Goal: Task Accomplishment & Management: Manage account settings

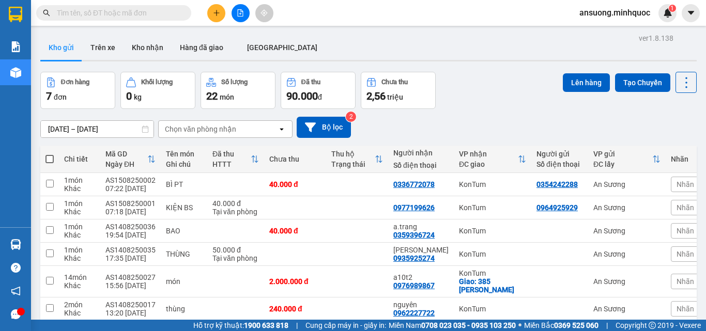
scroll to position [71, 0]
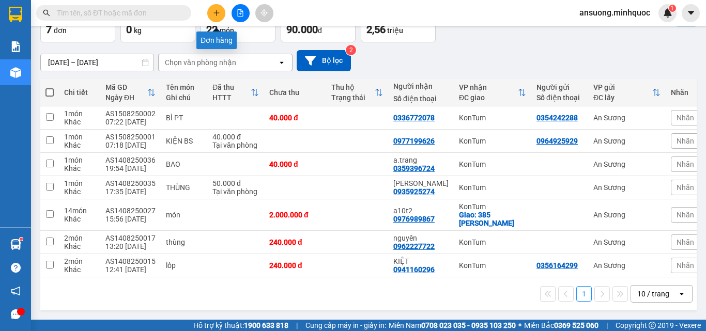
click at [212, 11] on button at bounding box center [216, 13] width 18 height 18
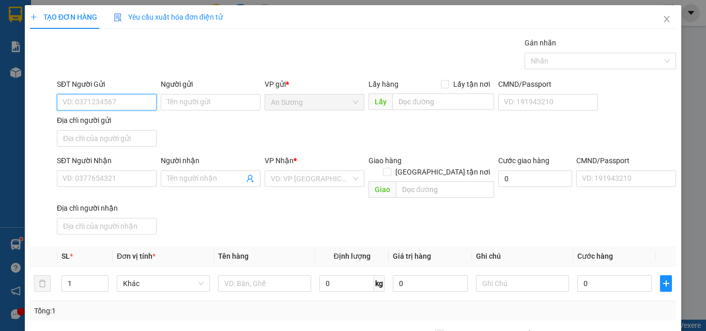
click at [92, 101] on input "SĐT Người Gửi" at bounding box center [107, 102] width 100 height 17
type input "0944560754"
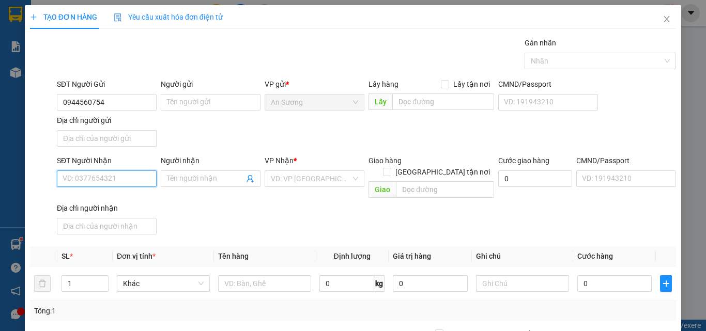
click at [118, 180] on input "SĐT Người Nhận" at bounding box center [107, 178] width 100 height 17
type input "0917682655"
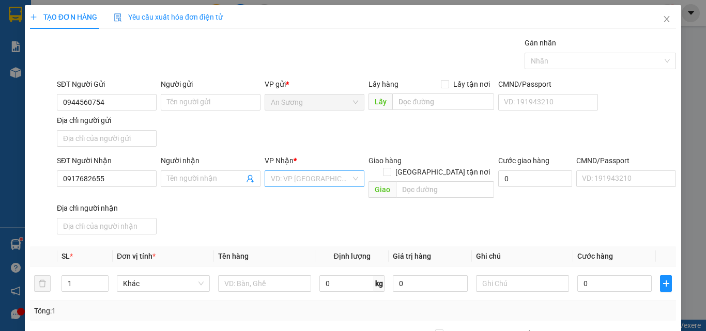
click at [289, 176] on input "search" at bounding box center [311, 178] width 80 height 15
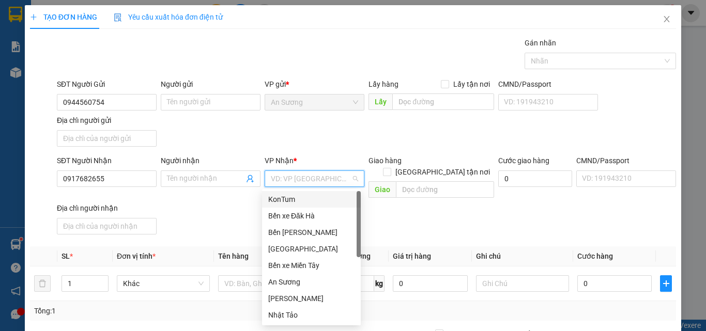
click at [287, 197] on div "KonTum" at bounding box center [311, 199] width 86 height 11
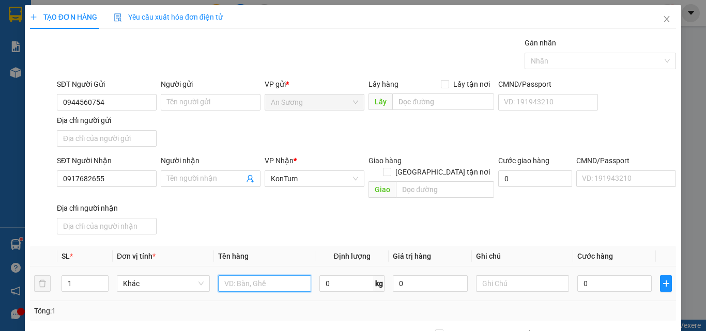
click at [236, 275] on input "text" at bounding box center [264, 283] width 93 height 17
type input "[GEOGRAPHIC_DATA]"
click at [592, 279] on input "0" at bounding box center [614, 283] width 74 height 17
type input "1"
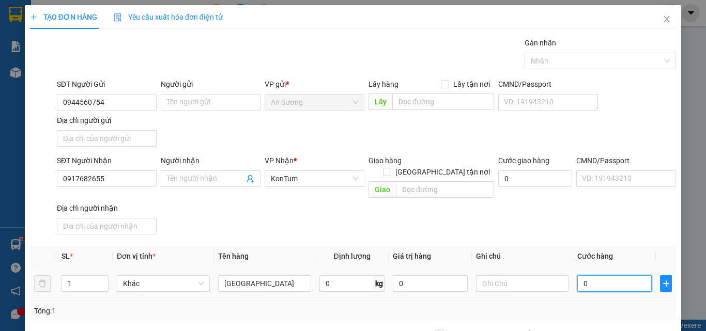
type input "1"
type input "10"
type input "100"
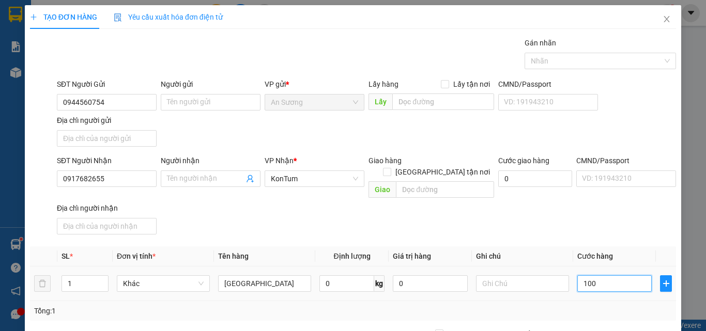
type input "100"
type input "1.000"
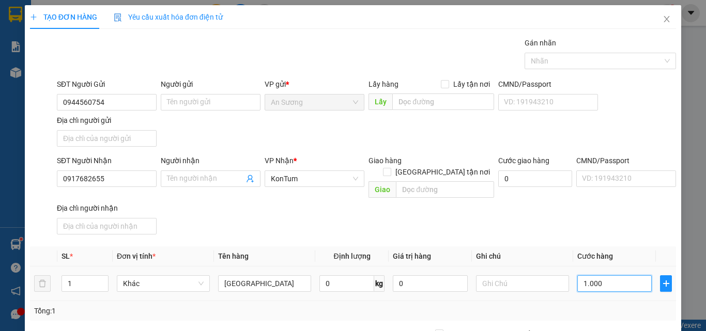
type input "10.000"
type input "100.000"
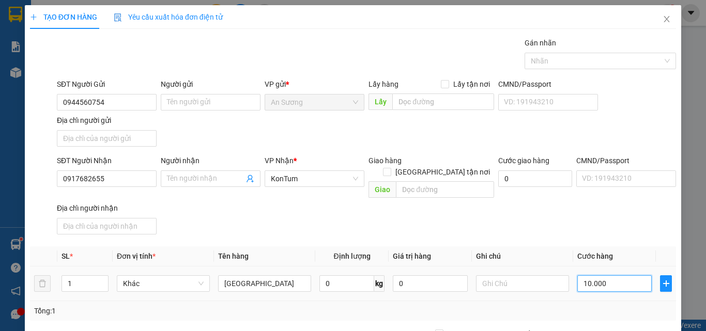
type input "100.000"
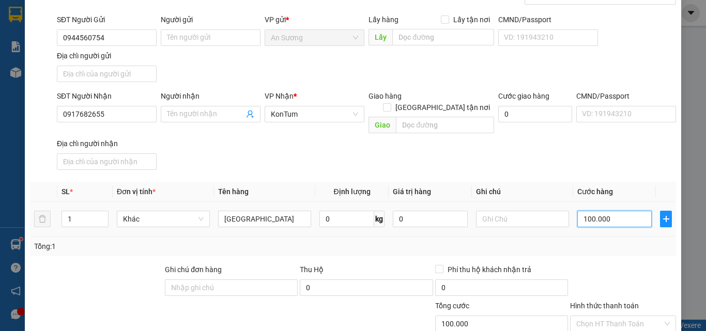
scroll to position [123, 0]
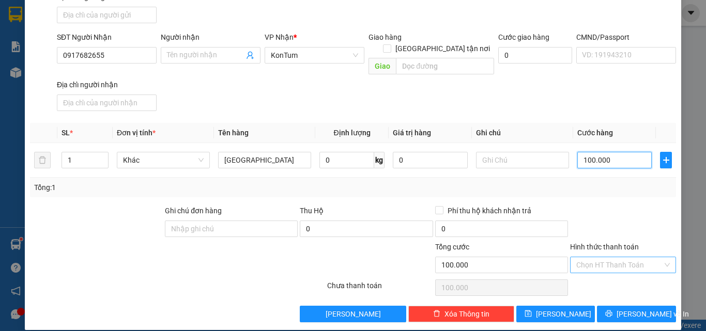
type input "100.000"
click at [599, 257] on input "Hình thức thanh toán" at bounding box center [619, 264] width 86 height 15
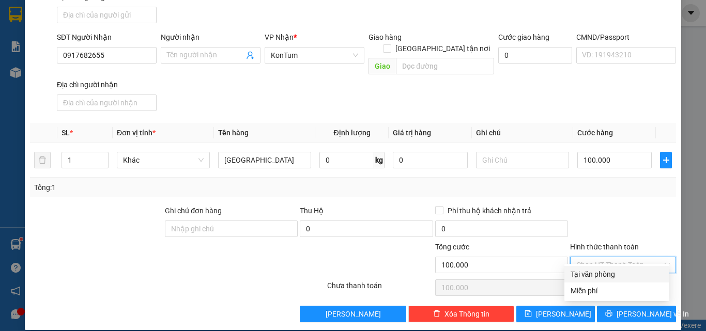
click at [602, 276] on div "Tại văn phòng" at bounding box center [616, 274] width 92 height 11
type input "0"
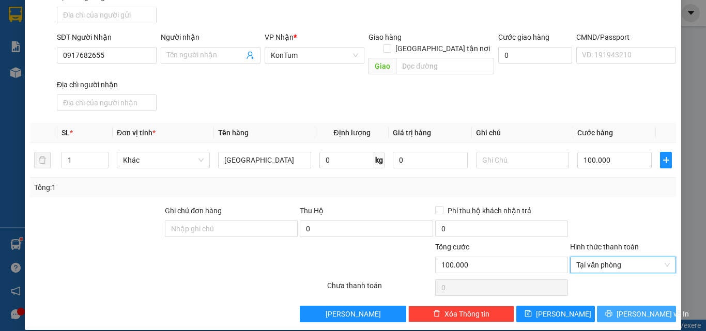
click at [612, 310] on icon "printer" at bounding box center [608, 313] width 7 height 7
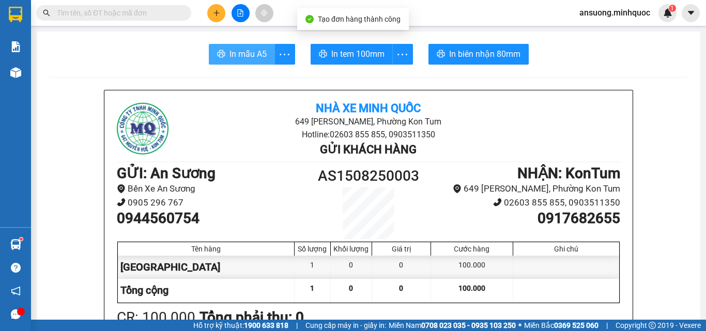
click at [237, 57] on span "In mẫu A5" at bounding box center [247, 54] width 37 height 13
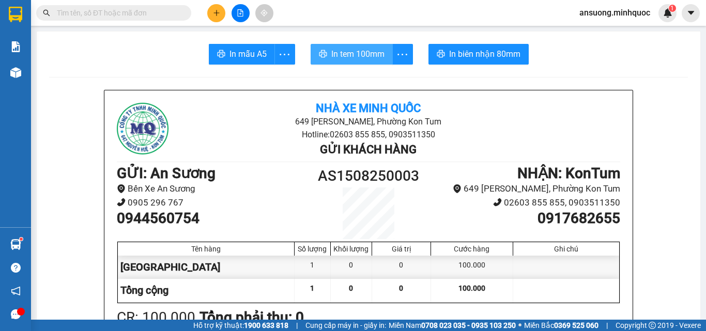
click at [351, 59] on span "In tem 100mm" at bounding box center [357, 54] width 53 height 13
click at [219, 14] on button at bounding box center [216, 13] width 18 height 18
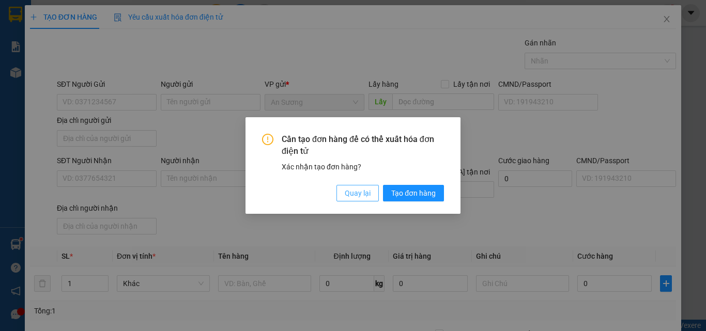
click at [348, 197] on span "Quay lại" at bounding box center [358, 193] width 26 height 11
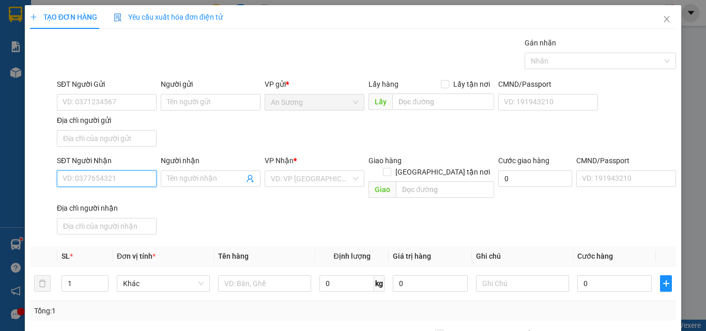
click at [110, 182] on input "SĐT Người Nhận" at bounding box center [107, 178] width 100 height 17
click at [132, 194] on div "0983317075 - A THỌ" at bounding box center [106, 199] width 86 height 11
type input "0983317075"
type input "A THỌ"
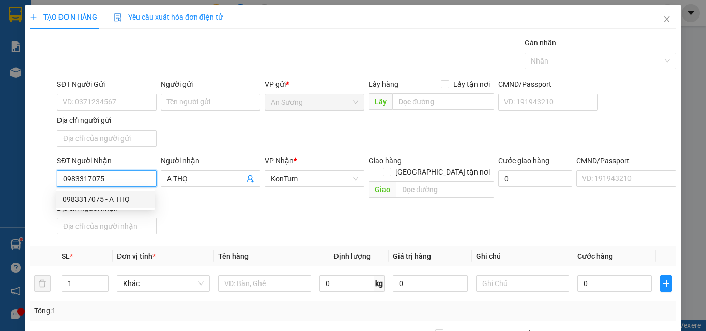
type input "0983317075"
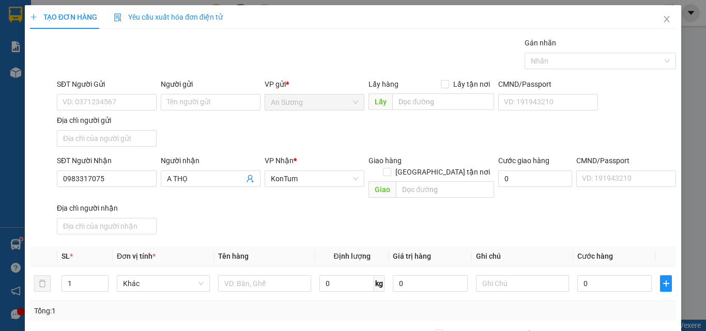
click at [309, 206] on div "SĐT Người Nhận 0983317075 Người nhận A THỌ VP Nhận * KonTum Giao hàng Giao tận …" at bounding box center [366, 197] width 623 height 84
drag, startPoint x: 287, startPoint y: 118, endPoint x: 69, endPoint y: 125, distance: 218.1
click at [287, 118] on div "SĐT Người Gửi VD: 0371234567 Người gửi Tên người gửi VP gửi * An Sương Lấy hàng…" at bounding box center [366, 115] width 623 height 72
click at [71, 105] on input "SĐT Người Gửi" at bounding box center [107, 102] width 100 height 17
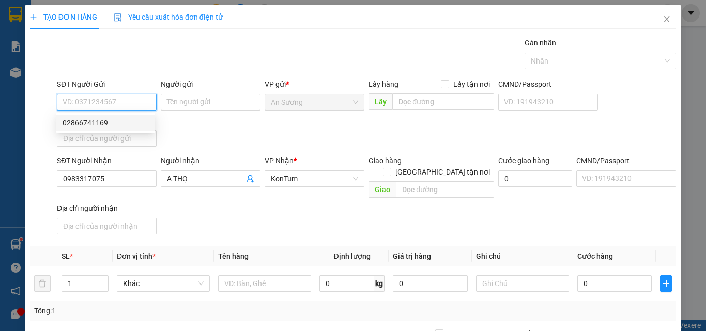
click at [107, 121] on div "02866741169" at bounding box center [106, 122] width 86 height 11
type input "02866741169"
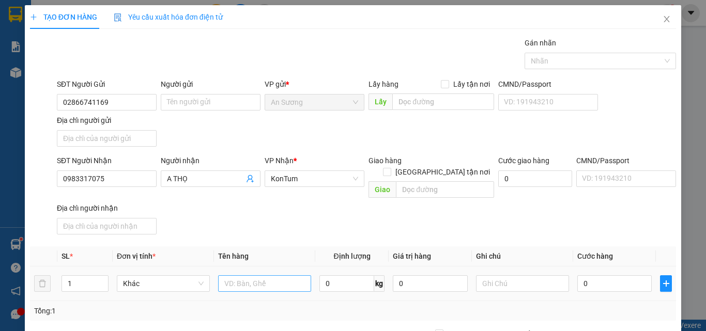
drag, startPoint x: 218, startPoint y: 259, endPoint x: 228, endPoint y: 268, distance: 13.2
click at [226, 267] on td at bounding box center [264, 284] width 101 height 35
click at [230, 275] on input "text" at bounding box center [264, 283] width 93 height 17
type input "TX"
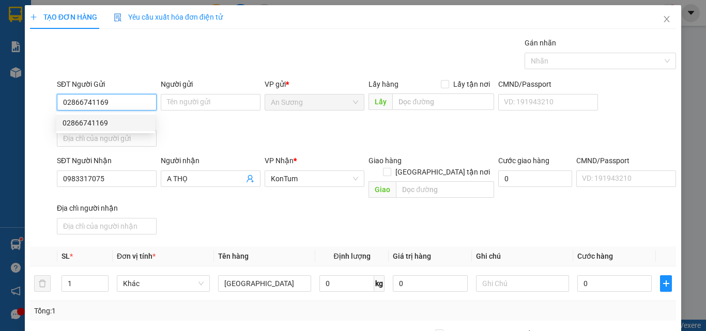
drag, startPoint x: 137, startPoint y: 104, endPoint x: 52, endPoint y: 113, distance: 85.7
click at [52, 113] on div "SĐT Người Gửi 02866741169 Người gửi Tên người gửi VP gửi * An Sương Lấy hàng Lấ…" at bounding box center [353, 115] width 648 height 72
type input "0847004338"
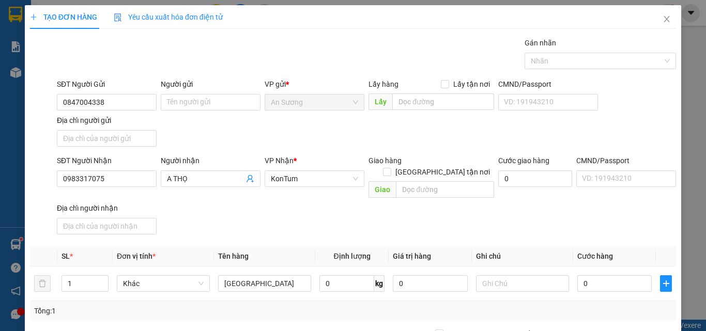
click at [267, 135] on div "SĐT Người Gửi 0847004338 0847004338 Người gửi Tên người gửi VP gửi * An Sương L…" at bounding box center [366, 115] width 623 height 72
click at [596, 275] on input "0" at bounding box center [614, 283] width 74 height 17
type input "1"
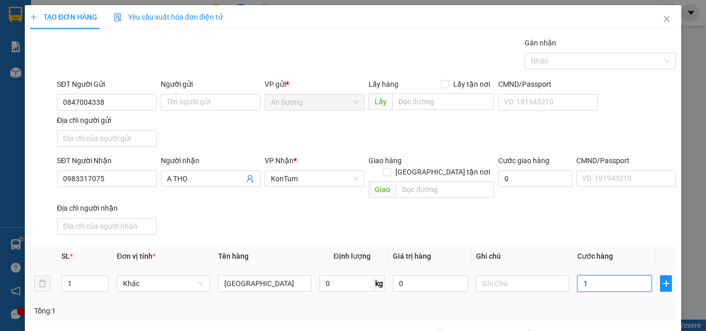
type input "15"
type input "150"
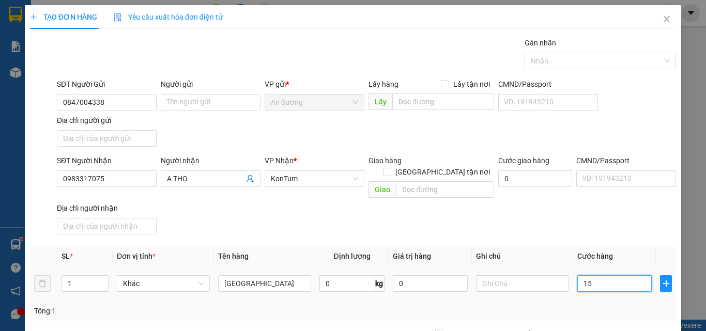
type input "150"
type input "150.000"
click at [588, 219] on div "SĐT Người Nhận 0983317075 Người nhận A THỌ VP Nhận * KonTum Giao hàng Giao tận …" at bounding box center [366, 197] width 623 height 84
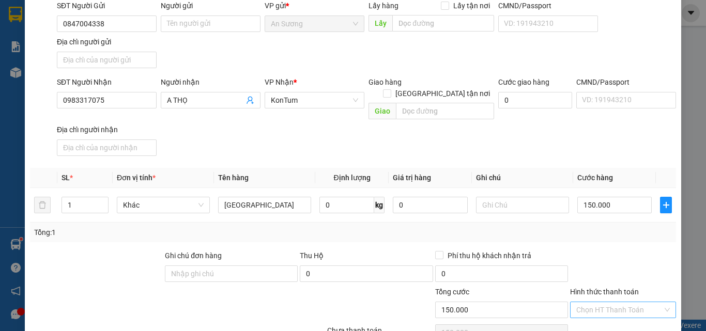
scroll to position [123, 0]
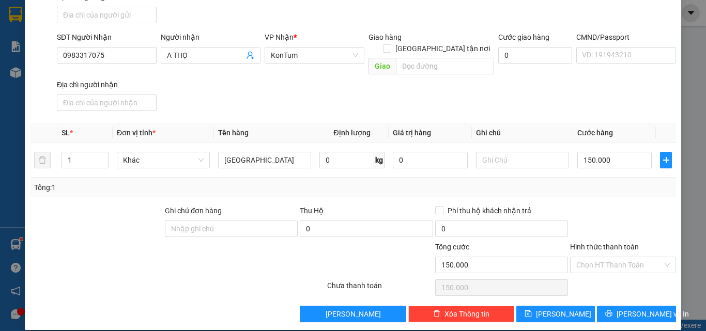
click at [618, 277] on div "Chọn HT Thanh Toán" at bounding box center [623, 287] width 108 height 21
drag, startPoint x: 617, startPoint y: 306, endPoint x: 604, endPoint y: 302, distance: 13.6
click at [613, 306] on button "[PERSON_NAME] và In" at bounding box center [636, 314] width 79 height 17
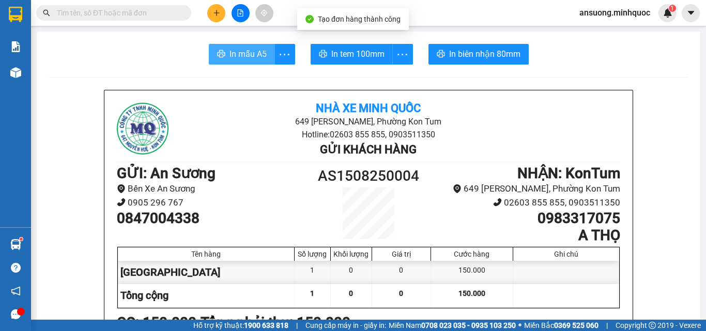
click at [250, 52] on span "In mẫu A5" at bounding box center [247, 54] width 37 height 13
drag, startPoint x: 349, startPoint y: 11, endPoint x: 352, endPoint y: 43, distance: 31.7
click at [350, 23] on div "Kết quả tìm kiếm ( 0 ) Bộ lọc No Data ansuong.minhquoc 1" at bounding box center [353, 13] width 706 height 26
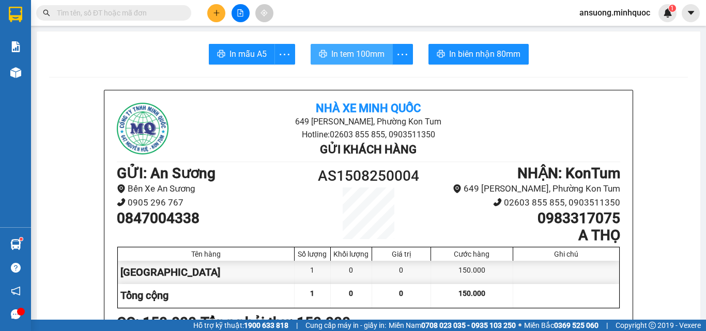
drag, startPoint x: 352, startPoint y: 43, endPoint x: 350, endPoint y: 60, distance: 17.8
drag, startPoint x: 350, startPoint y: 62, endPoint x: 347, endPoint y: 69, distance: 7.2
click at [358, 63] on button "In tem 100mm" at bounding box center [352, 54] width 82 height 21
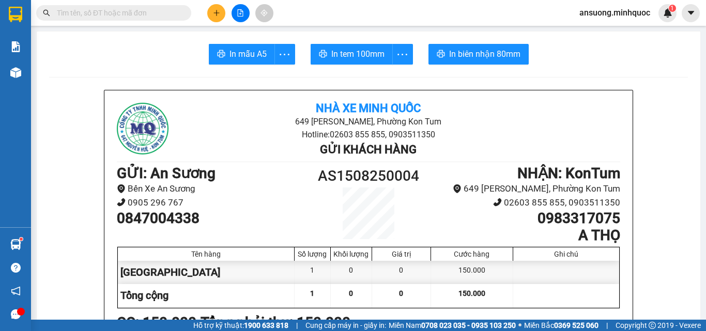
click at [108, 8] on input "text" at bounding box center [118, 12] width 122 height 11
click at [90, 17] on input "text" at bounding box center [118, 12] width 122 height 11
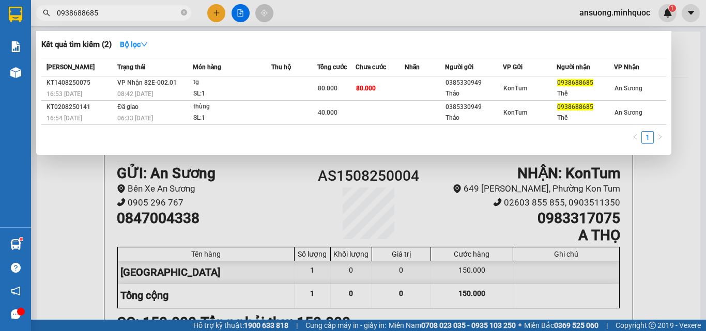
type input "0938688685"
click at [250, 142] on div "1" at bounding box center [353, 140] width 625 height 19
click at [245, 137] on div "1" at bounding box center [353, 140] width 625 height 19
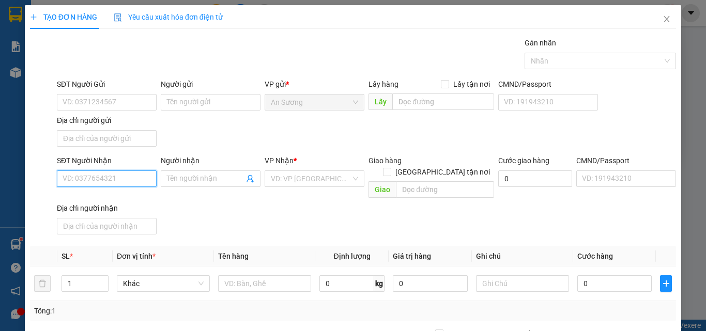
click at [83, 183] on input "SĐT Người Nhận" at bounding box center [107, 178] width 100 height 17
click at [79, 181] on input "SĐT Người Nhận" at bounding box center [107, 178] width 100 height 17
click at [104, 199] on div "0977806297 - PHƯỢNG" at bounding box center [106, 199] width 86 height 11
type input "0977806297"
type input "PHƯỢNG"
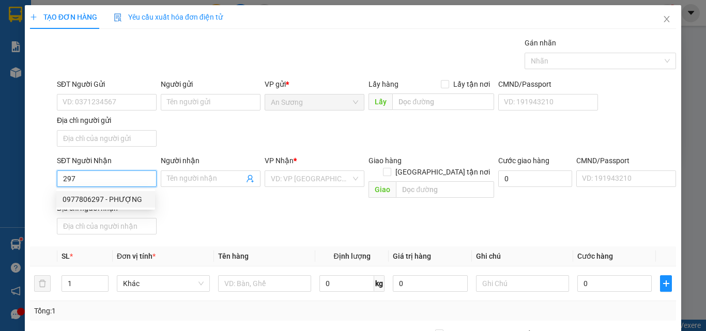
checkbox input "true"
type input "185A ĐÀO DUY TỪ"
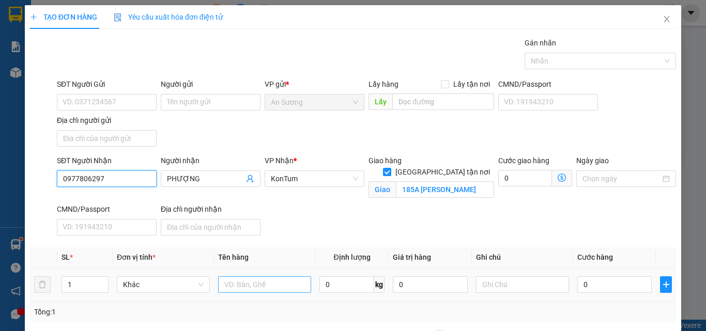
type input "0977806297"
click at [241, 291] on input "text" at bounding box center [264, 284] width 93 height 17
type input "CỤC"
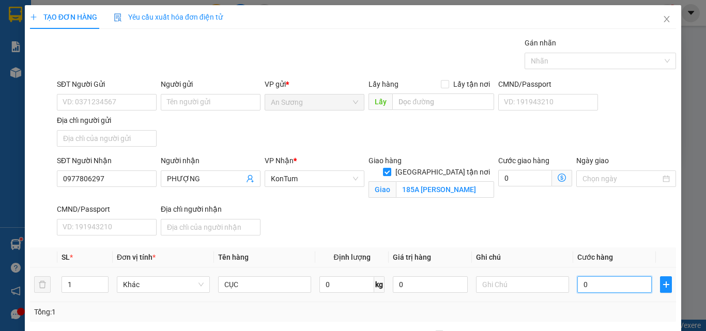
click at [609, 279] on input "0" at bounding box center [614, 284] width 74 height 17
type input "7"
type input "70"
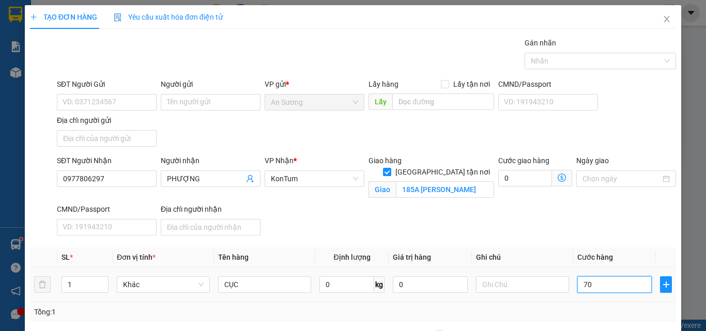
type input "70"
type input "70.000"
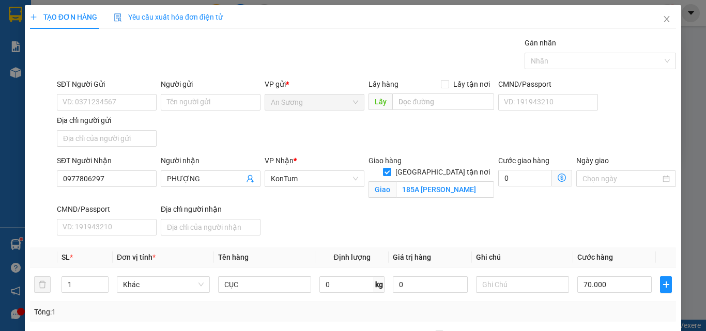
click at [601, 235] on div "SĐT Người Nhận 0977806297 Người nhận PHƯỢNG VP Nhận * KonTum Giao hàng Giao tận…" at bounding box center [366, 197] width 623 height 85
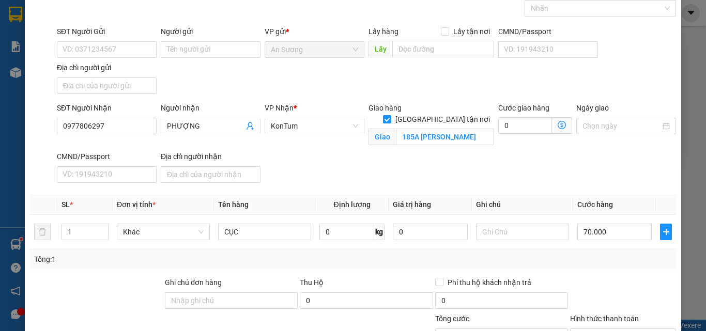
scroll to position [136, 0]
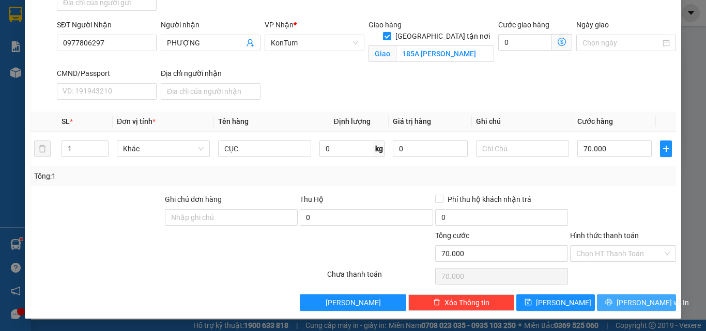
click at [620, 294] on button "[PERSON_NAME] và In" at bounding box center [636, 302] width 79 height 17
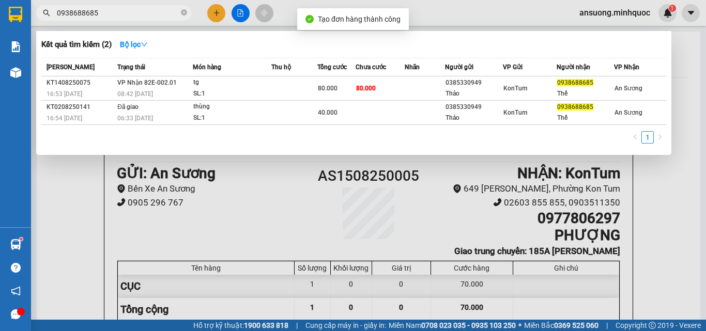
drag, startPoint x: 266, startPoint y: 236, endPoint x: 325, endPoint y: 200, distance: 69.0
click at [274, 230] on div at bounding box center [353, 165] width 706 height 331
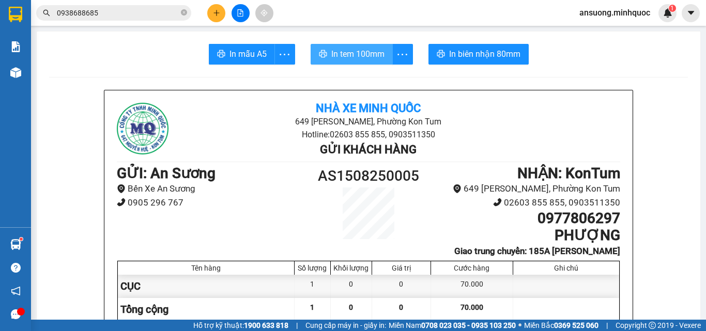
click at [364, 52] on span "In tem 100mm" at bounding box center [357, 54] width 53 height 13
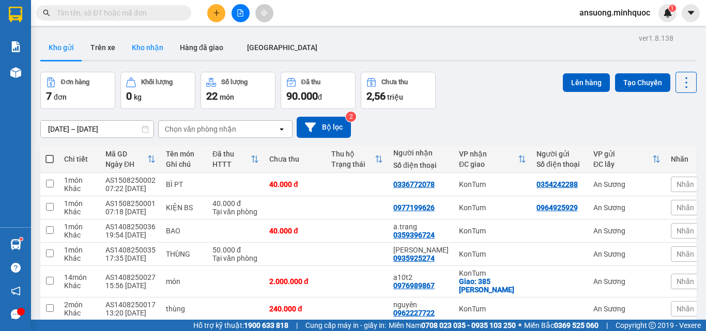
click at [138, 50] on button "Kho nhận" at bounding box center [147, 47] width 48 height 25
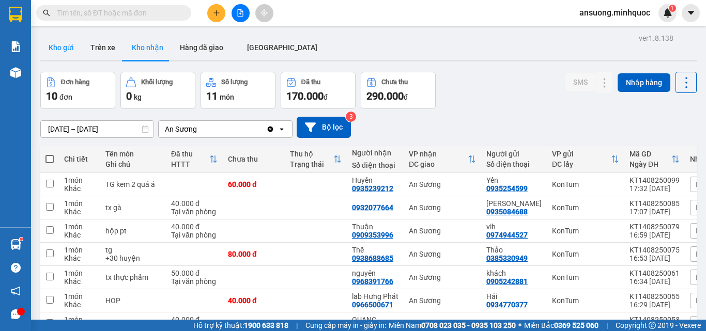
click at [53, 44] on button "Kho gửi" at bounding box center [61, 47] width 42 height 25
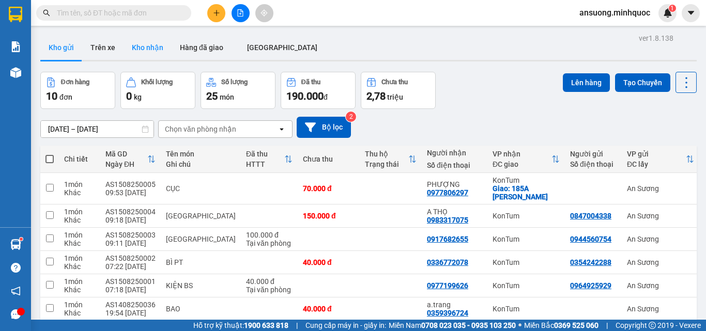
click at [153, 54] on button "Kho nhận" at bounding box center [147, 47] width 48 height 25
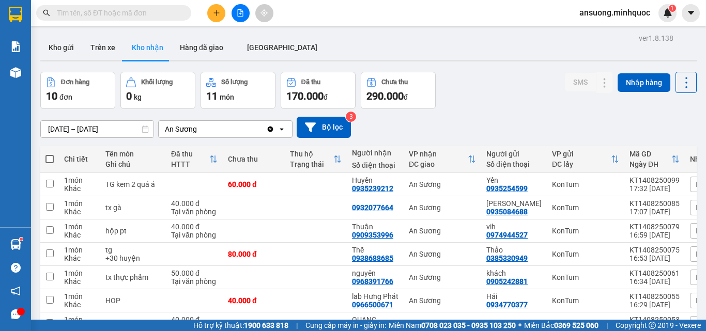
click at [34, 41] on main "ver 1.8.138 Kho gửi Trên xe Kho nhận Hàng đã giao ĐÀ NẴNG Đơn hàng 10 đơn Khối …" at bounding box center [353, 160] width 706 height 320
click at [74, 44] on button "Kho gửi" at bounding box center [61, 47] width 42 height 25
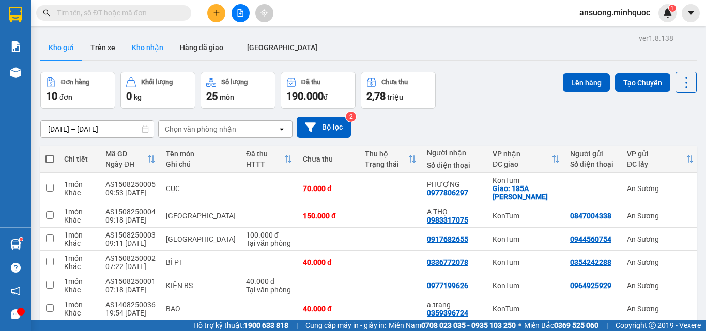
click at [132, 59] on button "Kho nhận" at bounding box center [147, 47] width 48 height 25
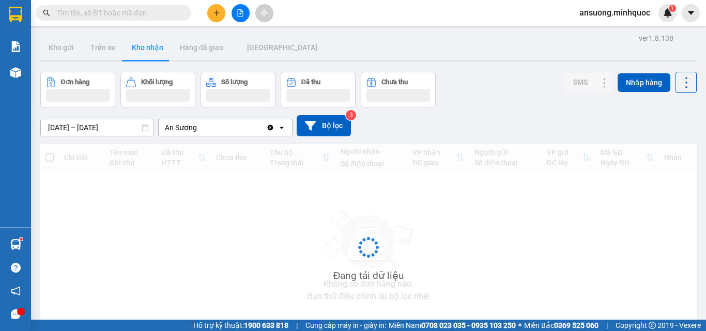
click at [137, 54] on button "Kho nhận" at bounding box center [147, 47] width 48 height 25
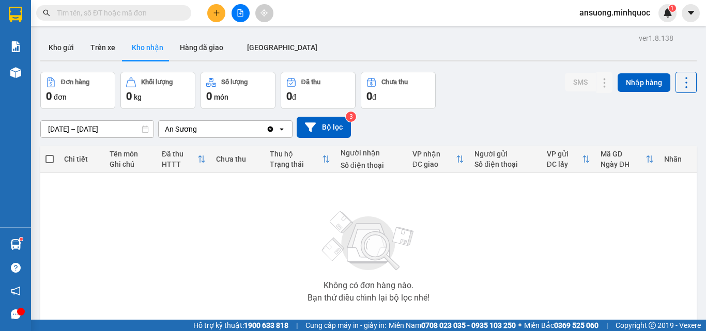
click at [76, 63] on div "ver 1.8.138 Kho gửi Trên xe Kho nhận Hàng đã giao ĐÀ NẴNG Đơn hàng 0 đơn Khối l…" at bounding box center [368, 201] width 664 height 341
click at [66, 54] on button "Kho gửi" at bounding box center [61, 47] width 42 height 25
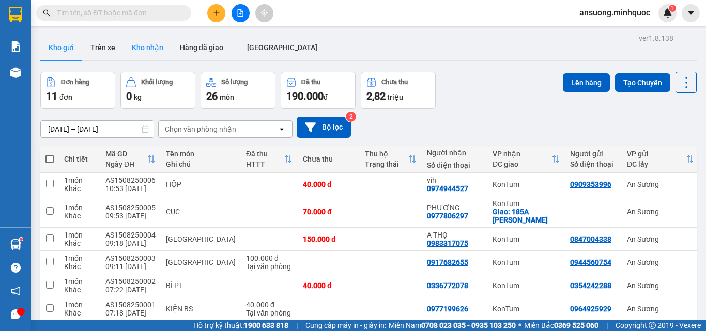
click at [144, 48] on button "Kho nhận" at bounding box center [147, 47] width 48 height 25
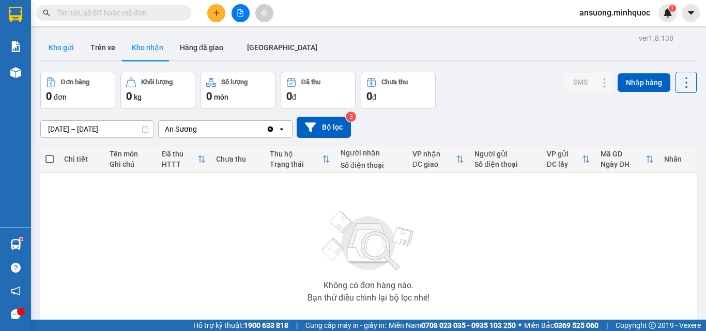
click at [74, 54] on button "Kho gửi" at bounding box center [61, 47] width 42 height 25
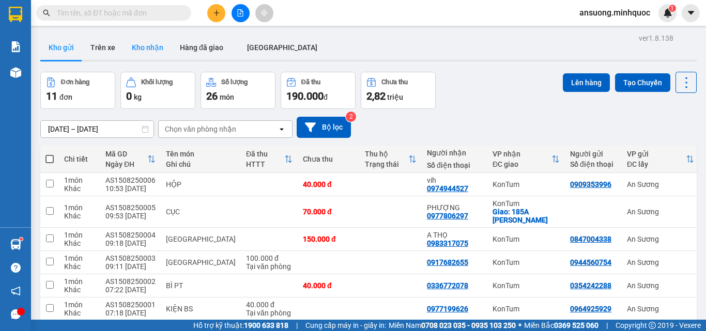
click at [145, 42] on button "Kho nhận" at bounding box center [147, 47] width 48 height 25
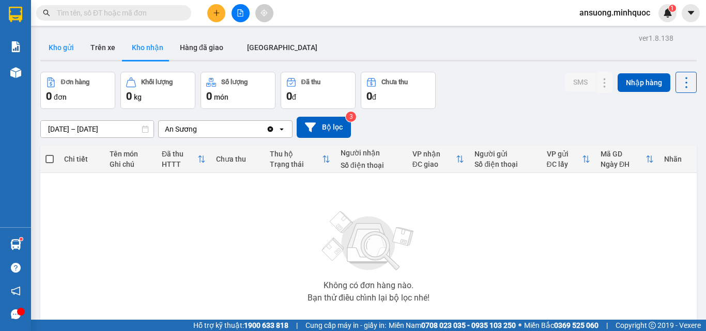
click at [58, 40] on button "Kho gửi" at bounding box center [61, 47] width 42 height 25
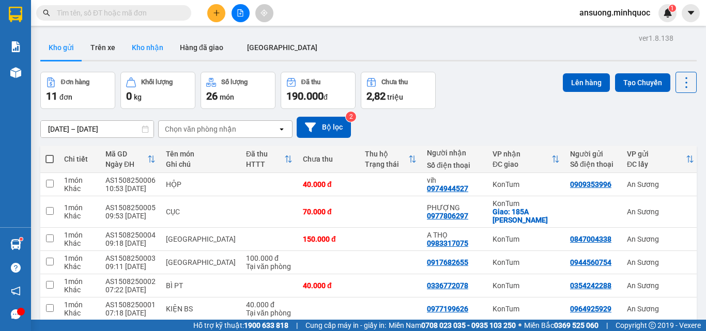
click at [143, 52] on button "Kho nhận" at bounding box center [147, 47] width 48 height 25
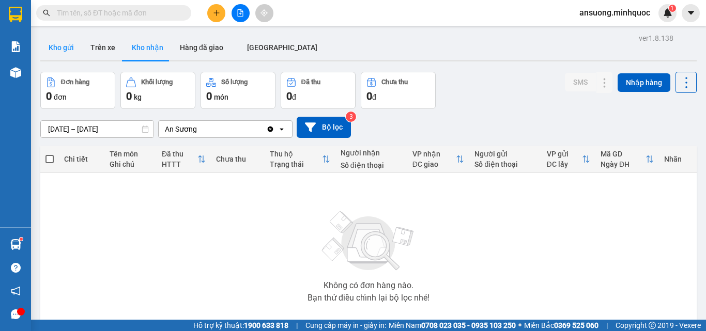
click at [77, 55] on button "Kho gửi" at bounding box center [61, 47] width 42 height 25
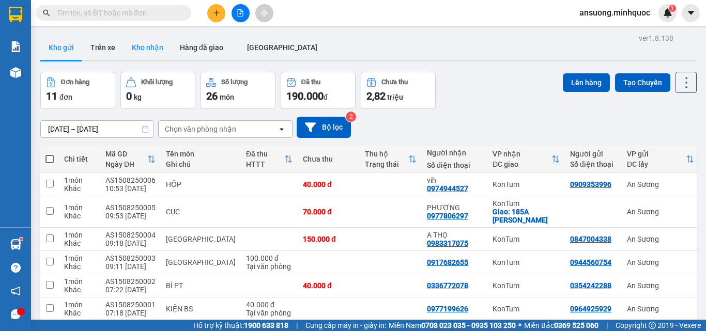
click at [152, 56] on button "Kho nhận" at bounding box center [147, 47] width 48 height 25
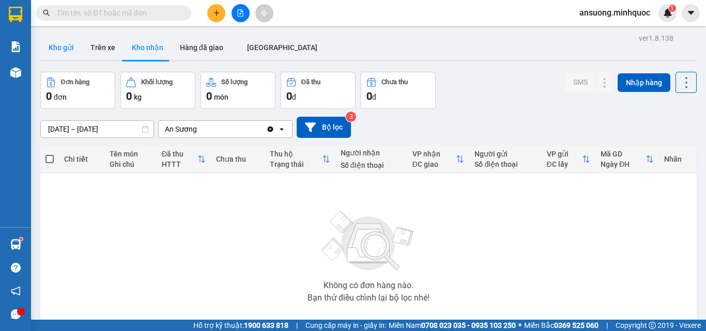
click at [69, 46] on button "Kho gửi" at bounding box center [61, 47] width 42 height 25
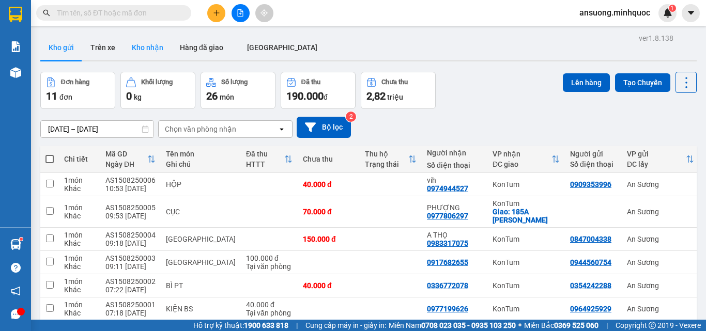
click at [145, 51] on button "Kho nhận" at bounding box center [147, 47] width 48 height 25
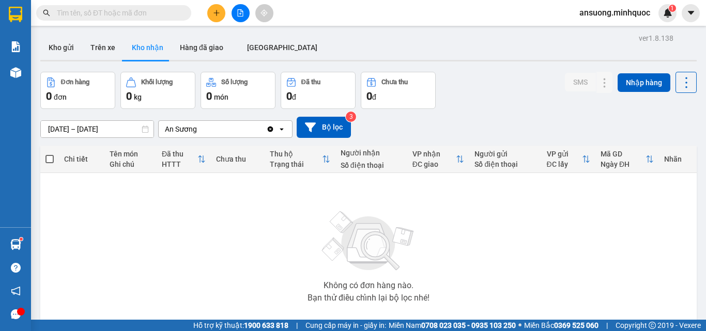
click at [218, 12] on icon "plus" at bounding box center [216, 12] width 7 height 7
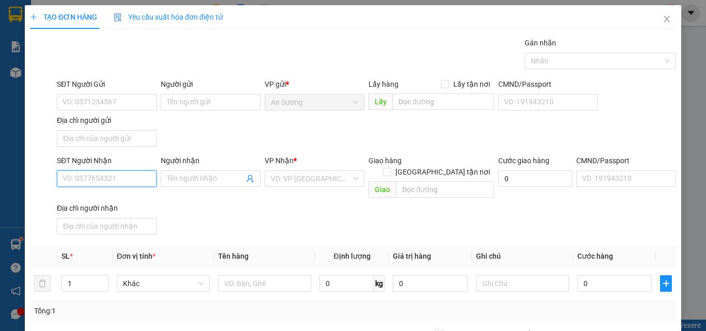
click at [90, 179] on input "SĐT Người Nhận" at bounding box center [107, 178] width 100 height 17
type input "0395009949"
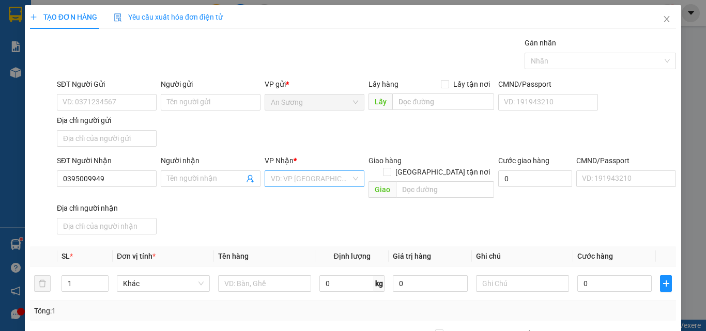
click at [291, 186] on input "search" at bounding box center [311, 178] width 80 height 15
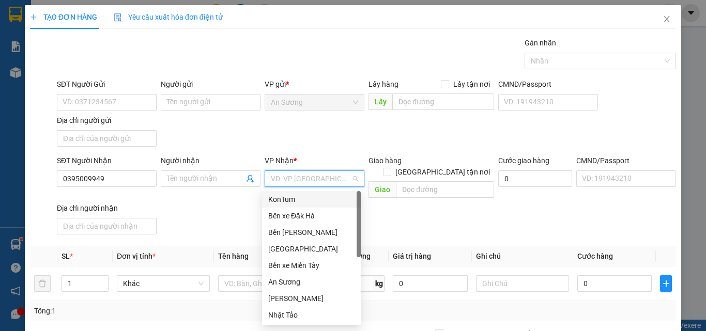
click at [302, 204] on div "KonTum" at bounding box center [311, 199] width 86 height 11
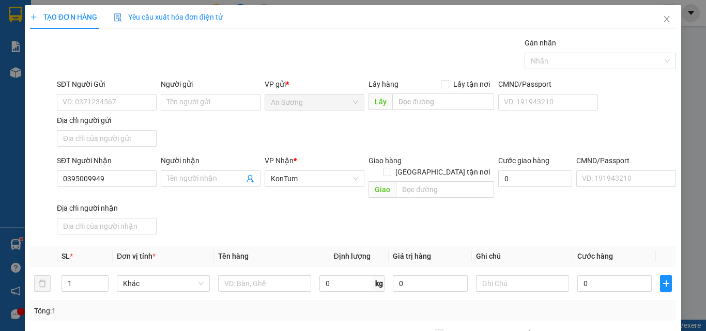
click at [232, 200] on div "SĐT Người Nhận 0395009949 Người nhận Tên người nhận VP Nhận * KonTum Giao hàng …" at bounding box center [366, 197] width 623 height 84
click at [248, 275] on input "text" at bounding box center [264, 283] width 93 height 17
type input "KIÊN RƯỢU"
click at [611, 275] on input "0" at bounding box center [614, 283] width 74 height 17
type input "5"
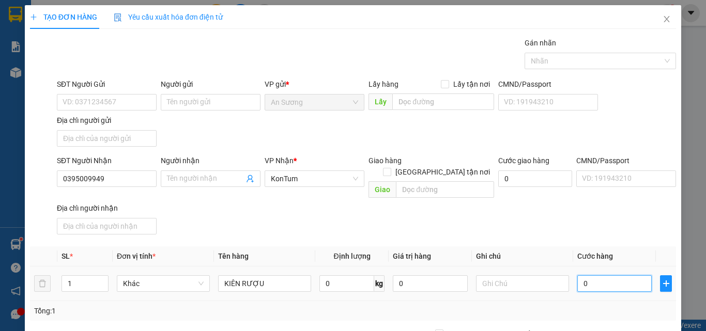
type input "5"
type input "50"
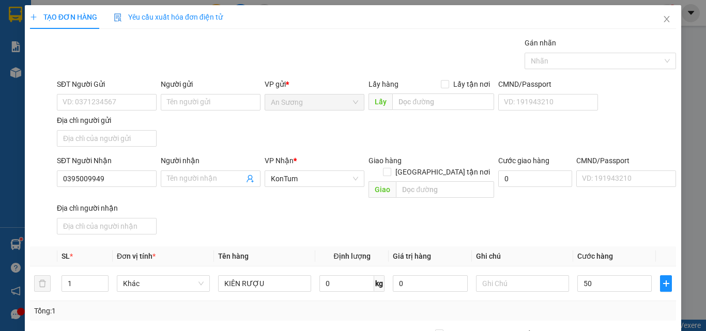
type input "50.000"
click at [49, 94] on div at bounding box center [42, 115] width 27 height 72
click at [80, 98] on input "SĐT Người Gửi" at bounding box center [107, 102] width 100 height 17
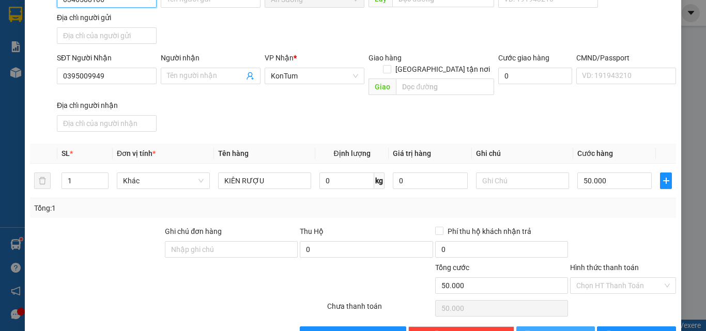
scroll to position [103, 0]
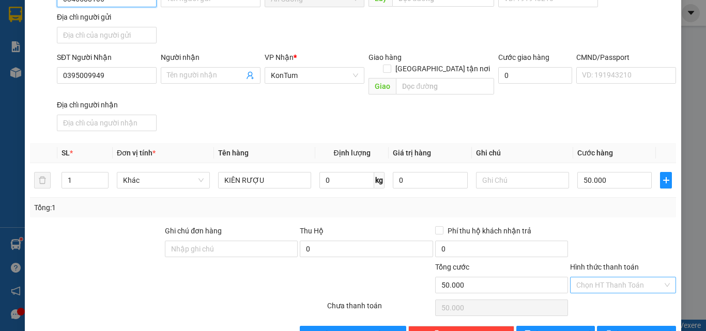
type input "0346588106"
click at [598, 277] on input "Hình thức thanh toán" at bounding box center [619, 284] width 86 height 15
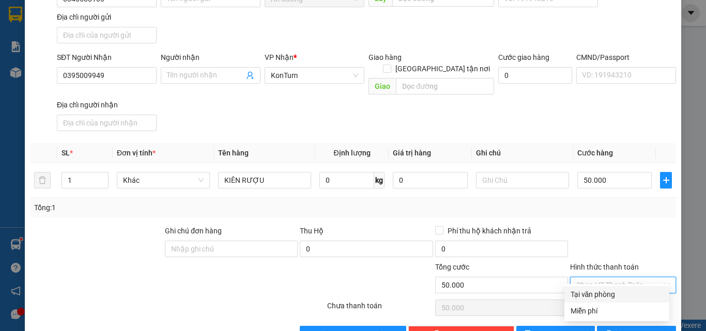
drag, startPoint x: 593, startPoint y: 289, endPoint x: 615, endPoint y: 313, distance: 32.6
click at [593, 289] on div "Tại văn phòng" at bounding box center [616, 294] width 92 height 11
type input "0"
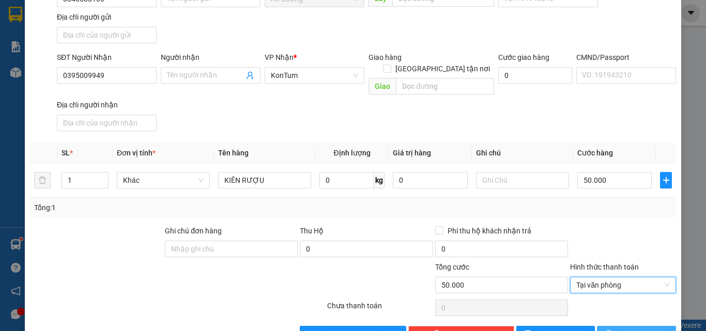
click at [622, 329] on span "[PERSON_NAME] và In" at bounding box center [652, 334] width 72 height 11
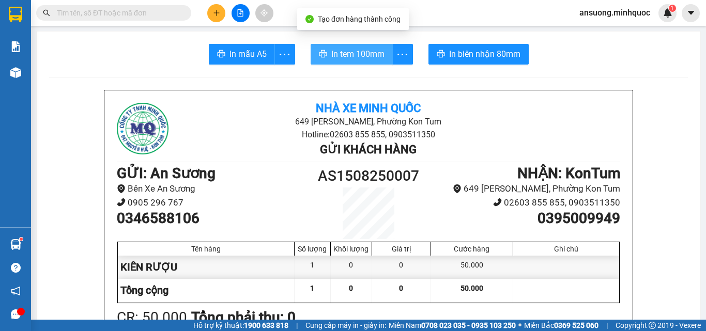
click at [347, 60] on span "In tem 100mm" at bounding box center [357, 54] width 53 height 13
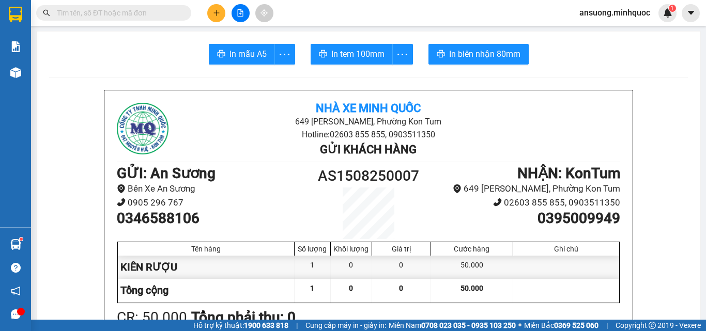
click at [218, 14] on icon "plus" at bounding box center [216, 12] width 7 height 7
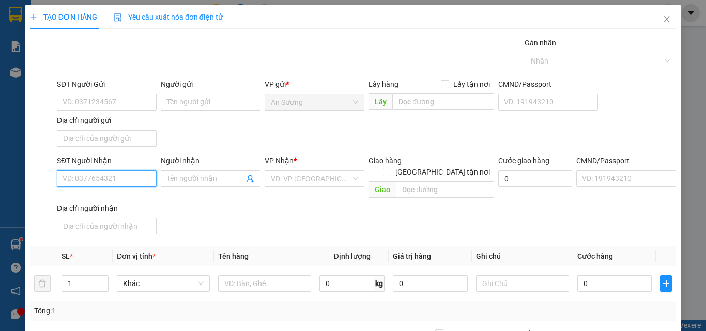
click at [121, 180] on input "SĐT Người Nhận" at bounding box center [107, 178] width 100 height 17
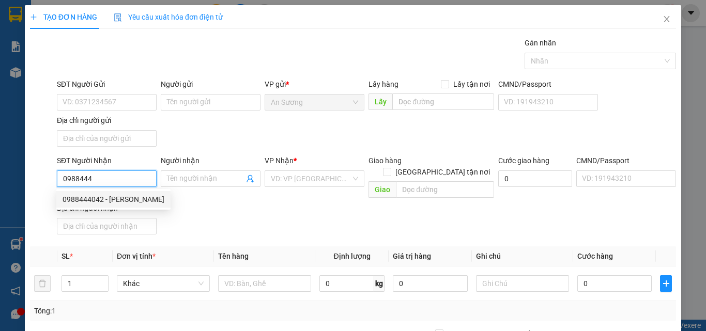
click at [108, 195] on div "0988444042 - [PERSON_NAME]" at bounding box center [114, 199] width 102 height 11
type input "0988444042"
type input "PHƯƠNG DUNG"
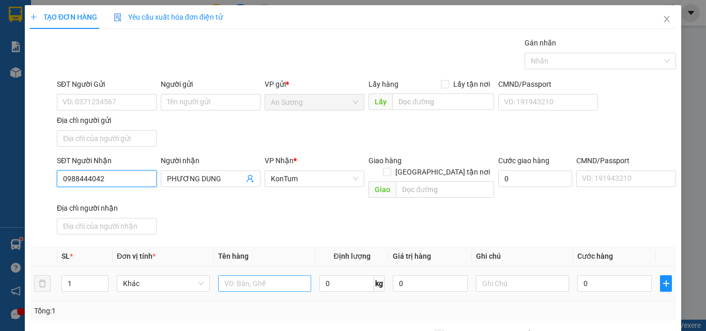
type input "0988444042"
drag, startPoint x: 244, startPoint y: 270, endPoint x: 242, endPoint y: 263, distance: 7.5
click at [245, 275] on input "text" at bounding box center [264, 283] width 93 height 17
type input "CỤC"
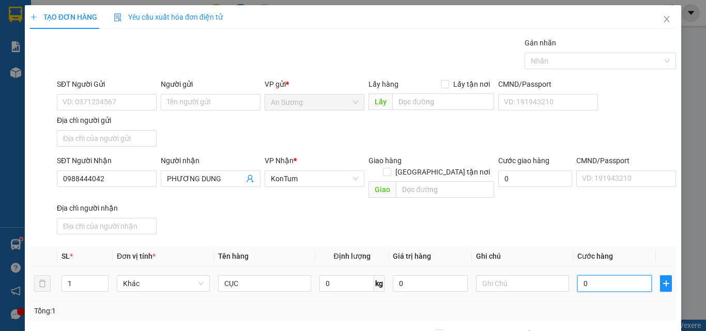
click at [583, 275] on input "0" at bounding box center [614, 283] width 74 height 17
type input "5"
type input "50"
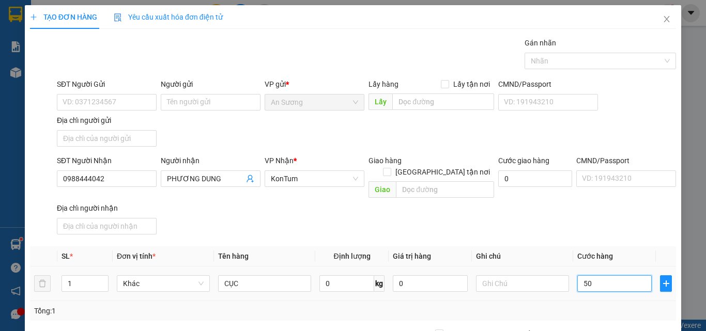
type input "50"
type input "50.000"
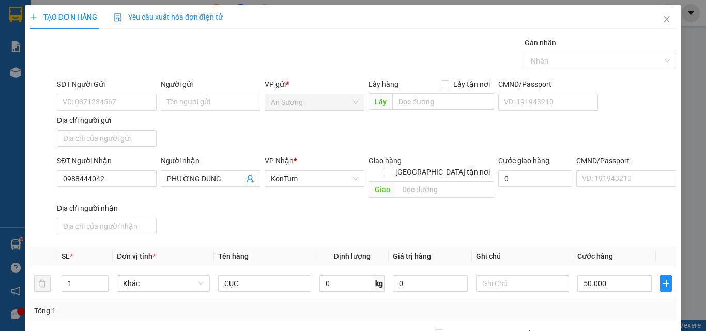
click at [557, 199] on div "SĐT Người Nhận 0988444042 Người nhận PHƯƠNG DUNG VP Nhận * KonTum Giao hàng Gia…" at bounding box center [366, 197] width 623 height 84
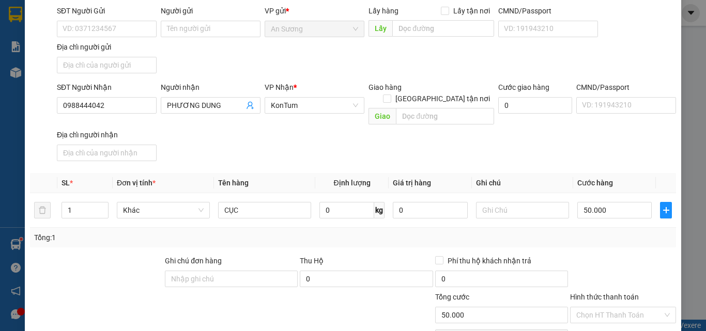
scroll to position [123, 0]
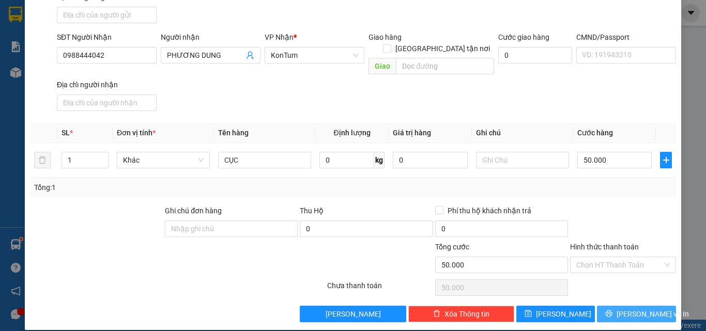
click at [610, 310] on icon "printer" at bounding box center [608, 313] width 7 height 7
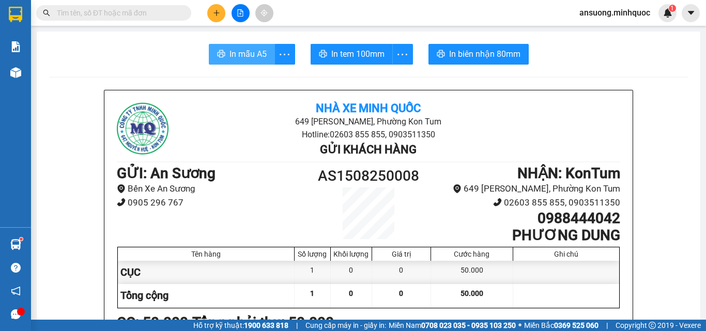
click at [258, 53] on span "In mẫu A5" at bounding box center [247, 54] width 37 height 13
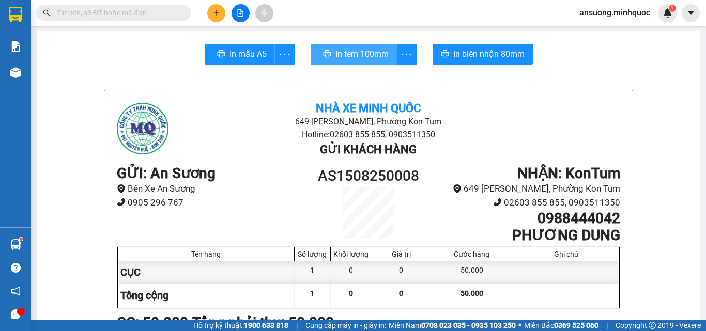
click at [341, 50] on span "In tem 100mm" at bounding box center [361, 54] width 53 height 13
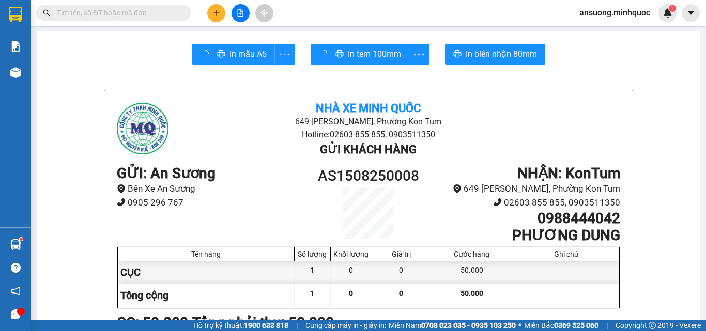
click at [535, 299] on div at bounding box center [566, 295] width 106 height 23
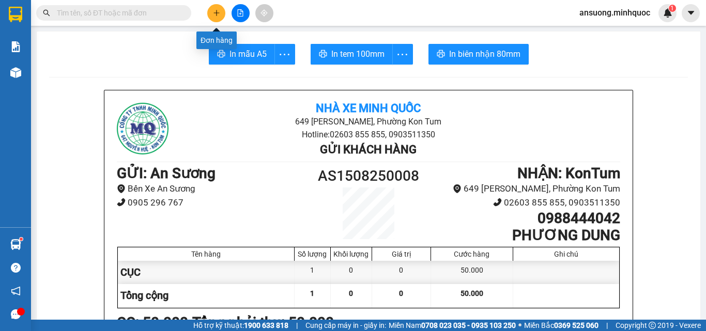
drag, startPoint x: 218, startPoint y: 22, endPoint x: 218, endPoint y: 12, distance: 9.8
click at [218, 12] on button at bounding box center [216, 13] width 18 height 18
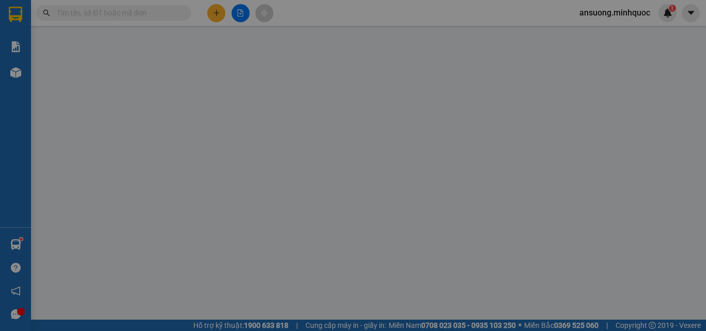
click at [218, 13] on span "Yêu cầu xuất hóa đơn điện tử" at bounding box center [168, 17] width 109 height 8
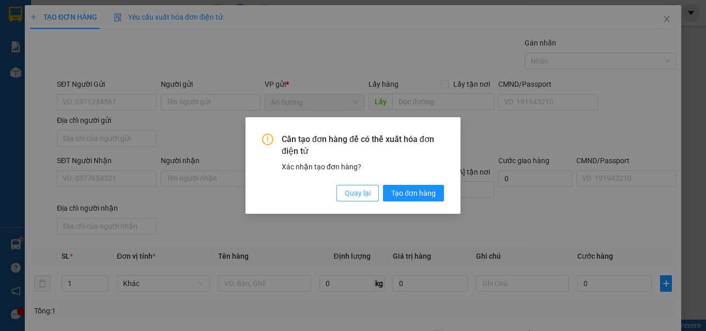
click at [355, 189] on button "Quay lại" at bounding box center [357, 193] width 42 height 17
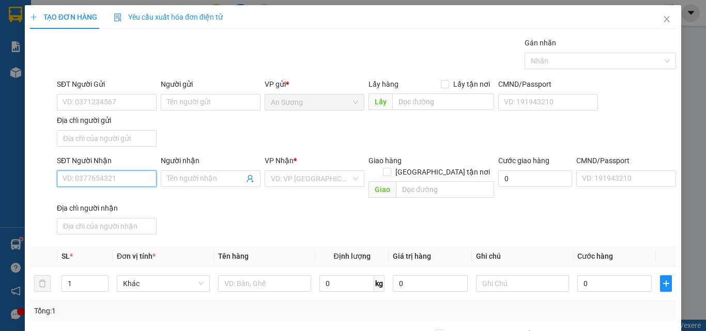
click at [81, 175] on input "SĐT Người Nhận" at bounding box center [107, 178] width 100 height 17
type input "0566167777"
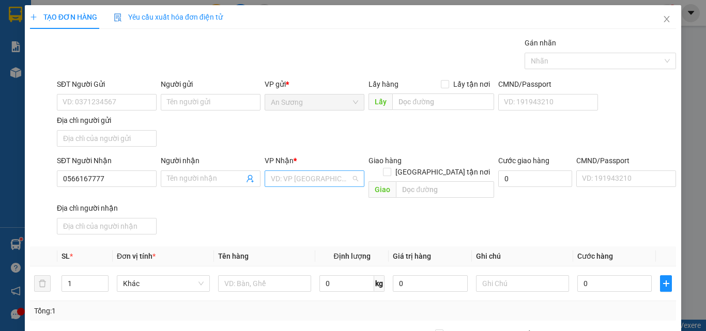
click at [319, 175] on input "search" at bounding box center [311, 178] width 80 height 15
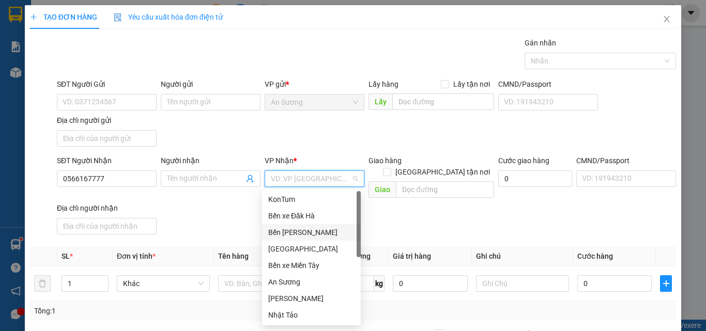
drag, startPoint x: 302, startPoint y: 235, endPoint x: 304, endPoint y: 226, distance: 9.0
click at [304, 230] on div "Bến [PERSON_NAME]" at bounding box center [311, 232] width 86 height 11
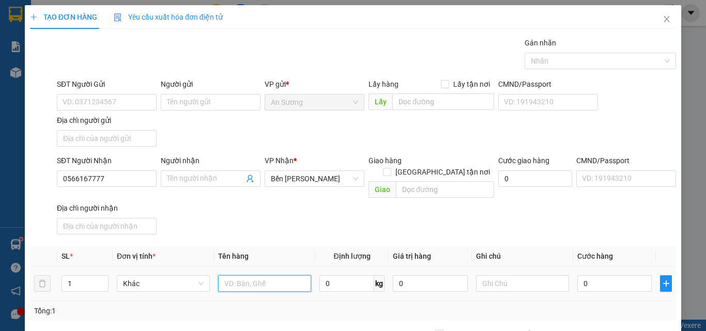
drag, startPoint x: 240, startPoint y: 280, endPoint x: 236, endPoint y: 271, distance: 9.7
click at [239, 278] on input "text" at bounding box center [264, 283] width 93 height 17
type input "HS"
type input "4"
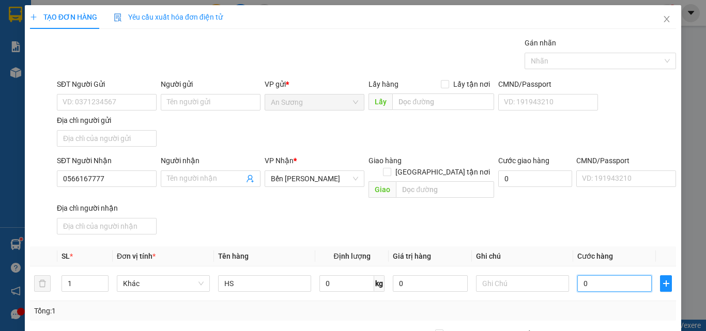
type input "4"
type input "40"
type input "40.000"
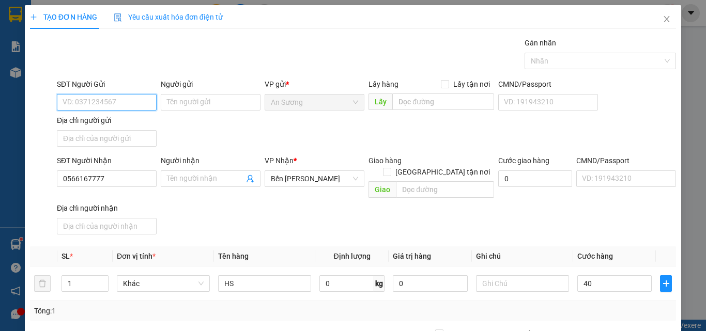
type input "40.000"
click at [75, 100] on input "SĐT Người Gửi" at bounding box center [107, 102] width 100 height 17
click at [108, 101] on input "SĐT Người Gửi" at bounding box center [107, 102] width 100 height 17
click at [104, 103] on input "SĐT Người Gửi" at bounding box center [107, 102] width 100 height 17
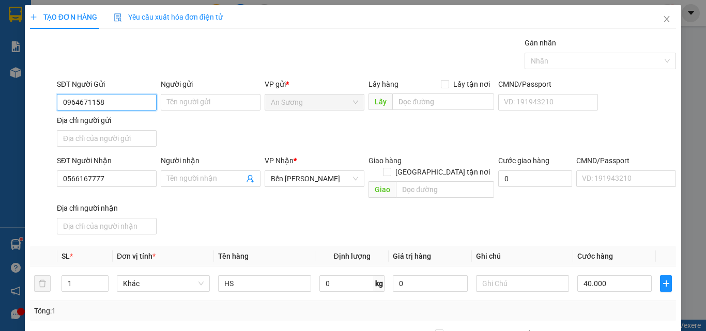
scroll to position [123, 0]
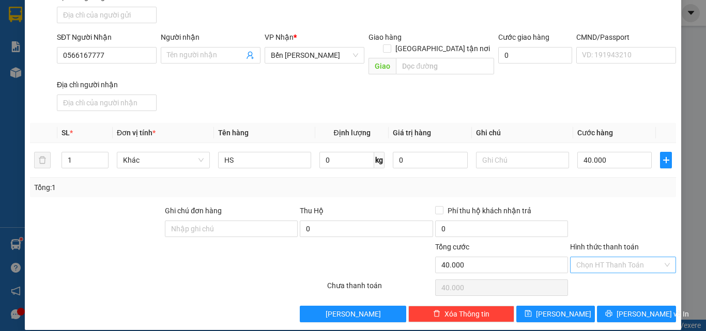
type input "0964671158"
click at [600, 257] on input "Hình thức thanh toán" at bounding box center [619, 264] width 86 height 15
click at [597, 269] on div "Tại văn phòng" at bounding box center [616, 274] width 92 height 11
type input "0"
click at [614, 306] on button "[PERSON_NAME] và In" at bounding box center [636, 314] width 79 height 17
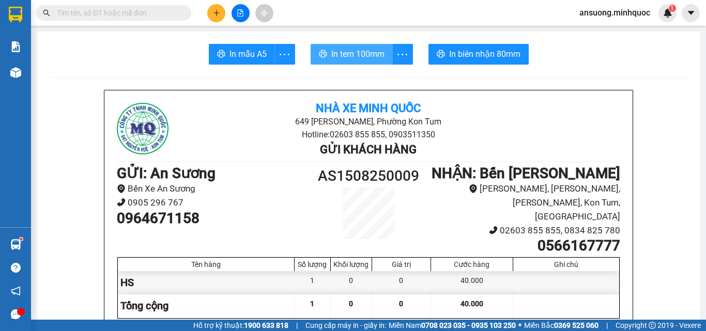
click at [346, 51] on span "In tem 100mm" at bounding box center [357, 54] width 53 height 13
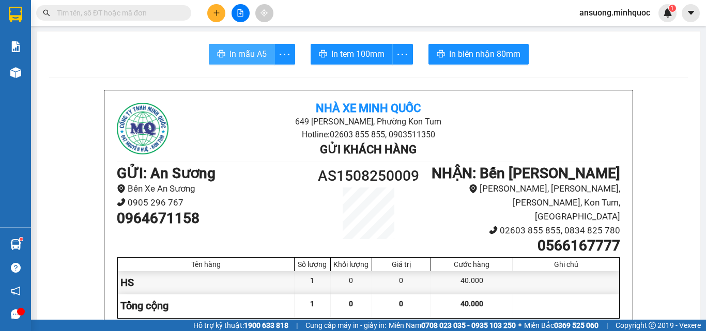
click at [236, 59] on span "In mẫu A5" at bounding box center [247, 54] width 37 height 13
click at [223, 10] on button at bounding box center [216, 13] width 18 height 18
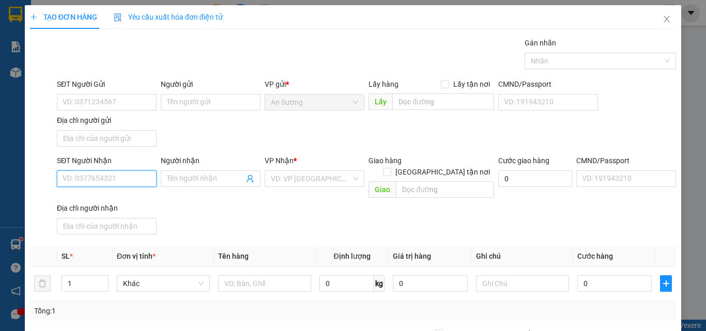
click at [110, 182] on input "SĐT Người Nhận" at bounding box center [107, 178] width 100 height 17
type input "0982300735"
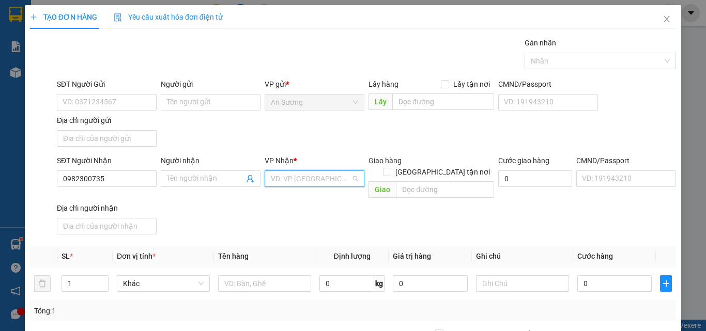
click at [286, 180] on input "search" at bounding box center [311, 178] width 80 height 15
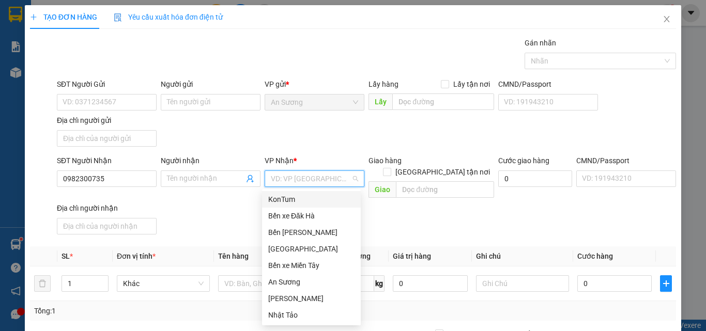
click at [291, 201] on div "KonTum" at bounding box center [311, 199] width 86 height 11
click at [293, 176] on span "KonTum" at bounding box center [314, 178] width 87 height 15
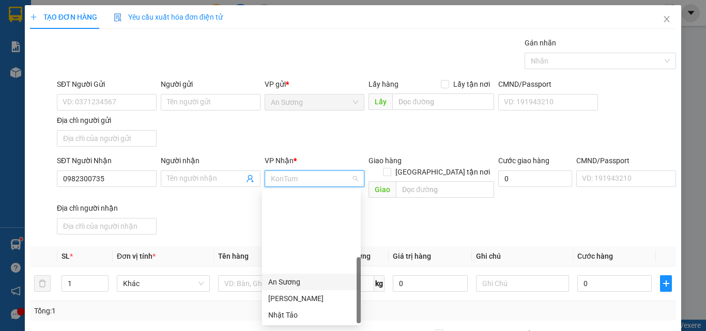
scroll to position [99, 0]
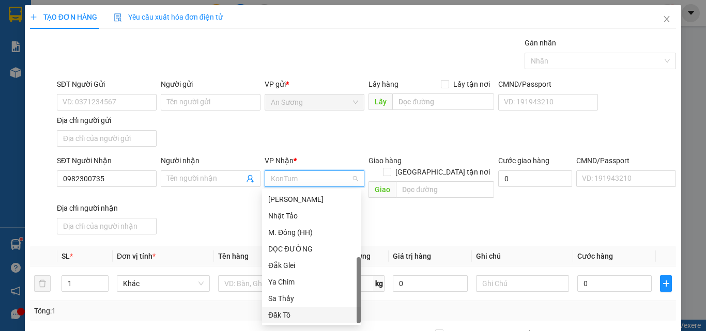
click at [278, 320] on div "Đăk Tô" at bounding box center [311, 314] width 86 height 11
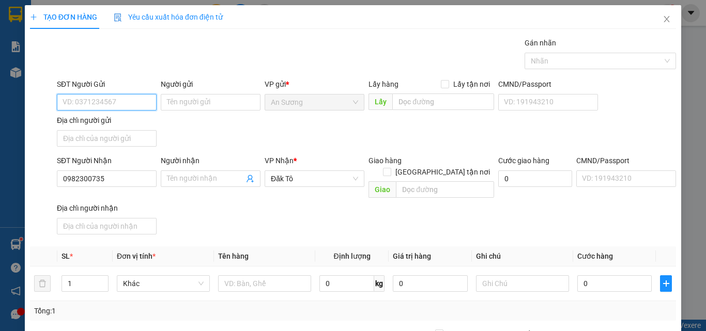
click at [84, 107] on input "SĐT Người Gửi" at bounding box center [107, 102] width 100 height 17
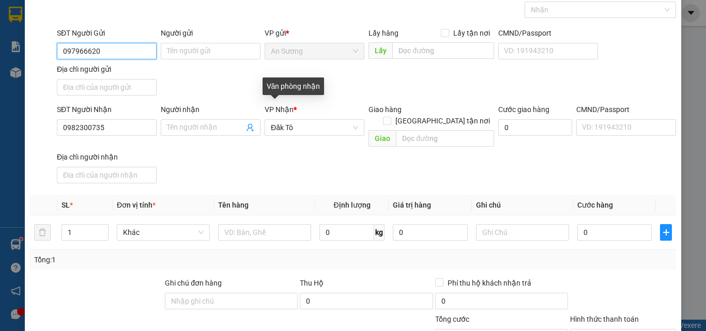
scroll to position [52, 0]
type input "097966620"
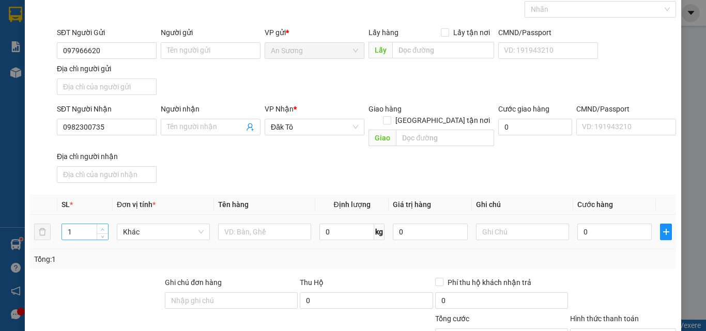
type input "2"
click at [98, 224] on span "Increase Value" at bounding box center [102, 228] width 11 height 9
click at [267, 228] on td at bounding box center [264, 232] width 101 height 35
click at [268, 224] on input "text" at bounding box center [264, 232] width 93 height 17
click at [245, 224] on input "text" at bounding box center [264, 232] width 93 height 17
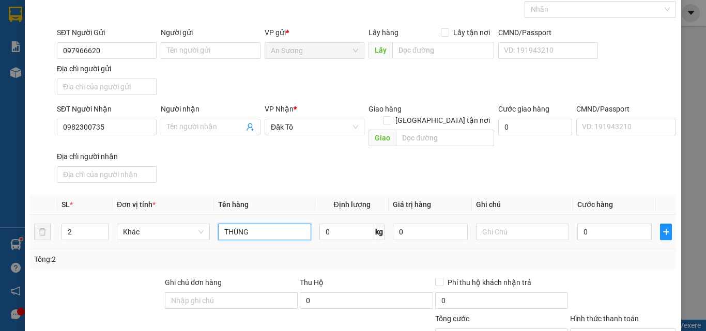
type input "THÙNG"
click at [273, 183] on div "Transit Pickup Surcharge Ids Transit Deliver Surcharge Ids Transit Deliver Surc…" at bounding box center [353, 190] width 646 height 409
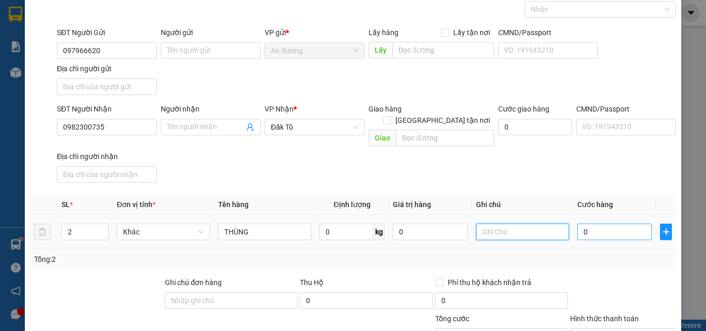
drag, startPoint x: 551, startPoint y: 215, endPoint x: 576, endPoint y: 221, distance: 25.3
click at [559, 224] on input "text" at bounding box center [522, 232] width 93 height 17
click at [592, 224] on input "0" at bounding box center [614, 232] width 74 height 17
type input "1"
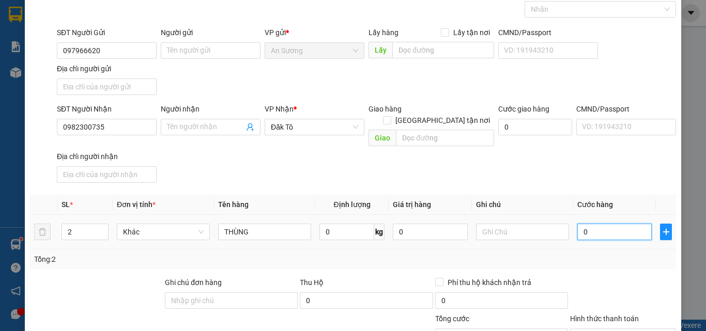
type input "1"
type input "10"
type input "100"
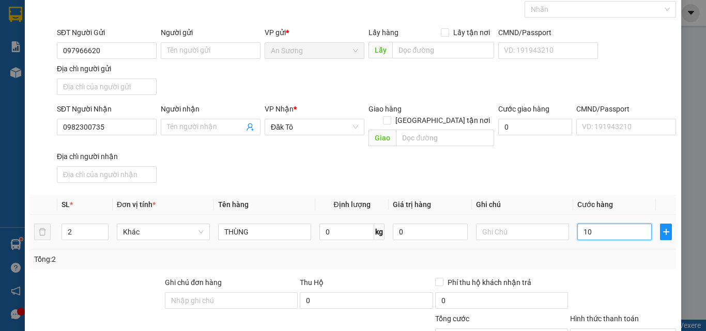
type input "100"
type input "100.000"
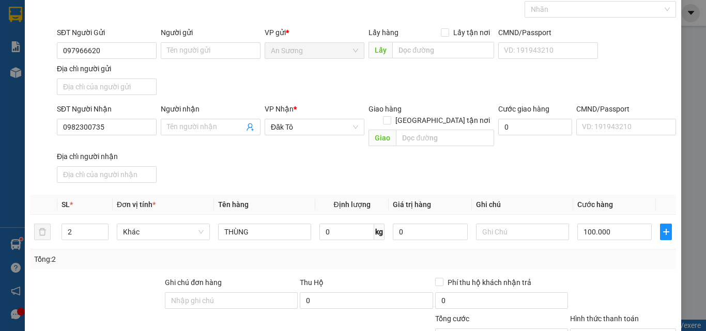
click at [592, 195] on th "Cước hàng" at bounding box center [614, 205] width 83 height 20
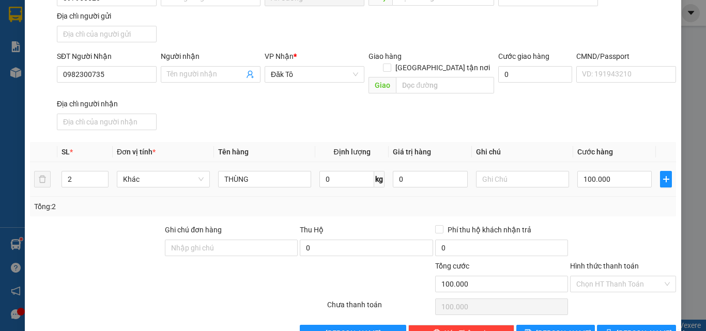
scroll to position [123, 0]
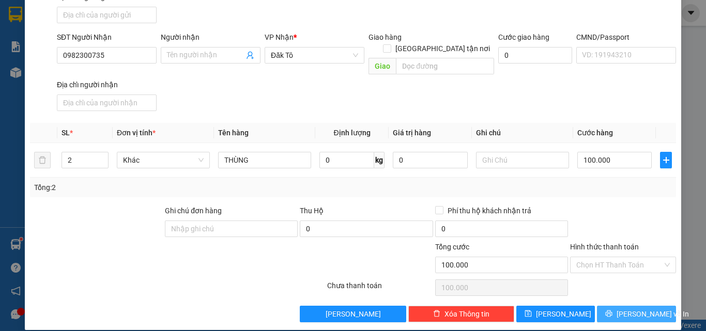
click at [617, 306] on button "[PERSON_NAME] và In" at bounding box center [636, 314] width 79 height 17
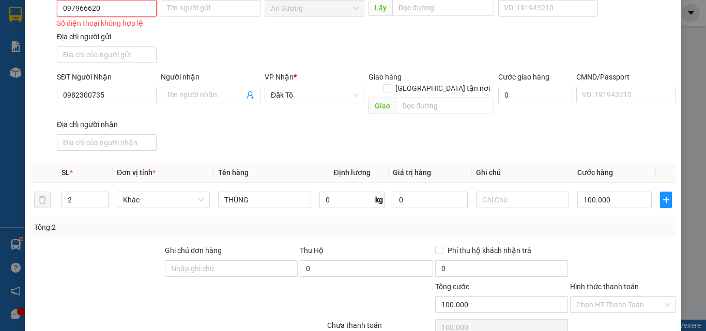
click at [126, 8] on input "097966620" at bounding box center [107, 8] width 100 height 17
click at [78, 4] on input "097966620" at bounding box center [107, 8] width 100 height 17
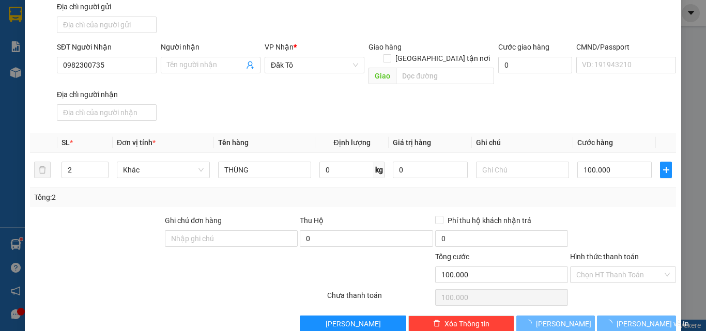
scroll to position [123, 0]
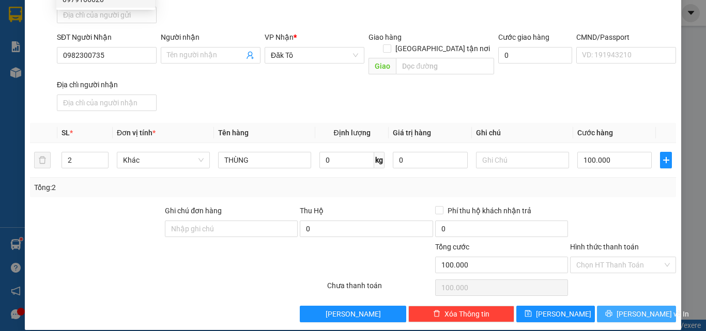
type input "0979166620"
click at [630, 308] on span "[PERSON_NAME] và In" at bounding box center [652, 313] width 72 height 11
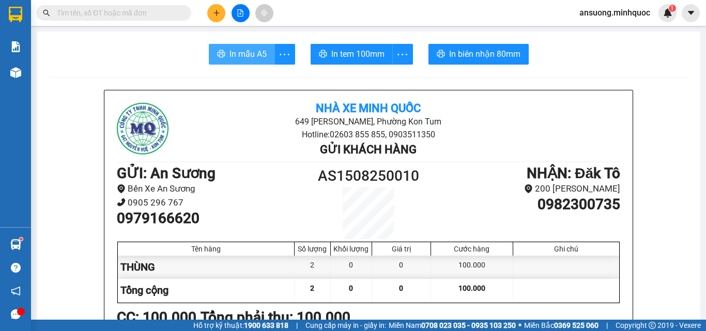
click at [229, 49] on span "In mẫu A5" at bounding box center [247, 54] width 37 height 13
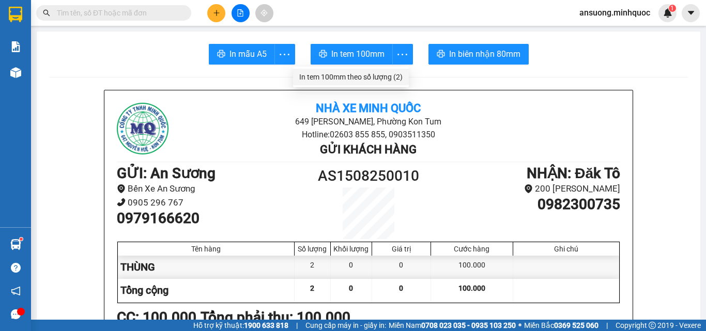
click at [381, 72] on li "In tem 100mm theo số lượng (2)" at bounding box center [351, 77] width 116 height 17
click at [386, 75] on div "In tem 100mm theo số lượng (2)" at bounding box center [350, 76] width 103 height 11
click at [206, 15] on div at bounding box center [239, 13] width 77 height 18
click at [216, 5] on button at bounding box center [216, 13] width 18 height 18
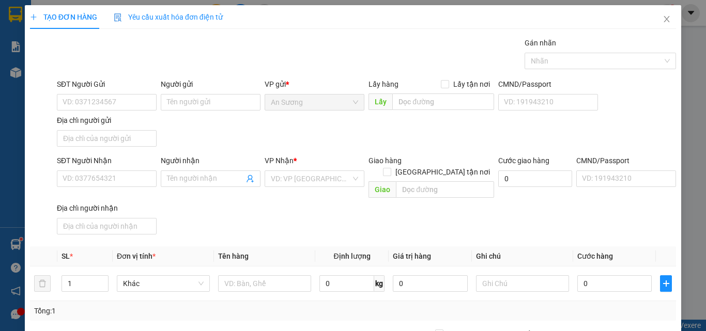
drag, startPoint x: 213, startPoint y: 212, endPoint x: 179, endPoint y: 234, distance: 39.7
click at [212, 213] on div "SĐT Người Nhận VD: 0377654321 Người nhận Tên người nhận VP Nhận * VD: VP Sài Gò…" at bounding box center [366, 197] width 623 height 84
drag, startPoint x: 250, startPoint y: 260, endPoint x: 247, endPoint y: 267, distance: 7.2
click at [250, 267] on td at bounding box center [264, 284] width 101 height 35
click at [246, 275] on input "text" at bounding box center [264, 283] width 93 height 17
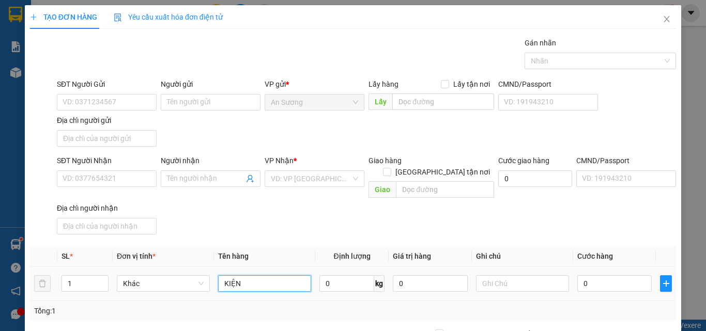
type input "KIỆN"
drag, startPoint x: 640, startPoint y: 288, endPoint x: 612, endPoint y: 273, distance: 31.7
click at [637, 288] on td "0" at bounding box center [614, 284] width 83 height 35
click at [611, 275] on input "0" at bounding box center [614, 283] width 74 height 17
type input "1"
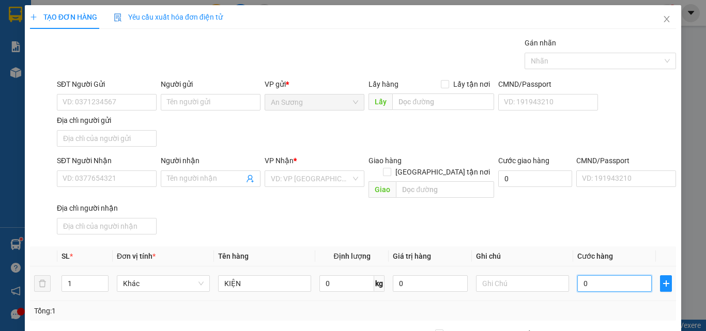
type input "1"
type input "12"
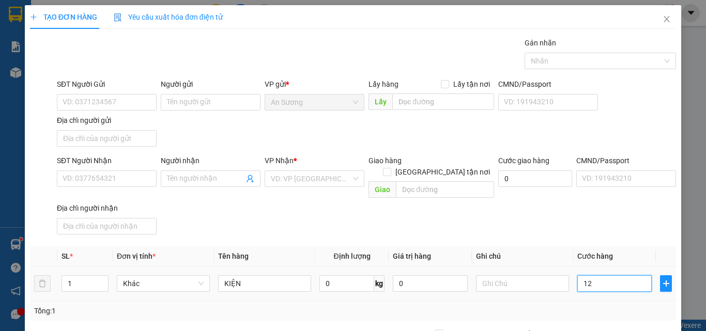
type input "120"
drag, startPoint x: 606, startPoint y: 275, endPoint x: 573, endPoint y: 278, distance: 33.3
click at [577, 278] on input "120" at bounding box center [614, 283] width 74 height 17
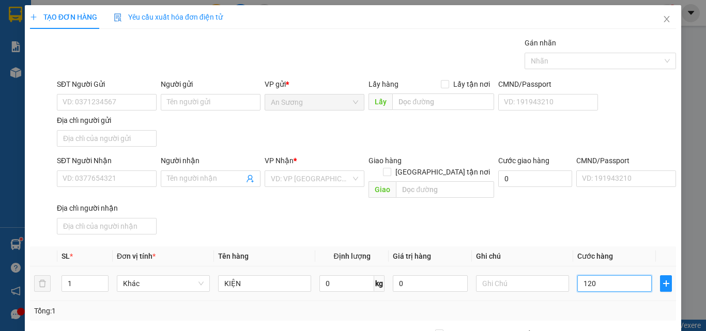
type input "1"
type input "12"
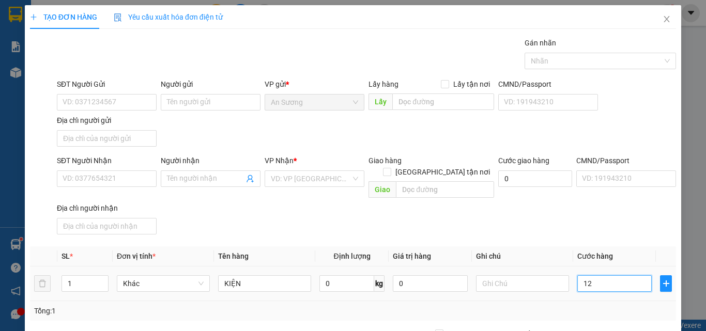
type input "12"
type input "120"
type input "120.000"
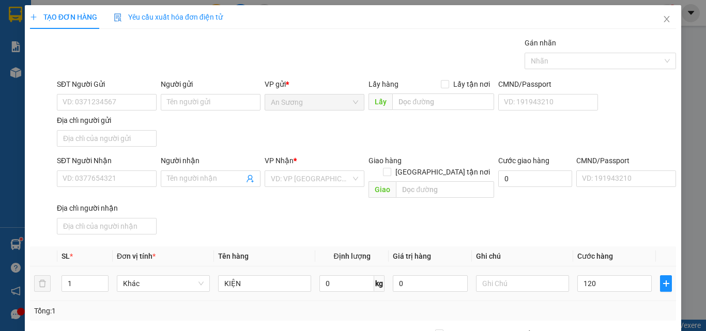
type input "120.000"
drag, startPoint x: 546, startPoint y: 221, endPoint x: 274, endPoint y: 212, distance: 272.4
click at [538, 219] on div "SĐT Người Nhận VD: 0377654321 Người nhận Tên người nhận VP Nhận * VD: VP Sài Gò…" at bounding box center [366, 197] width 623 height 84
click at [102, 182] on input "SĐT Người Nhận" at bounding box center [107, 178] width 100 height 17
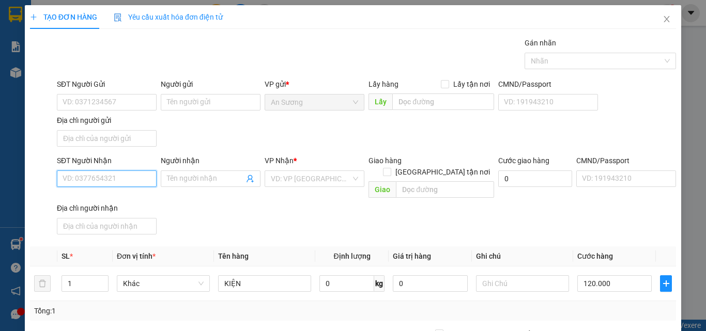
click at [102, 182] on input "SĐT Người Nhận" at bounding box center [107, 178] width 100 height 17
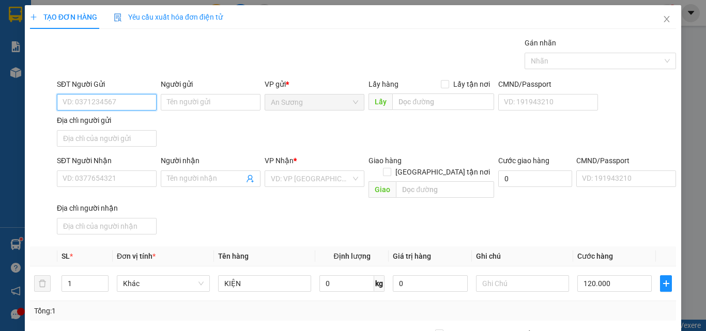
click at [77, 101] on input "SĐT Người Gửi" at bounding box center [107, 102] width 100 height 17
type input "0988998682"
click at [238, 134] on div "SĐT Người Gửi 0988998682 0988998682 Người gửi Tên người gửi VP gửi * An Sương L…" at bounding box center [366, 115] width 623 height 72
click at [94, 189] on div "SĐT Người Nhận VD: 0377654321" at bounding box center [107, 173] width 100 height 36
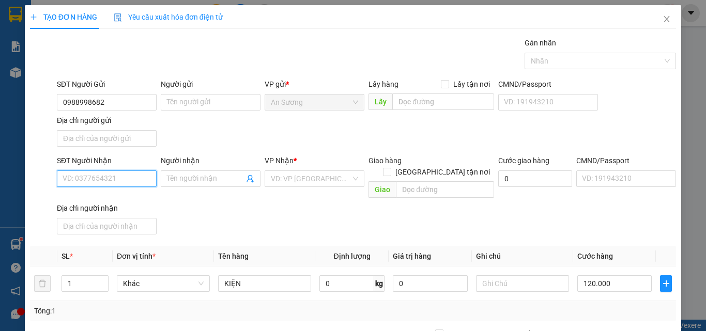
click at [92, 181] on input "SĐT Người Nhận" at bounding box center [107, 178] width 100 height 17
click at [81, 177] on input "SĐT Người Nhận" at bounding box center [107, 178] width 100 height 17
click at [278, 219] on div "SĐT Người Nhận VD: 0377654321 Người nhận Tên người nhận VP Nhận * VD: VP Sài Gò…" at bounding box center [366, 197] width 623 height 84
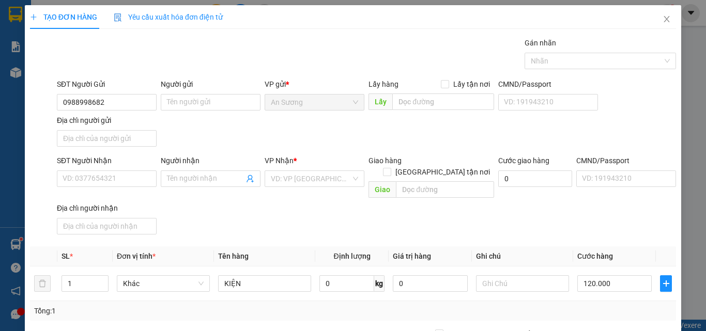
click at [288, 209] on div "SĐT Người Nhận VD: 0377654321 Người nhận Tên người nhận VP Nhận * VD: VP Sài Gò…" at bounding box center [366, 197] width 623 height 84
click at [91, 181] on input "SĐT Người Nhận" at bounding box center [107, 178] width 100 height 17
type input "0386490019"
click at [269, 204] on div "SĐT Người Nhận 0386490019 0386490019 Người nhận Tên người nhận VP Nhận * VD: VP…" at bounding box center [366, 197] width 623 height 84
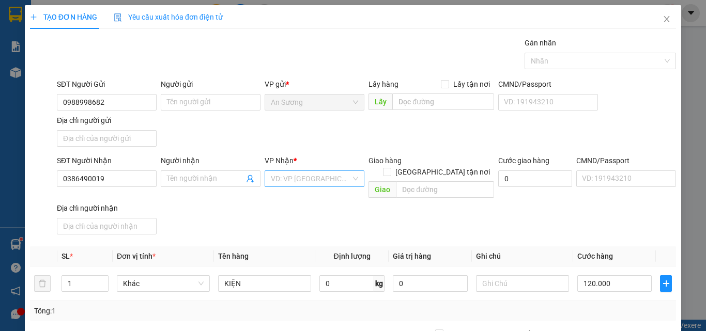
click at [279, 182] on input "search" at bounding box center [311, 178] width 80 height 15
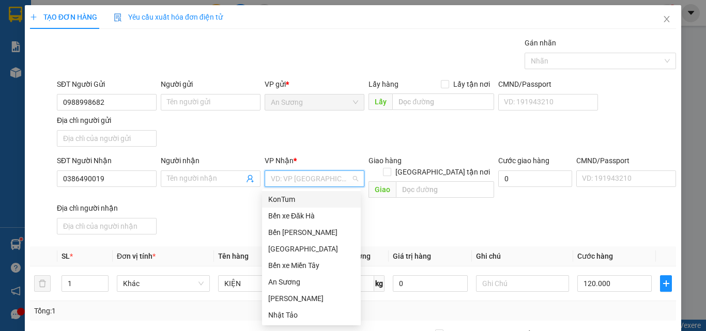
click at [299, 196] on div "KonTum" at bounding box center [311, 199] width 86 height 11
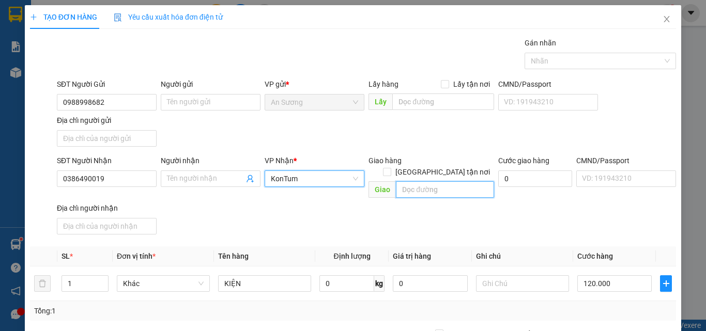
click at [435, 181] on input "text" at bounding box center [445, 189] width 98 height 17
click at [437, 166] on label "[GEOGRAPHIC_DATA] tận nơi" at bounding box center [438, 171] width 111 height 11
click at [390, 168] on input "[GEOGRAPHIC_DATA] tận nơi" at bounding box center [386, 171] width 7 height 7
checkbox input "true"
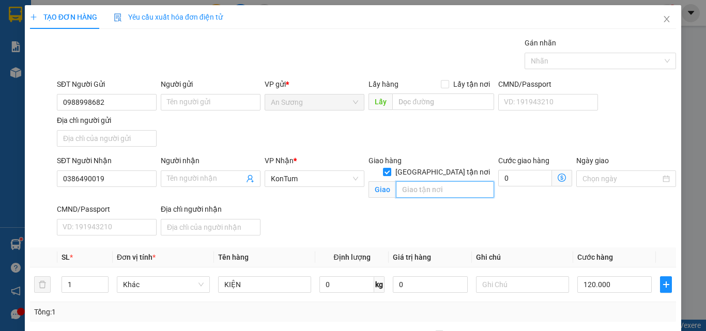
click at [425, 182] on input "text" at bounding box center [445, 189] width 98 height 17
type input "267 [PERSON_NAME]"
click at [408, 205] on div "SĐT Người Nhận 0386490019 Người nhận Tên người nhận VP Nhận * KonTum Giao hàng …" at bounding box center [366, 197] width 623 height 85
click at [576, 237] on div "SĐT Người Nhận 0386490019 Người nhận Tên người nhận VP Nhận * KonTum Giao hàng …" at bounding box center [366, 197] width 623 height 85
click at [593, 227] on div "SĐT Người Nhận 0386490019 Người nhận Tên người nhận VP Nhận * KonTum Giao hàng …" at bounding box center [366, 197] width 623 height 85
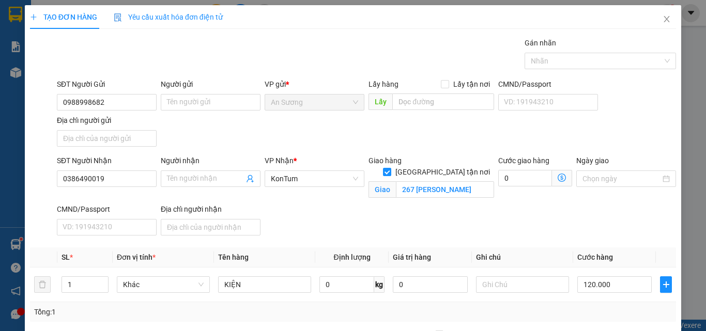
click at [294, 204] on div "SĐT Người Nhận 0386490019 Người nhận Tên người nhận VP Nhận * KonTum Giao hàng …" at bounding box center [366, 197] width 623 height 85
click at [401, 200] on div "Giao hàng Giao tận nơi Giao 267 HOÀNG THỊ LOAN" at bounding box center [431, 179] width 130 height 49
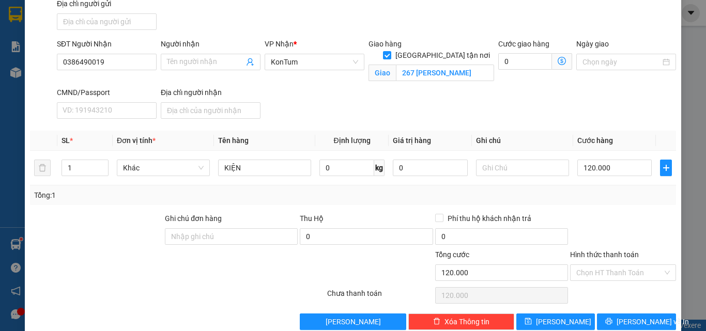
scroll to position [136, 0]
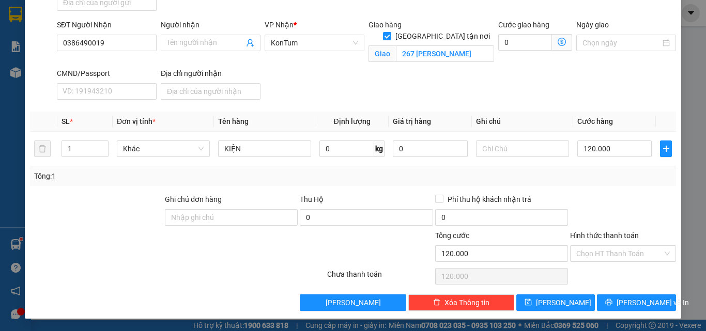
click at [616, 219] on div at bounding box center [623, 212] width 108 height 36
click at [607, 256] on input "Hình thức thanh toán" at bounding box center [619, 253] width 86 height 15
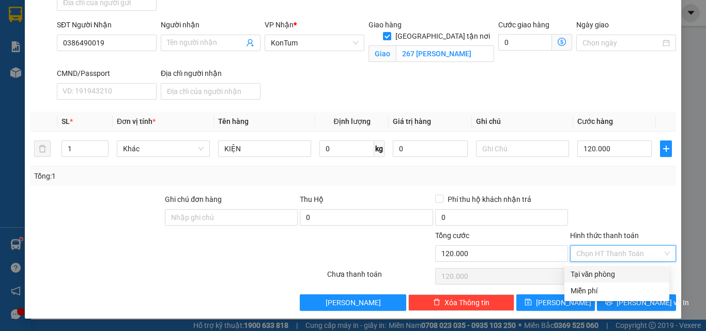
click at [620, 197] on div at bounding box center [623, 212] width 108 height 36
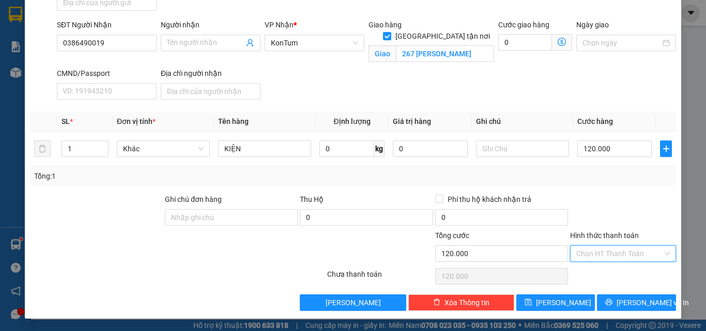
drag, startPoint x: 611, startPoint y: 250, endPoint x: 601, endPoint y: 266, distance: 19.1
click at [610, 252] on input "Hình thức thanh toán" at bounding box center [619, 253] width 86 height 15
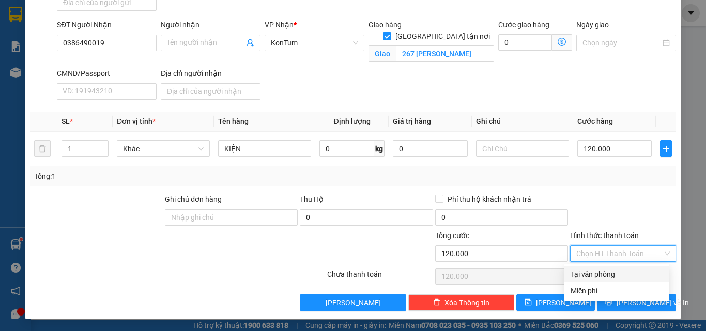
click at [601, 273] on div "Tại văn phòng" at bounding box center [616, 274] width 92 height 11
type input "0"
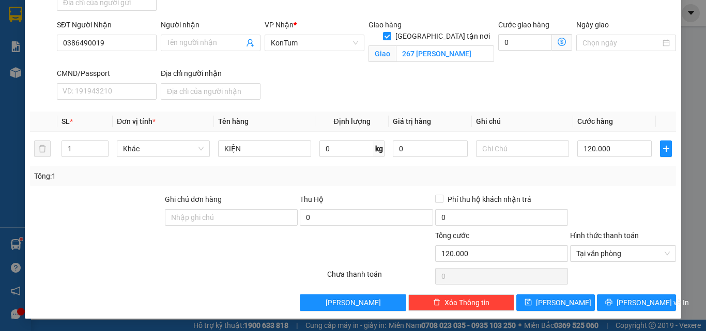
click at [628, 292] on div "Transit Pickup Surcharge Ids Transit Deliver Surcharge Ids Transit Deliver Surc…" at bounding box center [353, 106] width 646 height 410
click at [628, 299] on button "[PERSON_NAME] và In" at bounding box center [636, 302] width 79 height 17
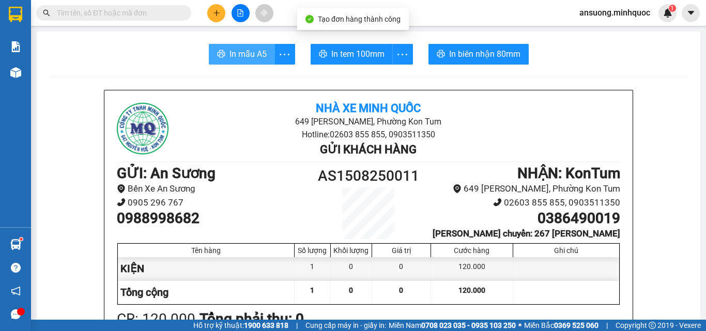
click at [247, 55] on span "In mẫu A5" at bounding box center [247, 54] width 37 height 13
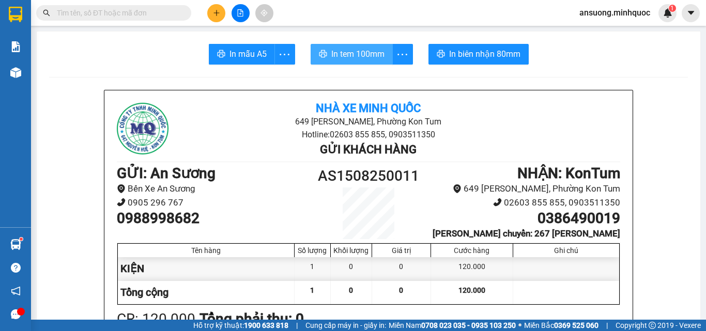
click at [383, 54] on span "In tem 100mm" at bounding box center [357, 54] width 53 height 13
click at [221, 21] on button at bounding box center [216, 13] width 18 height 18
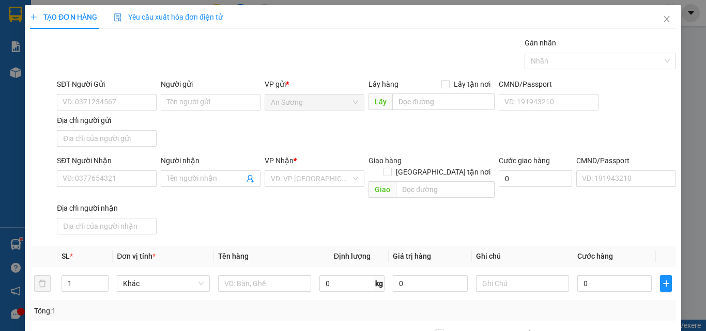
click at [220, 16] on span "Yêu cầu xuất hóa đơn điện tử" at bounding box center [168, 17] width 109 height 8
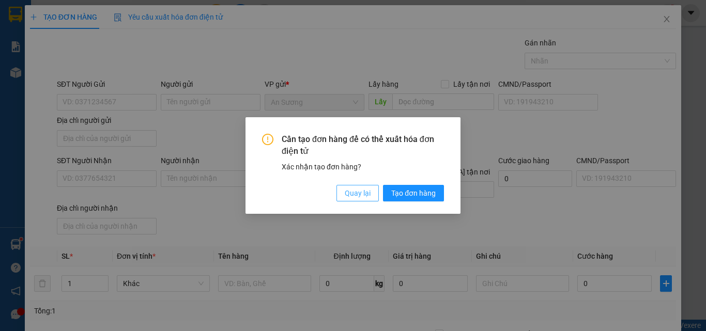
click at [342, 193] on button "Quay lại" at bounding box center [357, 193] width 42 height 17
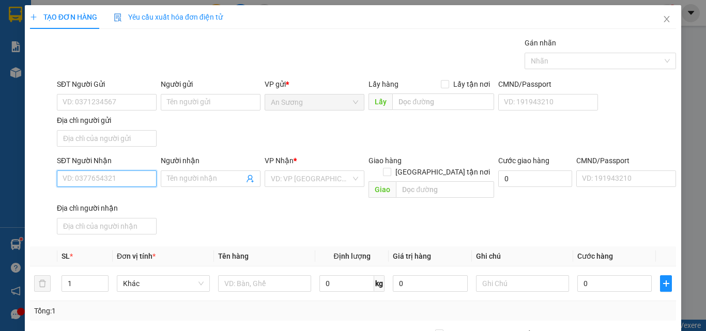
click at [90, 170] on input "SĐT Người Nhận" at bounding box center [107, 178] width 100 height 17
click at [79, 203] on div "Địa chỉ người nhận" at bounding box center [107, 208] width 100 height 11
click at [79, 218] on input "Địa chỉ người nhận" at bounding box center [107, 226] width 100 height 17
click at [90, 182] on input "SĐT Người Nhận" at bounding box center [107, 178] width 100 height 17
type input "0395695075"
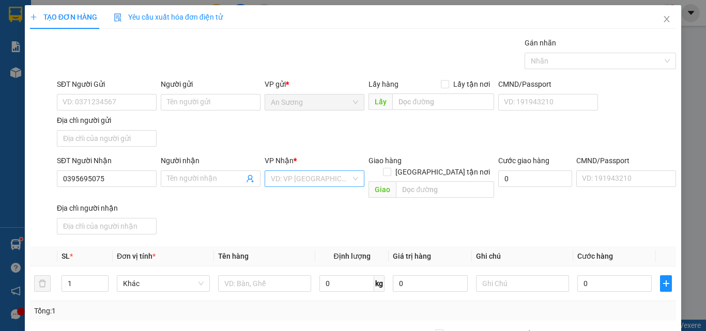
drag, startPoint x: 237, startPoint y: 220, endPoint x: 304, endPoint y: 187, distance: 74.6
click at [243, 215] on div "SĐT Người Nhận 0395695075 0395695075 Người nhận Tên người nhận VP Nhận * VD: VP…" at bounding box center [366, 197] width 623 height 84
click at [318, 182] on input "search" at bounding box center [311, 178] width 80 height 15
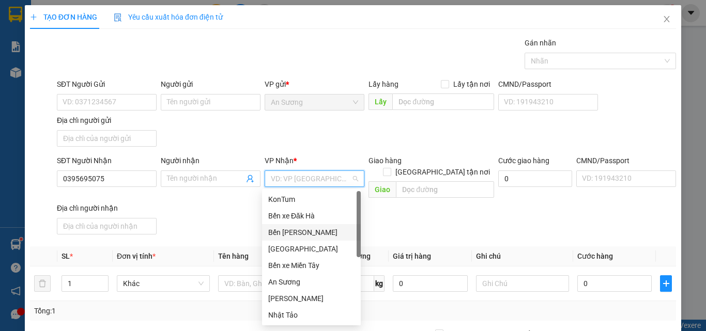
click at [301, 236] on div "Bến [PERSON_NAME]" at bounding box center [311, 232] width 86 height 11
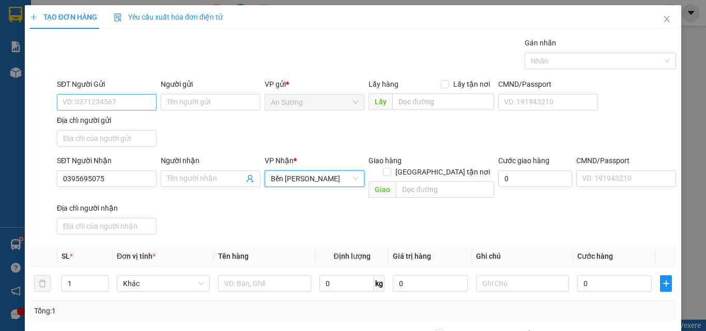
click at [198, 137] on div "SĐT Người Gửi VD: 0371234567 Người gửi Tên người gửi VP gửi * An Sương Lấy hàng…" at bounding box center [366, 115] width 623 height 72
click at [81, 99] on input "SĐT Người Gửi" at bounding box center [107, 102] width 100 height 17
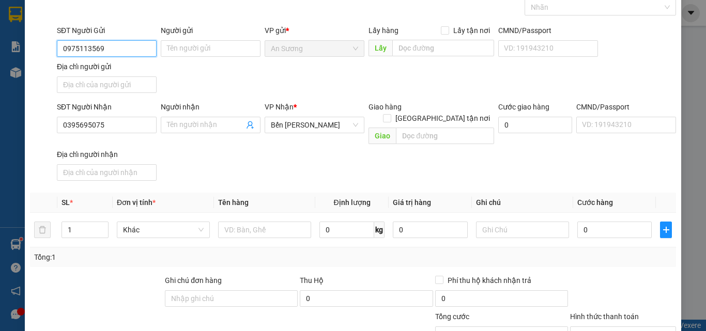
scroll to position [123, 0]
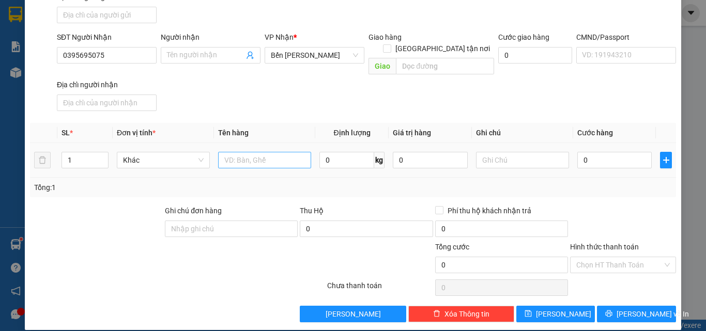
type input "0975113569"
click at [245, 152] on input "text" at bounding box center [264, 160] width 93 height 17
type input "THÙNG"
click at [298, 107] on div "Transit Pickup Surcharge Ids Transit Deliver Surcharge Ids Transit Deliver Surc…" at bounding box center [353, 118] width 646 height 409
drag, startPoint x: 635, startPoint y: 147, endPoint x: 627, endPoint y: 147, distance: 8.3
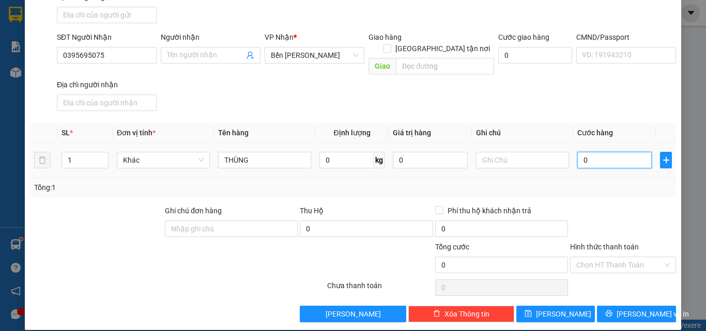
click at [634, 152] on input "0" at bounding box center [614, 160] width 74 height 17
type input "7"
type input "70"
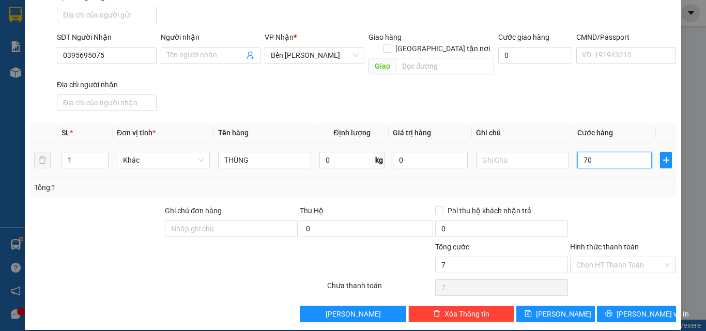
type input "70"
click at [587, 107] on div "Transit Pickup Surcharge Ids Transit Deliver Surcharge Ids Transit Deliver Surc…" at bounding box center [353, 118] width 646 height 409
type input "70.000"
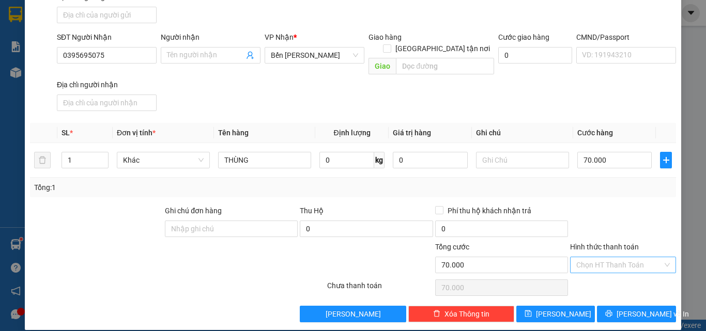
click at [591, 257] on input "Hình thức thanh toán" at bounding box center [619, 264] width 86 height 15
click at [594, 272] on div "Tại văn phòng" at bounding box center [616, 274] width 92 height 11
type input "0"
click at [635, 308] on span "[PERSON_NAME] và In" at bounding box center [652, 313] width 72 height 11
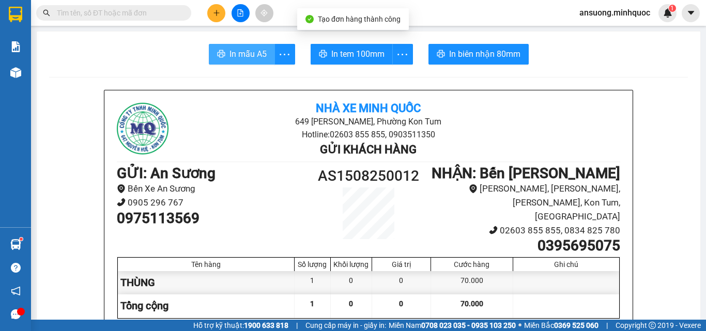
click at [237, 53] on span "In mẫu A5" at bounding box center [247, 54] width 37 height 13
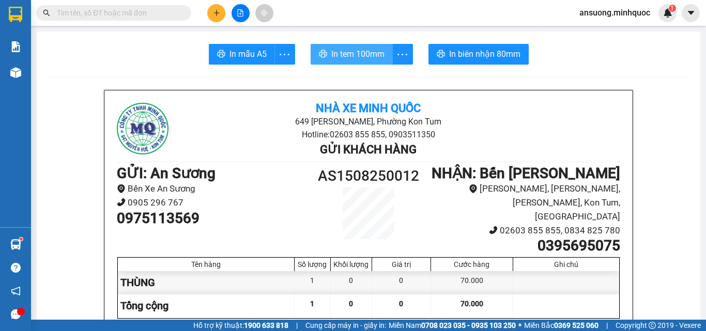
click at [361, 52] on span "In tem 100mm" at bounding box center [357, 54] width 53 height 13
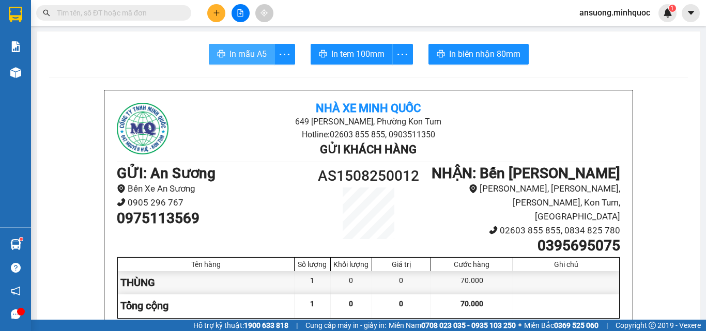
click at [237, 47] on button "In mẫu A5" at bounding box center [242, 54] width 66 height 21
drag, startPoint x: 226, startPoint y: 9, endPoint x: 216, endPoint y: 10, distance: 9.9
click at [220, 10] on div at bounding box center [239, 13] width 77 height 18
click at [216, 10] on icon "plus" at bounding box center [216, 12] width 7 height 7
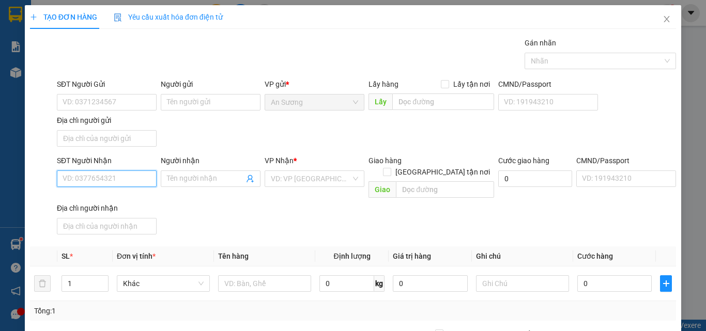
click at [104, 183] on input "SĐT Người Nhận" at bounding box center [107, 178] width 100 height 17
click at [120, 195] on div "0392655112 - lan đăk hà" at bounding box center [106, 199] width 86 height 11
type input "0392655112"
type input "lan đăk hà"
type input "0392655112"
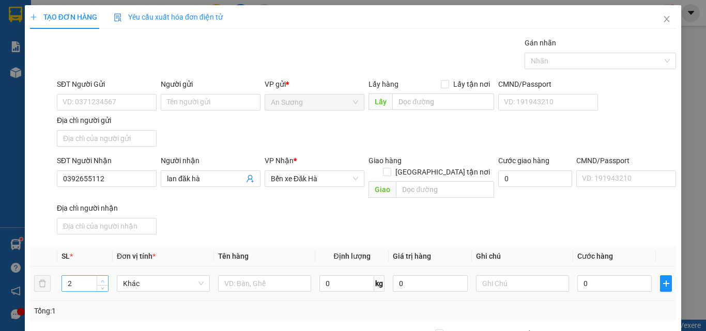
click at [101, 276] on span "Increase Value" at bounding box center [102, 280] width 11 height 9
type input "3"
click at [101, 276] on span "Increase Value" at bounding box center [102, 280] width 11 height 9
drag, startPoint x: 269, startPoint y: 284, endPoint x: 269, endPoint y: 277, distance: 6.7
click at [269, 284] on td at bounding box center [264, 284] width 101 height 35
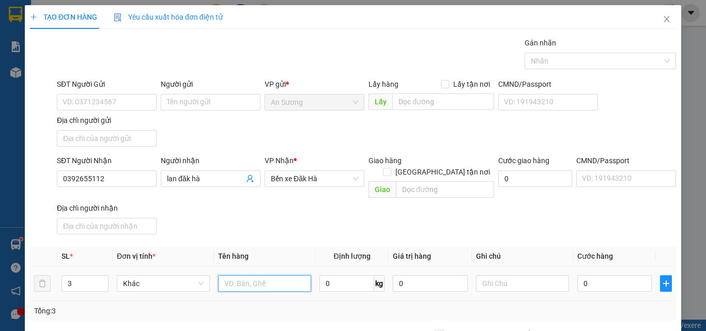
click at [268, 277] on input "text" at bounding box center [264, 283] width 93 height 17
type input "BÌ CAM"
click at [586, 277] on input "0" at bounding box center [614, 283] width 74 height 17
type input "1"
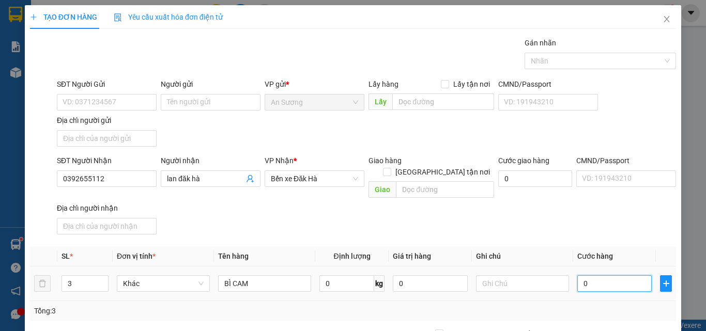
type input "1"
type input "12"
type input "120"
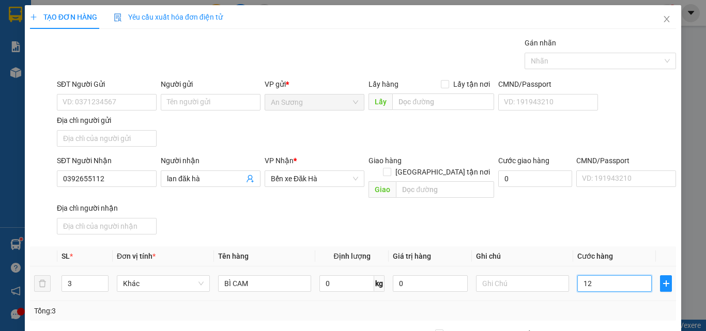
type input "120"
type input "120.000"
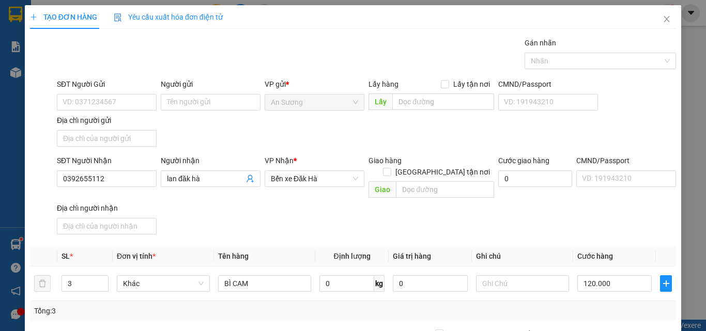
click at [598, 226] on div "SĐT Người Nhận 0392655112 Người nhận lan đăk hà VP Nhận * Bến xe Đăk Hà Giao hà…" at bounding box center [366, 197] width 623 height 84
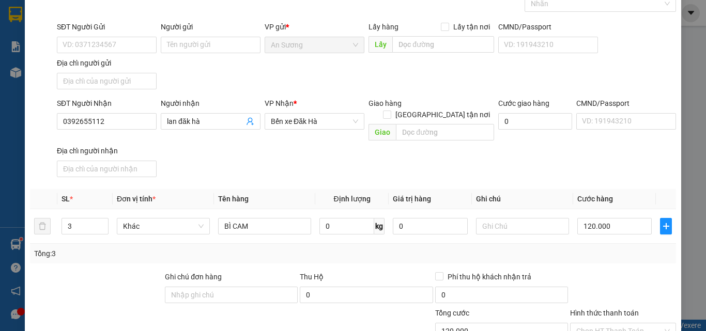
scroll to position [123, 0]
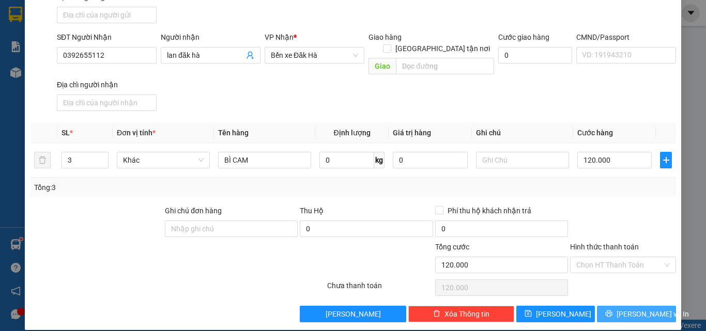
click at [642, 308] on button "[PERSON_NAME] và In" at bounding box center [636, 314] width 79 height 17
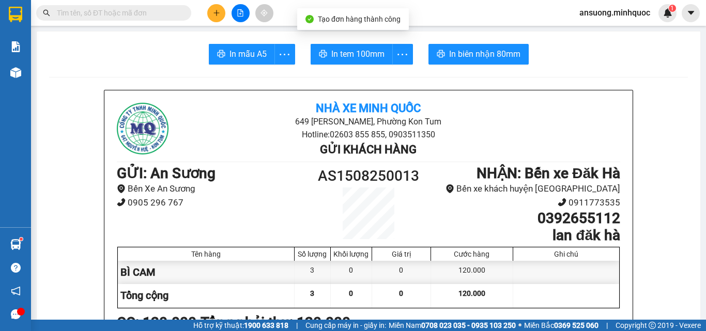
drag, startPoint x: 234, startPoint y: 185, endPoint x: 210, endPoint y: 150, distance: 42.7
click at [234, 186] on li "Bến Xe An Sương" at bounding box center [211, 189] width 189 height 14
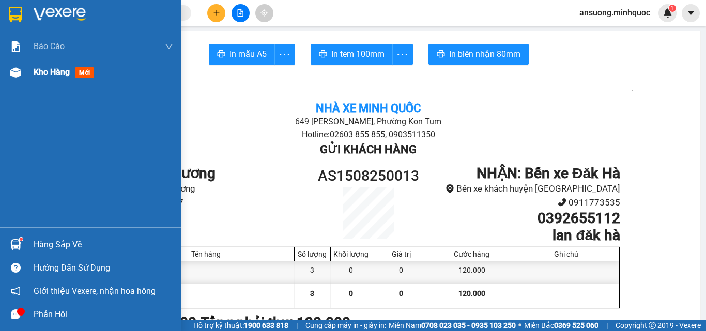
click at [22, 79] on div at bounding box center [16, 73] width 18 height 18
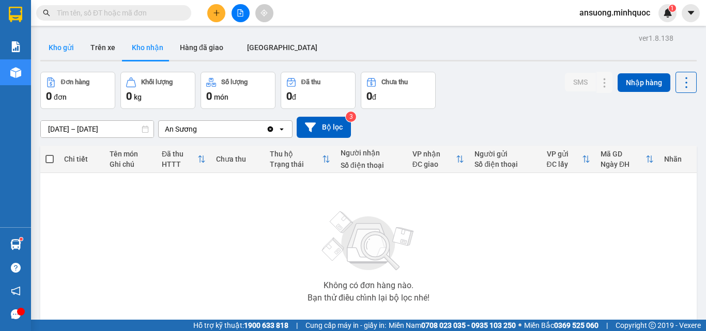
drag, startPoint x: 54, startPoint y: 58, endPoint x: 54, endPoint y: 49, distance: 9.8
click at [54, 52] on button "Kho gửi" at bounding box center [61, 47] width 42 height 25
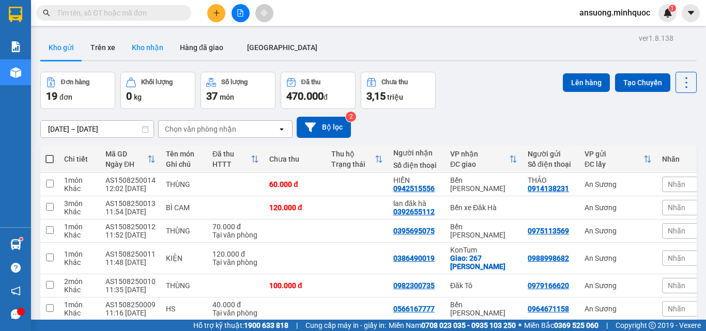
click at [149, 52] on button "Kho nhận" at bounding box center [147, 47] width 48 height 25
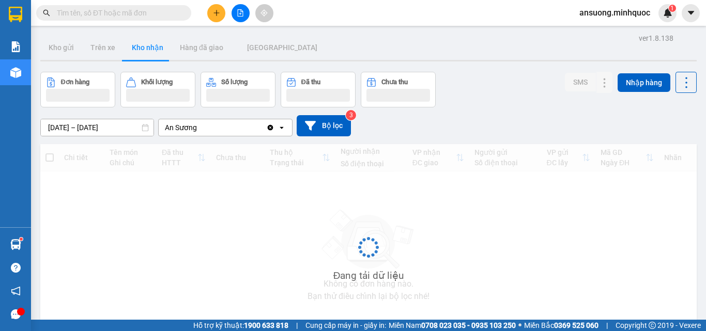
click at [144, 55] on button "Kho nhận" at bounding box center [147, 47] width 48 height 25
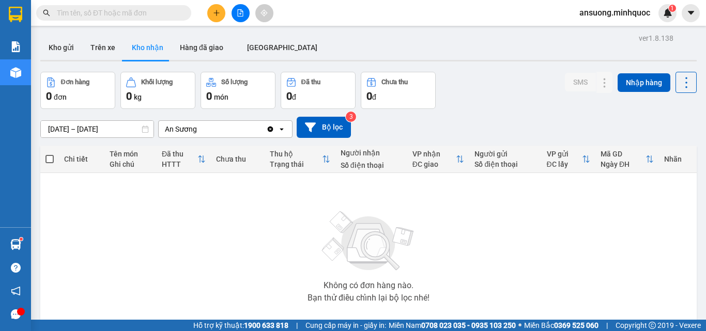
click at [77, 32] on div "ver 1.8.138 Kho gửi Trên xe Kho nhận Hàng đã giao ĐÀ NẴNG Đơn hàng 0 đơn Khối l…" at bounding box center [368, 201] width 664 height 341
click at [211, 14] on button at bounding box center [216, 13] width 18 height 18
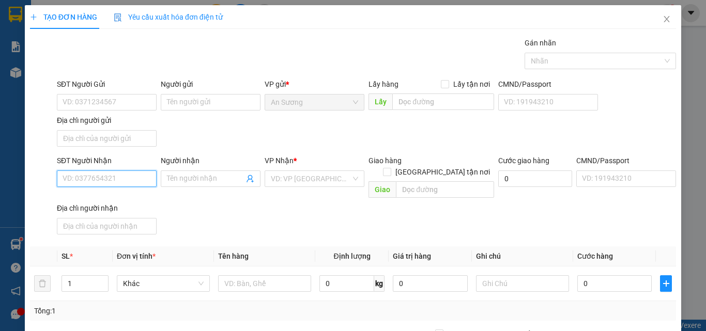
click at [103, 178] on input "SĐT Người Nhận" at bounding box center [107, 178] width 100 height 17
click at [123, 199] on div "0974282620 - Ngân" at bounding box center [106, 199] width 86 height 11
type input "0974282620"
type input "Ngân"
type input "0974282620"
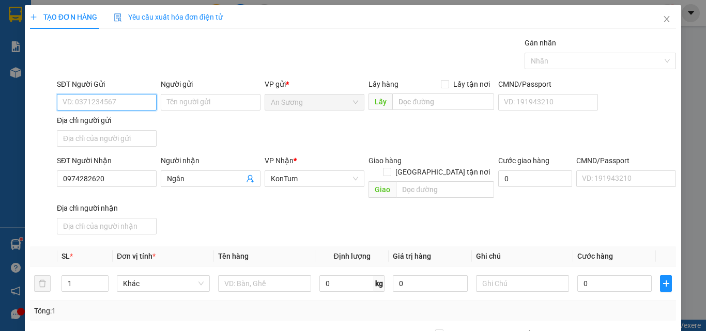
click at [88, 98] on input "SĐT Người Gửi" at bounding box center [107, 102] width 100 height 17
click at [92, 123] on div "0975610181" at bounding box center [106, 122] width 86 height 11
type input "0975610181"
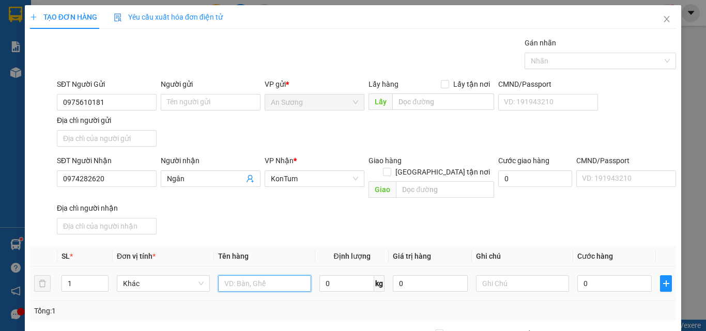
click at [234, 275] on input "text" at bounding box center [264, 283] width 93 height 17
click at [598, 275] on input "0" at bounding box center [614, 283] width 74 height 17
drag, startPoint x: 238, startPoint y: 276, endPoint x: 205, endPoint y: 276, distance: 33.1
click at [205, 276] on tr "1 Khác HS 0 kg 0 0" at bounding box center [353, 284] width 646 height 35
type input "GÓI HS"
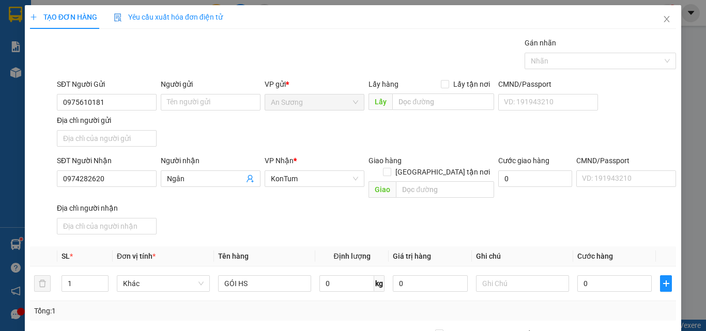
drag, startPoint x: 312, startPoint y: 230, endPoint x: 402, endPoint y: 241, distance: 91.6
click at [316, 230] on div "Transit Pickup Surcharge Ids Transit Deliver Surcharge Ids Transit Deliver Surc…" at bounding box center [353, 241] width 646 height 409
click at [602, 275] on input "0" at bounding box center [614, 283] width 74 height 17
type input "4"
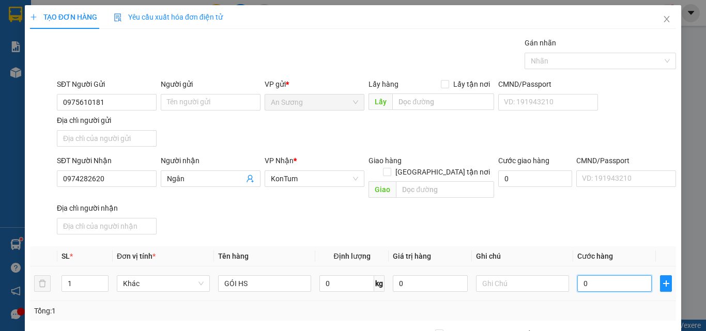
type input "4"
type input "40"
type input "40.000"
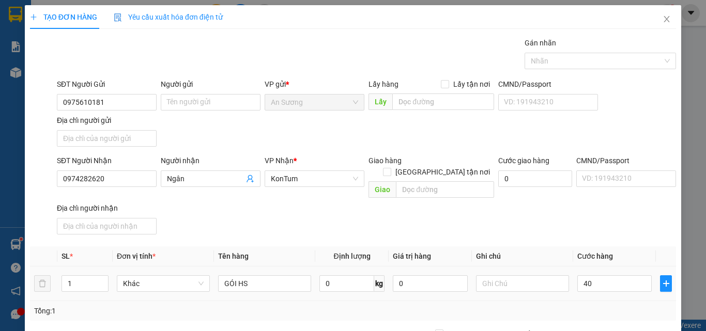
type input "40.000"
click at [590, 233] on div "Transit Pickup Surcharge Ids Transit Deliver Surcharge Ids Transit Deliver Surc…" at bounding box center [353, 241] width 646 height 409
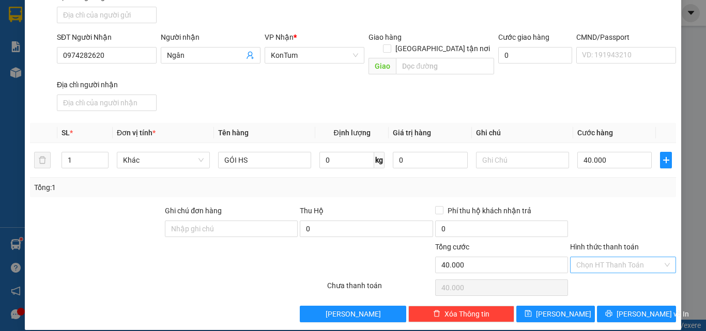
click at [594, 257] on input "Hình thức thanh toán" at bounding box center [619, 264] width 86 height 15
click at [588, 275] on div "Tại văn phòng" at bounding box center [616, 274] width 92 height 11
type input "0"
click at [612, 306] on button "[PERSON_NAME] và In" at bounding box center [636, 314] width 79 height 17
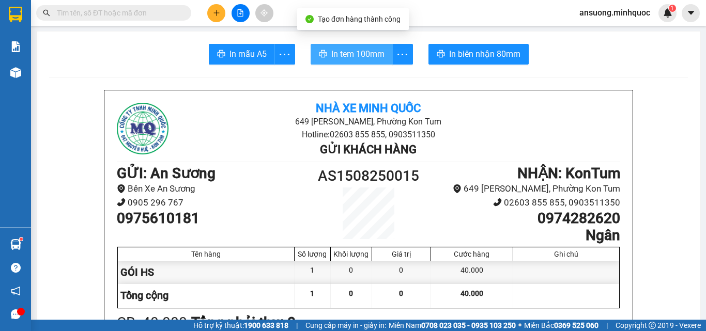
click at [324, 53] on button "In tem 100mm" at bounding box center [352, 54] width 82 height 21
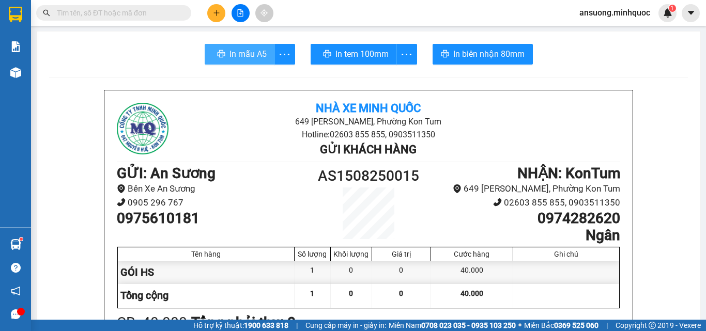
click at [254, 52] on span "In mẫu A5" at bounding box center [247, 54] width 37 height 13
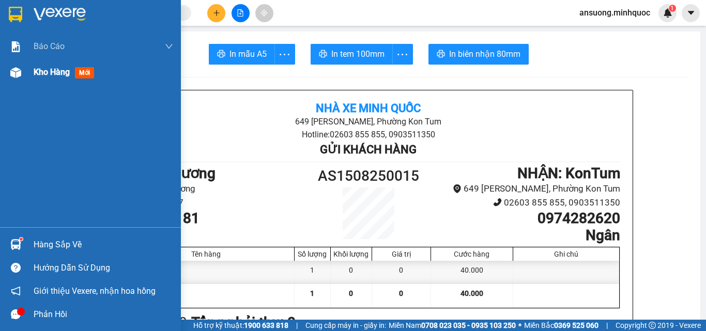
click at [15, 79] on div at bounding box center [16, 73] width 18 height 18
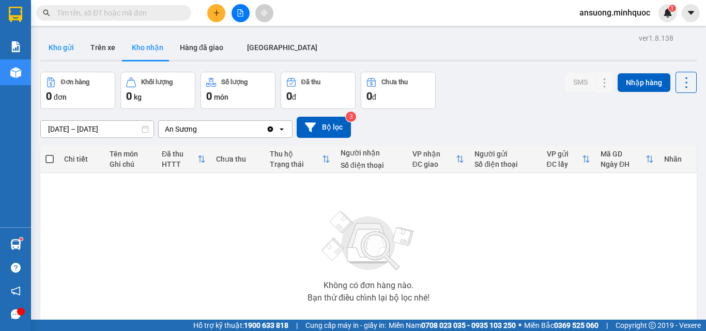
click at [50, 48] on button "Kho gửi" at bounding box center [61, 47] width 42 height 25
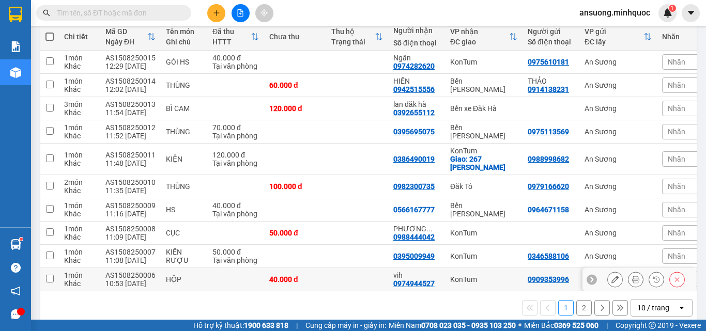
scroll to position [141, 0]
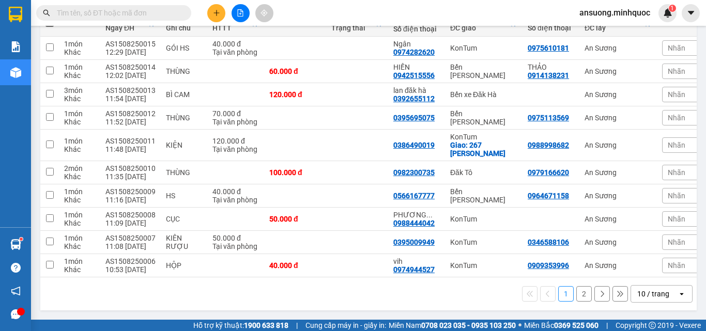
click at [637, 293] on div "10 / trang" at bounding box center [653, 294] width 32 height 10
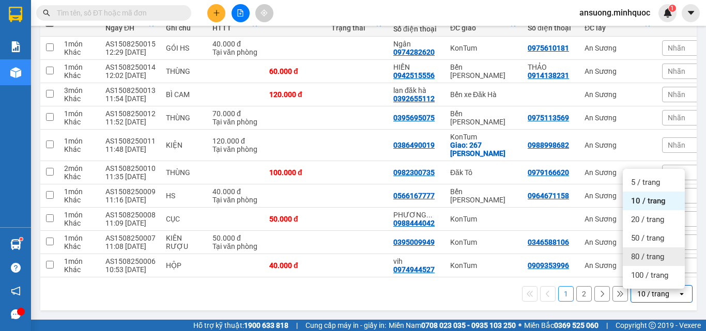
click at [646, 261] on div "80 / trang" at bounding box center [654, 256] width 62 height 19
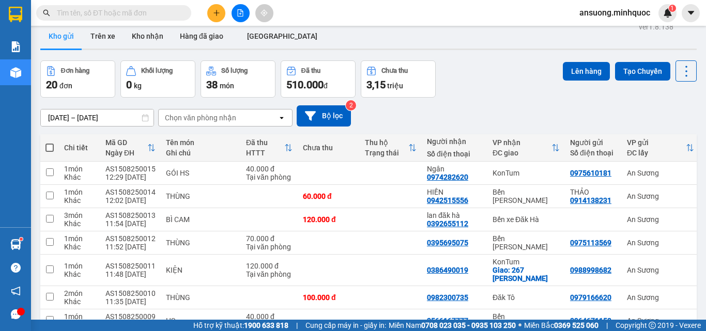
scroll to position [0, 0]
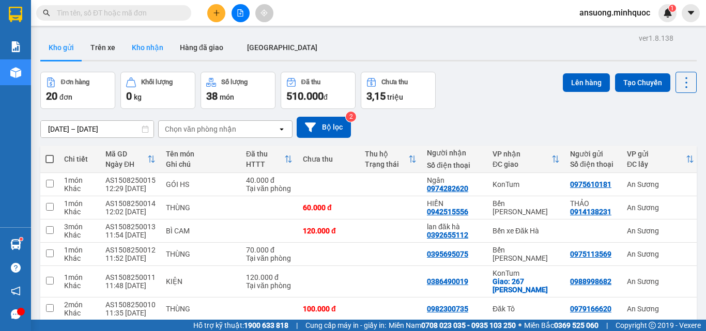
click at [133, 53] on button "Kho nhận" at bounding box center [147, 47] width 48 height 25
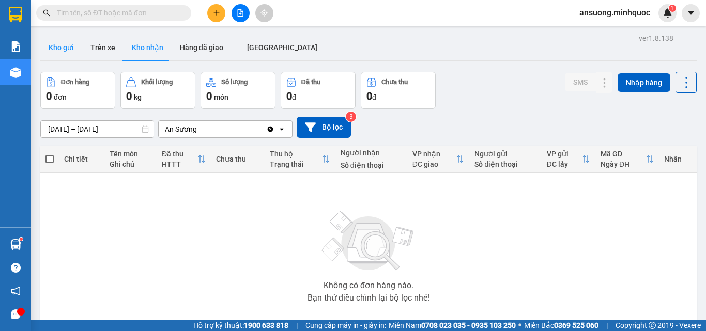
click at [59, 50] on button "Kho gửi" at bounding box center [61, 47] width 42 height 25
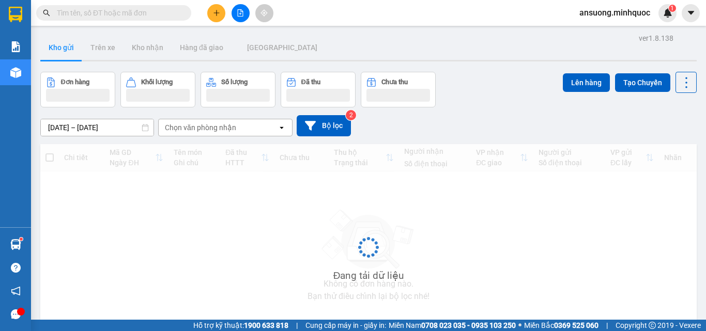
click at [59, 50] on button "Kho gửi" at bounding box center [61, 47] width 42 height 25
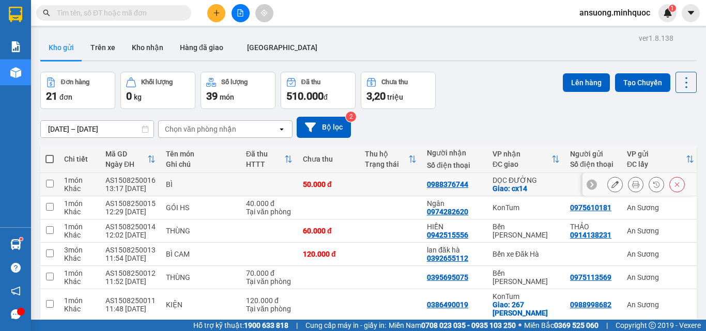
click at [611, 183] on button at bounding box center [615, 185] width 14 height 18
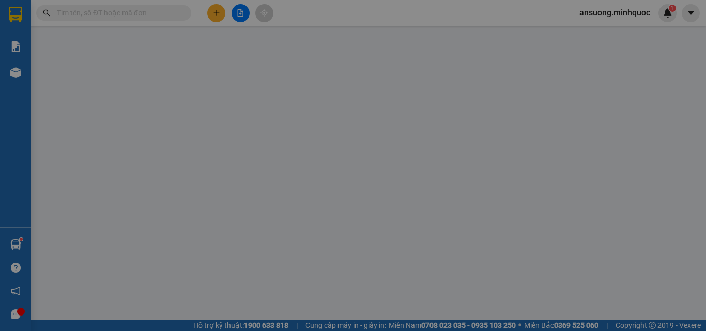
type input "0988376744"
checkbox input "true"
type input "cx14"
type input "50.000"
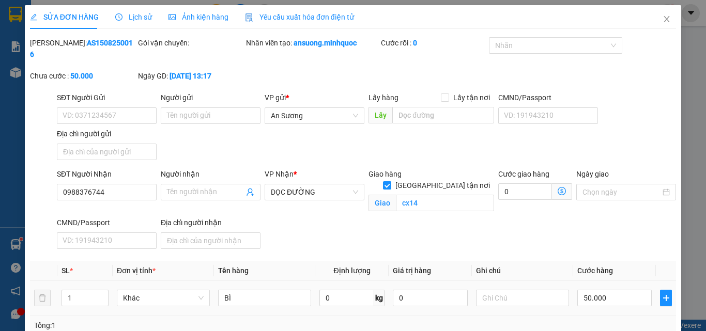
click at [602, 281] on td "50.000" at bounding box center [614, 298] width 83 height 35
click at [611, 290] on input "50.000" at bounding box center [614, 298] width 74 height 17
type input "4"
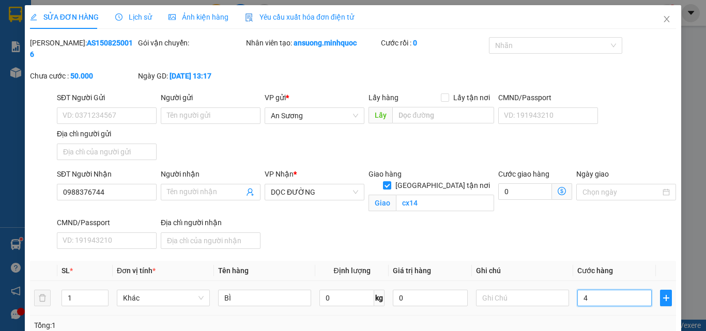
type input "40"
type input "40.000"
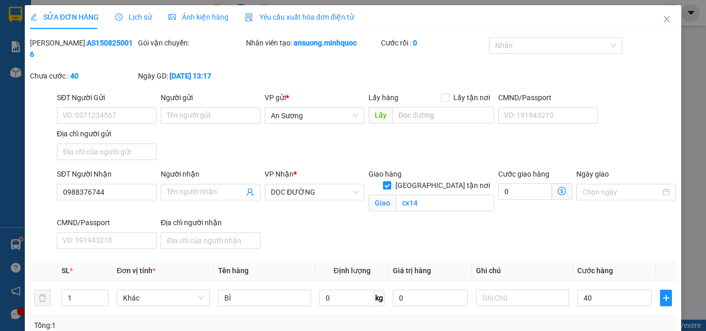
type input "40.000"
click at [609, 261] on th "Cước hàng" at bounding box center [614, 271] width 83 height 20
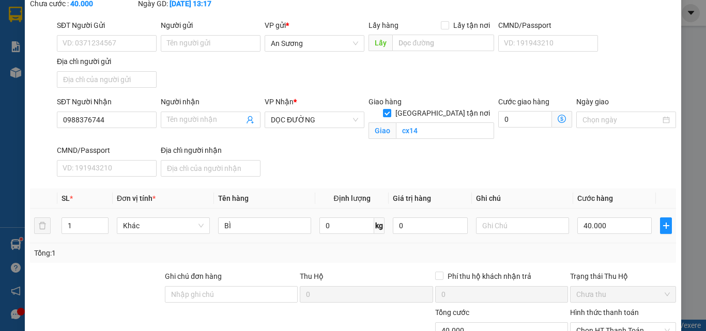
scroll to position [138, 0]
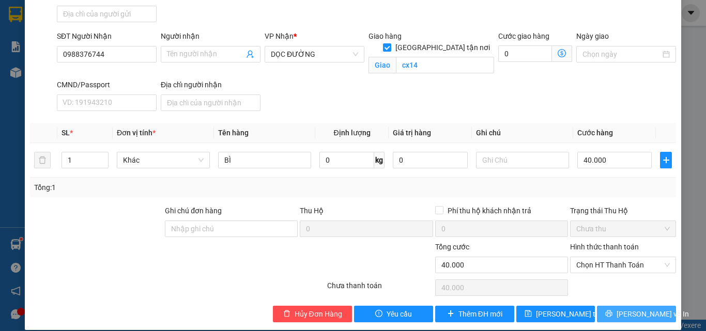
click at [612, 311] on icon "printer" at bounding box center [609, 314] width 7 height 7
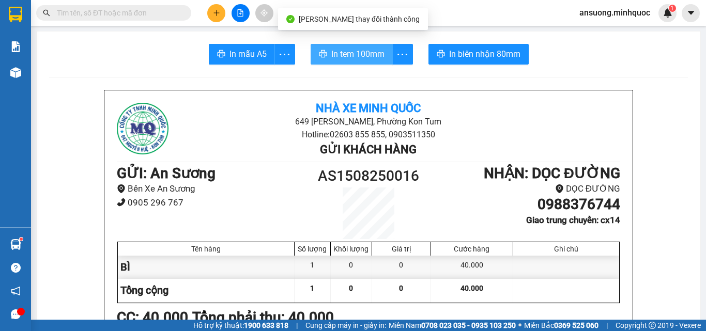
click at [337, 64] on button "In tem 100mm" at bounding box center [352, 54] width 82 height 21
click at [343, 51] on span "In tem 100mm" at bounding box center [357, 54] width 53 height 13
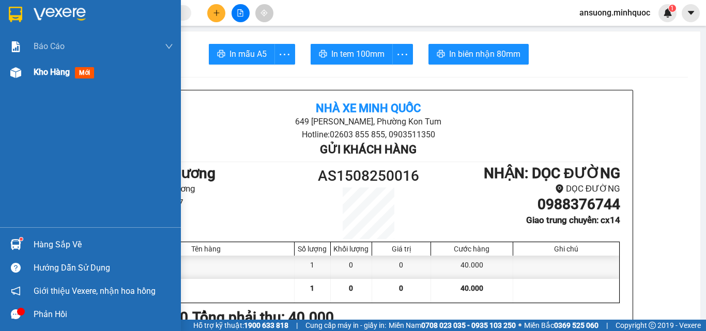
click at [18, 65] on div at bounding box center [16, 73] width 18 height 18
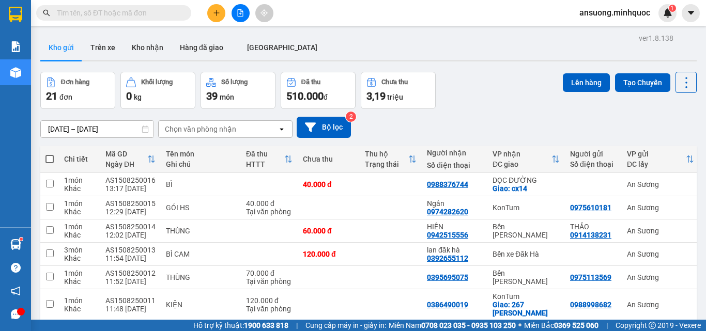
click at [216, 6] on button at bounding box center [216, 13] width 18 height 18
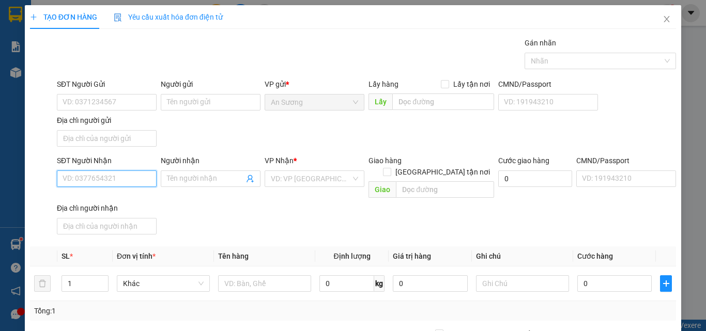
click at [80, 176] on input "SĐT Người Nhận" at bounding box center [107, 178] width 100 height 17
type input "0982448785"
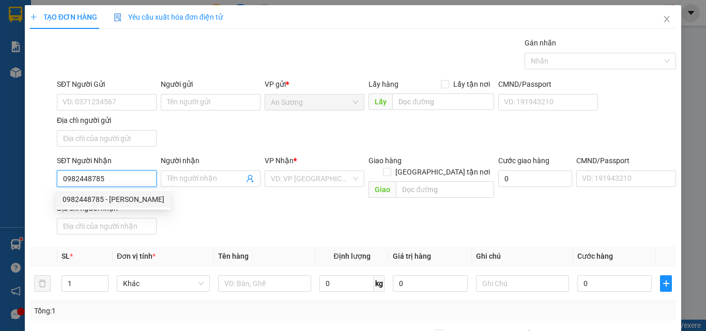
click at [123, 198] on div "0982448785 - hồng anh" at bounding box center [114, 199] width 102 height 11
type input "[PERSON_NAME]"
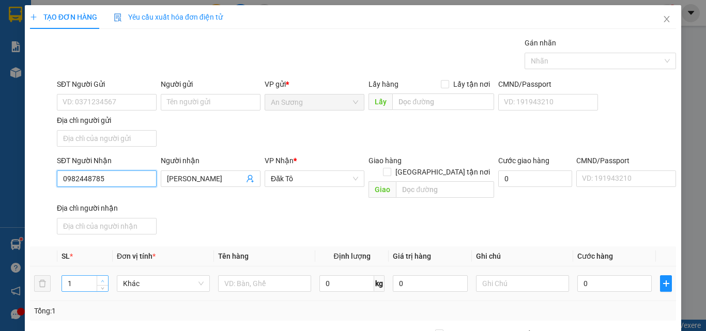
type input "0982448785"
click at [102, 280] on icon "up" at bounding box center [103, 282] width 4 height 4
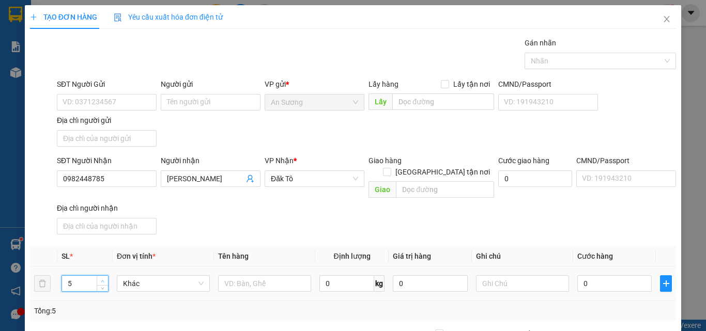
type input "6"
click at [102, 280] on icon "up" at bounding box center [103, 282] width 4 height 4
click at [409, 169] on div "Giao hàng Giao tận nơi" at bounding box center [431, 168] width 126 height 27
click at [409, 181] on input "text" at bounding box center [445, 189] width 98 height 17
type input "DIÊN BÌNH"
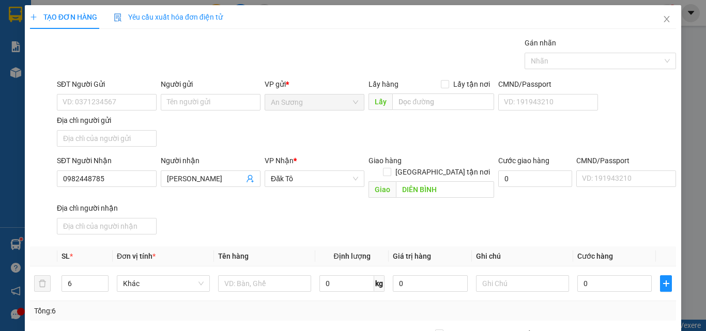
click at [395, 204] on div "SĐT Người Nhận 0982448785 Người nhận hồng anh VP Nhận * Đăk Tô Giao hàng Giao t…" at bounding box center [366, 197] width 623 height 84
drag, startPoint x: 433, startPoint y: 160, endPoint x: 430, endPoint y: 166, distance: 6.7
click at [390, 168] on input "[GEOGRAPHIC_DATA] tận nơi" at bounding box center [386, 171] width 7 height 7
checkbox input "true"
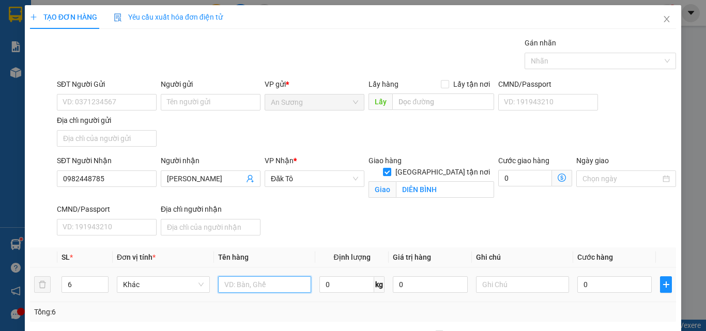
click at [270, 288] on input "text" at bounding box center [264, 284] width 93 height 17
type input "THÙNG"
click at [603, 287] on input "0" at bounding box center [614, 284] width 74 height 17
type input "3"
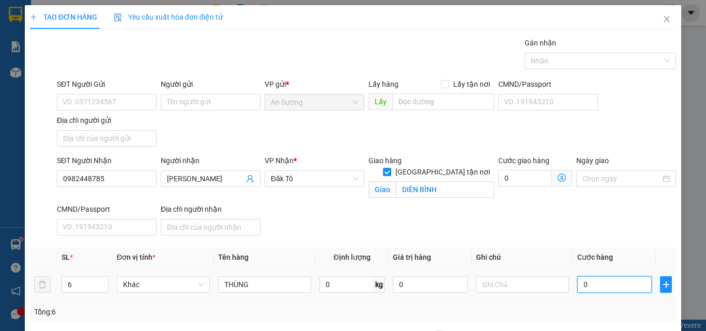
type input "3"
type input "36"
type input "360"
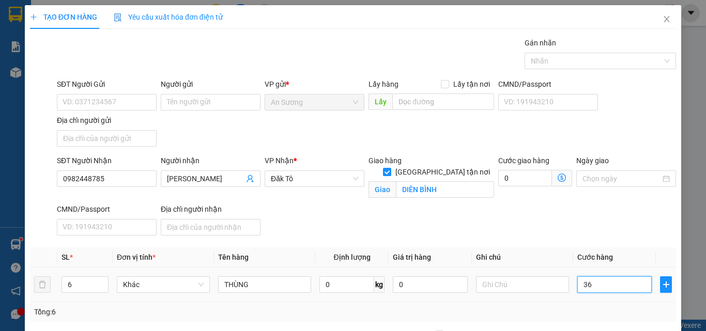
type input "360"
type input "360.000"
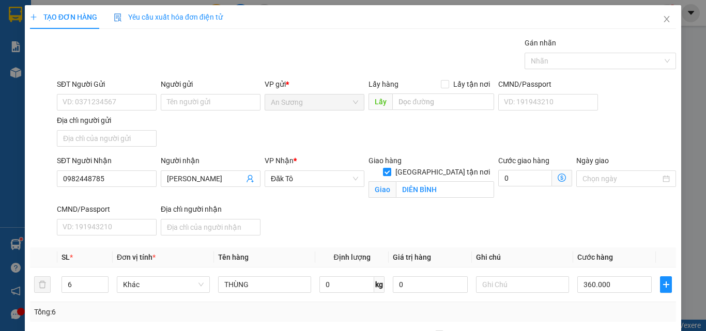
click at [531, 222] on div "SĐT Người Nhận 0982448785 Người nhận hồng anh VP Nhận * Đăk Tô Giao hàng Giao t…" at bounding box center [366, 197] width 623 height 85
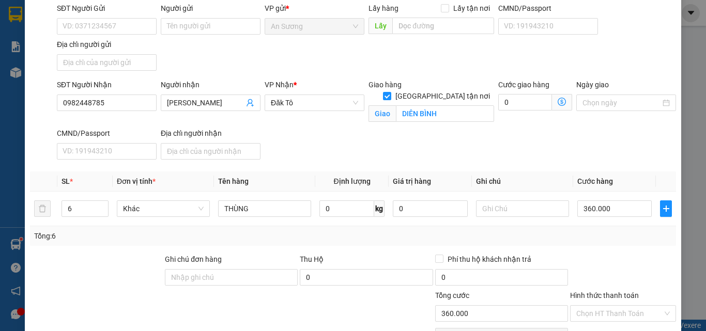
scroll to position [136, 0]
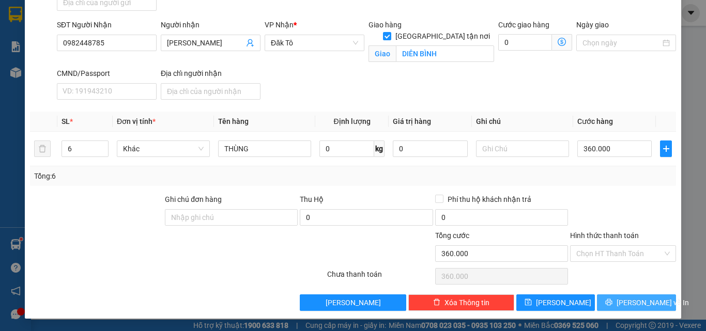
click at [611, 306] on icon "printer" at bounding box center [608, 302] width 7 height 7
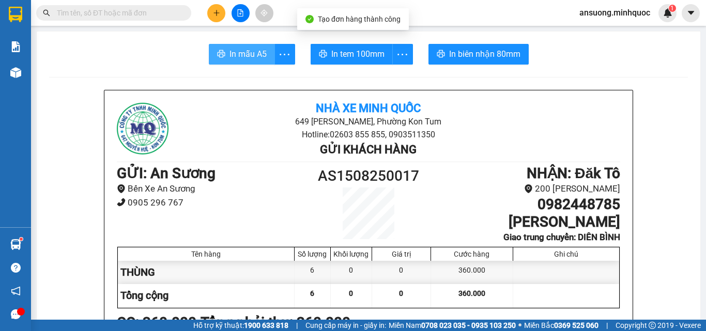
click at [234, 57] on span "In mẫu A5" at bounding box center [247, 54] width 37 height 13
drag, startPoint x: 226, startPoint y: 14, endPoint x: 219, endPoint y: 14, distance: 7.2
click at [225, 14] on div at bounding box center [239, 13] width 77 height 18
click at [217, 13] on icon "plus" at bounding box center [216, 12] width 6 height 1
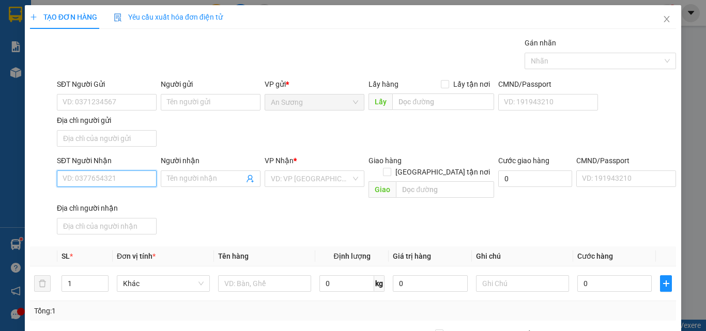
click at [88, 172] on input "SĐT Người Nhận" at bounding box center [107, 178] width 100 height 17
click at [110, 182] on input "SĐT Người Nhận" at bounding box center [107, 178] width 100 height 17
click at [96, 200] on div "0977806297 - PHƯỢNG" at bounding box center [106, 199] width 86 height 11
type input "0977806297"
type input "PHƯỢNG"
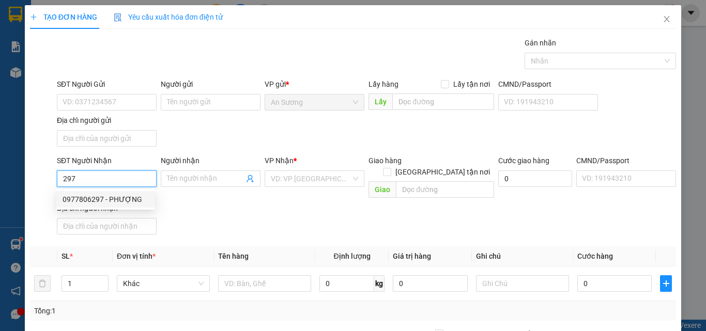
checkbox input "true"
type input "185A [PERSON_NAME]"
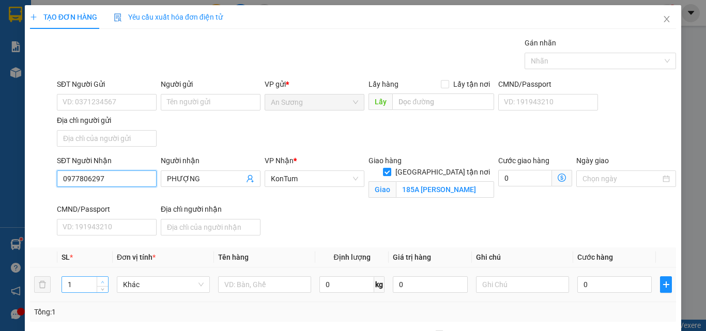
type input "0977806297"
click at [101, 282] on icon "up" at bounding box center [103, 283] width 4 height 4
type input "3"
click at [101, 282] on icon "up" at bounding box center [103, 283] width 4 height 4
click at [272, 282] on input "text" at bounding box center [264, 284] width 93 height 17
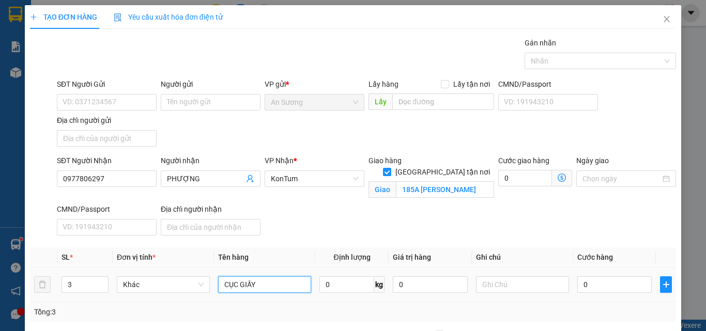
type input "CỤC GIẤY"
click at [296, 240] on div "Transit Pickup Surcharge Ids Transit Deliver Surcharge Ids Transit Deliver Surc…" at bounding box center [353, 242] width 646 height 410
click at [493, 286] on input "text" at bounding box center [522, 284] width 93 height 17
drag, startPoint x: 529, startPoint y: 252, endPoint x: 543, endPoint y: 253, distance: 14.0
click at [538, 252] on th "Ghi chú" at bounding box center [522, 257] width 101 height 20
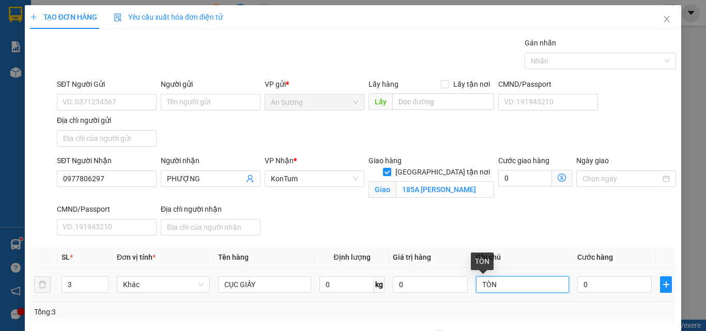
click at [506, 288] on input "TÒN" at bounding box center [522, 284] width 93 height 17
drag, startPoint x: 506, startPoint y: 288, endPoint x: 460, endPoint y: 288, distance: 46.0
click at [461, 288] on tr "3 Khác CỤC GIẤY 0 kg 0 TÒN 0" at bounding box center [353, 285] width 646 height 35
type input "TỒN"
drag, startPoint x: 519, startPoint y: 238, endPoint x: 582, endPoint y: 272, distance: 71.4
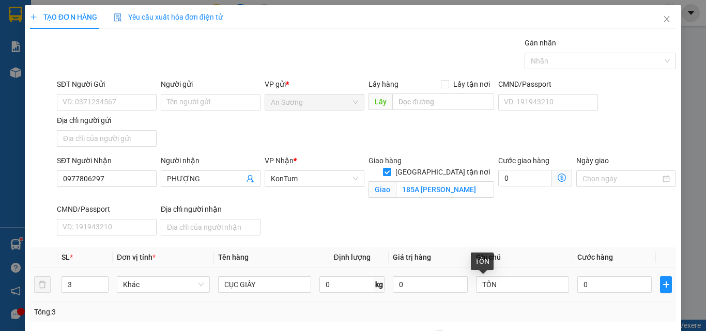
click at [542, 247] on div "Transit Pickup Surcharge Ids Transit Deliver Surcharge Ids Transit Deliver Surc…" at bounding box center [353, 242] width 646 height 410
click at [603, 283] on input "0" at bounding box center [614, 284] width 74 height 17
type input "1"
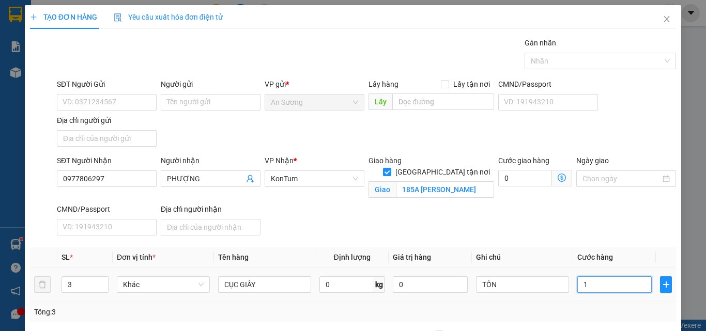
type input "0"
type input "02"
type input "2"
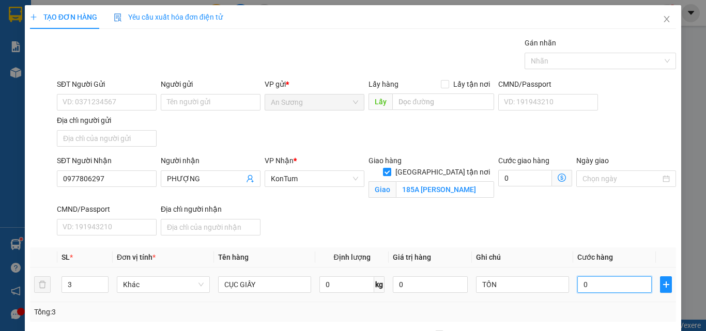
type input "2"
type input "021"
type input "21"
type input "0.210"
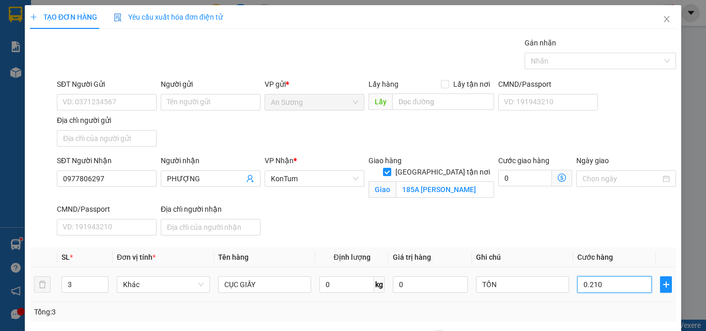
type input "210"
type input "210.000"
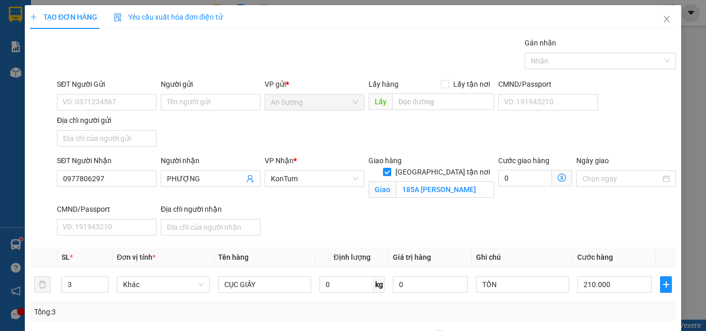
click at [613, 229] on div "SĐT Người Nhận 0977806297 Người nhận PHƯỢNG VP Nhận * KonTum Giao hàng Giao tận…" at bounding box center [366, 197] width 623 height 85
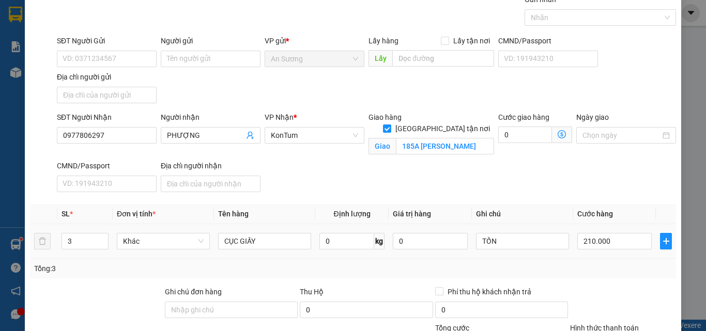
scroll to position [136, 0]
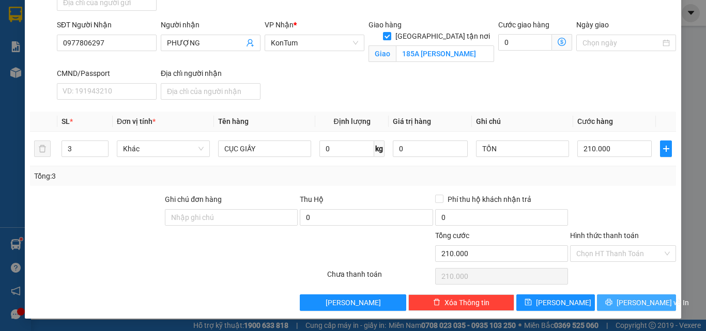
click at [607, 307] on button "[PERSON_NAME] và In" at bounding box center [636, 302] width 79 height 17
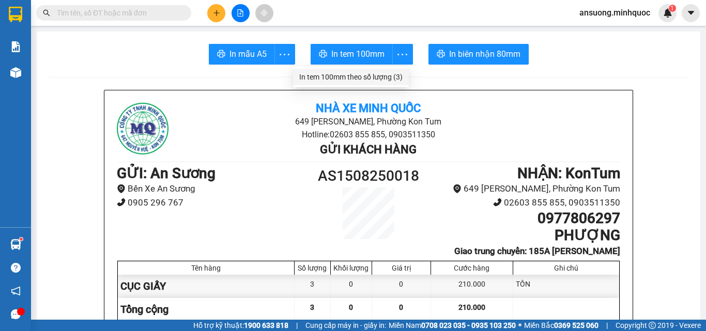
click at [387, 73] on div "In tem 100mm theo số lượng (3)" at bounding box center [350, 76] width 103 height 11
click at [221, 9] on button at bounding box center [216, 13] width 18 height 18
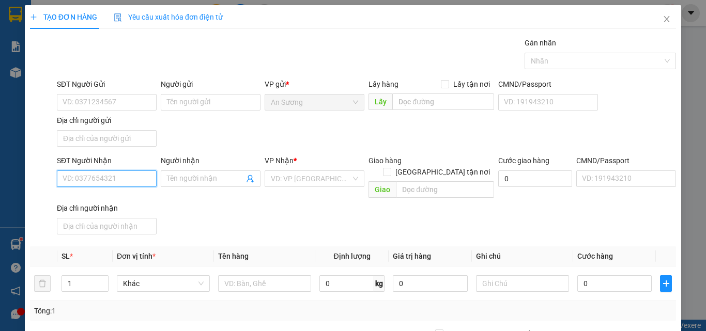
click at [98, 172] on input "SĐT Người Nhận" at bounding box center [107, 178] width 100 height 17
type input "0905121181"
click at [111, 197] on div "0905121181 - NHÂN" at bounding box center [106, 199] width 86 height 11
type input "NHÂN"
type input "0905121181"
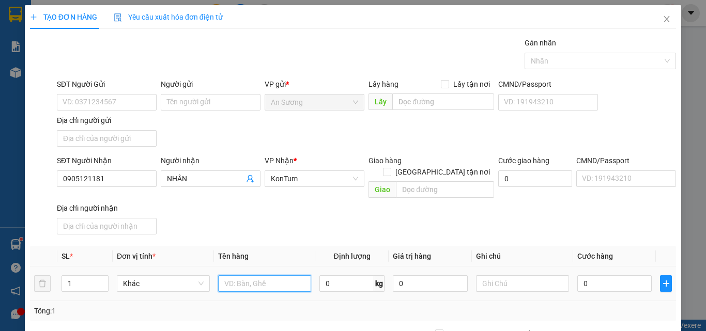
click at [270, 275] on input "text" at bounding box center [264, 283] width 93 height 17
type input "THÙNG"
click at [272, 228] on div "Transit Pickup Surcharge Ids Transit Deliver Surcharge Ids Transit Deliver Surc…" at bounding box center [353, 241] width 646 height 409
click at [609, 275] on input "0" at bounding box center [614, 283] width 74 height 17
type input "4"
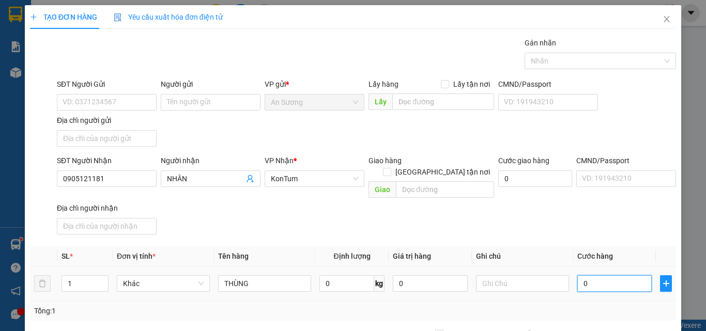
type input "4"
type input "40"
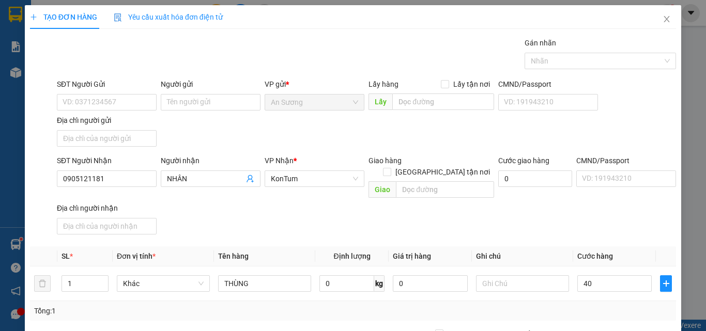
type input "40.000"
click at [587, 228] on div "Transit Pickup Surcharge Ids Transit Deliver Surcharge Ids Transit Deliver Surc…" at bounding box center [353, 241] width 646 height 409
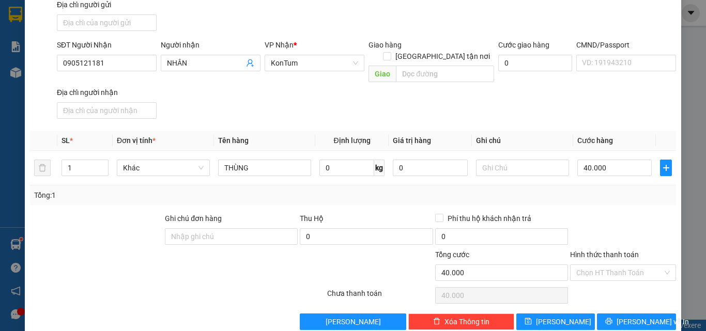
scroll to position [123, 0]
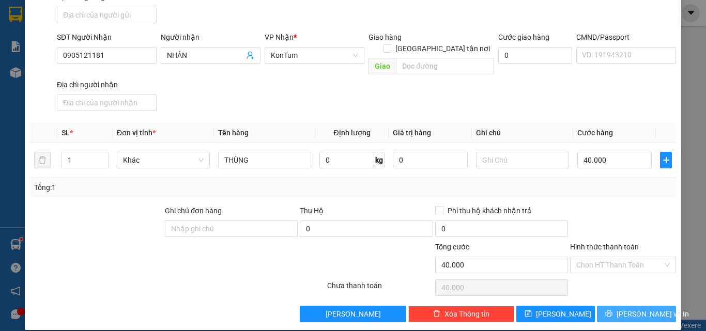
click at [611, 311] on icon "printer" at bounding box center [609, 314] width 7 height 7
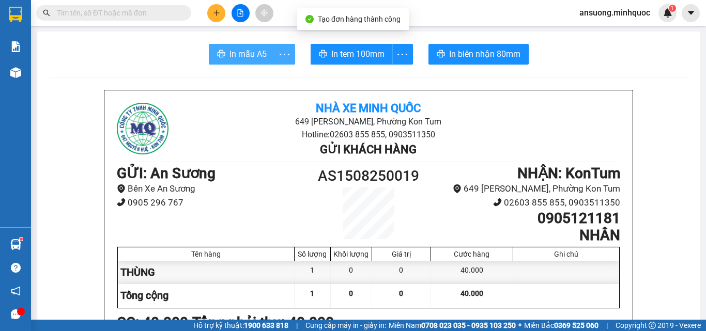
drag, startPoint x: 273, startPoint y: 45, endPoint x: 268, endPoint y: 58, distance: 13.9
click at [268, 58] on div "In mẫu A5" at bounding box center [252, 54] width 86 height 21
drag, startPoint x: 268, startPoint y: 58, endPoint x: 240, endPoint y: 59, distance: 27.9
click at [262, 59] on button "In mẫu A5" at bounding box center [242, 54] width 66 height 21
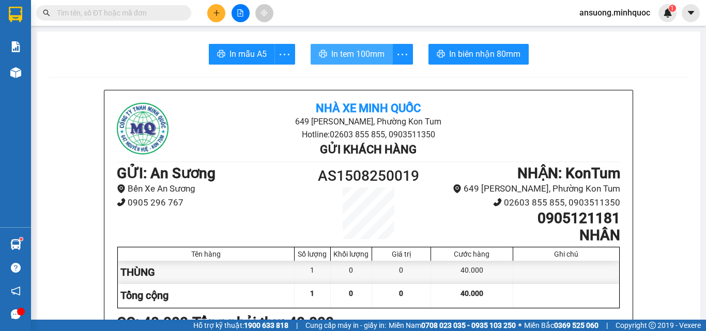
drag, startPoint x: 328, startPoint y: 38, endPoint x: 344, endPoint y: 59, distance: 26.6
click at [344, 59] on span "In tem 100mm" at bounding box center [357, 54] width 53 height 13
click at [216, 11] on icon "plus" at bounding box center [216, 13] width 1 height 6
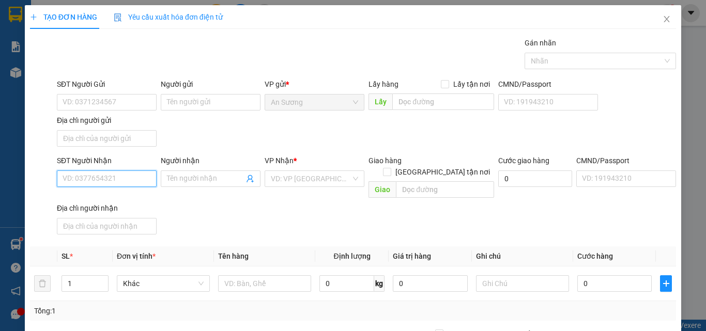
click at [79, 183] on input "SĐT Người Nhận" at bounding box center [107, 178] width 100 height 17
click at [266, 148] on div "SĐT Người Gửi VD: 0371234567 Người gửi Tên người gửi VP gửi * An Sương Lấy hàng…" at bounding box center [366, 115] width 623 height 72
click at [85, 176] on input "SĐT Người Nhận" at bounding box center [107, 178] width 100 height 17
click at [91, 184] on input "SĐT Người Nhận" at bounding box center [107, 178] width 100 height 17
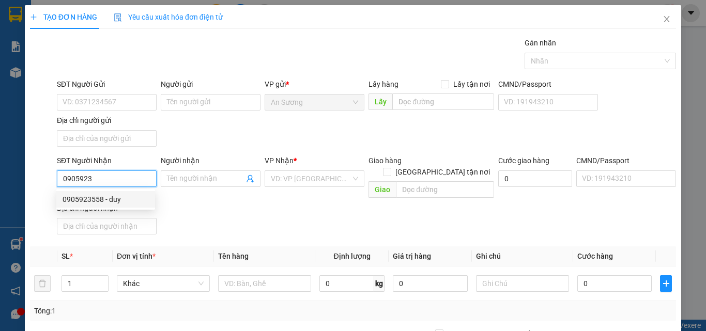
drag, startPoint x: 103, startPoint y: 200, endPoint x: 170, endPoint y: 218, distance: 68.9
click at [103, 199] on div "0905923558 - duy" at bounding box center [106, 199] width 86 height 11
type input "0905923558"
type input "duy"
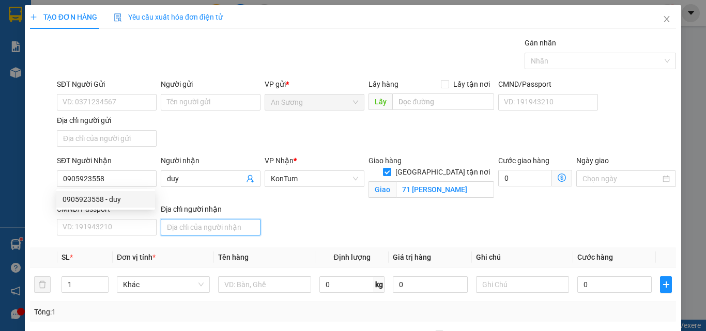
drag, startPoint x: 244, startPoint y: 228, endPoint x: 190, endPoint y: 204, distance: 58.8
click at [243, 228] on input "Địa chỉ người nhận" at bounding box center [211, 227] width 100 height 17
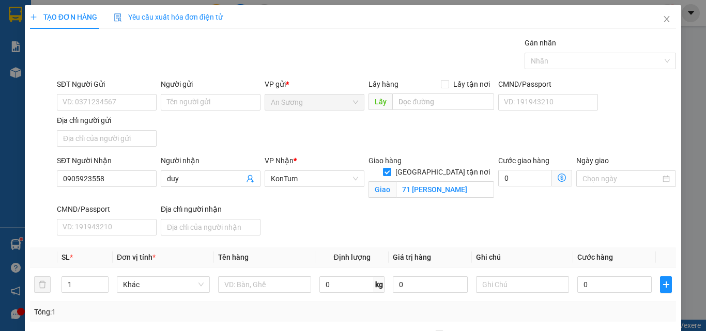
click at [77, 84] on div "SĐT Người Gửi" at bounding box center [107, 84] width 100 height 11
click at [77, 94] on input "SĐT Người Gửi" at bounding box center [107, 102] width 100 height 17
click at [79, 94] on div "SĐT Người Gửi" at bounding box center [107, 86] width 100 height 15
drag, startPoint x: 83, startPoint y: 102, endPoint x: 91, endPoint y: 128, distance: 26.6
click at [84, 107] on input "SĐT Người Gửi" at bounding box center [107, 102] width 100 height 17
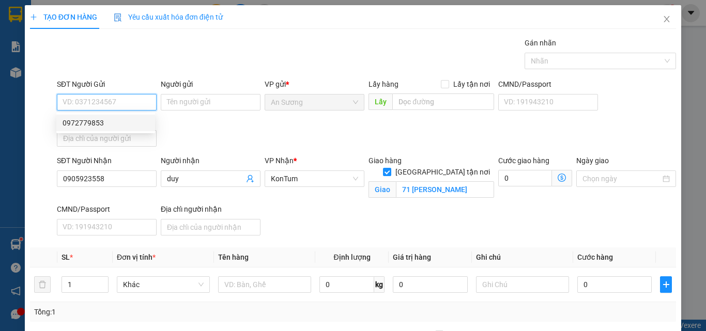
click at [95, 122] on div "0972779853" at bounding box center [106, 122] width 86 height 11
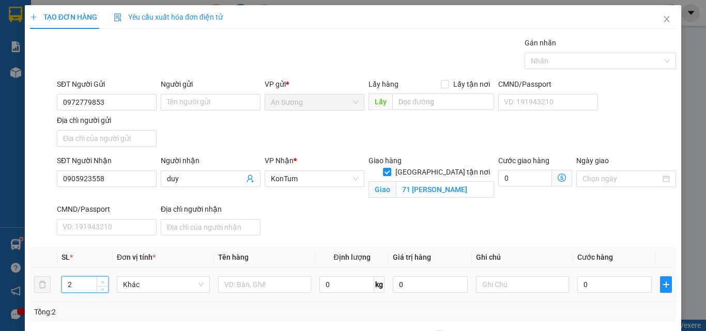
click at [103, 279] on span "up" at bounding box center [103, 282] width 6 height 6
click at [242, 284] on input "text" at bounding box center [264, 284] width 93 height 17
click at [306, 237] on div "SĐT Người Nhận 0905923558 Người nhận duy VP Nhận * KonTum Giao hàng Giao tận nơ…" at bounding box center [366, 197] width 623 height 85
click at [598, 286] on input "0" at bounding box center [614, 284] width 74 height 17
click at [599, 284] on input "0" at bounding box center [614, 284] width 74 height 17
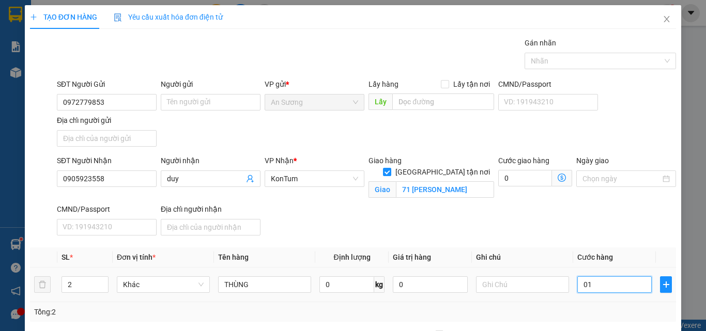
drag, startPoint x: 604, startPoint y: 285, endPoint x: 571, endPoint y: 289, distance: 33.8
click at [577, 289] on input "01" at bounding box center [614, 284] width 74 height 17
click at [575, 241] on div "Transit Pickup Surcharge Ids Transit Deliver Surcharge Ids Transit Deliver Surc…" at bounding box center [353, 242] width 646 height 410
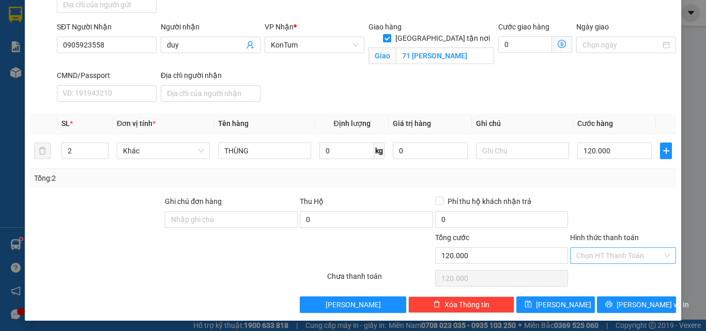
scroll to position [136, 0]
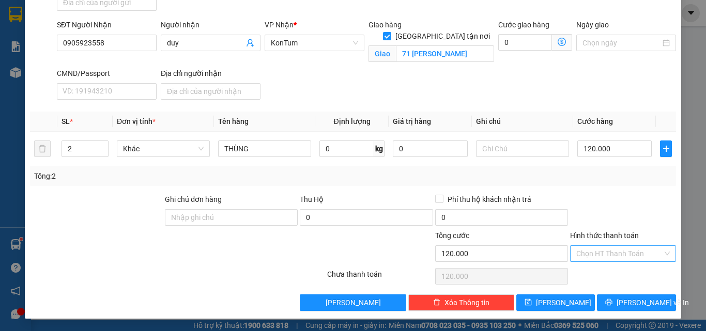
click at [601, 261] on input "Hình thức thanh toán" at bounding box center [619, 253] width 86 height 15
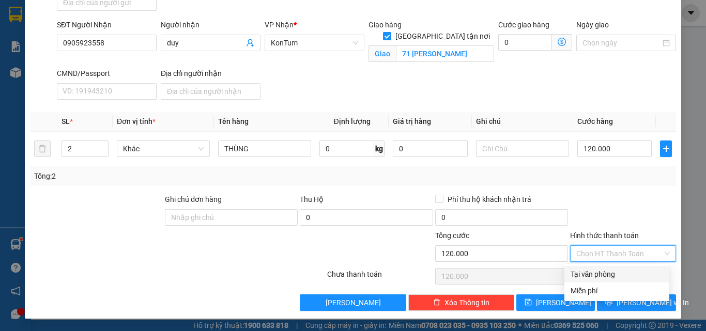
click at [595, 281] on div "Tại văn phòng" at bounding box center [616, 274] width 105 height 17
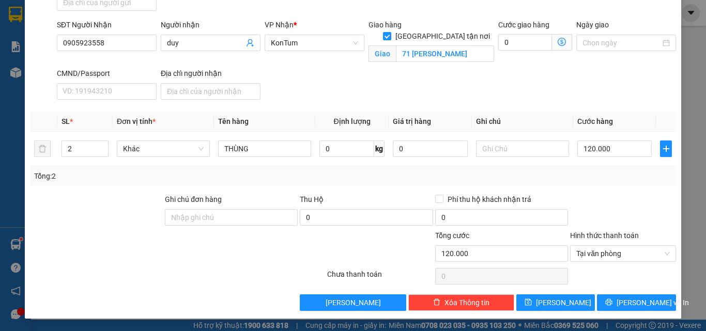
click at [637, 210] on div at bounding box center [623, 212] width 108 height 36
click at [620, 304] on button "[PERSON_NAME] và In" at bounding box center [636, 302] width 79 height 17
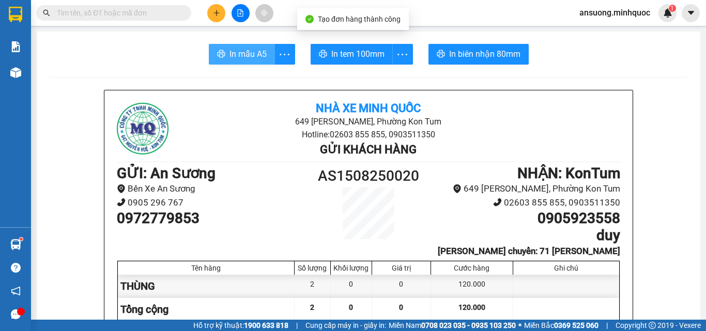
click at [245, 55] on span "In mẫu A5" at bounding box center [247, 54] width 37 height 13
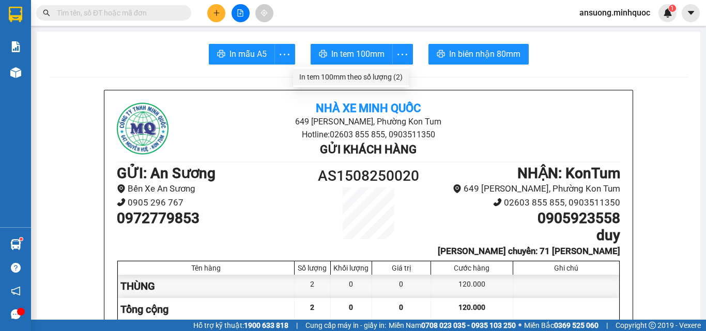
click at [380, 77] on div "In tem 100mm theo số lượng (2)" at bounding box center [350, 76] width 103 height 11
click at [230, 8] on div at bounding box center [239, 13] width 77 height 18
click at [228, 8] on div at bounding box center [239, 13] width 77 height 18
click at [201, 22] on div "Kết quả tìm kiếm ( 0 ) Bộ lọc No Data" at bounding box center [139, 13] width 279 height 18
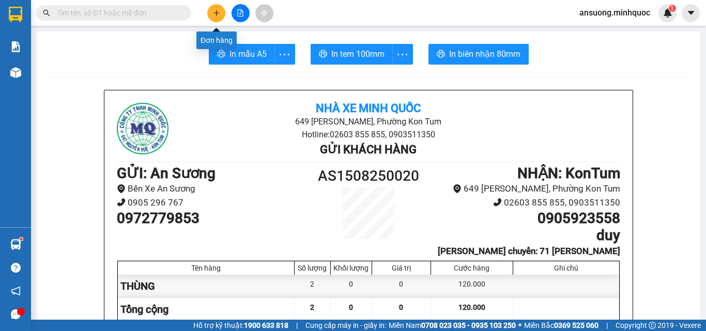
click at [211, 8] on button at bounding box center [216, 13] width 18 height 18
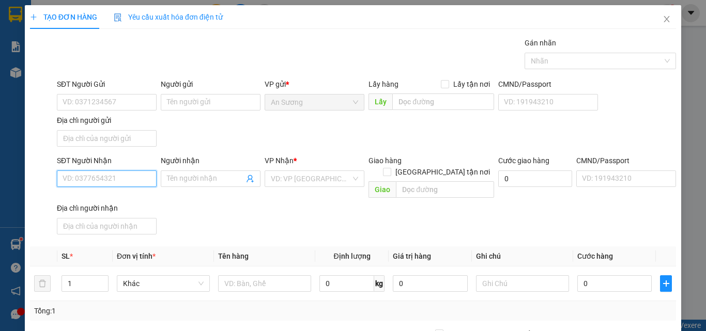
click at [88, 174] on input "SĐT Người Nhận" at bounding box center [107, 178] width 100 height 17
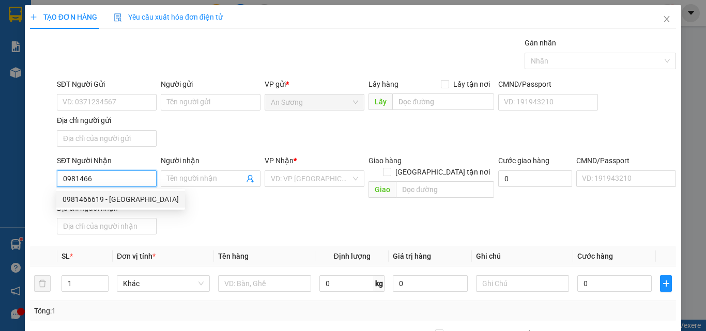
click at [111, 200] on div "0981466619 - NGỌC HẢI" at bounding box center [121, 199] width 116 height 11
click at [284, 221] on div "SĐT Người Nhận 0981466619 Người nhận NGỌC HẢI VP Nhận * KonTum Giao hàng Giao t…" at bounding box center [366, 197] width 623 height 84
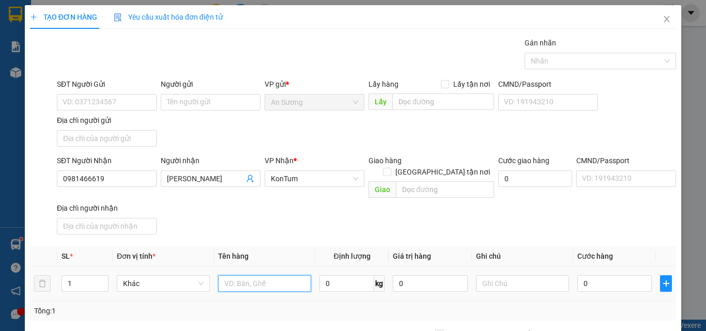
click at [270, 275] on input "text" at bounding box center [264, 283] width 93 height 17
click at [312, 203] on div "SĐT Người Nhận 0981466619 Người nhận NGỌC HẢI VP Nhận * KonTum Giao hàng Giao t…" at bounding box center [366, 197] width 623 height 84
click at [346, 171] on span "KonTum" at bounding box center [314, 178] width 87 height 15
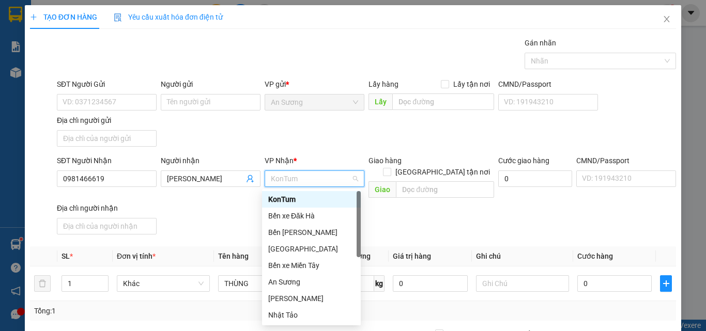
click at [351, 178] on span "KonTum" at bounding box center [314, 178] width 87 height 15
click at [472, 206] on div "SĐT Người Nhận 0981466619 Người nhận NGỌC HẢI VP Nhận * KonTum Giao hàng Giao t…" at bounding box center [366, 197] width 623 height 84
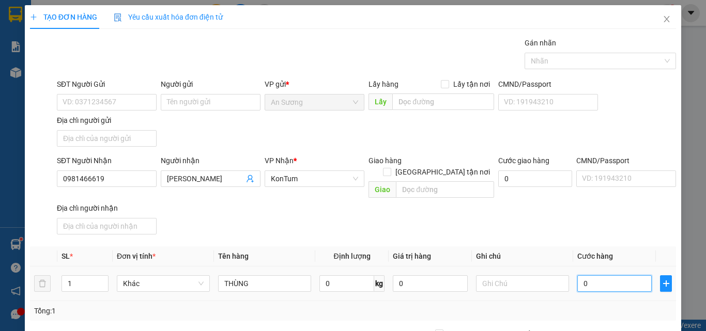
click at [593, 275] on input "0" at bounding box center [614, 283] width 74 height 17
click at [593, 252] on span "Cước hàng" at bounding box center [595, 256] width 36 height 8
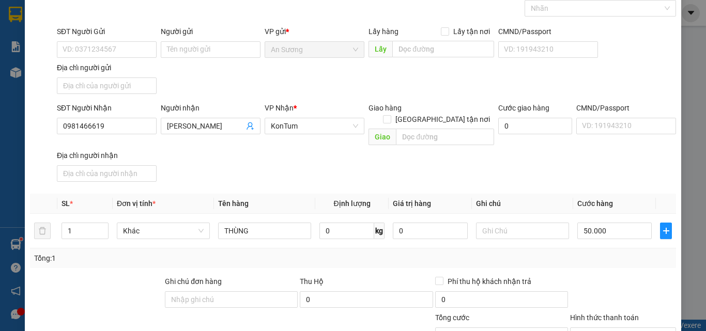
scroll to position [123, 0]
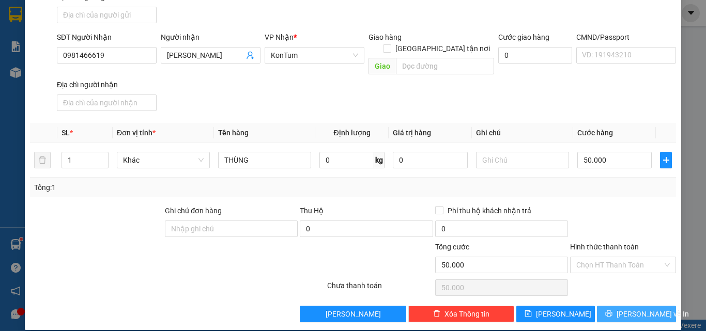
click at [615, 309] on button "[PERSON_NAME] và In" at bounding box center [636, 314] width 79 height 17
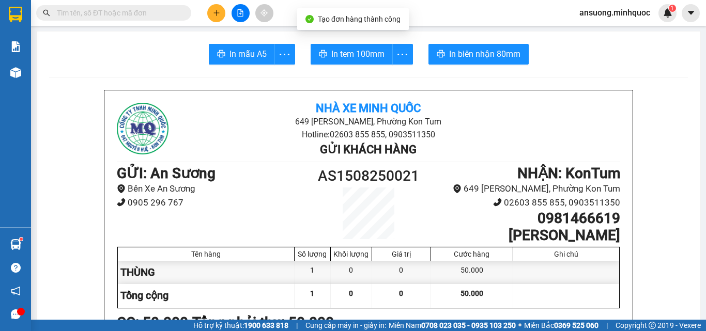
click at [247, 59] on span "In mẫu A5" at bounding box center [247, 54] width 37 height 13
click at [619, 239] on div "Nhà xe Minh Quốc 649 Nguyễn Huệ, Phường Kon Tum Hotline: 02603 855 855, 0903511…" at bounding box center [368, 284] width 528 height 389
drag, startPoint x: 621, startPoint y: 219, endPoint x: 529, endPoint y: 228, distance: 92.4
click at [528, 228] on div "Nhà xe Minh Quốc 649 Nguyễn Huệ, Phường Kon Tum Hotline: 02603 855 855, 0903511…" at bounding box center [368, 284] width 528 height 389
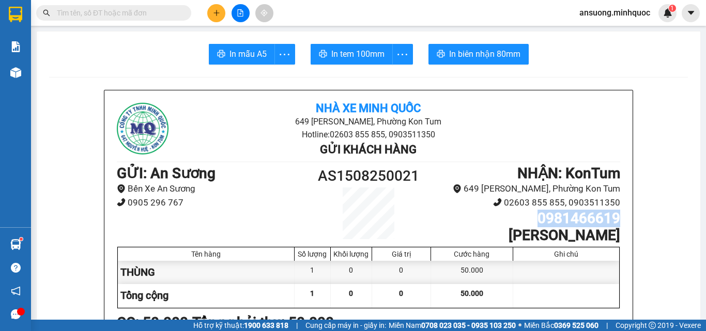
drag, startPoint x: 530, startPoint y: 223, endPoint x: 614, endPoint y: 215, distance: 85.1
click at [614, 215] on h1 "0981466619" at bounding box center [525, 219] width 189 height 18
copy h1 "0981466619"
click at [381, 59] on button "In tem 100mm" at bounding box center [352, 54] width 82 height 21
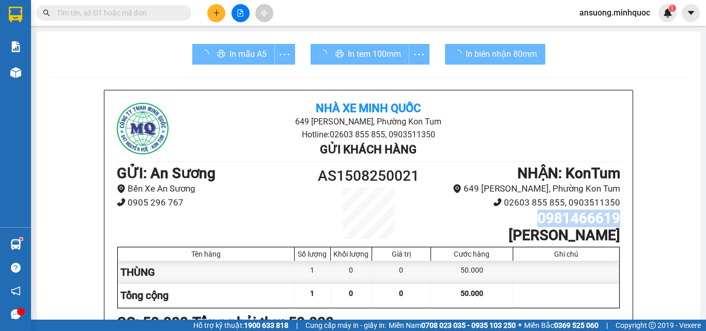
click at [549, 292] on div at bounding box center [566, 295] width 106 height 23
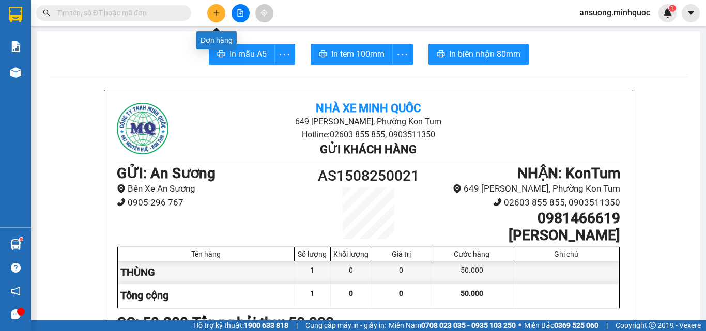
click at [213, 14] on icon "plus" at bounding box center [216, 12] width 7 height 7
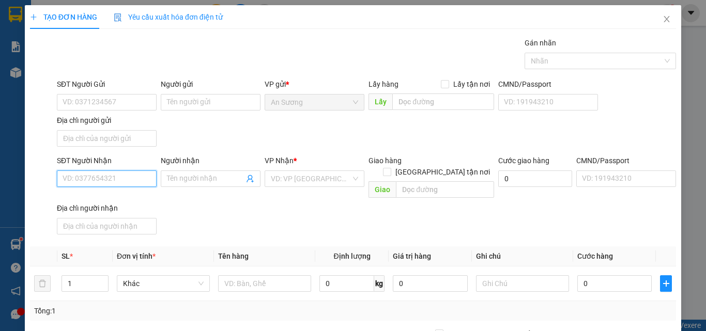
click at [91, 177] on input "SĐT Người Nhận" at bounding box center [107, 178] width 100 height 17
click at [79, 184] on input "SĐT Người Nhận" at bounding box center [107, 178] width 100 height 17
click at [103, 182] on input "SĐT Người Nhận" at bounding box center [107, 178] width 100 height 17
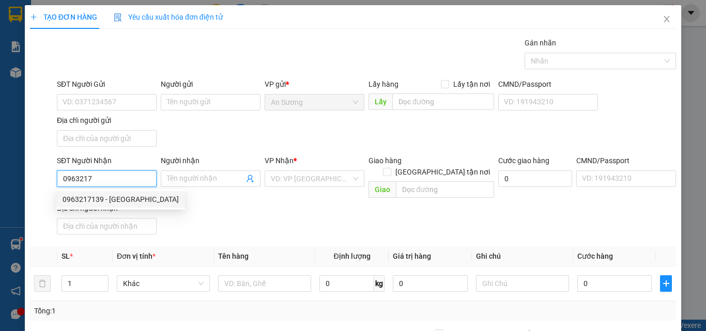
click at [118, 199] on div "0963217139 - TÂN MỸ" at bounding box center [121, 199] width 116 height 11
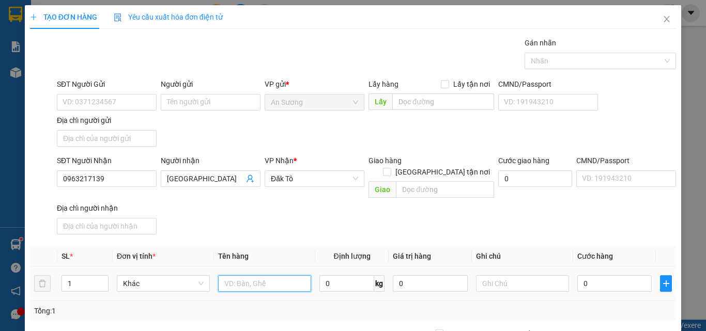
click at [243, 275] on input "text" at bounding box center [264, 283] width 93 height 17
click at [312, 220] on div "SĐT Người Nhận 0963217139 Người nhận TÂN MỸ VP Nhận * Đăk Tô Giao hàng Giao tận…" at bounding box center [366, 197] width 623 height 84
click at [600, 275] on input "0" at bounding box center [614, 283] width 74 height 17
click at [621, 275] on input "00" at bounding box center [614, 283] width 74 height 17
drag, startPoint x: 609, startPoint y: 276, endPoint x: 563, endPoint y: 286, distance: 46.6
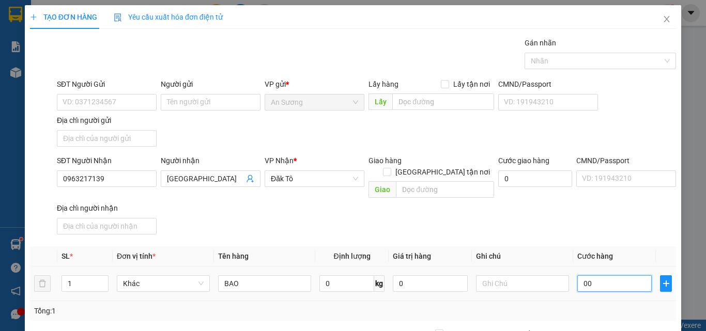
click at [563, 286] on tr "1 Khác BAO 0 kg 0 00" at bounding box center [353, 284] width 646 height 35
click at [628, 225] on div "SĐT Người Nhận 0963217139 Người nhận TÂN MỸ VP Nhận * Đăk Tô Giao hàng Giao tận…" at bounding box center [366, 197] width 623 height 84
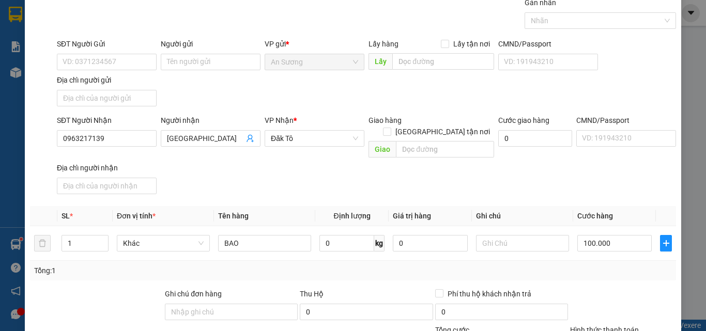
scroll to position [123, 0]
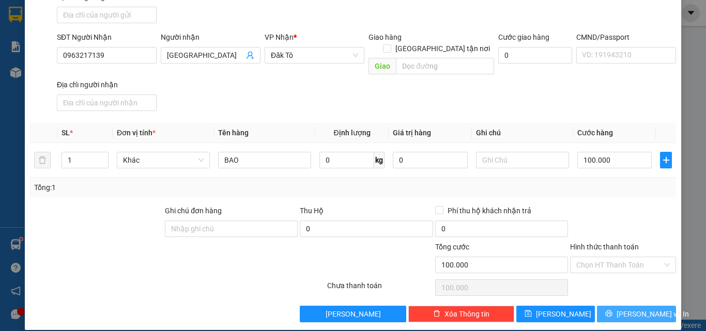
click at [619, 306] on button "[PERSON_NAME] và In" at bounding box center [636, 314] width 79 height 17
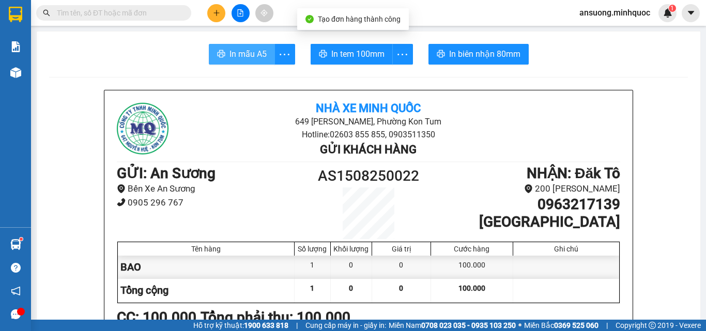
click at [231, 64] on button "In mẫu A5" at bounding box center [242, 54] width 66 height 21
click at [236, 55] on span "In mẫu A5" at bounding box center [247, 54] width 37 height 13
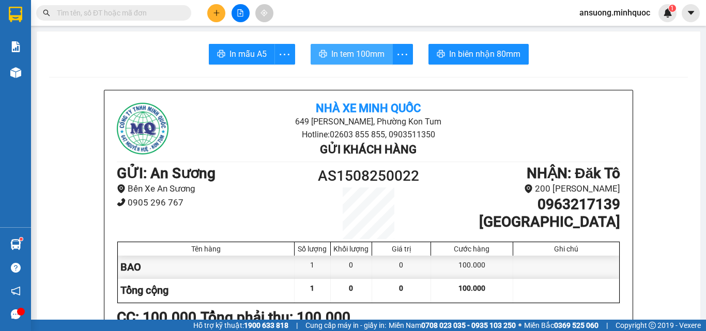
click at [329, 45] on button "In tem 100mm" at bounding box center [352, 54] width 82 height 21
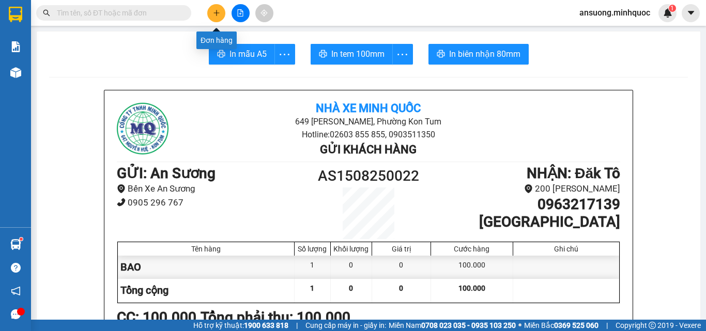
click at [209, 9] on button at bounding box center [216, 13] width 18 height 18
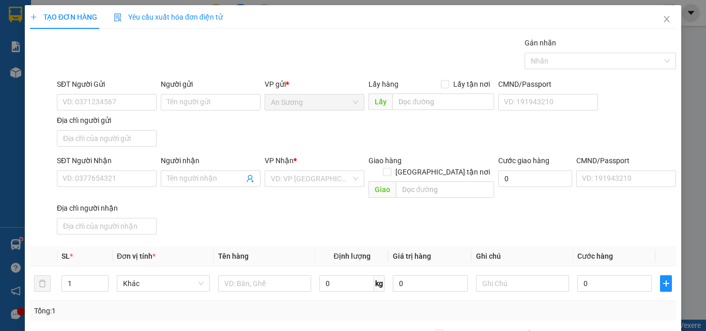
click at [105, 167] on div "SĐT Người Nhận" at bounding box center [107, 162] width 100 height 15
click at [110, 181] on input "SĐT Người Nhận" at bounding box center [107, 178] width 100 height 17
click at [300, 183] on input "search" at bounding box center [311, 178] width 80 height 15
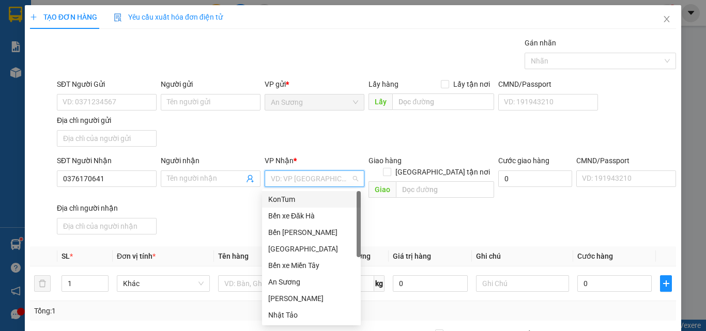
click at [296, 194] on div "KonTum" at bounding box center [311, 199] width 86 height 11
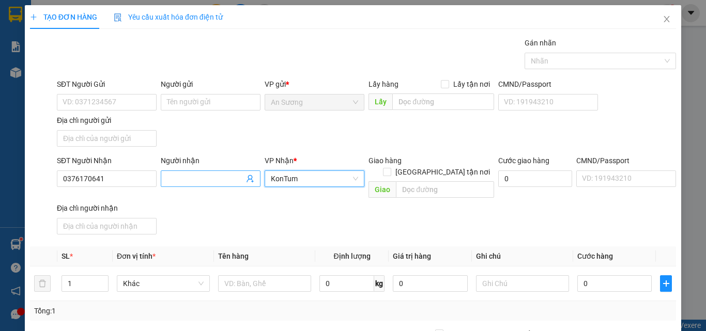
click at [197, 183] on input "Người nhận" at bounding box center [205, 178] width 77 height 11
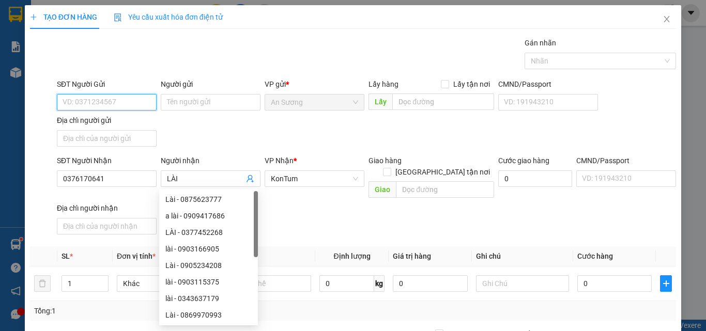
click at [77, 100] on input "SĐT Người Gửi" at bounding box center [107, 102] width 100 height 17
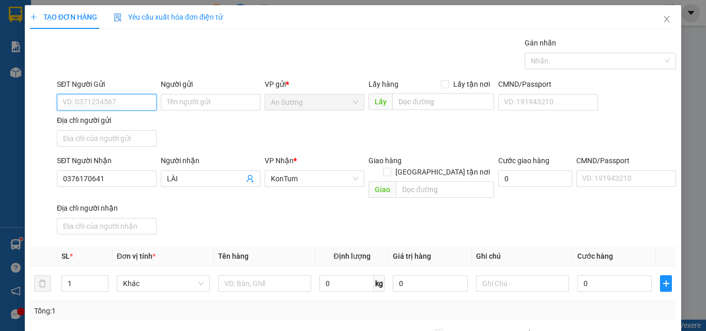
click at [99, 106] on input "SĐT Người Gửi" at bounding box center [107, 102] width 100 height 17
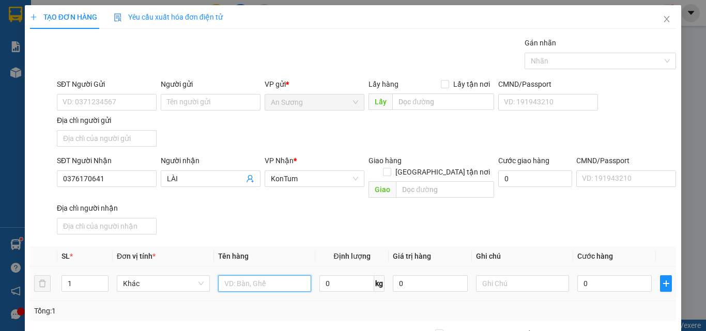
click at [244, 275] on input "text" at bounding box center [264, 283] width 93 height 17
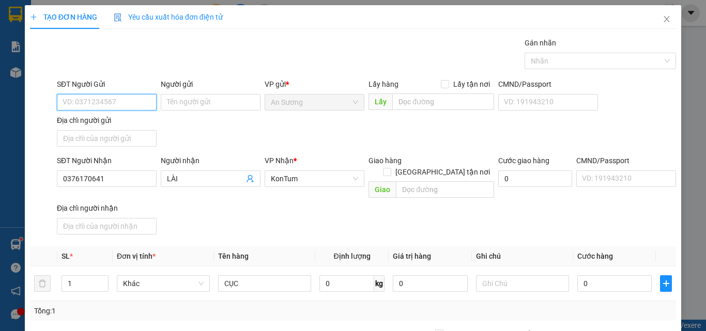
click at [69, 99] on input "SĐT Người Gửi" at bounding box center [107, 102] width 100 height 17
click at [210, 127] on div "SĐT Người Gửi 0896907315 0896907315 Người gửi Tên người gửi VP gửi * An Sương L…" at bounding box center [366, 115] width 623 height 72
drag, startPoint x: 480, startPoint y: 215, endPoint x: 488, endPoint y: 216, distance: 7.4
click at [485, 215] on div "SĐT Người Nhận 0376170641 Người nhận LÀI VP Nhận * KonTum Giao hàng Giao tận nơ…" at bounding box center [366, 197] width 623 height 84
click at [581, 246] on th "Cước hàng" at bounding box center [614, 256] width 83 height 20
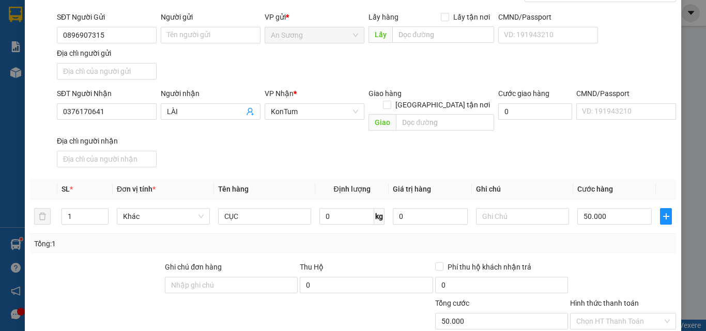
scroll to position [123, 0]
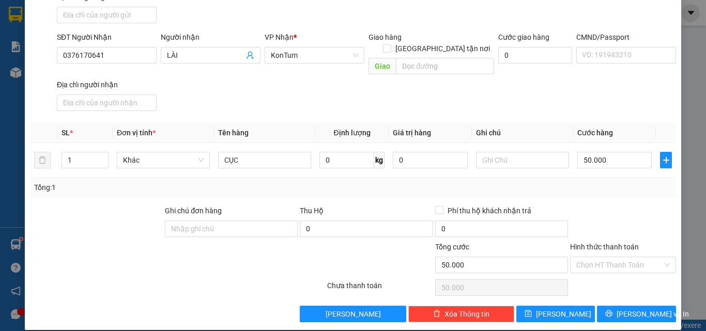
click at [617, 311] on div "TẠO ĐƠN HÀNG Yêu cầu xuất hóa đơn điện tử Transit Pickup Surcharge Ids Transit …" at bounding box center [353, 106] width 656 height 448
drag, startPoint x: 617, startPoint y: 311, endPoint x: 628, endPoint y: 304, distance: 13.0
click at [619, 310] on div "TẠO ĐƠN HÀNG Yêu cầu xuất hóa đơn điện tử Transit Pickup Surcharge Ids Transit …" at bounding box center [353, 106] width 656 height 448
click at [628, 308] on span "[PERSON_NAME] và In" at bounding box center [652, 313] width 72 height 11
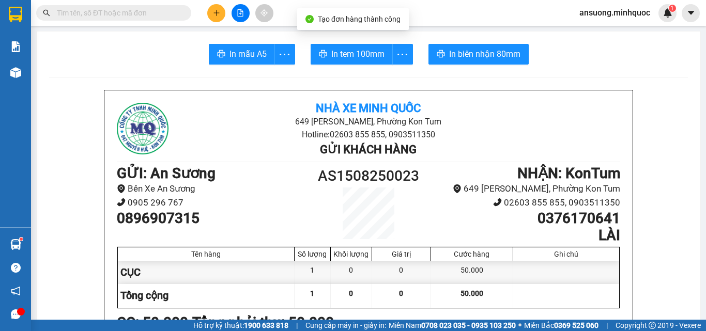
click at [245, 19] on button at bounding box center [240, 13] width 18 height 18
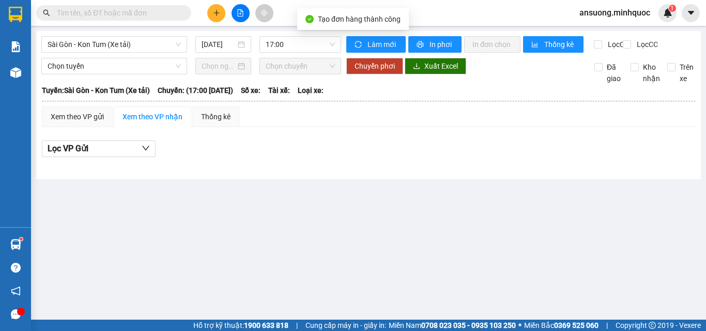
click at [21, 80] on div at bounding box center [16, 73] width 18 height 18
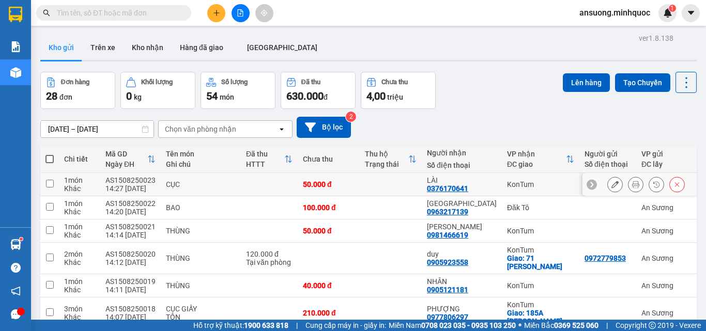
click at [632, 183] on icon at bounding box center [635, 184] width 7 height 7
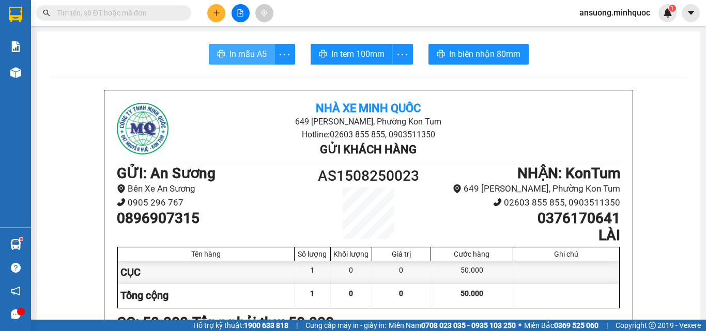
click at [238, 51] on span "In mẫu A5" at bounding box center [247, 54] width 37 height 13
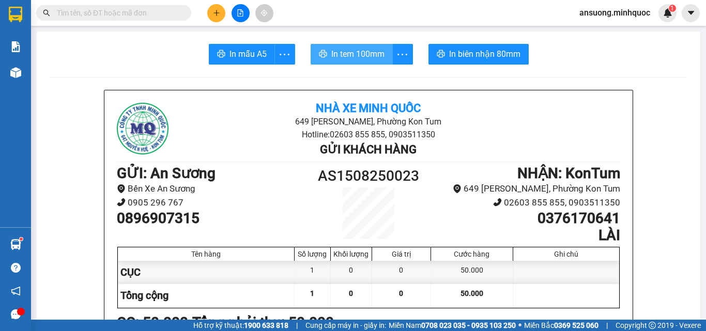
click at [375, 56] on span "In tem 100mm" at bounding box center [357, 54] width 53 height 13
click at [376, 56] on span "In tem 100mm" at bounding box center [357, 54] width 53 height 13
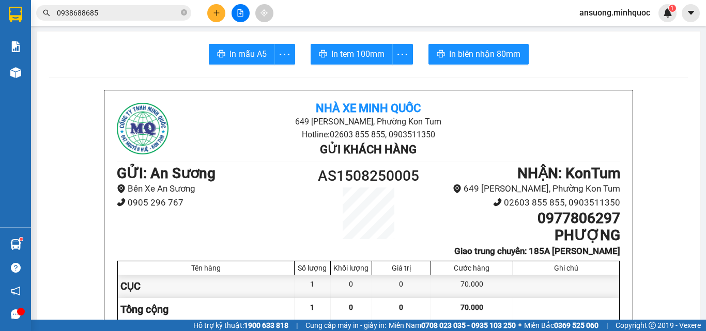
click at [234, 20] on div at bounding box center [239, 13] width 77 height 18
click at [234, 11] on button at bounding box center [240, 13] width 18 height 18
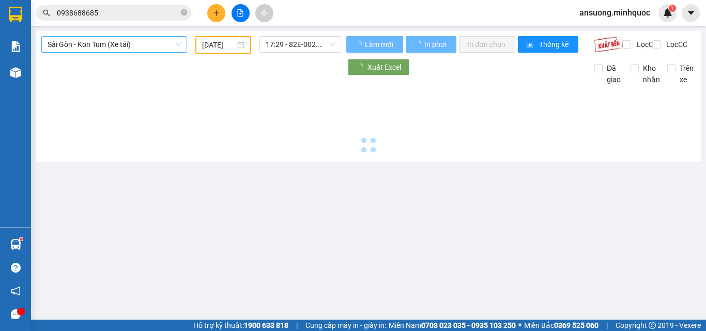
type input "[DATE]"
click at [74, 40] on span "Sài Gòn - Kon Tum (Xe tải)" at bounding box center [114, 44] width 133 height 15
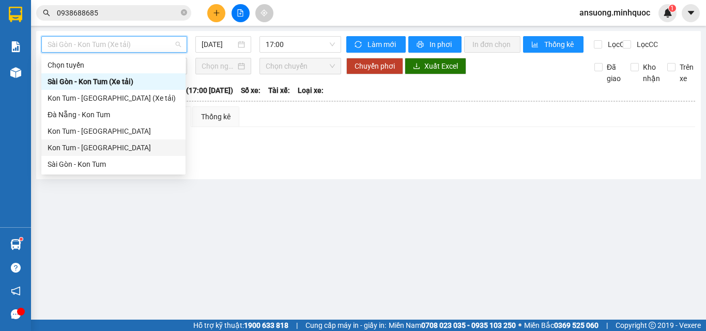
click at [84, 144] on div "Kon Tum - [GEOGRAPHIC_DATA]" at bounding box center [114, 147] width 132 height 11
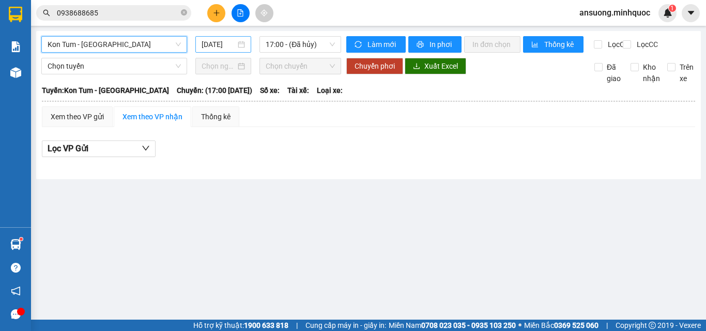
click at [227, 43] on input "[DATE]" at bounding box center [218, 44] width 34 height 11
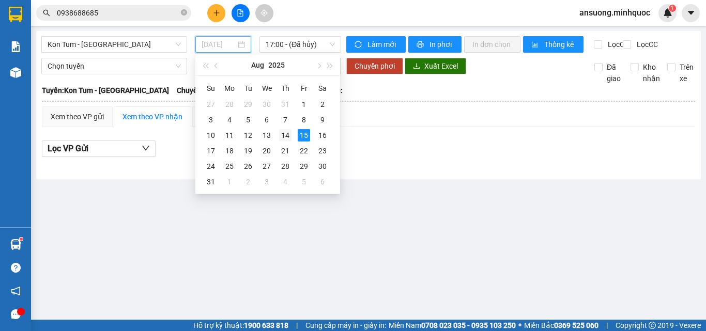
click at [285, 134] on div "14" at bounding box center [285, 135] width 12 height 12
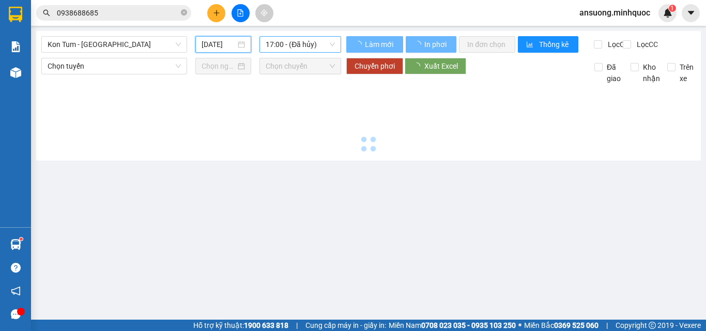
type input "[DATE]"
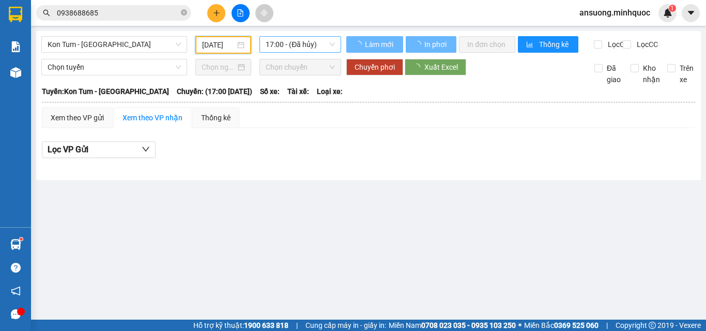
click at [303, 49] on span "17:00 - (Đã hủy)" at bounding box center [300, 44] width 69 height 15
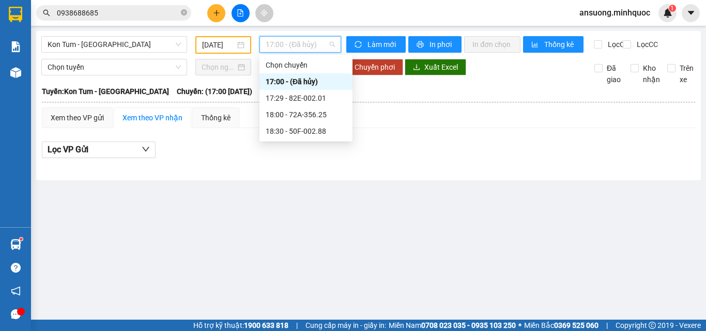
click at [306, 96] on div "17:29 - 82E-002.01" at bounding box center [306, 97] width 81 height 11
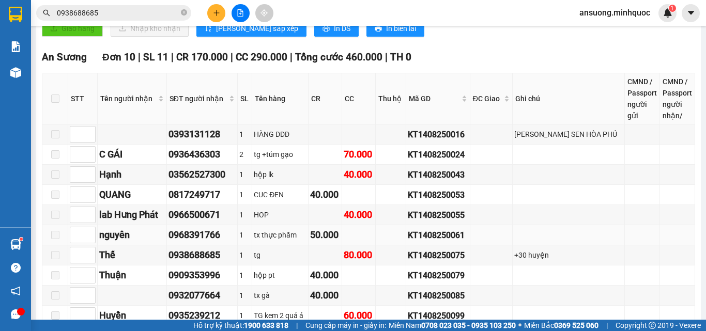
scroll to position [362, 0]
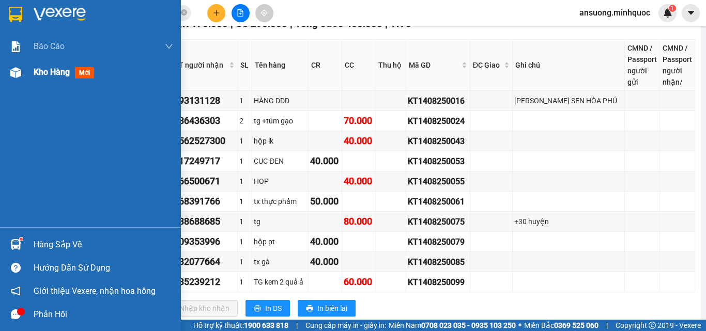
click at [27, 72] on div "Kho hàng mới" at bounding box center [90, 72] width 181 height 26
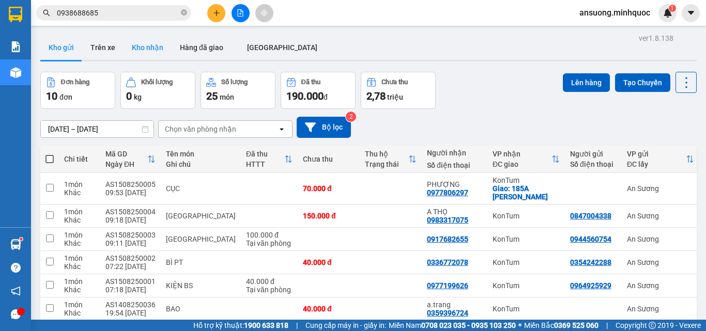
click at [154, 43] on button "Kho nhận" at bounding box center [147, 47] width 48 height 25
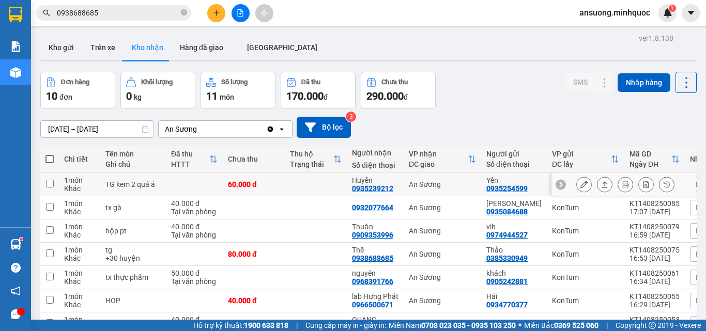
click at [601, 185] on icon at bounding box center [604, 184] width 7 height 7
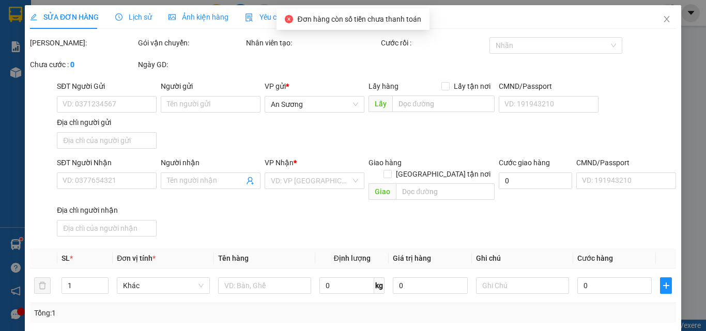
type input "0935254599"
type input "Yến"
type input "0935239212"
type input "Huyền"
type input "60.000"
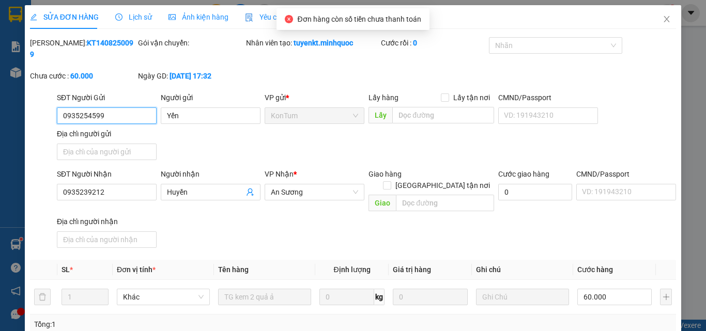
scroll to position [120, 0]
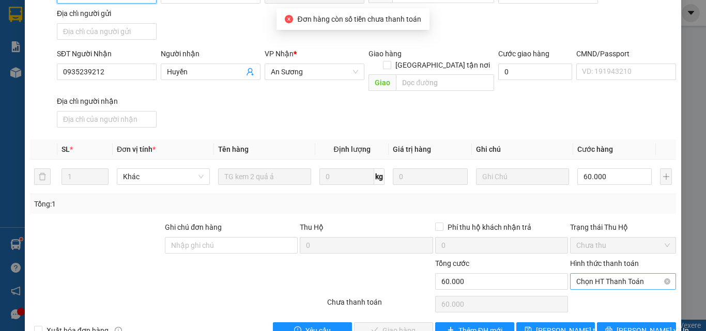
click at [606, 274] on span "Chọn HT Thanh Toán" at bounding box center [623, 281] width 94 height 15
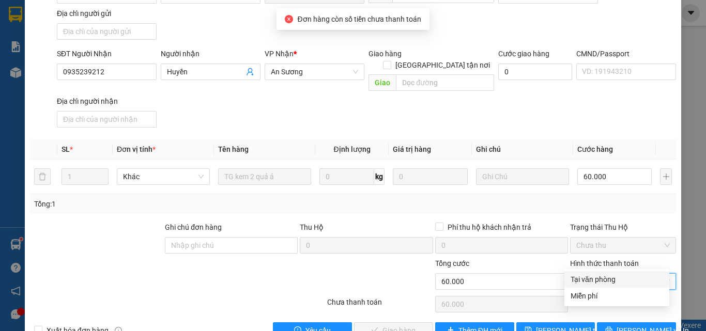
drag, startPoint x: 591, startPoint y: 277, endPoint x: 516, endPoint y: 298, distance: 77.2
click at [589, 277] on div "Tại văn phòng" at bounding box center [616, 279] width 92 height 11
type input "0"
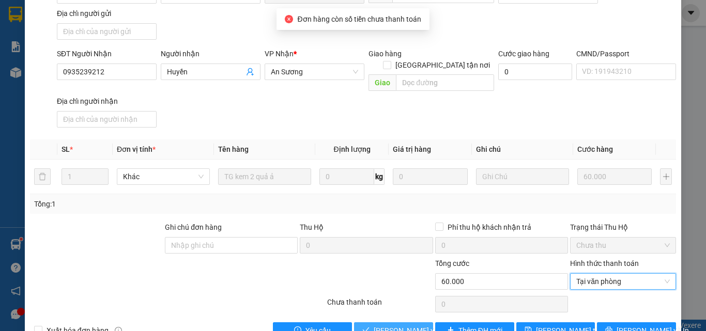
click at [401, 325] on span "[PERSON_NAME] và Giao hàng" at bounding box center [423, 330] width 99 height 11
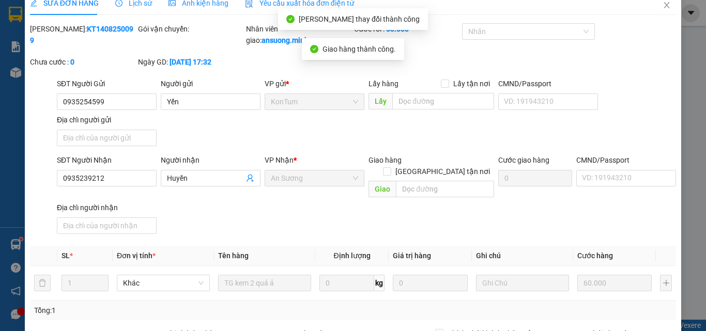
scroll to position [0, 0]
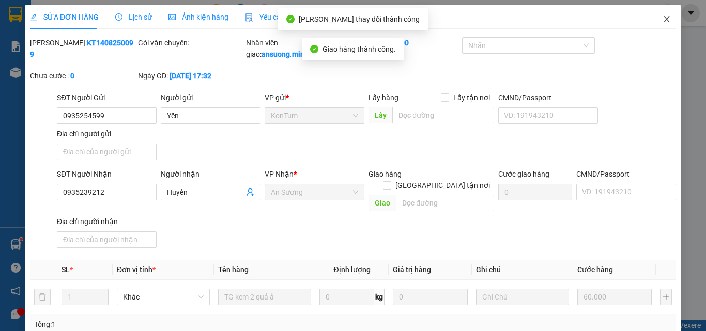
click at [662, 22] on icon "close" at bounding box center [666, 19] width 8 height 8
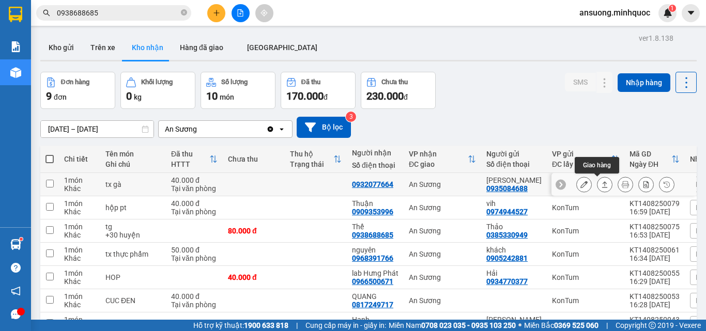
click at [601, 182] on icon at bounding box center [604, 184] width 7 height 7
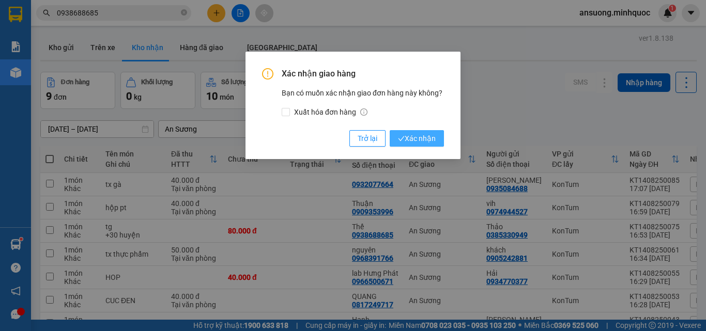
click at [397, 146] on button "Xác nhận" at bounding box center [417, 138] width 54 height 17
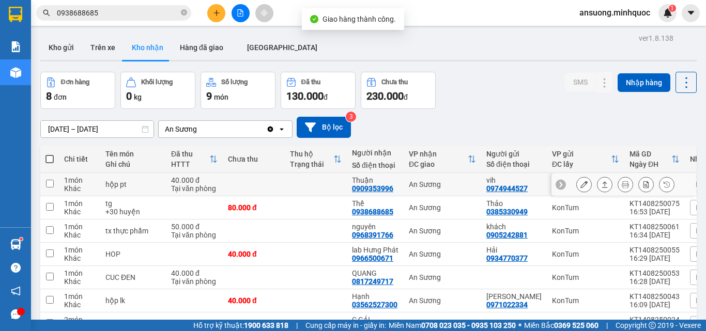
click at [597, 185] on button at bounding box center [604, 185] width 14 height 18
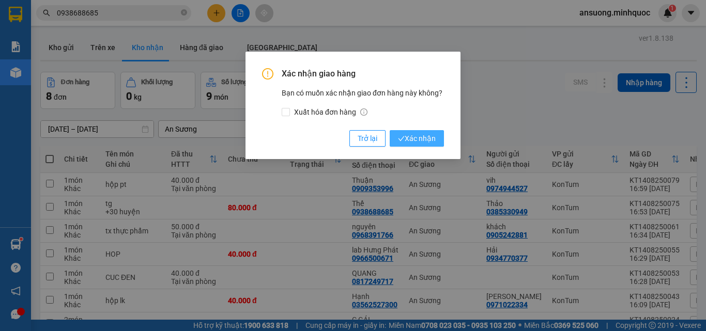
click at [410, 143] on span "Xác nhận" at bounding box center [417, 138] width 38 height 11
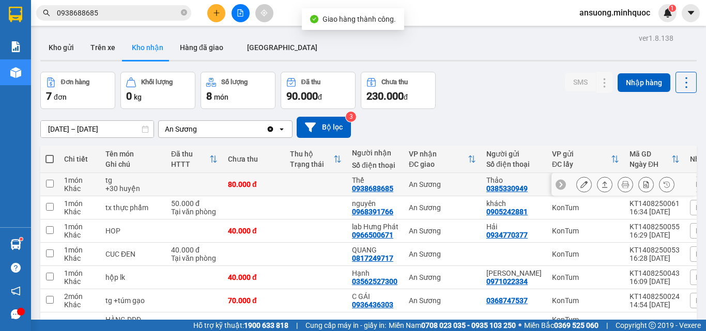
click at [580, 184] on icon at bounding box center [583, 184] width 7 height 7
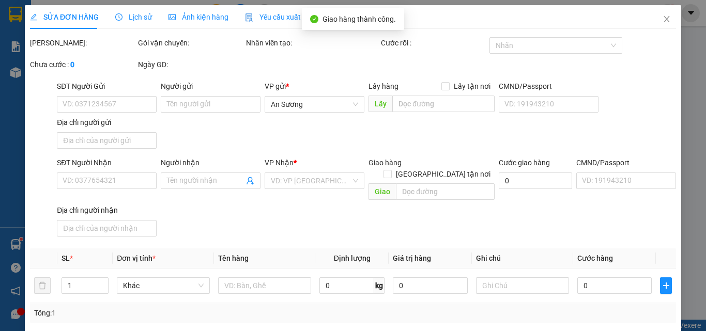
click at [577, 184] on input "CMND/Passport" at bounding box center [626, 181] width 100 height 17
type input "0385330949"
type input "Thảo"
type input "0938688685"
type input "Thế"
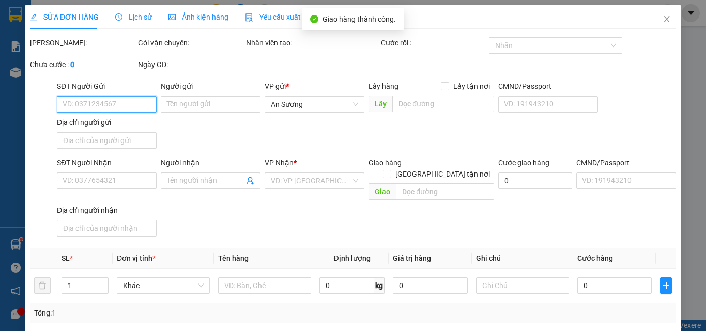
type input "80.000"
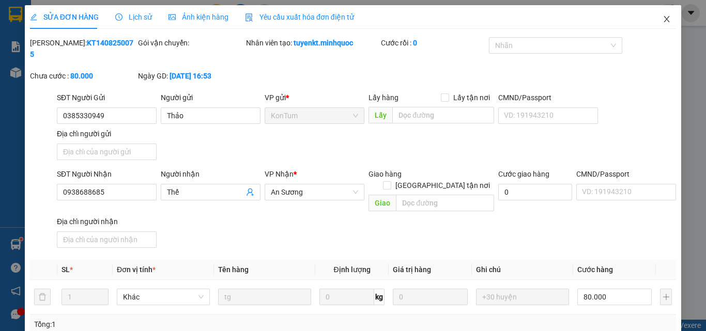
click at [656, 15] on span "Close" at bounding box center [666, 19] width 29 height 29
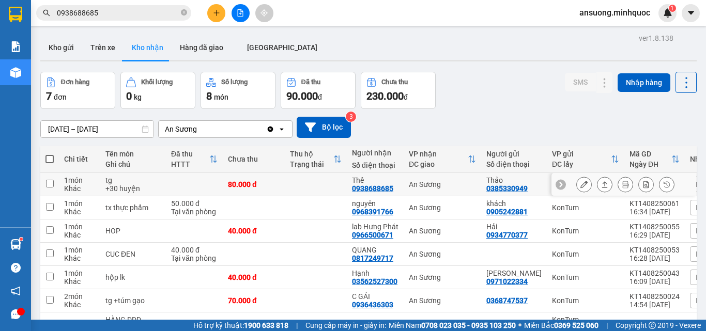
click at [601, 186] on icon at bounding box center [604, 184] width 7 height 7
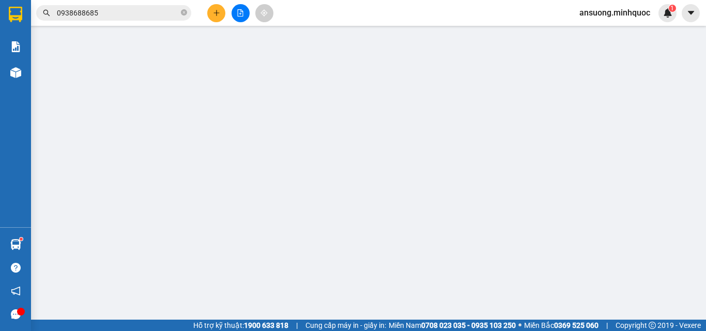
type input "0385330949"
type input "Thảo"
type input "0938688685"
type input "Thế"
type input "80.000"
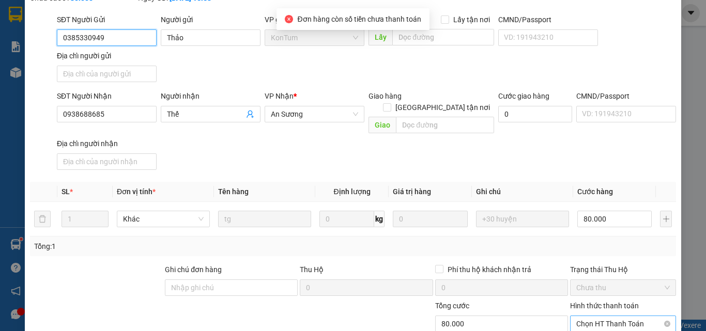
scroll to position [126, 0]
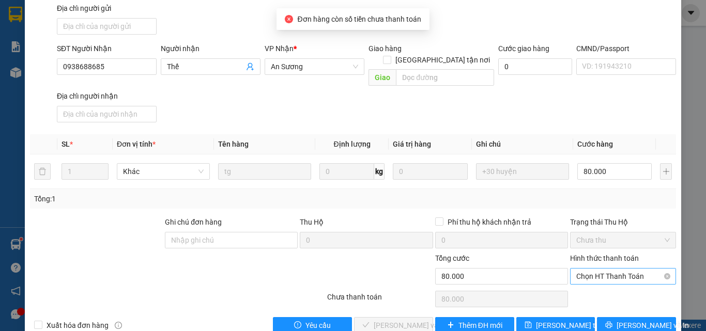
click at [610, 269] on span "Chọn HT Thanh Toán" at bounding box center [623, 276] width 94 height 15
drag, startPoint x: 599, startPoint y: 270, endPoint x: 462, endPoint y: 301, distance: 140.4
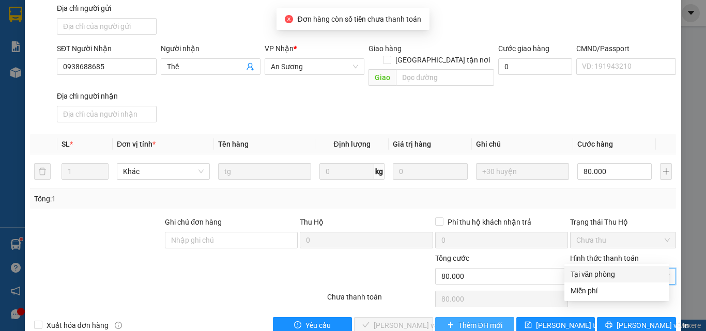
click at [597, 270] on div "Tại văn phòng" at bounding box center [616, 274] width 92 height 11
type input "0"
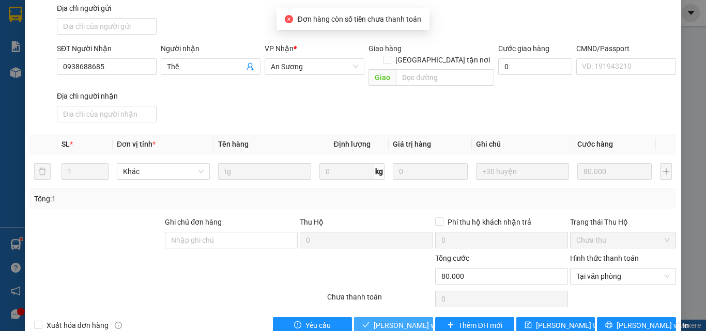
click at [404, 320] on span "Lưu và Giao hàng" at bounding box center [423, 325] width 99 height 11
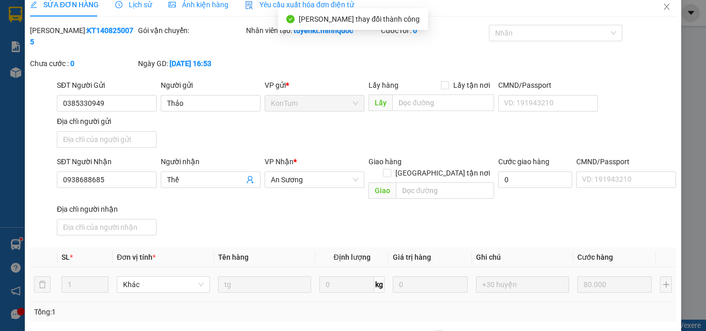
scroll to position [0, 0]
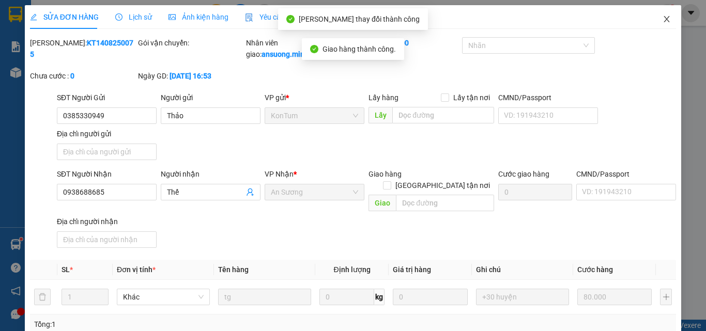
click at [663, 16] on span "Close" at bounding box center [666, 19] width 29 height 29
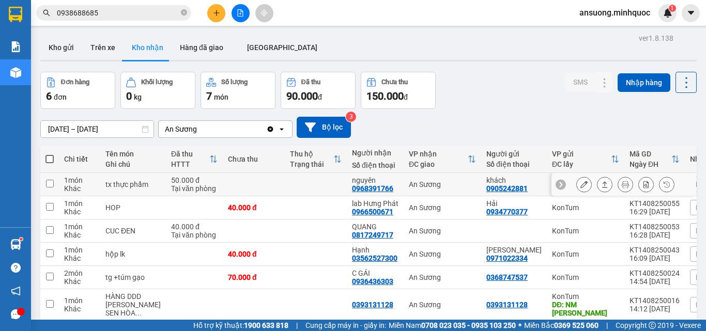
click at [601, 187] on icon at bounding box center [604, 184] width 7 height 7
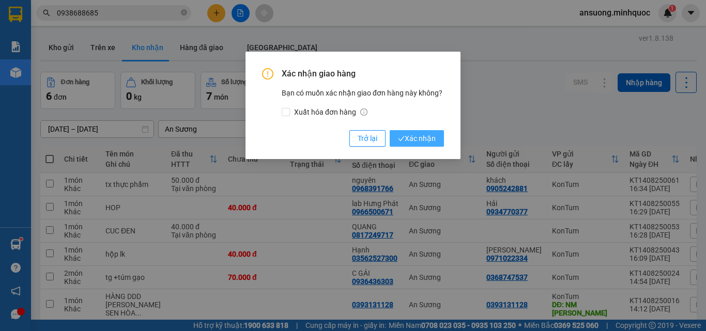
click at [406, 142] on span "Xác nhận" at bounding box center [417, 138] width 38 height 11
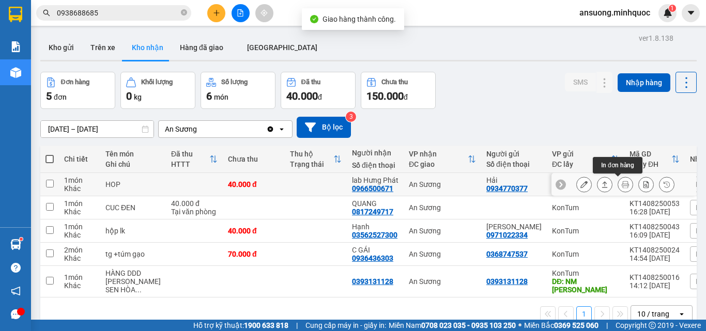
click at [600, 185] on button at bounding box center [604, 185] width 14 height 18
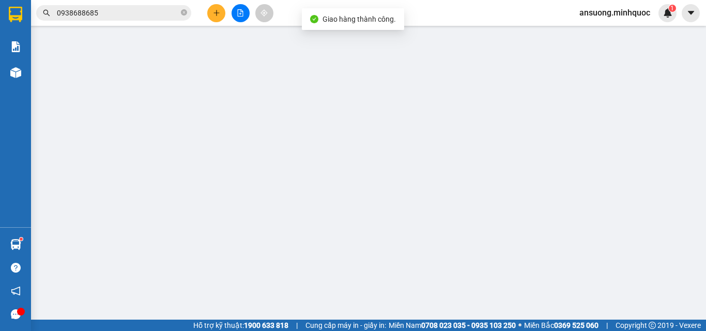
type input "0934770377"
type input "Hải"
type input "0966500671"
type input "lab Hưng Phát"
type input "40.000"
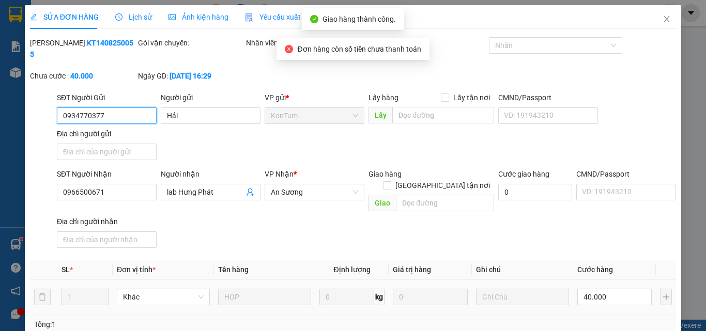
scroll to position [1, 0]
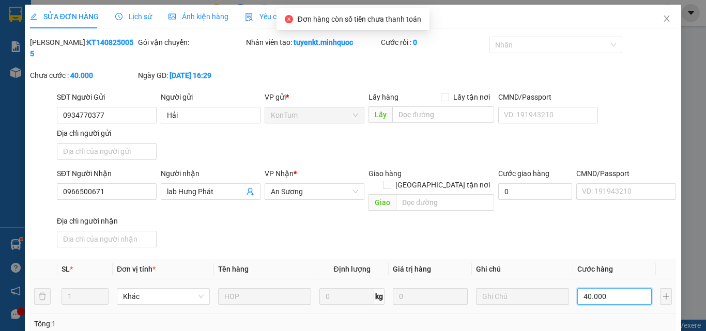
click at [585, 288] on input "40.000" at bounding box center [614, 296] width 74 height 17
click at [557, 318] on div "Tổng: 1" at bounding box center [353, 323] width 638 height 11
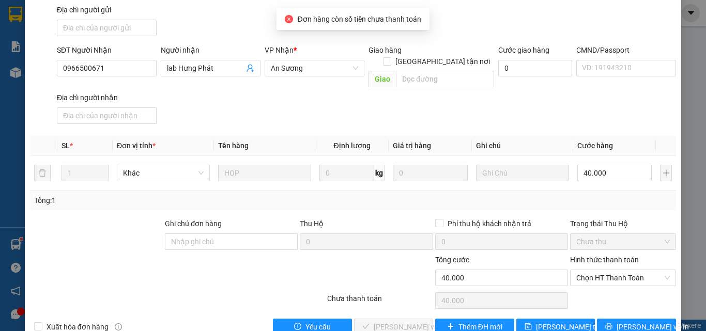
scroll to position [126, 0]
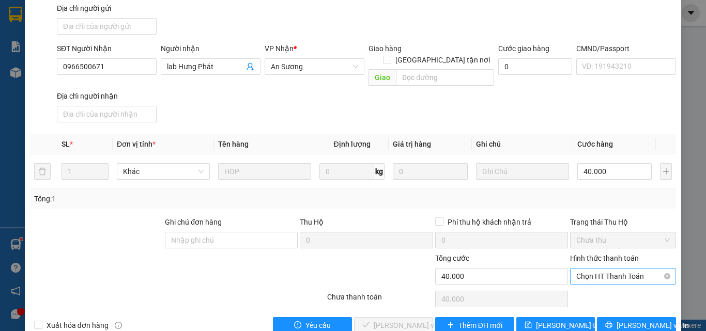
click at [602, 269] on span "Chọn HT Thanh Toán" at bounding box center [623, 276] width 94 height 15
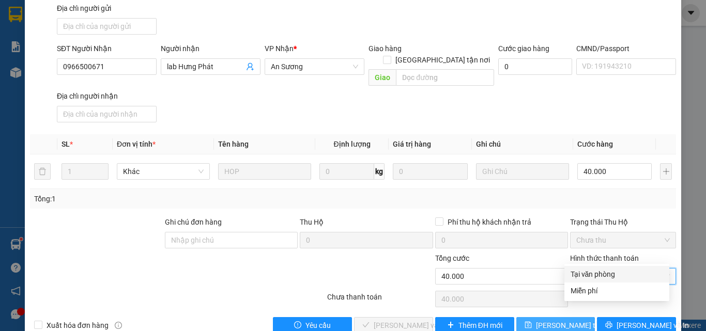
drag, startPoint x: 594, startPoint y: 269, endPoint x: 539, endPoint y: 297, distance: 61.2
click at [592, 270] on div "Tại văn phòng" at bounding box center [616, 274] width 92 height 11
type input "0"
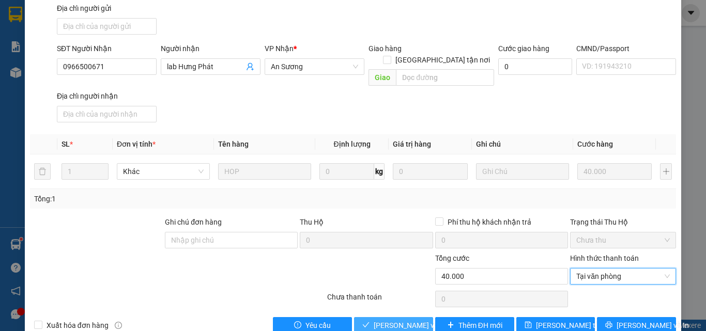
click at [397, 320] on span "Lưu và Giao hàng" at bounding box center [423, 325] width 99 height 11
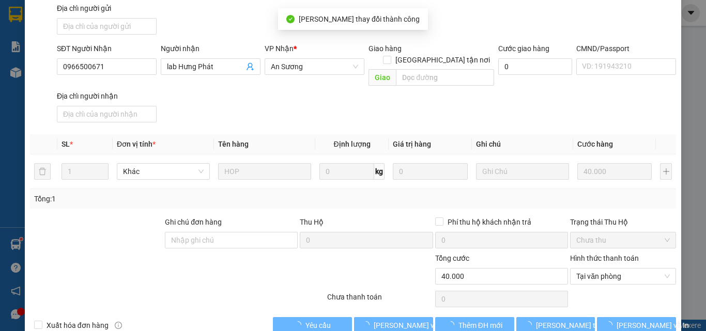
scroll to position [0, 0]
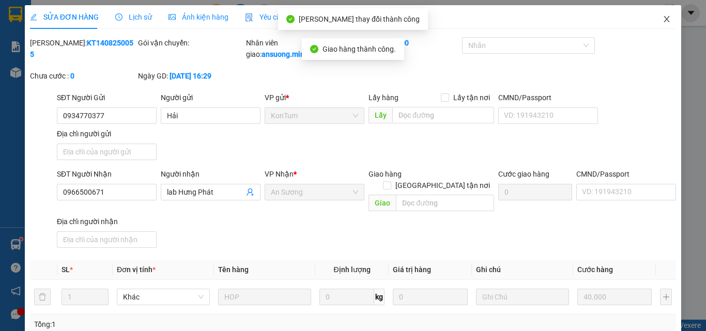
click at [660, 12] on span "Close" at bounding box center [666, 19] width 29 height 29
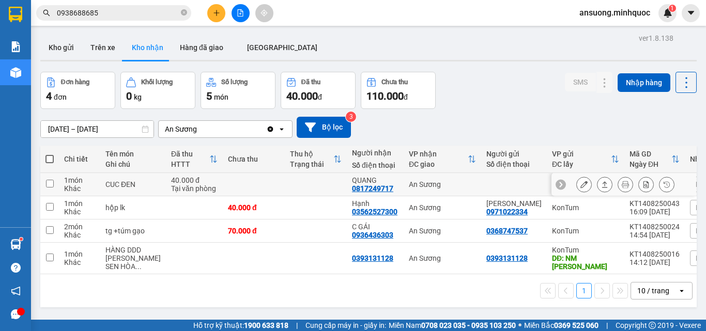
click at [601, 184] on button at bounding box center [604, 185] width 14 height 18
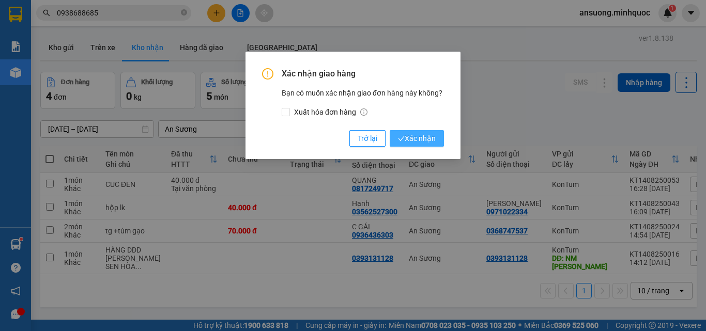
click at [412, 137] on span "Xác nhận" at bounding box center [417, 138] width 38 height 11
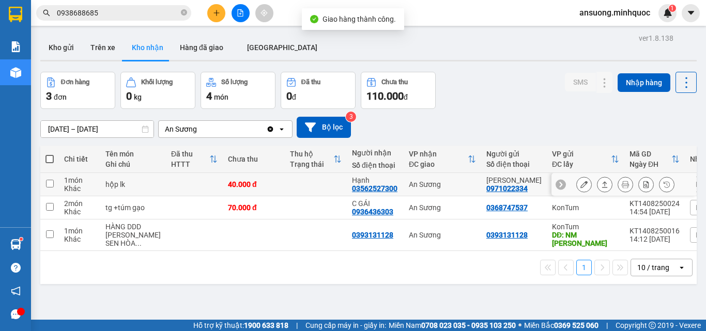
click at [601, 184] on icon at bounding box center [604, 184] width 7 height 7
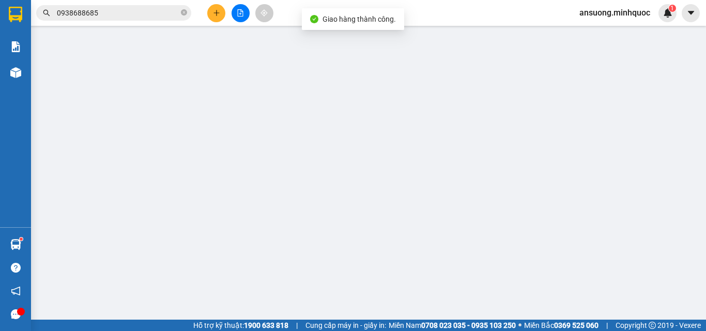
type input "0971022334"
type input "Vũ"
type input "03562527300"
type input "Hạnh"
type input "40.000"
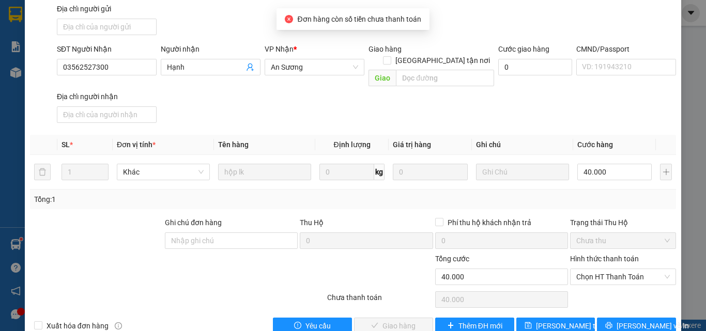
scroll to position [126, 0]
click at [597, 269] on span "Chọn HT Thanh Toán" at bounding box center [623, 276] width 94 height 15
click at [588, 275] on div "Tại văn phòng" at bounding box center [616, 274] width 92 height 11
type input "0"
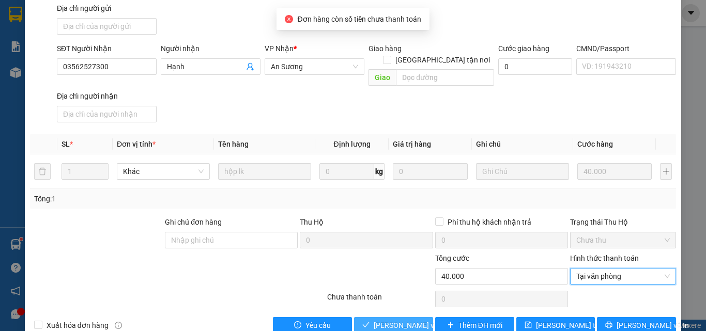
click at [363, 321] on icon "check" at bounding box center [365, 324] width 7 height 7
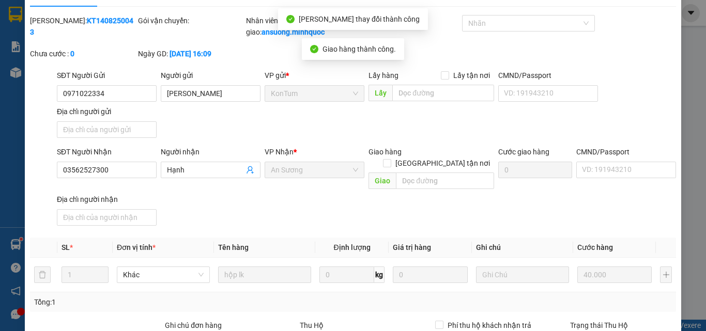
scroll to position [0, 0]
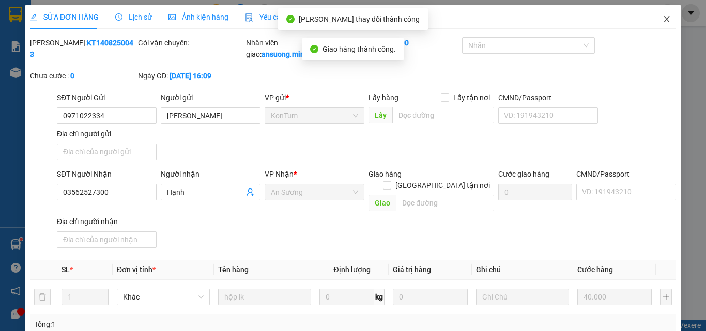
click at [662, 20] on icon "close" at bounding box center [666, 19] width 8 height 8
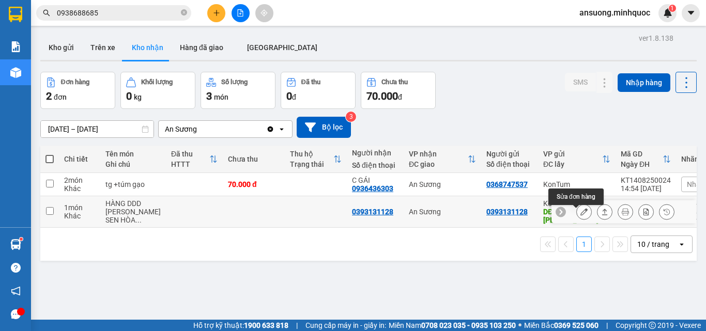
click at [581, 216] on button at bounding box center [584, 212] width 14 height 18
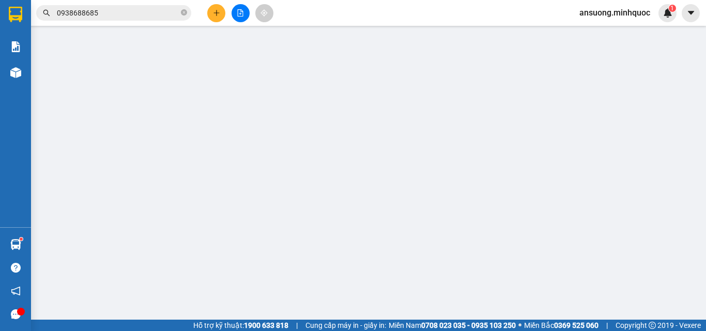
type input "0393131128"
type input "NM TÔN HOA SEN"
type input "0393131128"
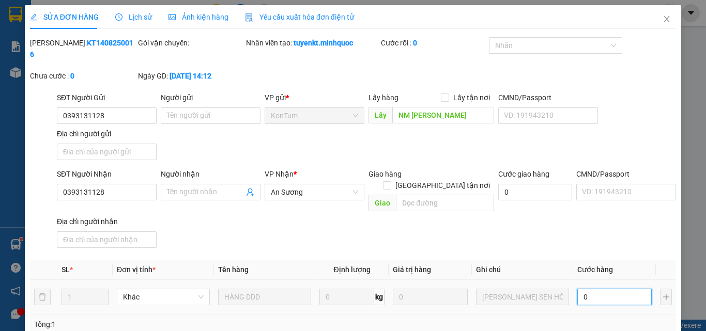
click at [607, 289] on input "0" at bounding box center [614, 297] width 74 height 17
type input "5"
type input "50"
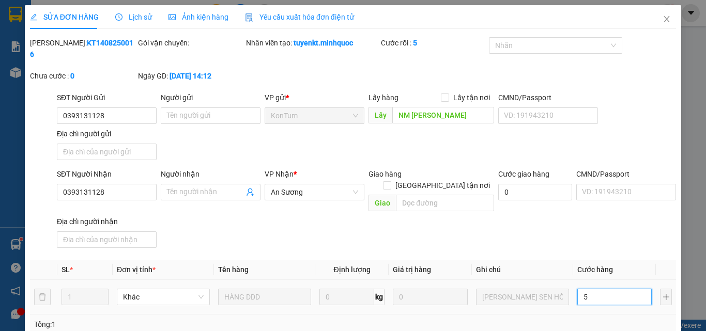
type input "50"
type input "50.000"
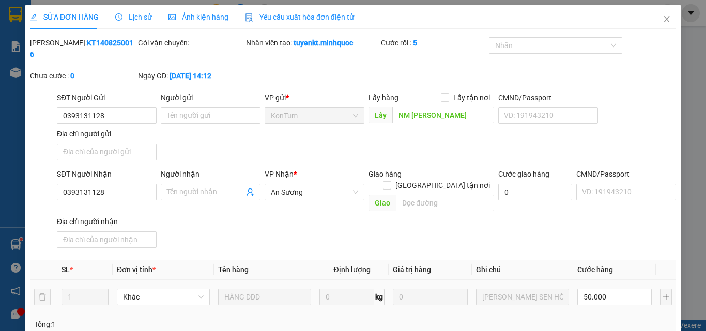
click at [595, 227] on div "SĐT Người Nhận 0393131128 Người nhận Tên người nhận VP Nhận * An Sương Giao hàn…" at bounding box center [366, 210] width 623 height 84
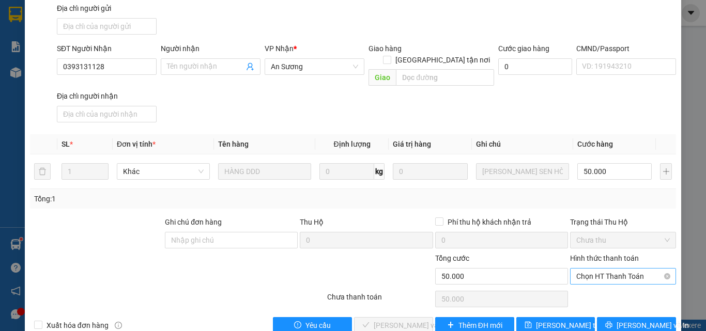
click at [602, 269] on span "Chọn HT Thanh Toán" at bounding box center [623, 276] width 94 height 15
click at [598, 275] on div "Tại văn phòng" at bounding box center [616, 274] width 92 height 11
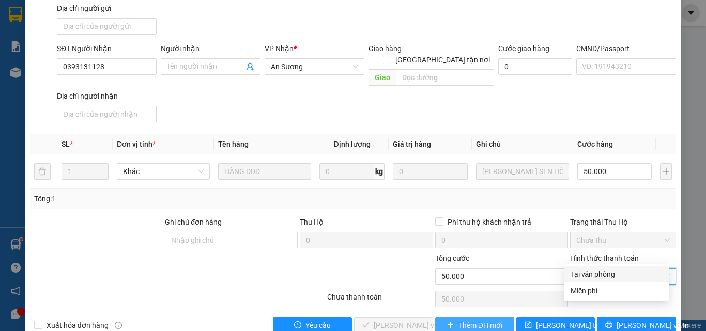
type input "0"
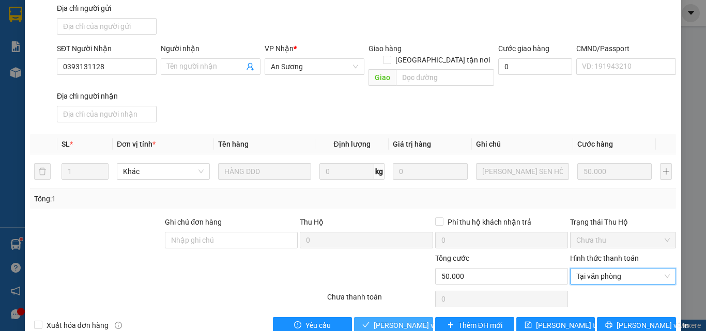
drag, startPoint x: 408, startPoint y: 300, endPoint x: 388, endPoint y: 310, distance: 22.2
click at [407, 320] on span "Lưu và Giao hàng" at bounding box center [423, 325] width 99 height 11
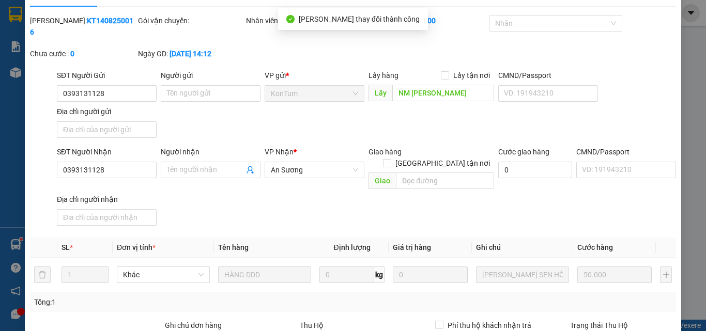
scroll to position [0, 0]
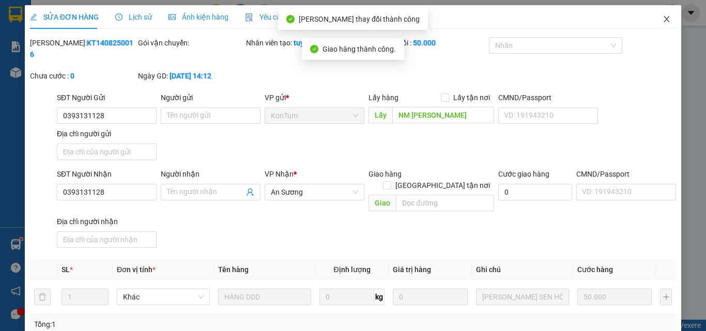
click at [655, 27] on span "Close" at bounding box center [666, 19] width 29 height 29
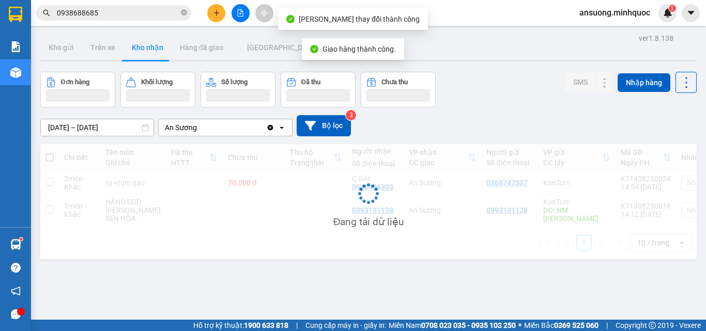
click at [656, 20] on div "ansuong.minhquoc 1" at bounding box center [623, 13] width 105 height 18
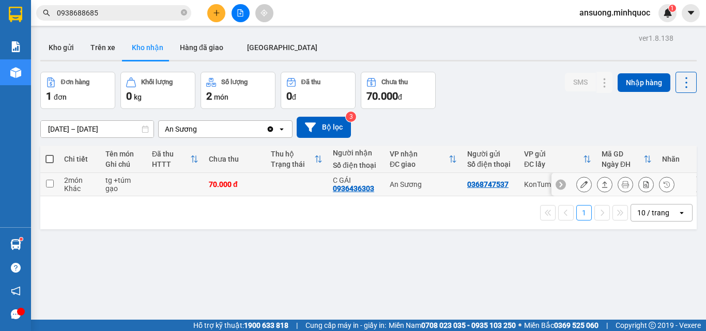
click at [601, 185] on icon at bounding box center [604, 184] width 7 height 7
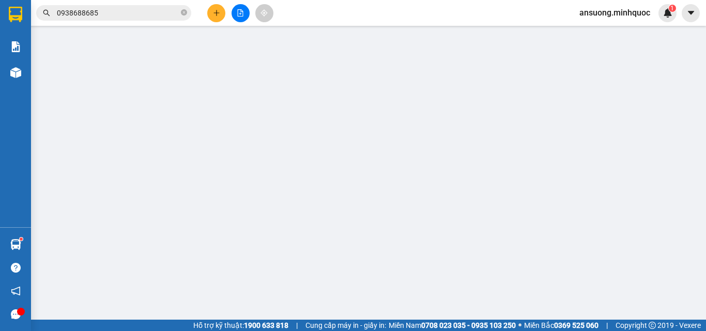
type input "0368747537"
type input "0936436303"
type input "C GÁI"
type input "70.000"
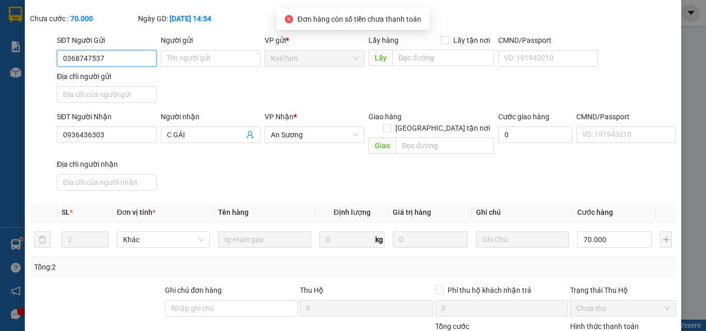
scroll to position [126, 0]
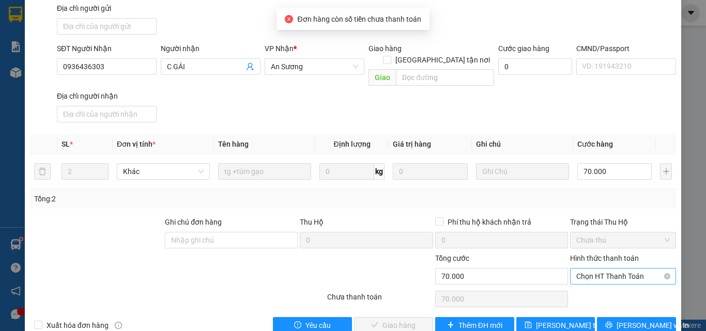
click at [602, 269] on span "Chọn HT Thanh Toán" at bounding box center [623, 276] width 94 height 15
click at [589, 280] on div "Tại văn phòng" at bounding box center [616, 274] width 92 height 11
type input "0"
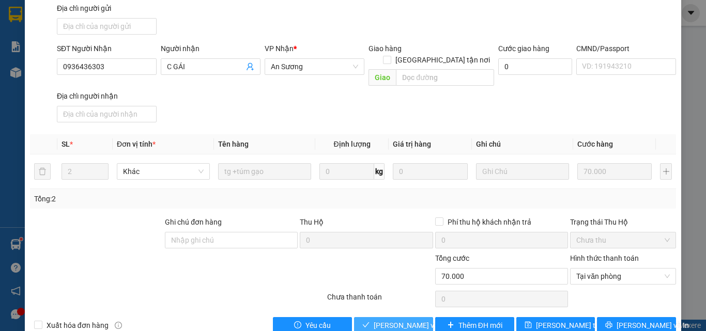
click at [394, 320] on span "Lưu và Giao hàng" at bounding box center [423, 325] width 99 height 11
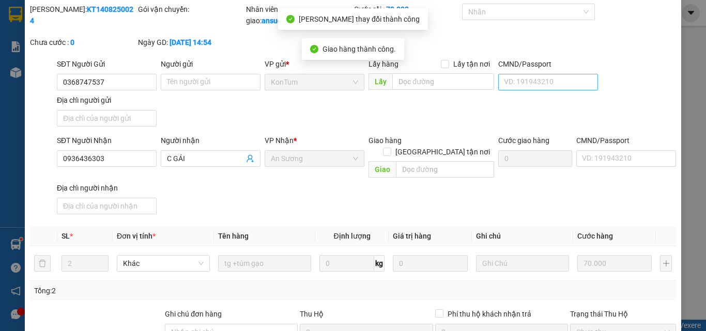
scroll to position [0, 0]
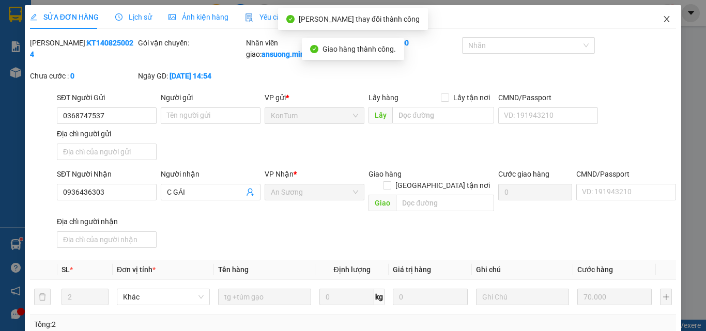
click at [655, 14] on span "Close" at bounding box center [666, 19] width 29 height 29
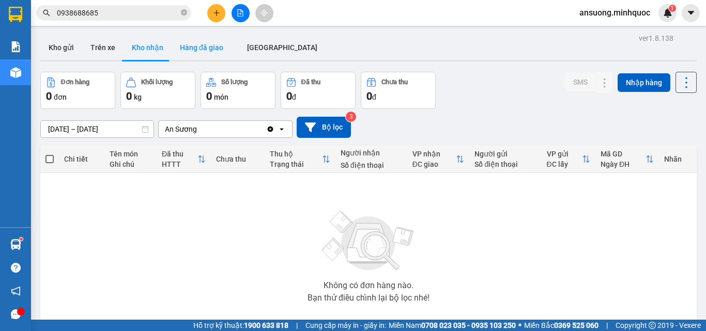
click at [200, 44] on button "Hàng đã giao" at bounding box center [202, 47] width 60 height 25
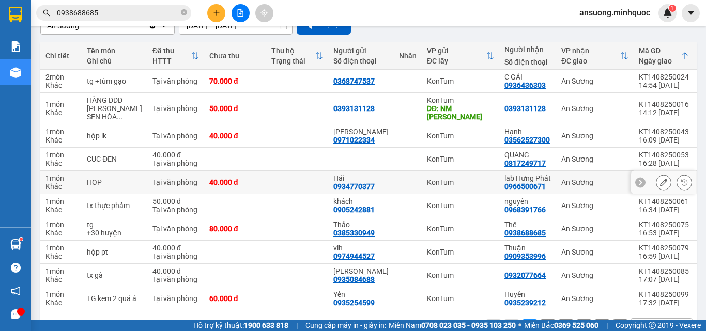
scroll to position [149, 0]
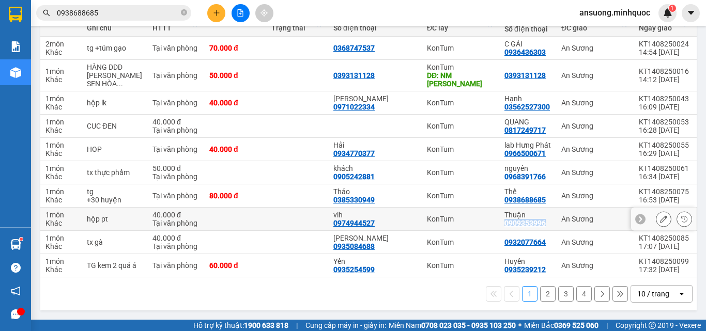
drag, startPoint x: 522, startPoint y: 220, endPoint x: 475, endPoint y: 221, distance: 46.5
click at [499, 221] on td "Thuận 0909353996" at bounding box center [527, 219] width 57 height 23
copy div "0909353996"
click at [217, 14] on icon "plus" at bounding box center [216, 12] width 7 height 7
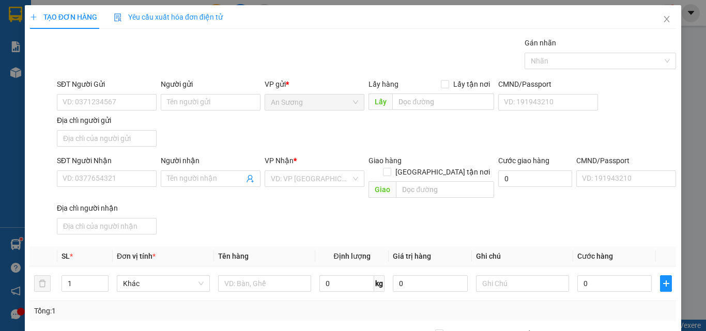
click at [99, 169] on div "SĐT Người Nhận" at bounding box center [107, 162] width 100 height 15
click at [99, 179] on input "SĐT Người Nhận" at bounding box center [107, 178] width 100 height 17
paste input "0909353996"
type input "0909353996"
click at [102, 90] on div "SĐT Người Gửi" at bounding box center [107, 86] width 100 height 15
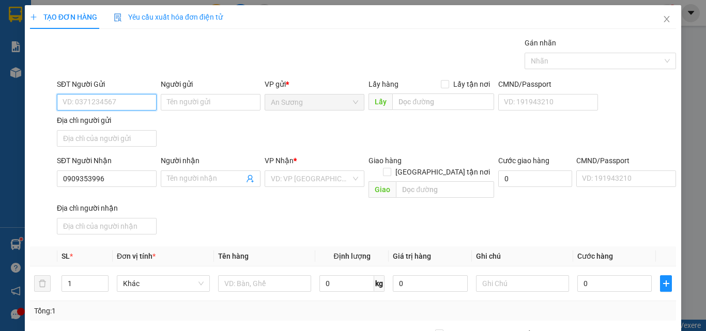
click at [103, 96] on input "SĐT Người Gửi" at bounding box center [107, 102] width 100 height 17
paste input "0909353996"
type input "0909353996"
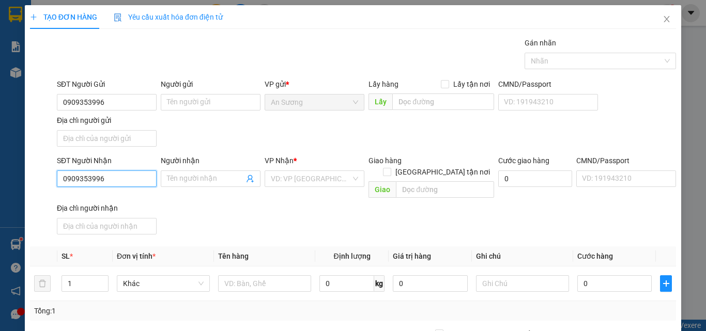
drag, startPoint x: 121, startPoint y: 175, endPoint x: 22, endPoint y: 176, distance: 99.2
click at [25, 175] on div "TẠO ĐƠN HÀNG Yêu cầu xuất hóa đơn điện tử Transit Pickup Surcharge Ids Transit …" at bounding box center [353, 229] width 656 height 448
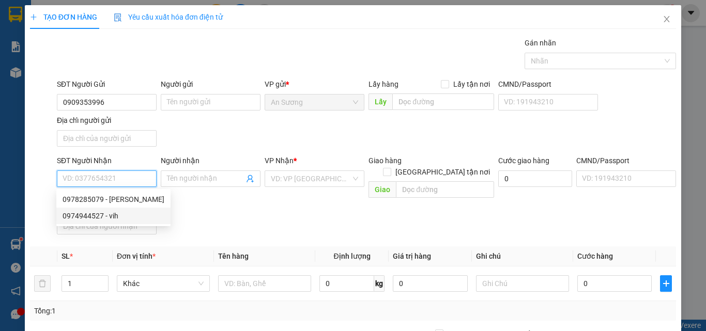
click at [119, 215] on div "0974944527 - vih" at bounding box center [114, 215] width 102 height 11
type input "0974944527"
type input "vih"
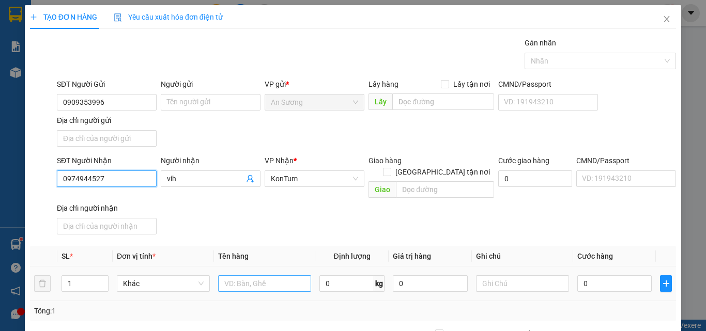
type input "0974944527"
click at [244, 275] on input "text" at bounding box center [264, 283] width 93 height 17
type input "HỘP"
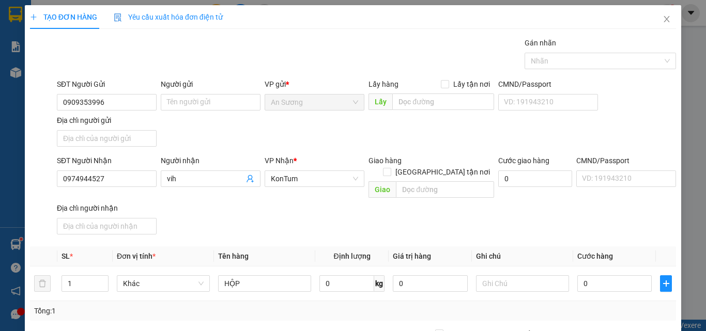
click at [333, 208] on div "SĐT Người Nhận 0974944527 Người nhận vih VP Nhận * KonTum Giao hàng Giao tận nơ…" at bounding box center [366, 197] width 623 height 84
click at [613, 276] on input "0" at bounding box center [614, 283] width 74 height 17
type input "4"
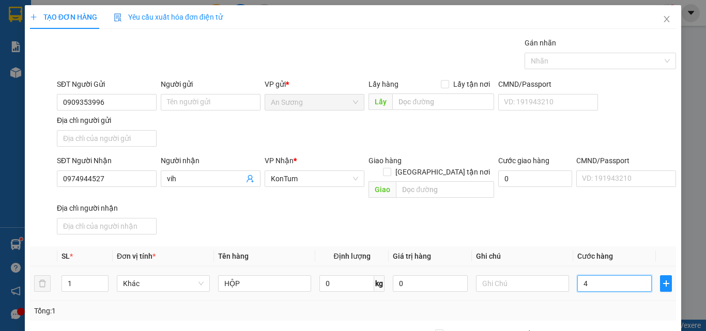
type input "40"
type input "40.000"
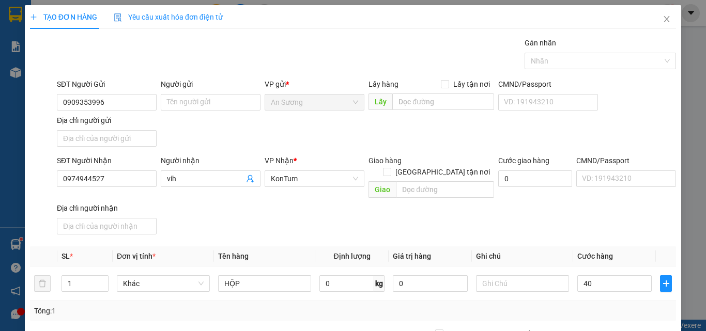
type input "40.000"
click at [625, 217] on div "SĐT Người Nhận 0974944527 Người nhận vih VP Nhận * KonTum Giao hàng Giao tận nơ…" at bounding box center [366, 197] width 623 height 84
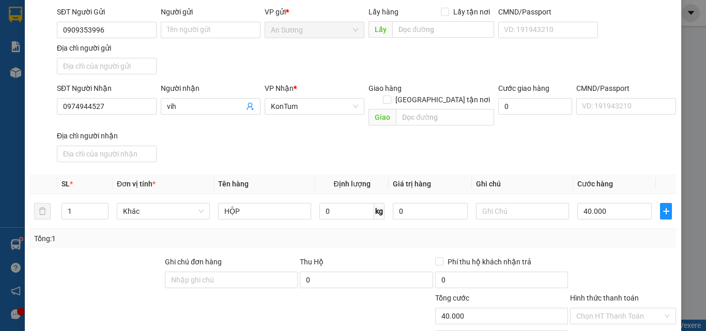
scroll to position [123, 0]
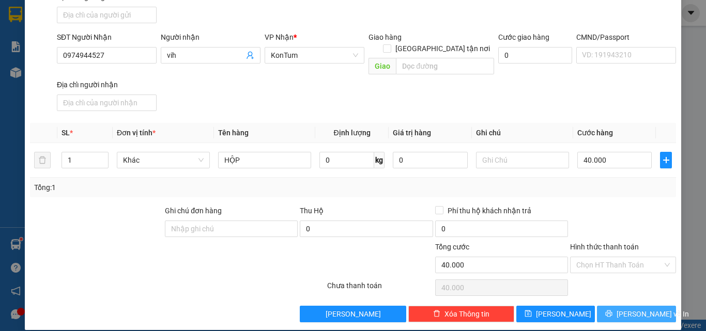
click at [612, 311] on icon "printer" at bounding box center [609, 314] width 7 height 7
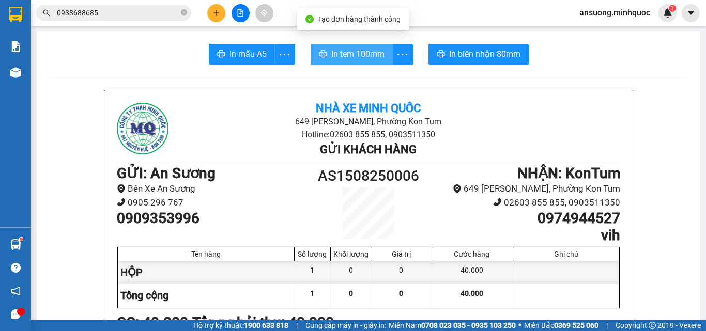
click at [345, 53] on span "In tem 100mm" at bounding box center [357, 54] width 53 height 13
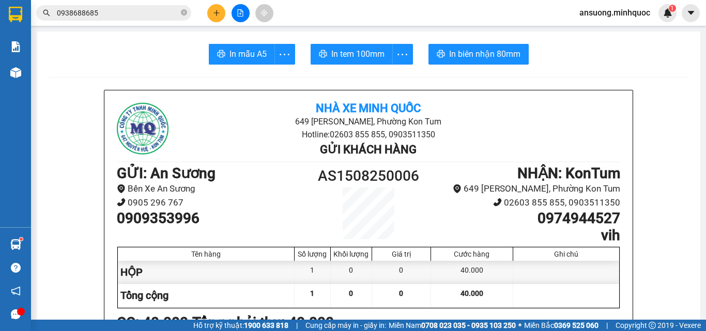
click at [4, 67] on div "Báo cáo dòng tiền (nhà xe)" at bounding box center [15, 72] width 31 height 26
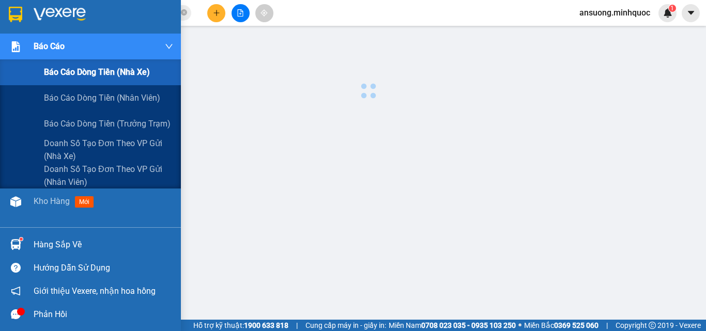
click at [11, 70] on div "Báo cáo dòng tiền (nhà xe)" at bounding box center [90, 72] width 181 height 26
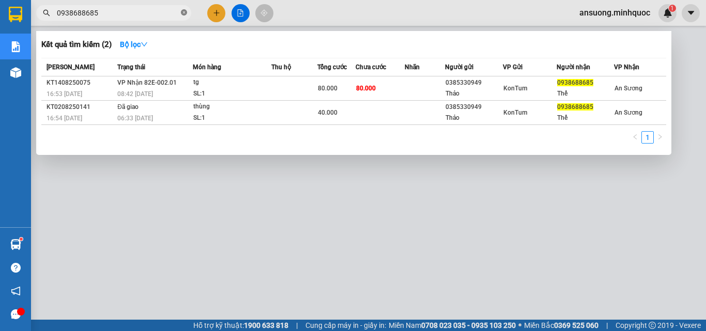
click at [182, 10] on icon "close-circle" at bounding box center [184, 12] width 6 height 6
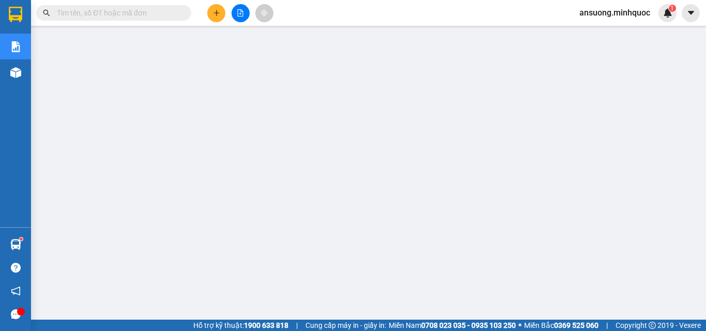
click at [23, 71] on div at bounding box center [16, 73] width 18 height 18
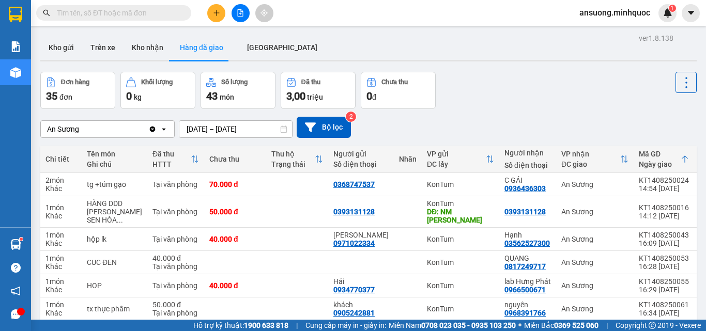
click at [61, 32] on div "ver 1.8.138 Kho gửi Trên xe Kho nhận Hàng đã giao ĐÀ NẴNG Đơn hàng 35 đơn Khối …" at bounding box center [368, 241] width 664 height 420
click at [61, 43] on button "Kho gửi" at bounding box center [61, 47] width 42 height 25
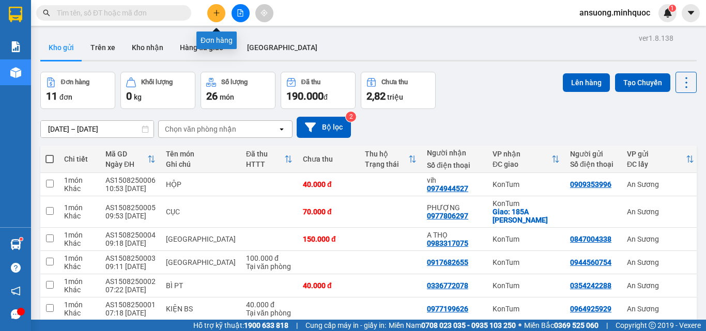
click at [215, 13] on icon "plus" at bounding box center [216, 12] width 6 height 1
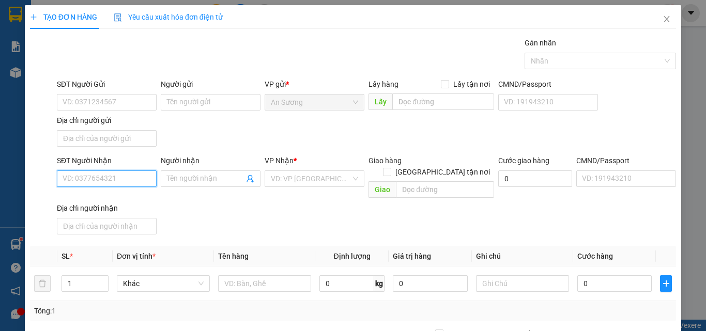
click at [82, 185] on input "SĐT Người Nhận" at bounding box center [107, 178] width 100 height 17
click at [249, 277] on input "text" at bounding box center [264, 283] width 93 height 17
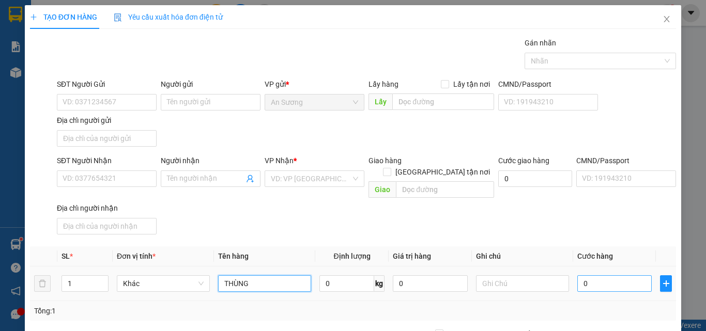
type input "THÙNG"
click at [590, 275] on input "0" at bounding box center [614, 283] width 74 height 17
type input "6"
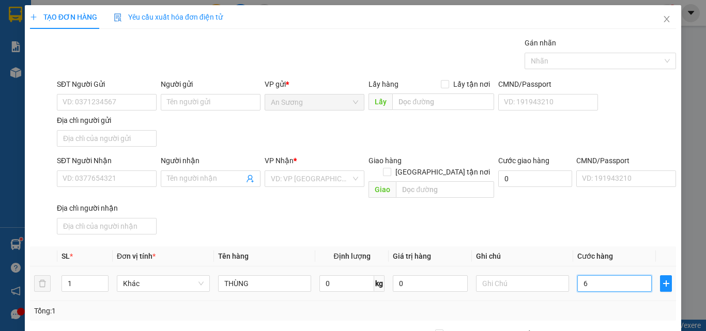
type input "60"
type input "60.000"
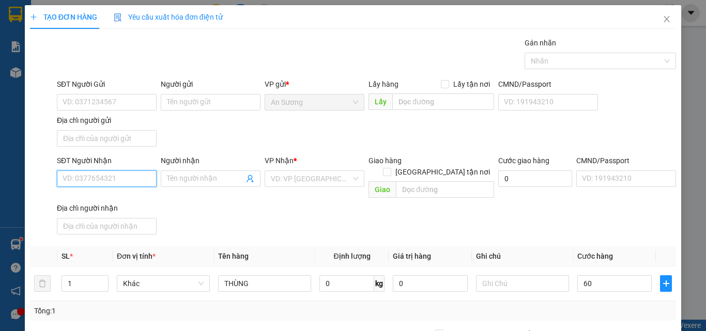
type input "60.000"
click at [80, 174] on input "SĐT Người Nhận" at bounding box center [107, 178] width 100 height 17
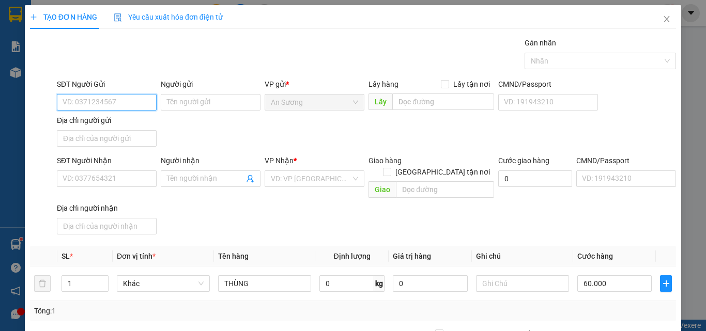
click at [73, 104] on input "SĐT Người Gửi" at bounding box center [107, 102] width 100 height 17
type input "0336956244"
click at [102, 122] on div "0336956244 - THẢO" at bounding box center [106, 122] width 86 height 11
type input "THẢO"
type input "0942515556"
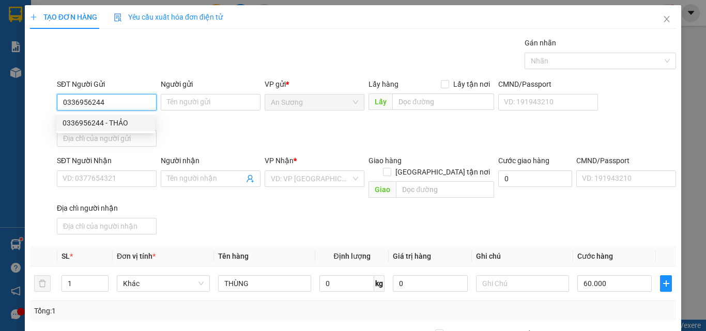
type input "HIỀN"
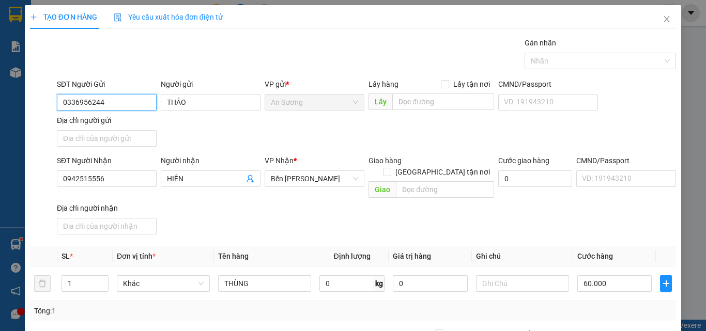
type input "0336956244"
click at [199, 137] on div "SĐT Người Gửi 0336956244 0336956244 Người gửi THẢO VP gửi * An Sương Lấy hàng L…" at bounding box center [366, 115] width 623 height 72
drag, startPoint x: 59, startPoint y: 104, endPoint x: 38, endPoint y: 106, distance: 21.2
click at [38, 106] on div "SĐT Người Gửi 0336956244 0336956244 Người gửi THẢO VP gửi * An Sương Lấy hàng L…" at bounding box center [353, 115] width 648 height 72
type input "0914138231"
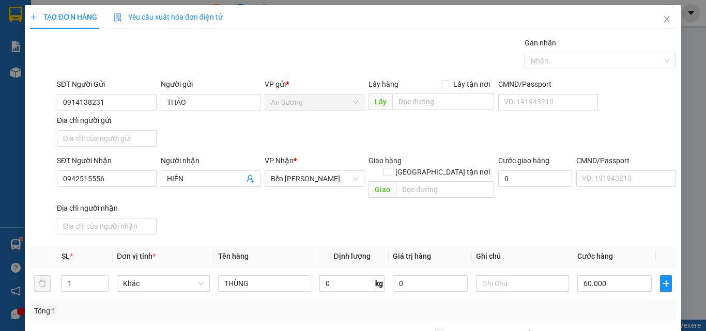
drag, startPoint x: 229, startPoint y: 210, endPoint x: 232, endPoint y: 218, distance: 7.7
click at [232, 218] on div "SĐT Người Nhận 0942515556 Người nhận HIỀN VP Nhận * Bến Xe Ngọc Hồi Giao hàng G…" at bounding box center [366, 197] width 623 height 84
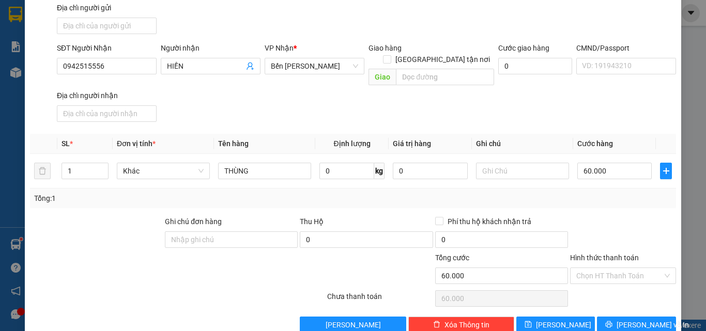
scroll to position [123, 0]
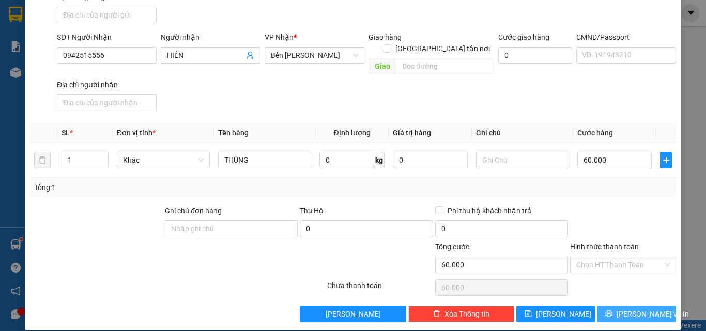
drag, startPoint x: 618, startPoint y: 301, endPoint x: 446, endPoint y: 195, distance: 202.0
click at [618, 306] on button "[PERSON_NAME] và In" at bounding box center [636, 314] width 79 height 17
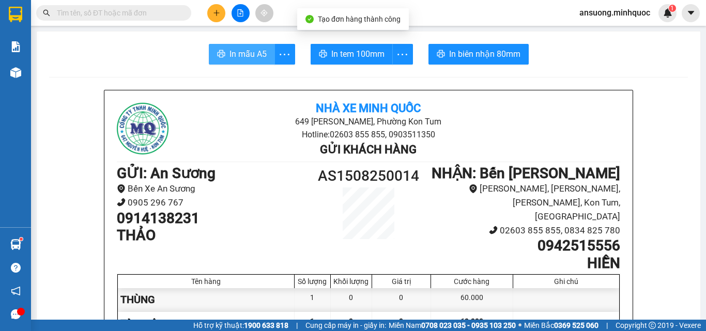
click at [240, 57] on span "In mẫu A5" at bounding box center [247, 54] width 37 height 13
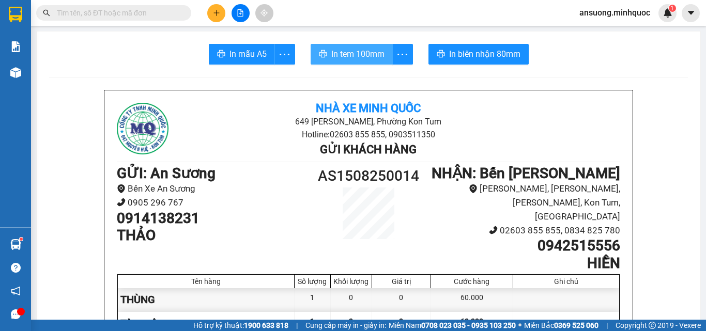
click at [350, 58] on span "In tem 100mm" at bounding box center [357, 54] width 53 height 13
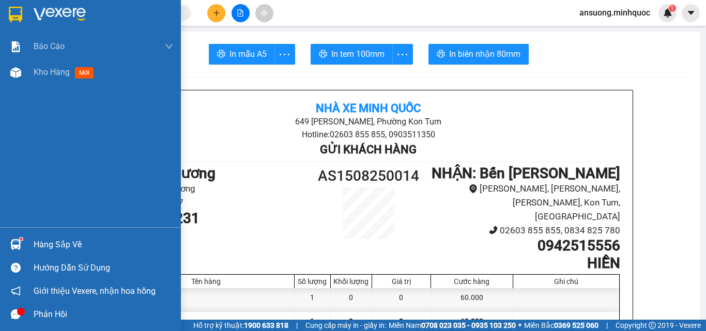
click at [48, 88] on div "Báo cáo Báo cáo dòng tiền (nhà xe) Báo cáo dòng tiền (nhân viên) Báo cáo dòng t…" at bounding box center [90, 131] width 181 height 194
click at [15, 78] on div at bounding box center [16, 73] width 18 height 18
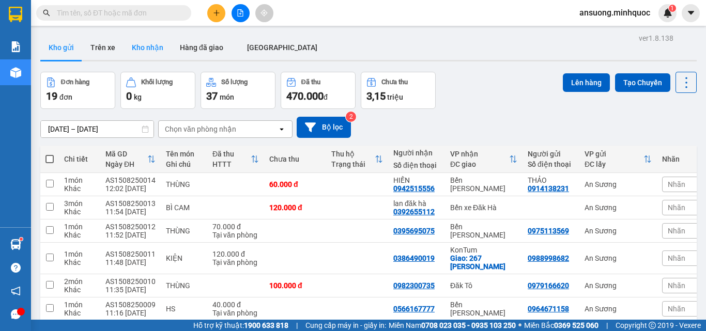
click at [136, 50] on button "Kho nhận" at bounding box center [147, 47] width 48 height 25
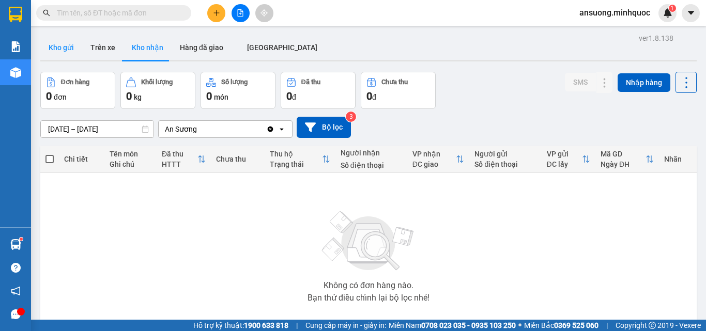
click at [57, 42] on button "Kho gửi" at bounding box center [61, 47] width 42 height 25
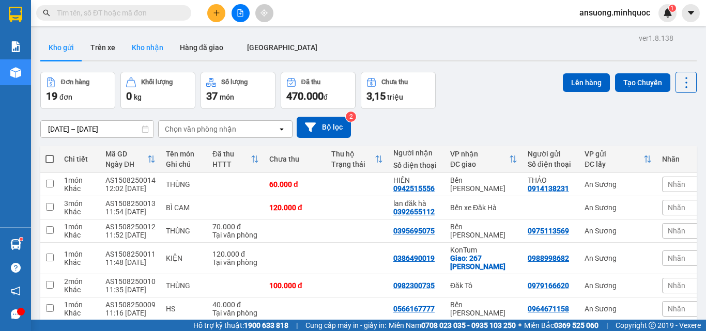
click at [153, 51] on button "Kho nhận" at bounding box center [147, 47] width 48 height 25
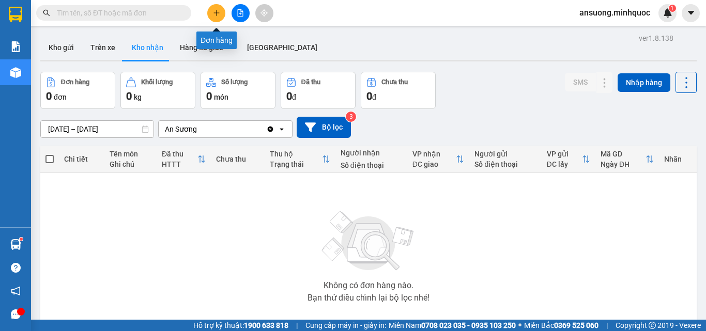
click at [220, 7] on button at bounding box center [216, 13] width 18 height 18
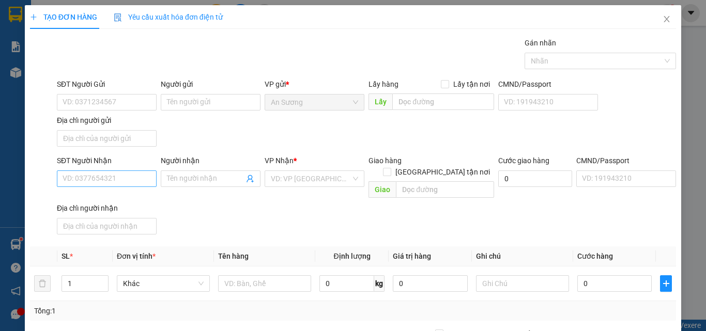
drag, startPoint x: 118, startPoint y: 188, endPoint x: 117, endPoint y: 183, distance: 5.3
click at [117, 186] on div "SĐT Người Nhận VD: 0377654321" at bounding box center [107, 173] width 100 height 36
click at [117, 182] on input "SĐT Người Nhận" at bounding box center [107, 178] width 100 height 17
click at [240, 278] on input "text" at bounding box center [264, 283] width 93 height 17
type input "BÌ"
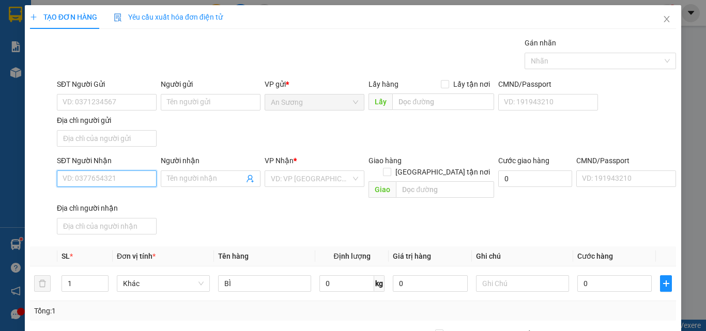
click at [83, 174] on input "SĐT Người Nhận" at bounding box center [107, 178] width 100 height 17
click at [103, 196] on div "0988376744" at bounding box center [106, 199] width 86 height 11
type input "0988376744"
checkbox input "true"
type input "cx14"
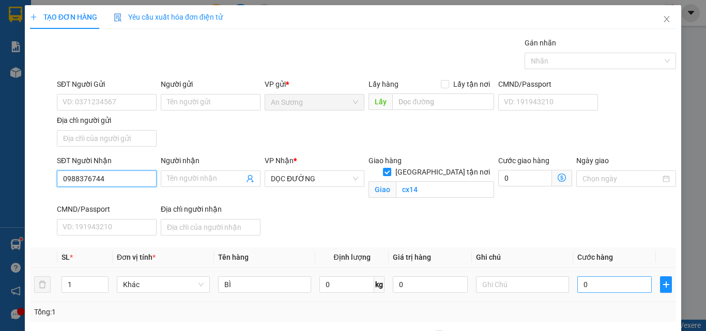
type input "0988376744"
click at [616, 286] on input "0" at bounding box center [614, 284] width 74 height 17
type input "4"
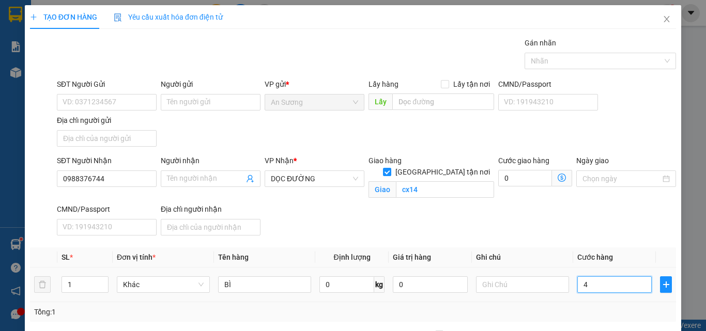
type input "0"
type input "05"
type input "5"
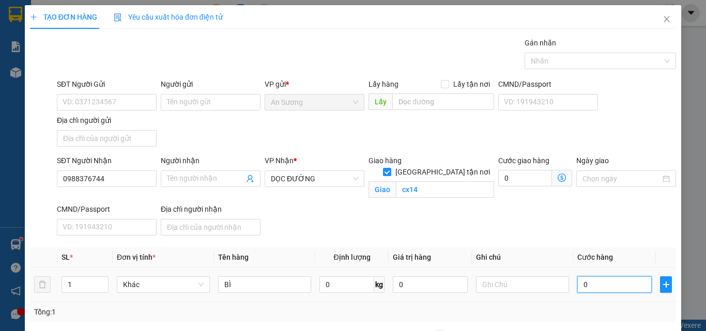
type input "5"
type input "050"
type input "50"
type input "50.000"
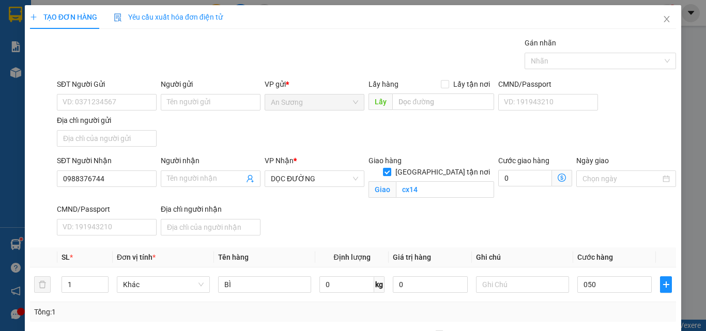
type input "50.000"
click at [507, 227] on div "SĐT Người Nhận 0988376744 Người nhận Tên người nhận VP Nhận * DỌC ĐƯỜNG Giao hà…" at bounding box center [366, 197] width 623 height 85
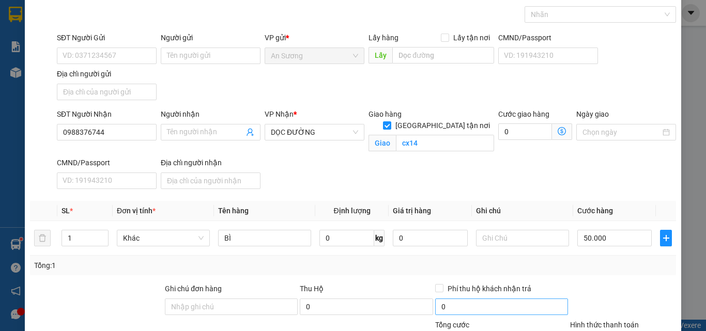
scroll to position [136, 0]
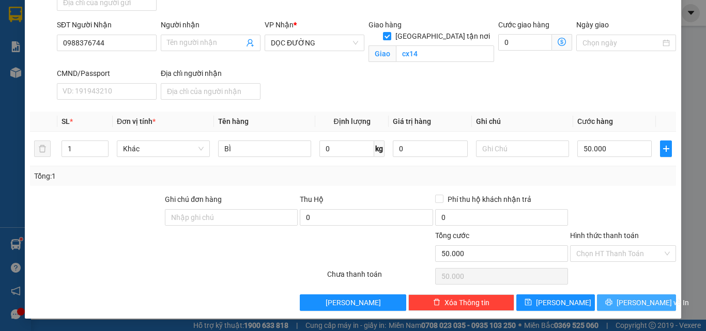
click at [635, 303] on span "[PERSON_NAME] và In" at bounding box center [652, 302] width 72 height 11
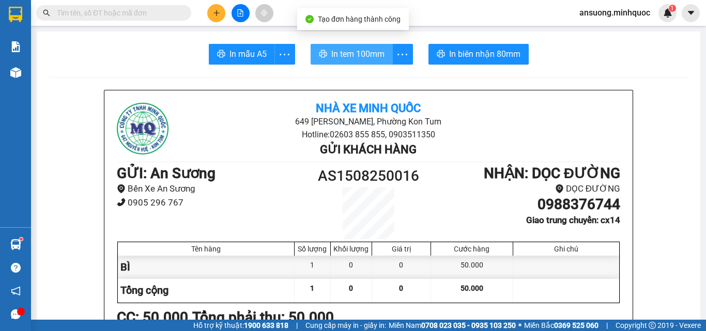
click at [364, 50] on span "In tem 100mm" at bounding box center [357, 54] width 53 height 13
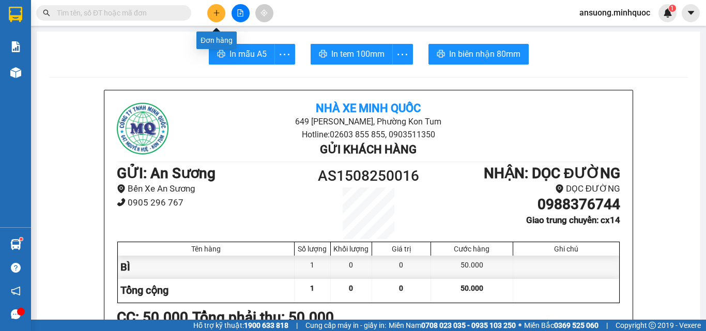
click at [212, 9] on button at bounding box center [216, 13] width 18 height 18
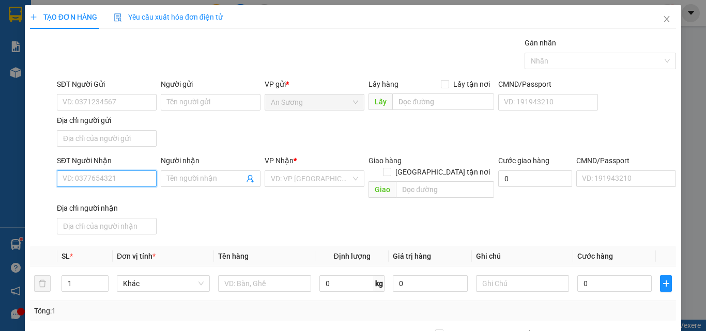
click at [82, 180] on input "SĐT Người Nhận" at bounding box center [107, 178] width 100 height 17
type input "0973661349"
click at [109, 194] on div "0973661349 - cô liệu" at bounding box center [106, 199] width 86 height 11
type input "cô liệu"
type input "0973661349"
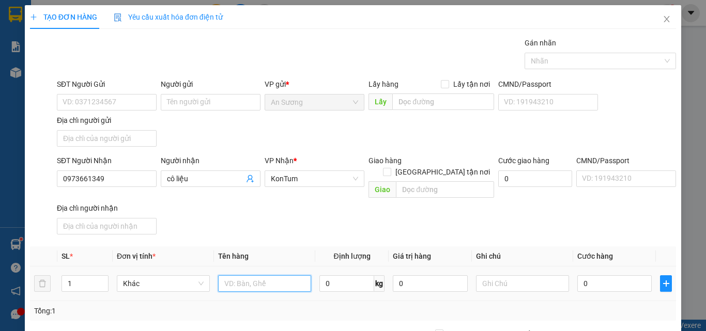
click at [254, 277] on input "text" at bounding box center [264, 283] width 93 height 17
type input "[GEOGRAPHIC_DATA]"
click at [590, 276] on input "0" at bounding box center [614, 283] width 74 height 17
type input "10"
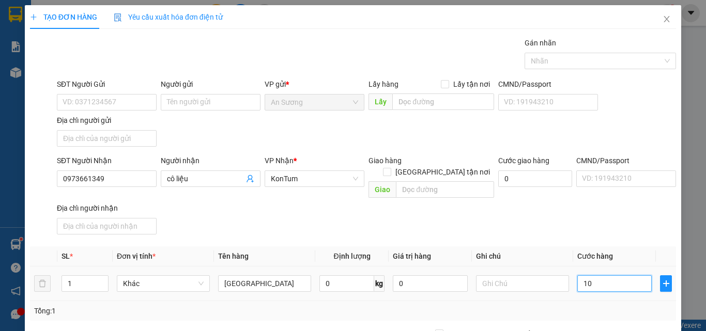
type input "10"
type input "105"
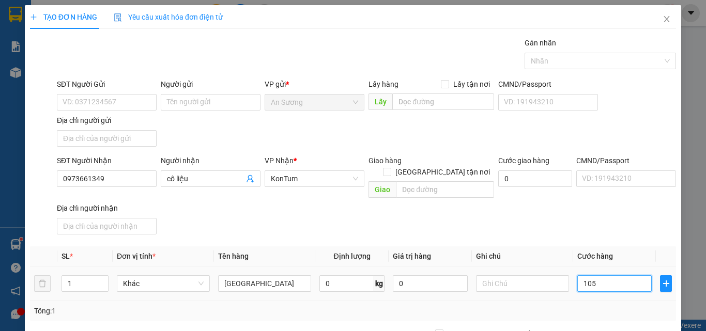
type input "1.050"
type input "1.050\"
type input "0"
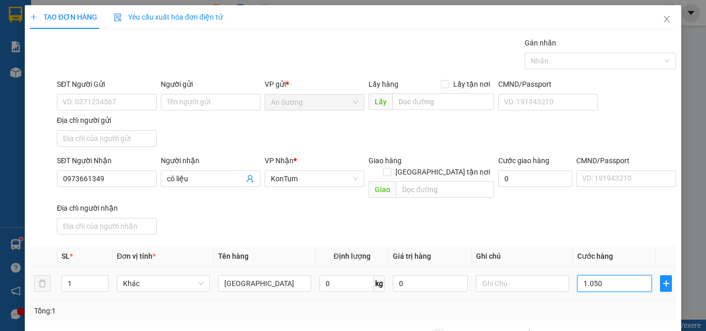
type input "0"
type input "1.050"
type input "105"
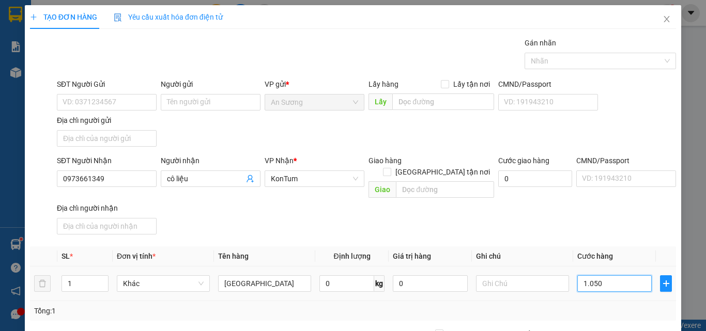
type input "105"
type input "10"
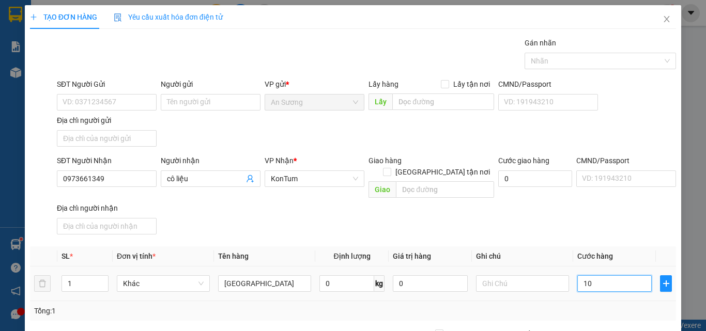
type input "1"
type input "15"
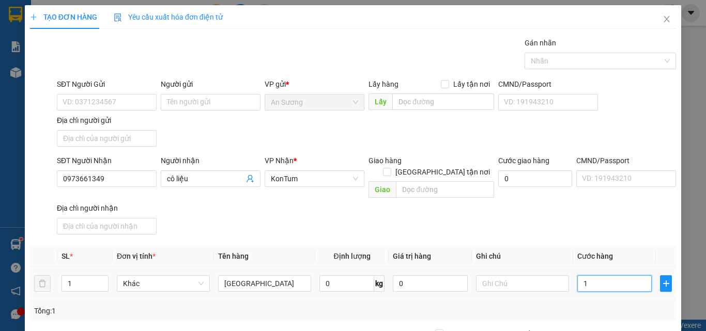
type input "15"
type input "150"
type input "1.500"
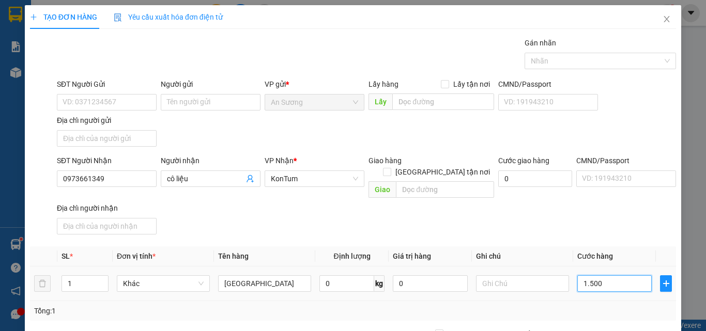
type input "1.500"
type input "15.000"
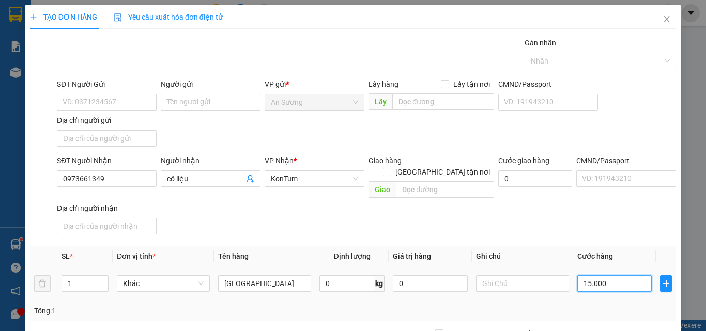
type input "150.000"
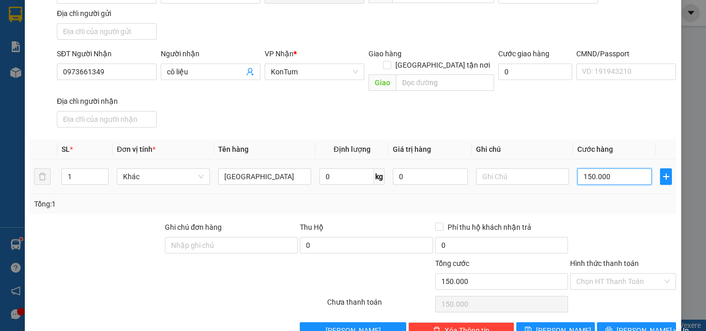
scroll to position [123, 0]
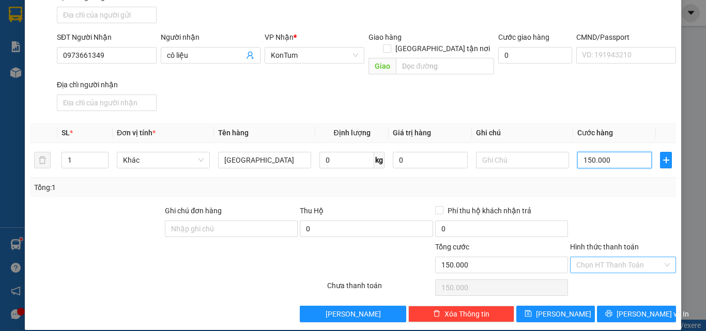
type input "150.000"
click at [608, 260] on input "Hình thức thanh toán" at bounding box center [619, 264] width 86 height 15
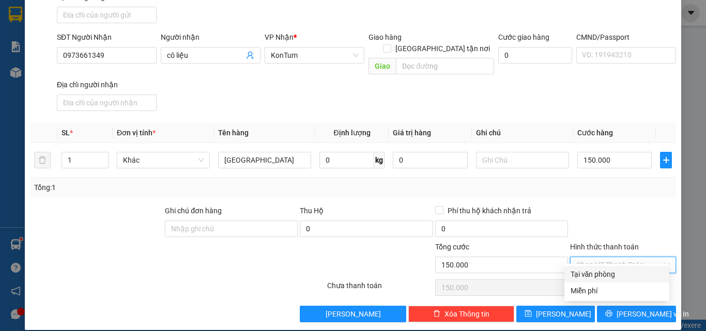
click at [603, 273] on div "Tại văn phòng" at bounding box center [616, 274] width 92 height 11
type input "0"
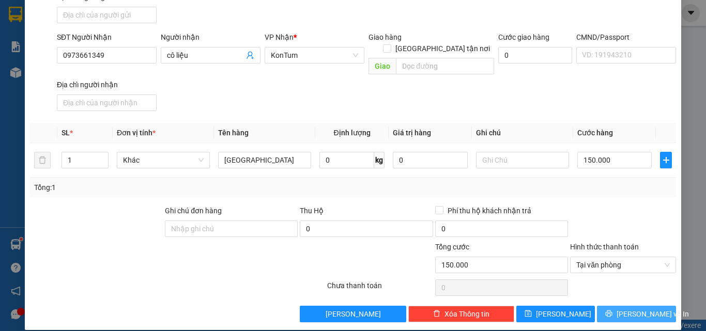
click at [603, 306] on button "[PERSON_NAME] và In" at bounding box center [636, 314] width 79 height 17
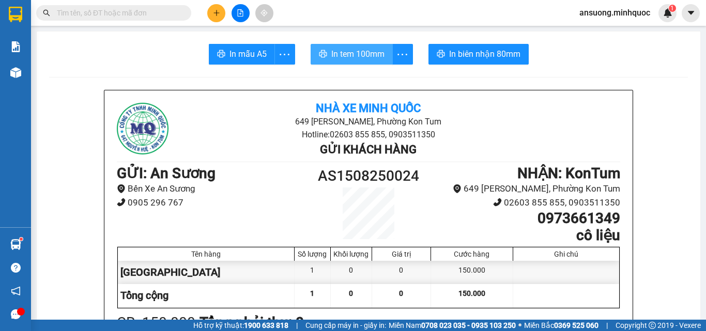
click at [348, 60] on span "In tem 100mm" at bounding box center [357, 54] width 53 height 13
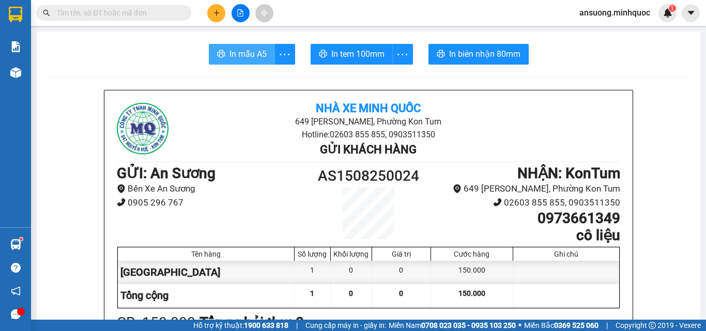
click at [245, 53] on span "In mẫu A5" at bounding box center [247, 54] width 37 height 13
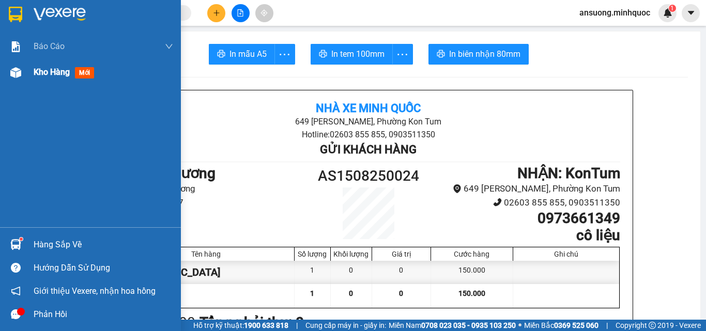
click at [20, 72] on img at bounding box center [15, 72] width 11 height 11
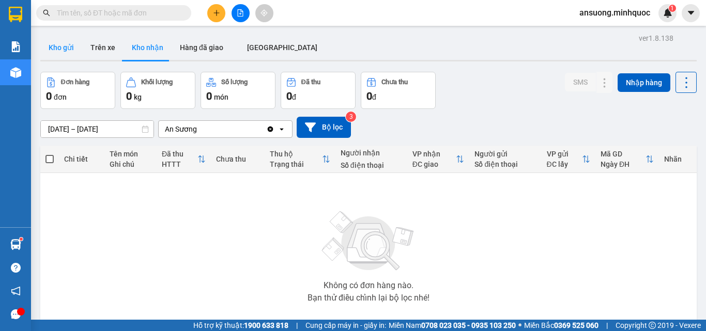
click at [57, 55] on button "Kho gửi" at bounding box center [61, 47] width 42 height 25
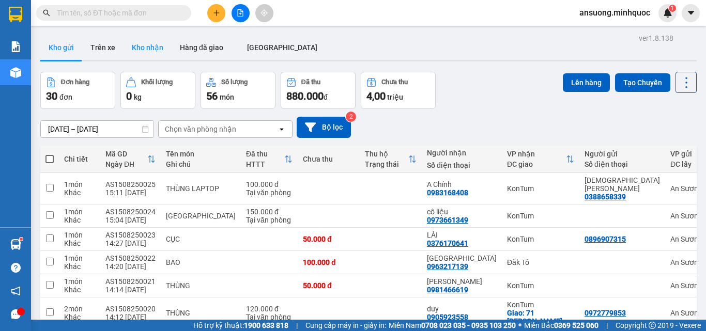
click at [132, 44] on button "Kho nhận" at bounding box center [147, 47] width 48 height 25
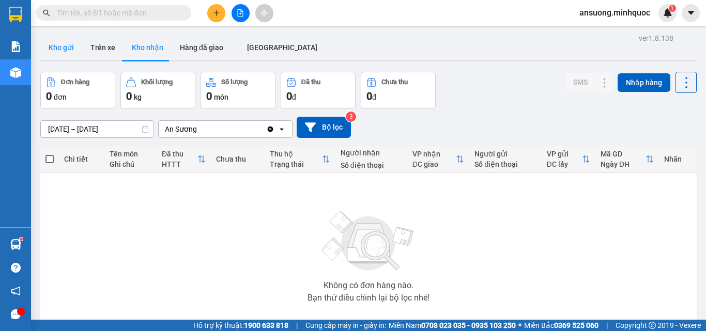
click at [56, 42] on button "Kho gửi" at bounding box center [61, 47] width 42 height 25
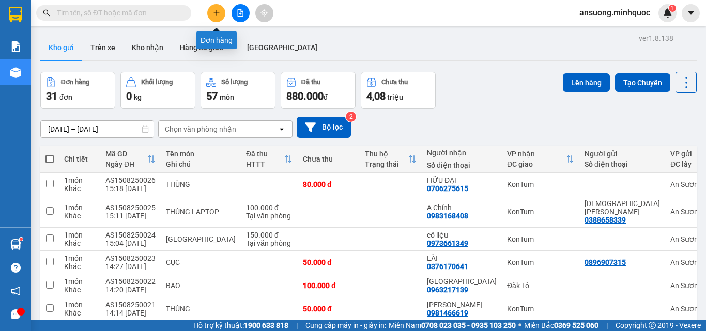
click at [213, 15] on icon "plus" at bounding box center [216, 12] width 7 height 7
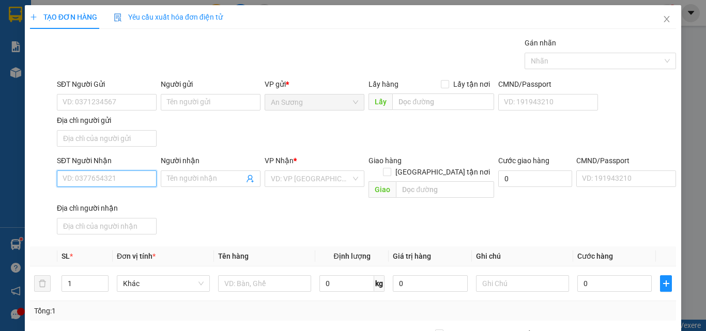
click at [116, 183] on input "SĐT Người Nhận" at bounding box center [107, 178] width 100 height 17
click at [119, 195] on div "0387397168 - [PERSON_NAME]" at bounding box center [114, 199] width 102 height 11
type input "0387397168"
type input "TUẤN ANH"
type input "0387397168"
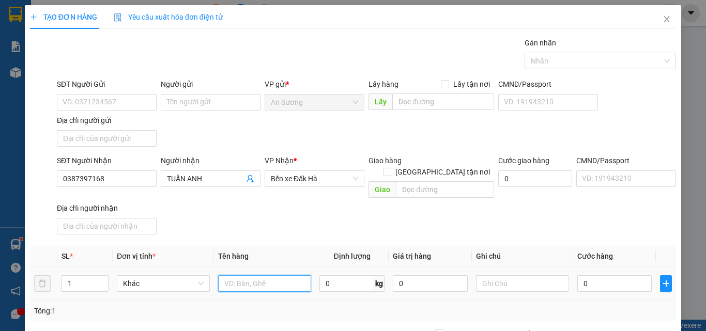
click at [249, 276] on input "text" at bounding box center [264, 283] width 93 height 17
type input "T SƠN"
click at [601, 279] on input "0" at bounding box center [614, 283] width 74 height 17
type input "4"
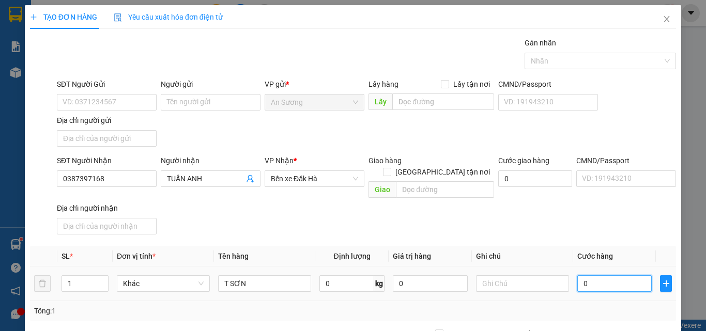
type input "4"
type input "40"
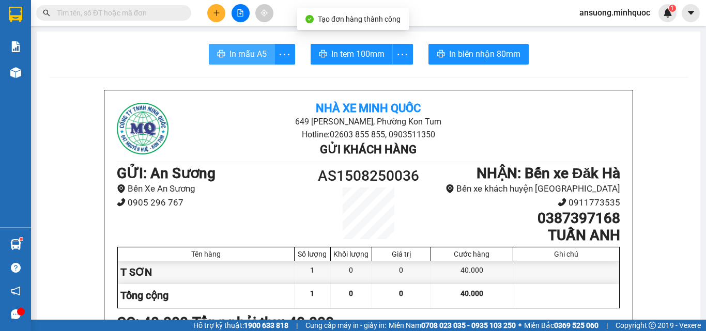
click at [248, 63] on button "In mẫu A5" at bounding box center [242, 54] width 66 height 21
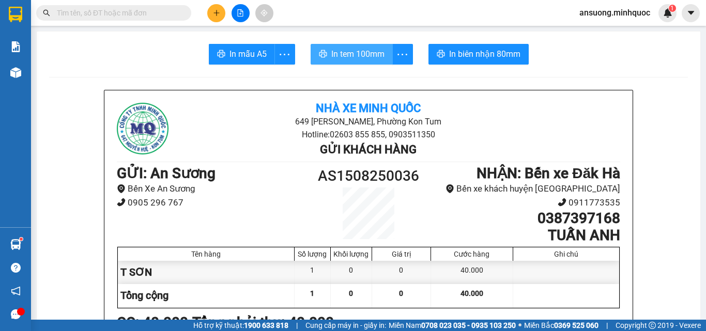
click at [383, 54] on button "In tem 100mm" at bounding box center [352, 54] width 82 height 21
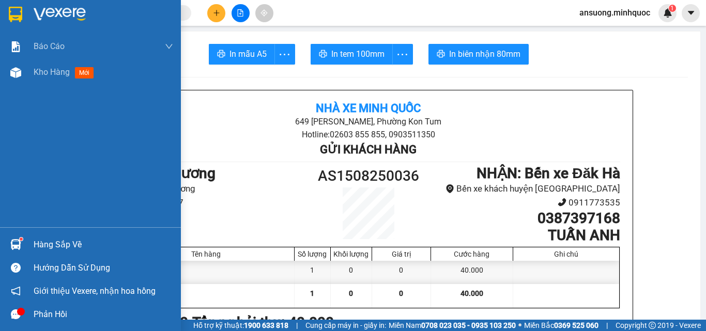
click at [15, 87] on div "Báo cáo Báo cáo dòng tiền (nhà xe) Báo cáo dòng tiền (nhân viên) Báo cáo dòng t…" at bounding box center [90, 131] width 181 height 194
drag, startPoint x: 0, startPoint y: 79, endPoint x: 48, endPoint y: 83, distance: 47.8
click at [0, 78] on div "Kho hàng mới" at bounding box center [90, 72] width 181 height 26
click at [18, 74] on img at bounding box center [15, 72] width 11 height 11
click at [13, 82] on div "Kho hàng mới" at bounding box center [90, 72] width 181 height 26
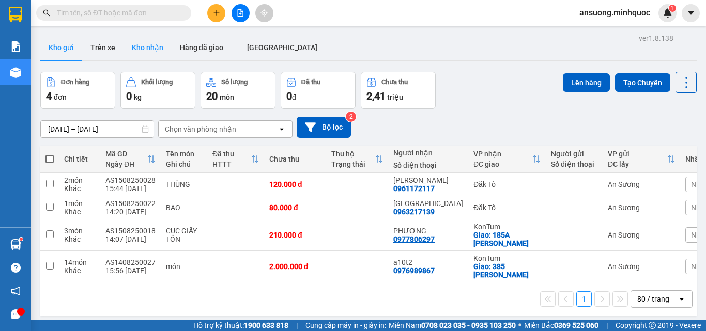
click at [135, 51] on button "Kho nhận" at bounding box center [147, 47] width 48 height 25
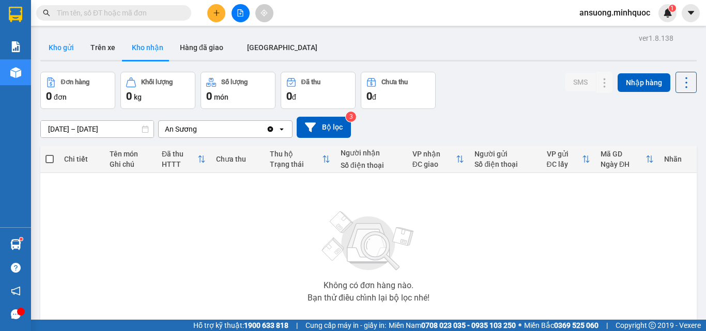
click at [75, 49] on button "Kho gửi" at bounding box center [61, 47] width 42 height 25
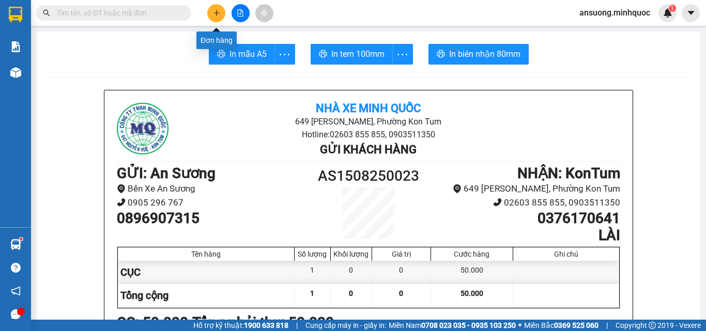
click at [209, 13] on button at bounding box center [216, 13] width 18 height 18
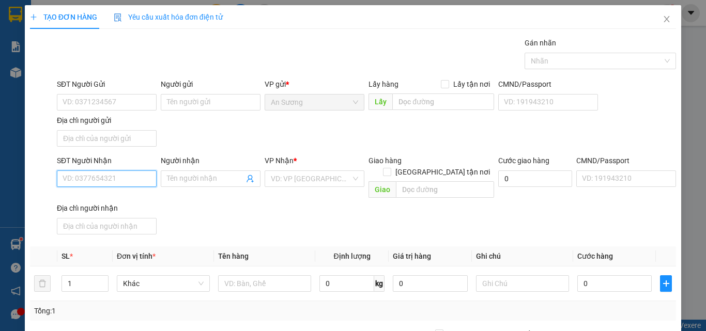
click at [97, 174] on input "SĐT Người Nhận" at bounding box center [107, 178] width 100 height 17
drag, startPoint x: 92, startPoint y: 184, endPoint x: 177, endPoint y: 194, distance: 84.7
click at [92, 184] on input "SĐT Người Nhận" at bounding box center [107, 178] width 100 height 17
click at [232, 200] on div "SĐT Người Nhận VD: 0377654321 Người nhận Tên người nhận VP Nhận * VD: VP [GEOGR…" at bounding box center [366, 197] width 623 height 84
click at [106, 174] on input "SĐT Người Nhận" at bounding box center [107, 178] width 100 height 17
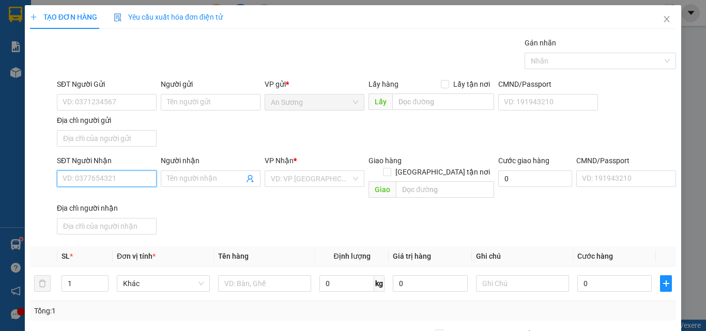
click at [68, 178] on input "SĐT Người Nhận" at bounding box center [107, 178] width 100 height 17
click at [72, 176] on input "SĐT Người Nhận" at bounding box center [107, 178] width 100 height 17
click at [73, 175] on input "SĐT Người Nhận" at bounding box center [107, 178] width 100 height 17
click at [95, 165] on div "SĐT Người Nhận" at bounding box center [107, 160] width 100 height 11
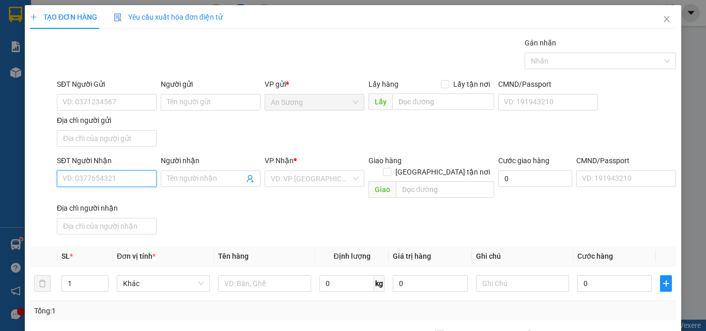
click at [95, 170] on input "SĐT Người Nhận" at bounding box center [107, 178] width 100 height 17
click at [103, 183] on input "SĐT Người Nhận" at bounding box center [107, 178] width 100 height 17
click at [74, 180] on input "SĐT Người Nhận" at bounding box center [107, 178] width 100 height 17
drag, startPoint x: 106, startPoint y: 181, endPoint x: 77, endPoint y: 188, distance: 29.7
click at [77, 188] on div "SĐT Người Nhận 098368 098368" at bounding box center [107, 173] width 100 height 36
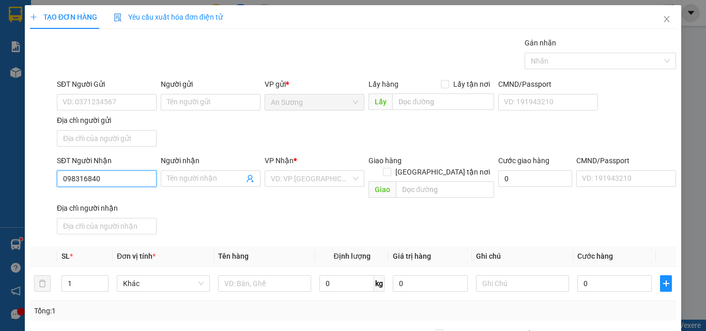
type input "0983168408"
click at [114, 203] on div "0983168408 - A Chính" at bounding box center [106, 199] width 86 height 11
type input "A Chính"
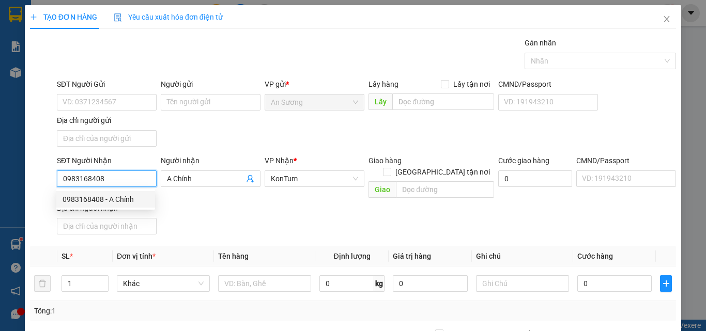
type input "0983168408"
click at [282, 214] on div "SĐT Người Nhận 0983168408 Người nhận A Chính VP Nhận * KonTum Giao hàng Giao tậ…" at bounding box center [366, 197] width 623 height 84
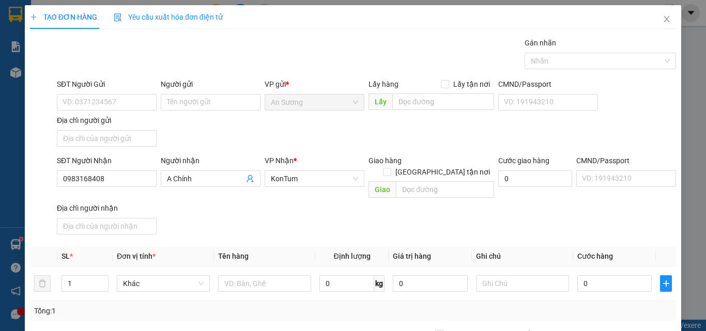
click at [262, 138] on div "SĐT Người Gửi VD: 0371234567 Người gửi Tên người gửi VP gửi * An Sương Lấy hàng…" at bounding box center [366, 115] width 623 height 72
click at [109, 90] on div "SĐT Người Gửi" at bounding box center [107, 86] width 100 height 15
drag, startPoint x: 111, startPoint y: 97, endPoint x: 142, endPoint y: 183, distance: 91.7
click at [111, 98] on input "SĐT Người Gửi" at bounding box center [107, 102] width 100 height 17
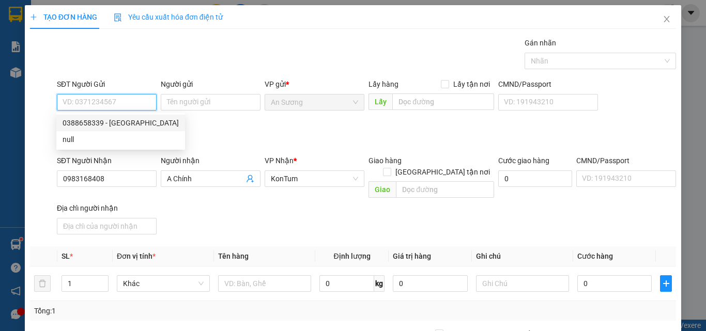
click at [74, 116] on div "0388658339 - [GEOGRAPHIC_DATA]" at bounding box center [120, 123] width 129 height 17
type input "0388658339"
type input "[DEMOGRAPHIC_DATA][PERSON_NAME]"
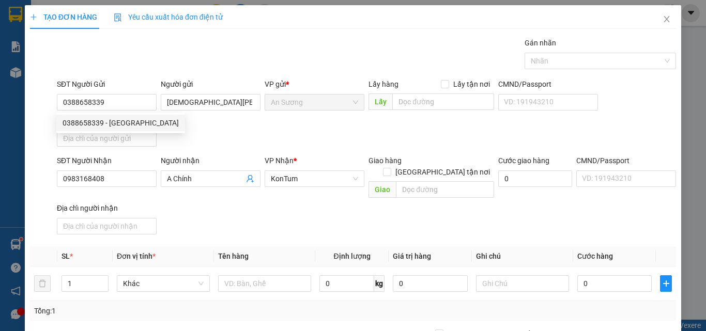
click at [213, 128] on div "SĐT Người Gửi 0388658339 Người gửi Hồng anh VP gửi * An Sương Lấy hàng Lấy tận …" at bounding box center [366, 115] width 623 height 72
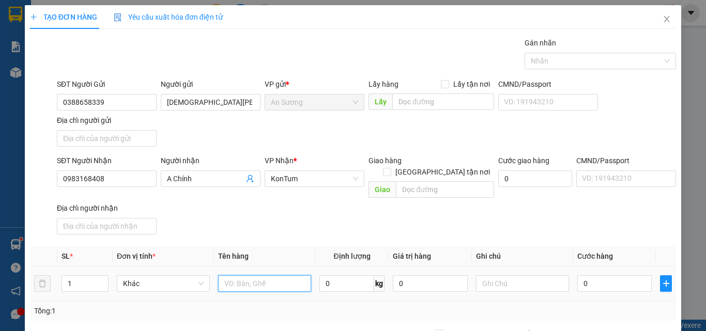
click at [234, 280] on input "text" at bounding box center [264, 283] width 93 height 17
type input "THÙNG LAPTOP"
click at [594, 275] on input "0" at bounding box center [614, 283] width 74 height 17
click at [586, 209] on div "SĐT Người Nhận 0983168408 Người nhận A Chính VP Nhận * KonTum Giao hàng Giao tậ…" at bounding box center [366, 197] width 623 height 84
click at [588, 278] on input "0" at bounding box center [614, 283] width 74 height 17
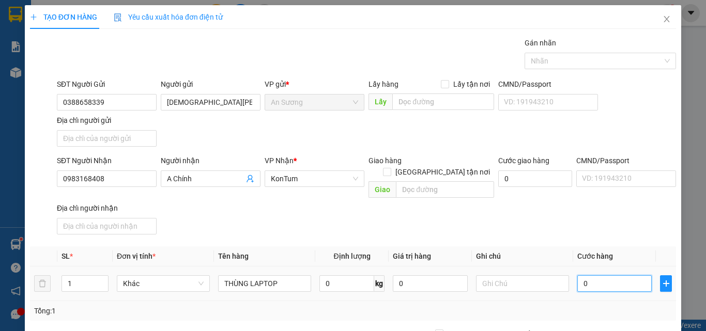
type input "1"
type input "10"
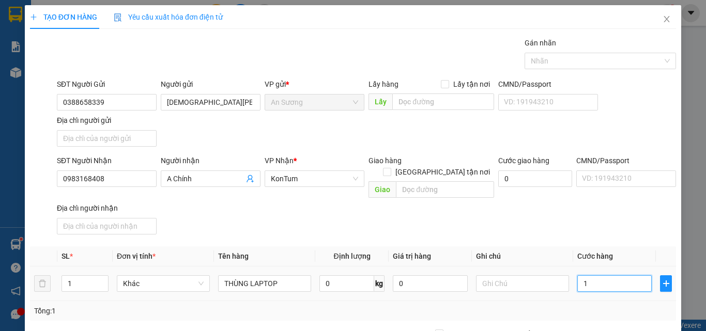
type input "10"
type input "100"
type input "100.000"
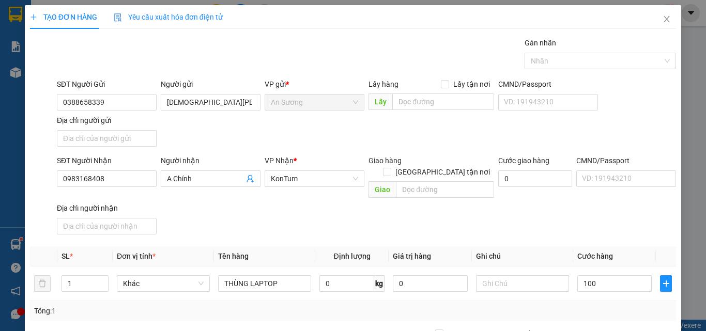
type input "100.000"
click at [600, 220] on div "SĐT Người Nhận 0983168408 Người nhận A Chính VP Nhận * KonTum Giao hàng Giao tậ…" at bounding box center [366, 197] width 623 height 84
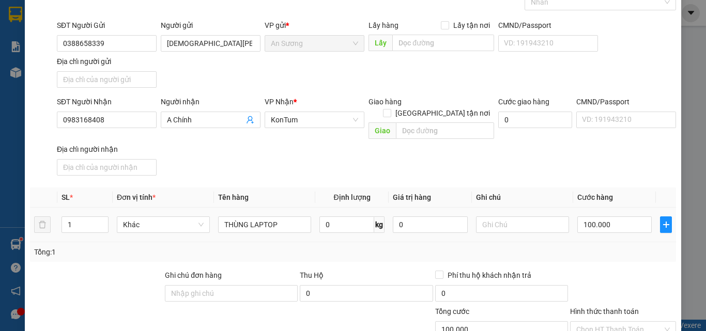
scroll to position [123, 0]
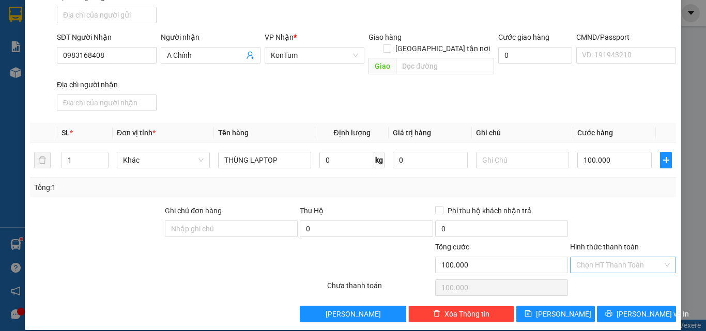
click at [596, 257] on input "Hình thức thanh toán" at bounding box center [619, 264] width 86 height 15
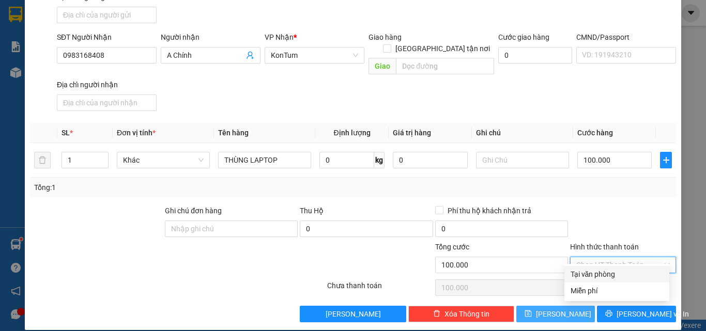
drag, startPoint x: 589, startPoint y: 275, endPoint x: 566, endPoint y: 306, distance: 38.0
click at [589, 278] on div "Tại văn phòng" at bounding box center [616, 274] width 92 height 11
type input "0"
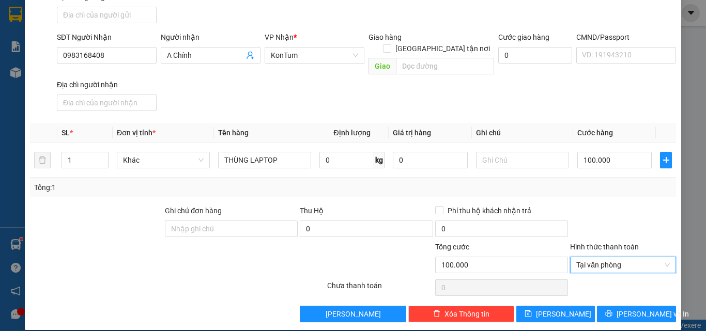
click at [646, 285] on div at bounding box center [623, 287] width 108 height 21
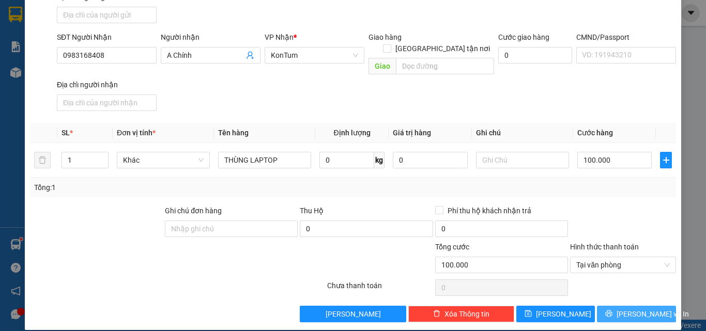
click at [623, 309] on button "[PERSON_NAME] và In" at bounding box center [636, 314] width 79 height 17
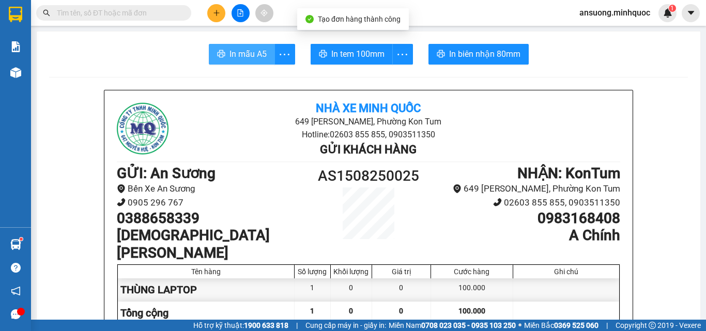
click at [265, 58] on button "In mẫu A5" at bounding box center [242, 54] width 66 height 21
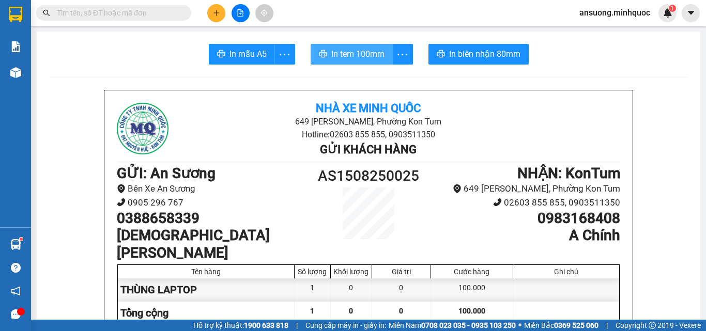
click at [332, 49] on span "In tem 100mm" at bounding box center [357, 54] width 53 height 13
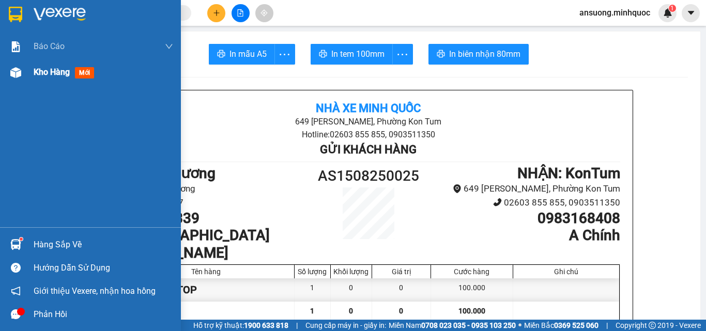
click at [3, 78] on div "Kho hàng mới" at bounding box center [90, 72] width 181 height 26
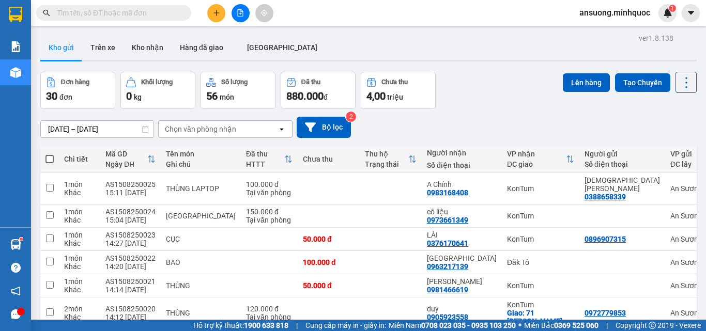
drag, startPoint x: 120, startPoint y: 29, endPoint x: 127, endPoint y: 33, distance: 7.5
click at [122, 29] on main "ver 1.8.138 Kho gửi Trên xe Kho nhận Hàng đã giao [GEOGRAPHIC_DATA] Đơn hàng 30…" at bounding box center [353, 160] width 706 height 320
click at [141, 49] on button "Kho nhận" at bounding box center [147, 47] width 48 height 25
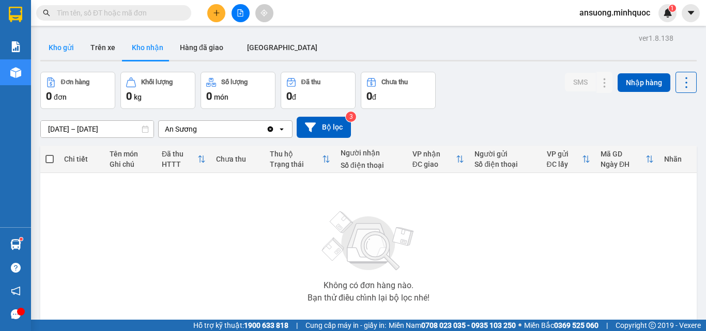
click at [65, 57] on button "Kho gửi" at bounding box center [61, 47] width 42 height 25
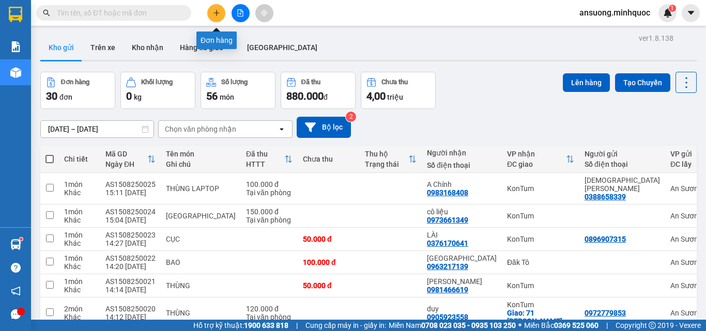
click at [214, 11] on icon "plus" at bounding box center [216, 12] width 7 height 7
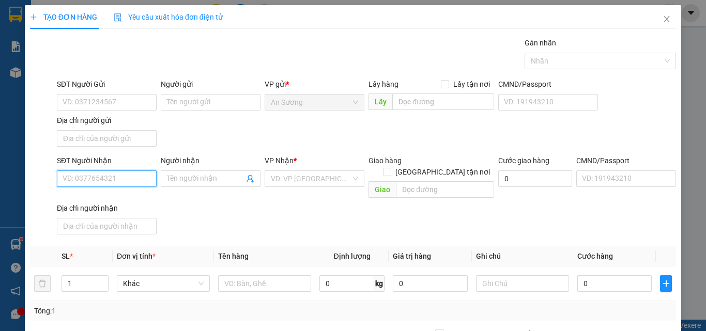
click at [94, 180] on input "SĐT Người Nhận" at bounding box center [107, 178] width 100 height 17
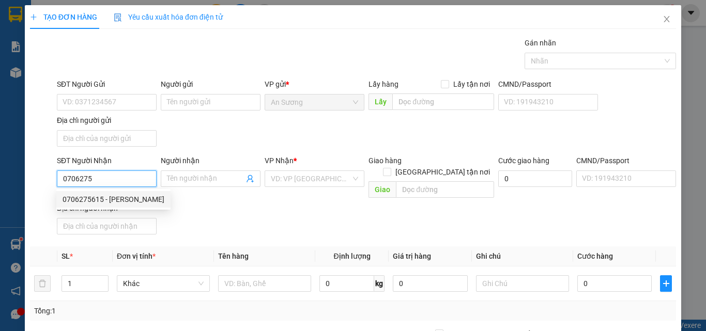
click at [119, 198] on div "0706275615 - [PERSON_NAME]" at bounding box center [114, 199] width 102 height 11
type input "0706275615"
type input "HỮU ĐẠT"
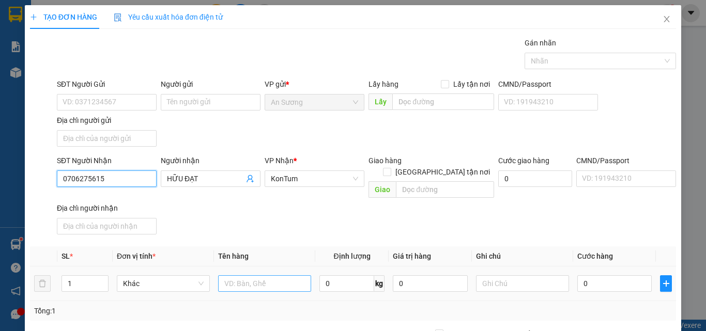
type input "0706275615"
click at [225, 277] on input "text" at bounding box center [264, 283] width 93 height 17
type input "THÙNG"
click at [283, 230] on div "Transit Pickup Surcharge Ids Transit Deliver Surcharge Ids Transit Deliver Surc…" at bounding box center [353, 241] width 646 height 409
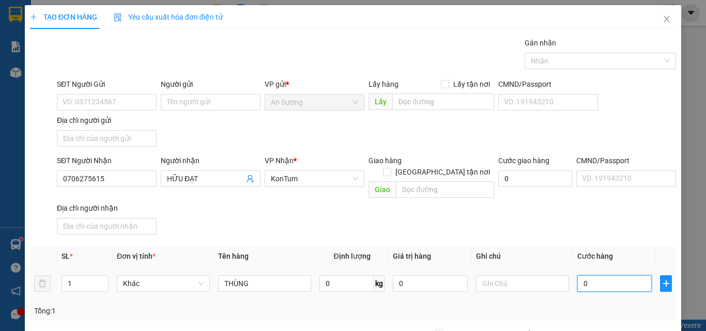
click at [608, 277] on input "0" at bounding box center [614, 283] width 74 height 17
type input "8"
type input "80"
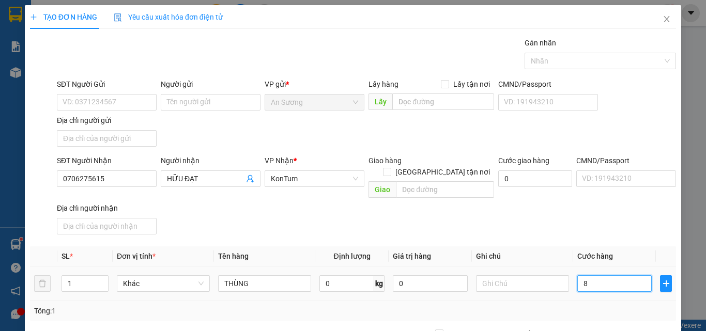
type input "80"
type input "80.000"
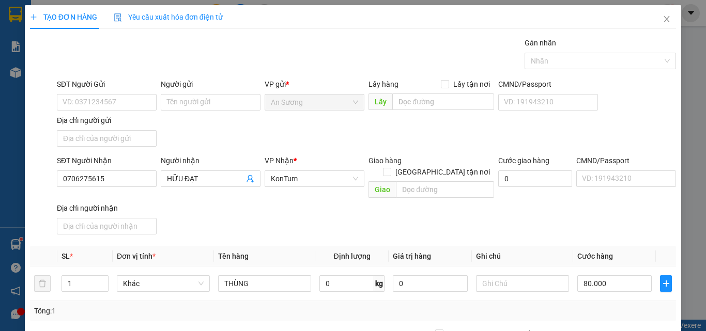
click at [594, 218] on div "SĐT Người Nhận 0706275615 Người nhận HỮU ĐẠT VP Nhận * KonTum Giao hàng Giao tậ…" at bounding box center [366, 197] width 623 height 84
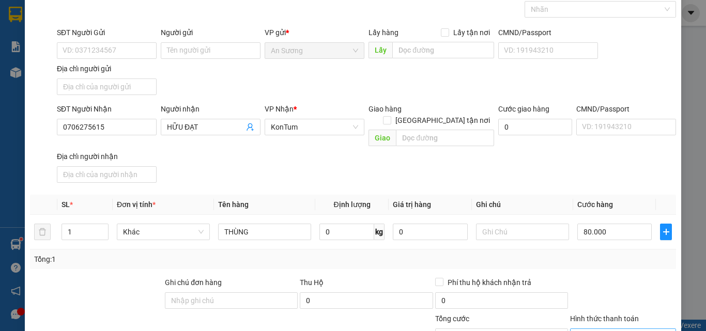
drag, startPoint x: 598, startPoint y: 313, endPoint x: 597, endPoint y: 320, distance: 7.8
click at [597, 317] on div "Hình thức thanh toán Chọn HT Thanh Toán" at bounding box center [623, 331] width 106 height 36
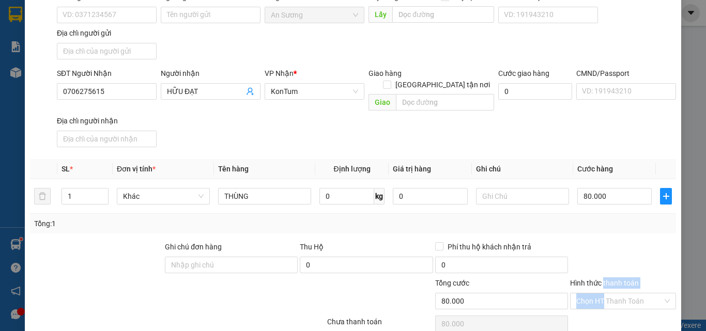
scroll to position [123, 0]
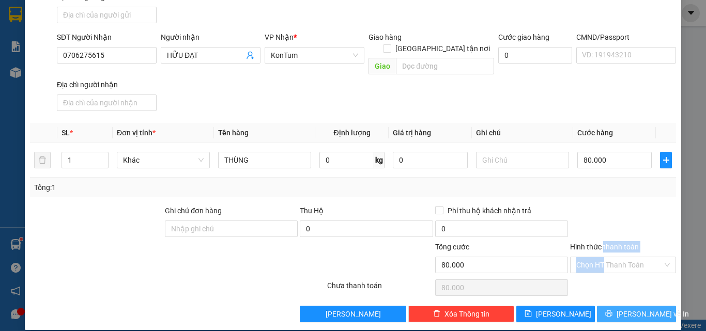
click at [621, 306] on button "[PERSON_NAME] và In" at bounding box center [636, 314] width 79 height 17
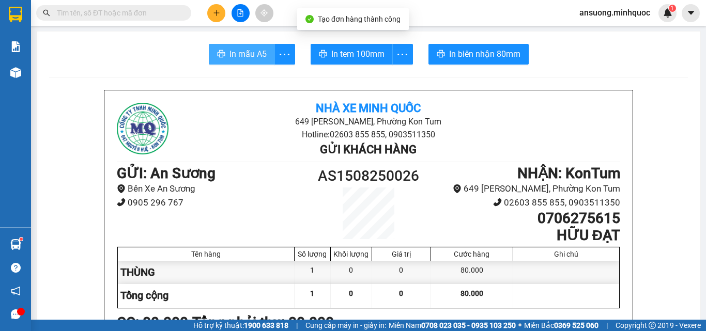
click at [261, 57] on span "In mẫu A5" at bounding box center [247, 54] width 37 height 13
drag, startPoint x: 361, startPoint y: 32, endPoint x: 359, endPoint y: 37, distance: 5.4
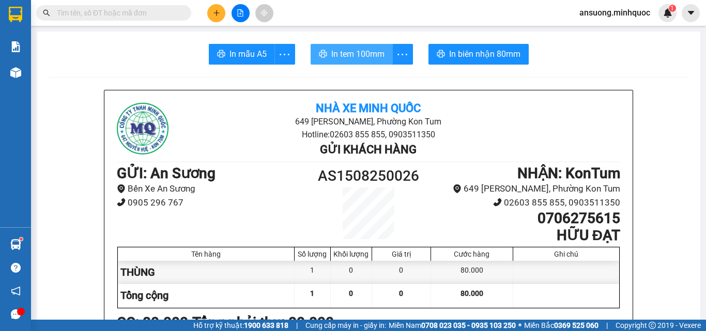
click at [359, 54] on span "In tem 100mm" at bounding box center [357, 54] width 53 height 13
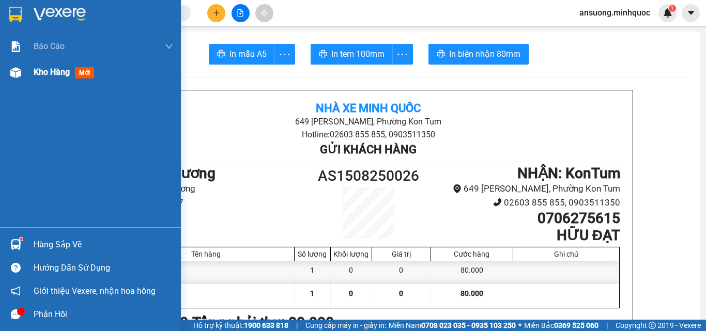
click at [6, 81] on div "Kho hàng mới" at bounding box center [90, 72] width 181 height 26
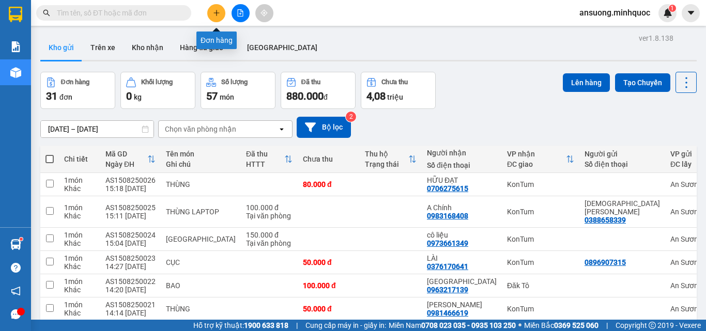
click at [216, 4] on button at bounding box center [216, 13] width 18 height 18
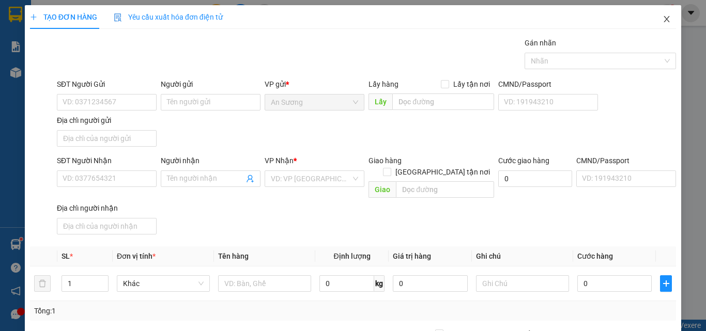
click at [662, 20] on icon "close" at bounding box center [666, 19] width 8 height 8
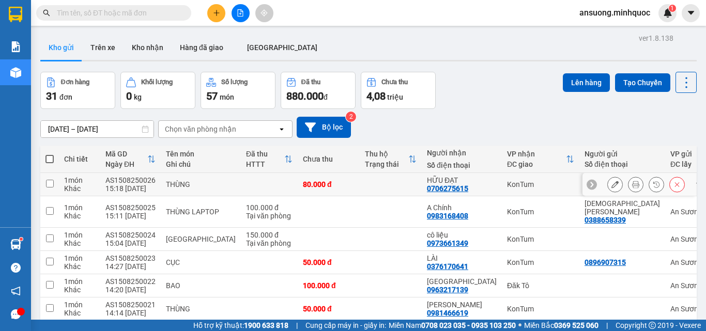
click at [611, 182] on icon at bounding box center [614, 184] width 7 height 7
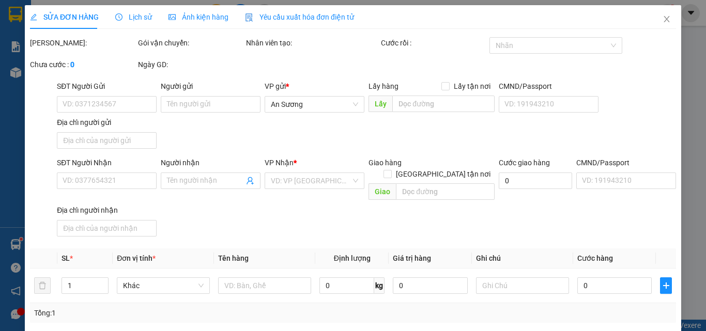
type input "0706275615"
type input "HỮU ĐẠT"
type input "80.000"
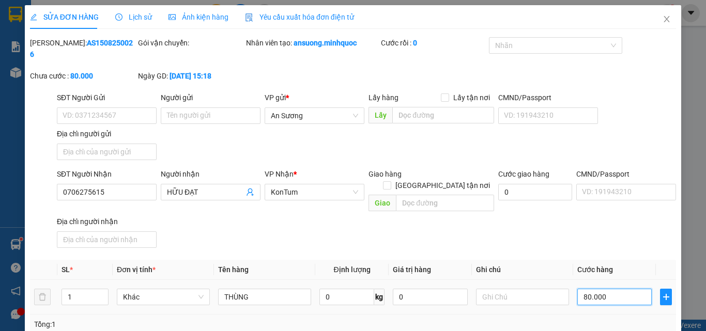
click at [613, 289] on input "80.000" at bounding box center [614, 297] width 74 height 17
type input "7"
type input "70"
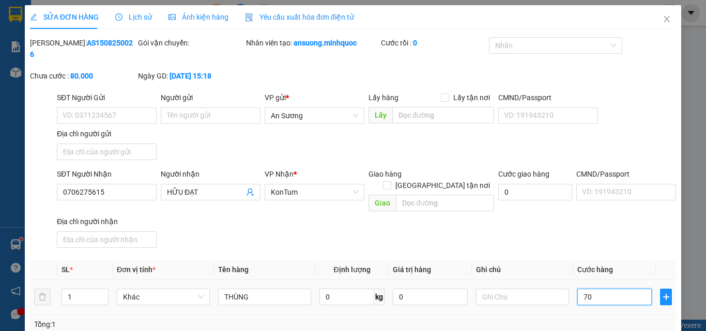
type input "70"
type input "70.000"
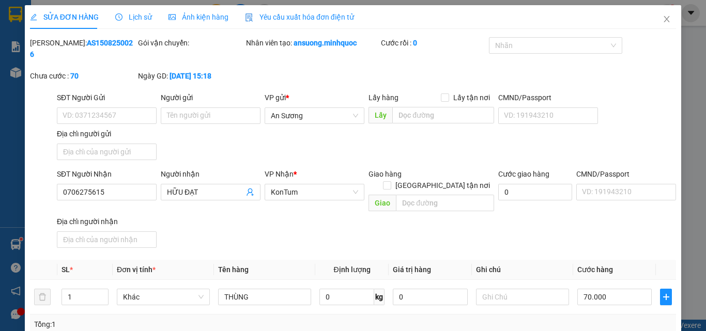
click at [585, 218] on div "SĐT Người Nhận 0706275615 Người nhận HỮU ĐẠT VP Nhận * KonTum Giao hàng Giao tậ…" at bounding box center [366, 210] width 623 height 84
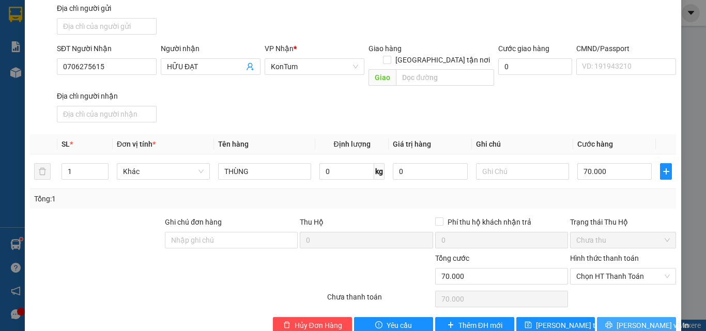
click at [615, 317] on button "[PERSON_NAME] và In" at bounding box center [636, 325] width 79 height 17
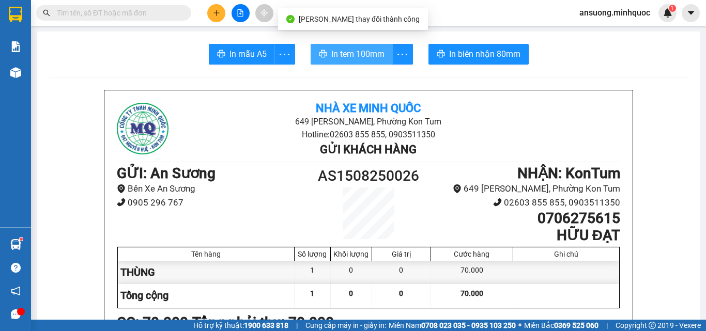
click at [371, 50] on span "In tem 100mm" at bounding box center [357, 54] width 53 height 13
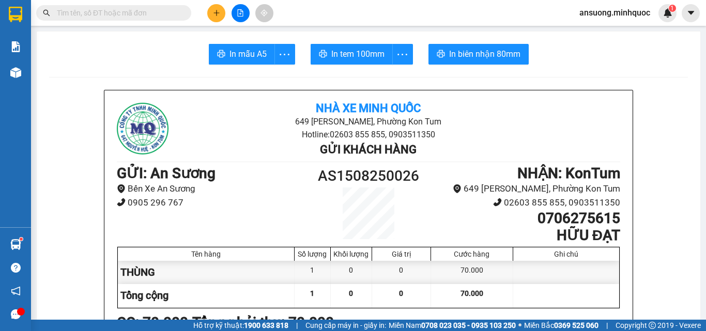
click at [209, 17] on div at bounding box center [239, 13] width 77 height 18
click at [209, 17] on button at bounding box center [216, 13] width 18 height 18
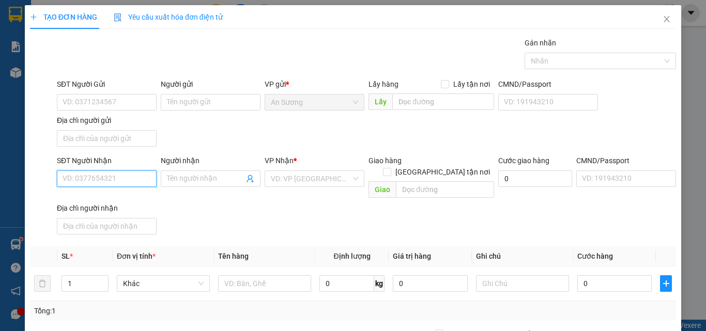
click at [66, 181] on input "SĐT Người Nhận" at bounding box center [107, 178] width 100 height 17
click at [107, 176] on input "2559" at bounding box center [107, 178] width 100 height 17
type input "2559"
click at [246, 216] on div "SĐT Người Nhận 2559 Người nhận Tên người nhận VP Nhận * VD: VP Sài Gòn Giao hàn…" at bounding box center [366, 197] width 623 height 84
click at [192, 131] on div "SĐT Người Gửi VD: 0371234567 Người gửi Tên người gửi VP gửi * An Sương Lấy hàng…" at bounding box center [366, 115] width 623 height 72
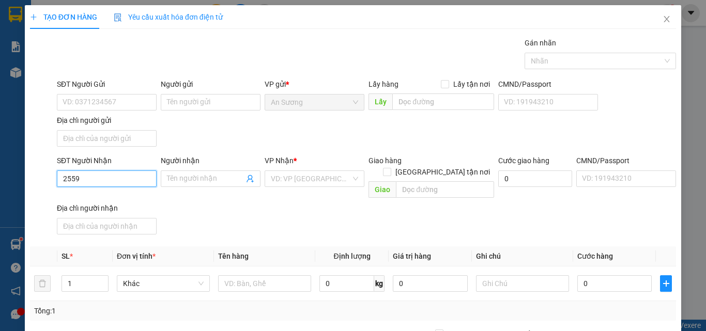
drag, startPoint x: 120, startPoint y: 173, endPoint x: 32, endPoint y: 189, distance: 89.8
click at [32, 189] on div "SĐT Người Nhận 2559 2559 Người nhận Tên người nhận VP Nhận * VD: VP Sài Gòn Gia…" at bounding box center [353, 197] width 648 height 84
click at [71, 186] on input "SĐT Người Nhận" at bounding box center [107, 178] width 100 height 17
type input "0786172559"
click at [263, 205] on div "SĐT Người Nhận 0786172559 0786172559 Người nhận Tên người nhận VP Nhận * VD: VP…" at bounding box center [366, 197] width 623 height 84
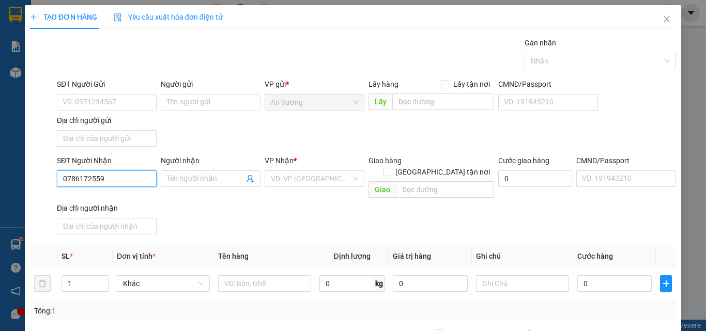
drag, startPoint x: 116, startPoint y: 176, endPoint x: 51, endPoint y: 194, distance: 67.6
click at [51, 194] on div "SĐT Người Nhận 0786172559 0786172559 Người nhận Tên người nhận VP Nhận * VD: VP…" at bounding box center [353, 197] width 648 height 84
click at [662, 22] on icon "close" at bounding box center [666, 19] width 8 height 8
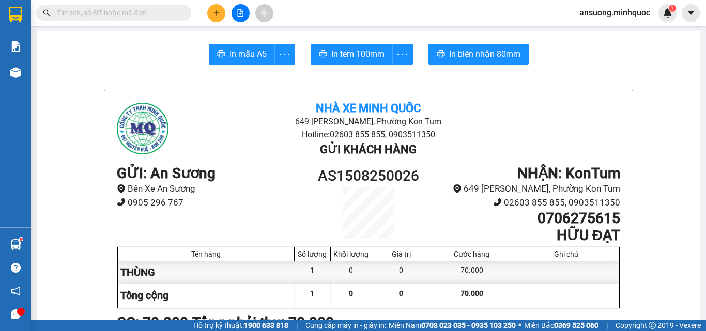
click at [219, 8] on button at bounding box center [216, 13] width 18 height 18
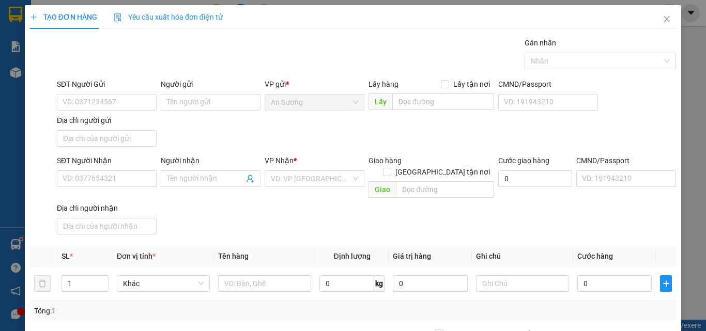
click at [88, 168] on div "SĐT Người Nhận" at bounding box center [107, 162] width 100 height 15
click at [87, 177] on input "SĐT Người Nhận" at bounding box center [107, 178] width 100 height 17
paste input "0786172559"
type input "0786172559"
click at [224, 211] on div "SĐT Người Nhận 0786172559 0786172559 Người nhận Tên người nhận VP Nhận * VD: VP…" at bounding box center [366, 197] width 623 height 84
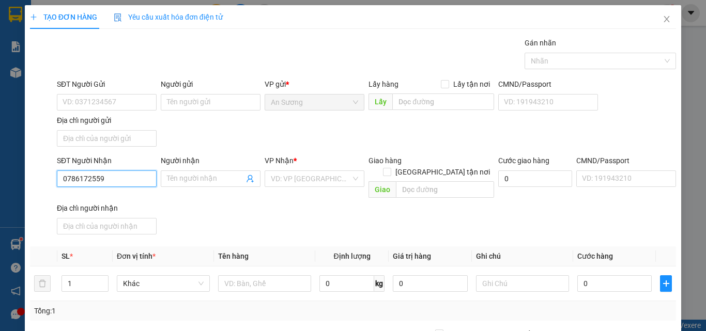
drag, startPoint x: 107, startPoint y: 179, endPoint x: 48, endPoint y: 178, distance: 59.4
click at [48, 178] on div "SĐT Người Nhận 0786172559 0786172559 Người nhận Tên người nhận VP Nhận * VD: VP…" at bounding box center [353, 197] width 648 height 84
drag, startPoint x: 655, startPoint y: 19, endPoint x: 602, endPoint y: 28, distance: 54.1
click at [662, 19] on icon "close" at bounding box center [666, 19] width 8 height 8
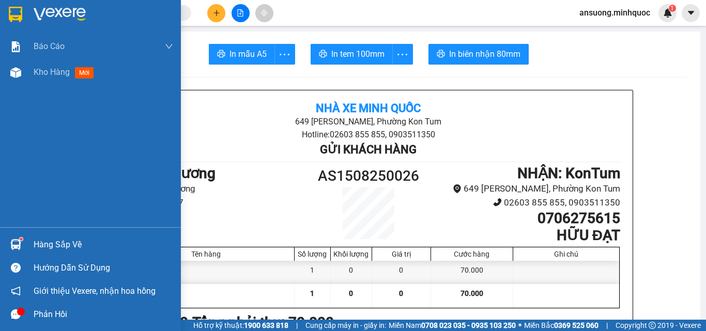
click at [66, 19] on img at bounding box center [60, 14] width 52 height 15
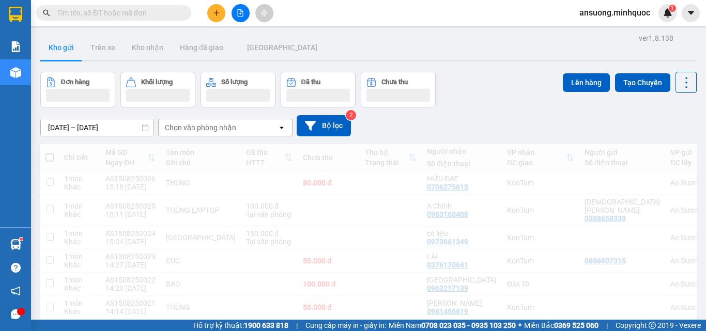
click at [181, 9] on span at bounding box center [184, 12] width 6 height 11
click at [180, 10] on span at bounding box center [113, 12] width 155 height 15
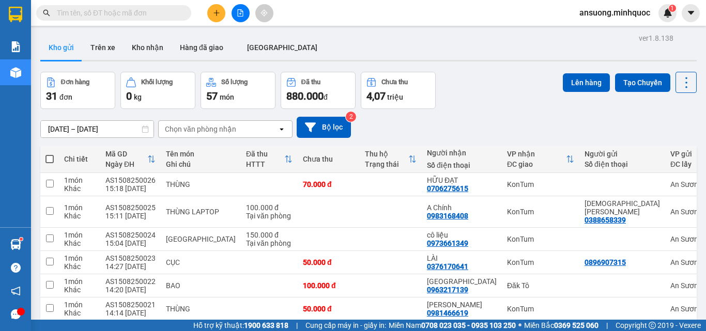
click at [133, 13] on input "text" at bounding box center [118, 12] width 122 height 11
paste input "0786172559"
type input "0786172559"
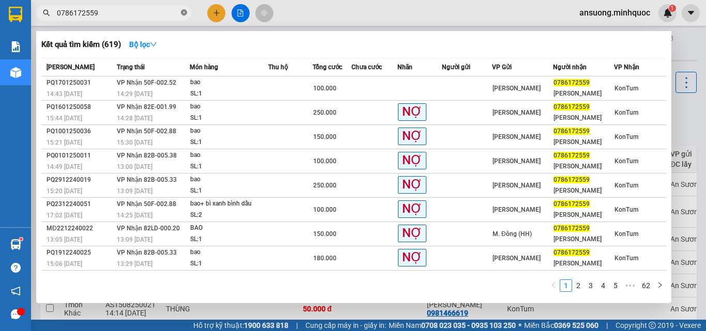
click at [185, 13] on icon "close-circle" at bounding box center [184, 12] width 6 height 6
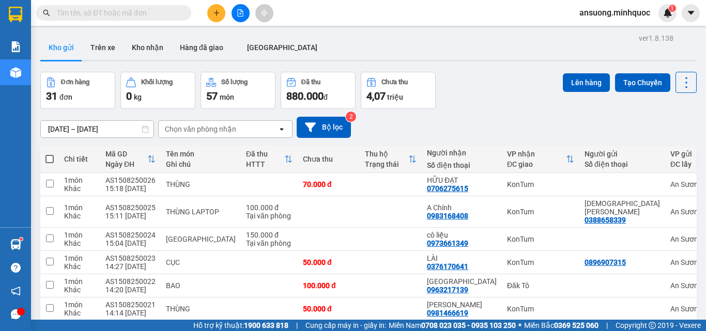
click at [215, 11] on icon "plus" at bounding box center [216, 12] width 7 height 7
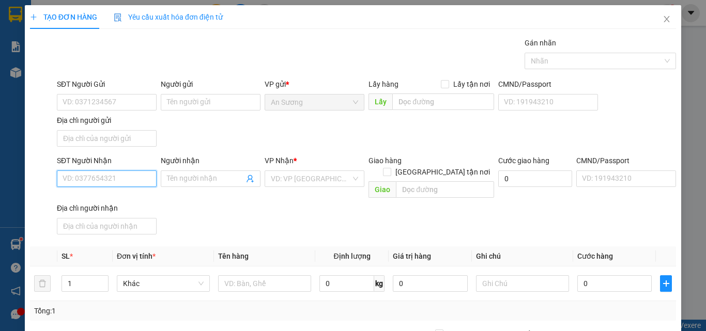
click at [110, 180] on input "SĐT Người Nhận" at bounding box center [107, 178] width 100 height 17
paste input "0786172559"
type input "0786172559"
click at [176, 174] on input "Người nhận" at bounding box center [205, 178] width 77 height 11
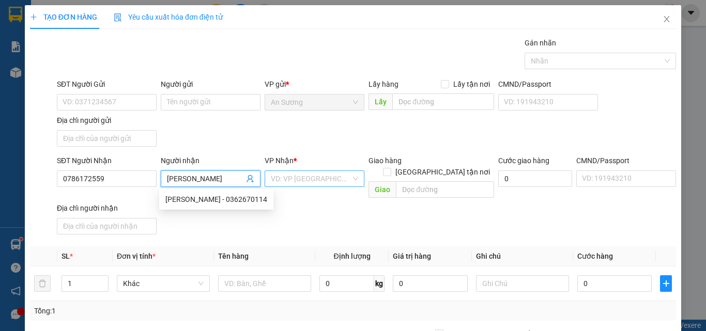
click at [265, 176] on div "VD: VP [GEOGRAPHIC_DATA]" at bounding box center [315, 178] width 100 height 17
type input "[PERSON_NAME]"
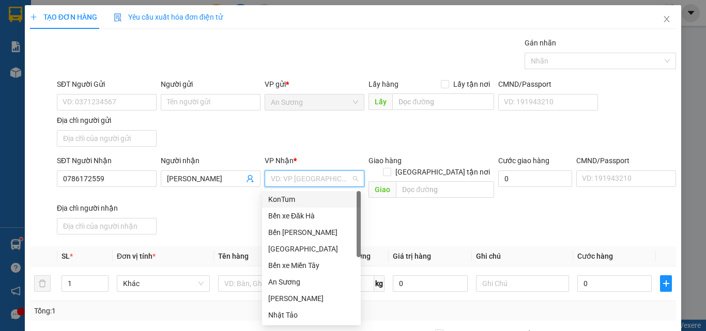
click at [286, 201] on div "KonTum" at bounding box center [311, 199] width 86 height 11
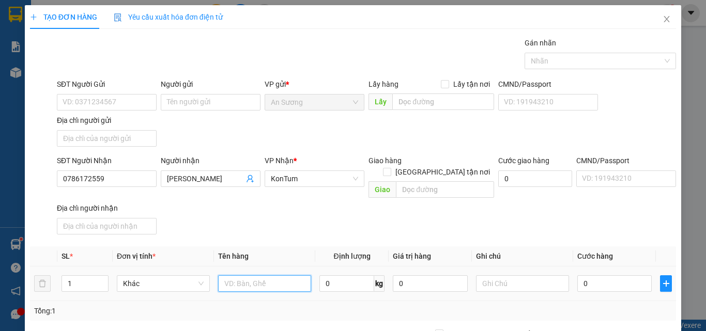
click at [249, 276] on input "text" at bounding box center [264, 283] width 93 height 17
type input "CỤC"
click at [611, 275] on input "0" at bounding box center [614, 283] width 74 height 17
type input "8"
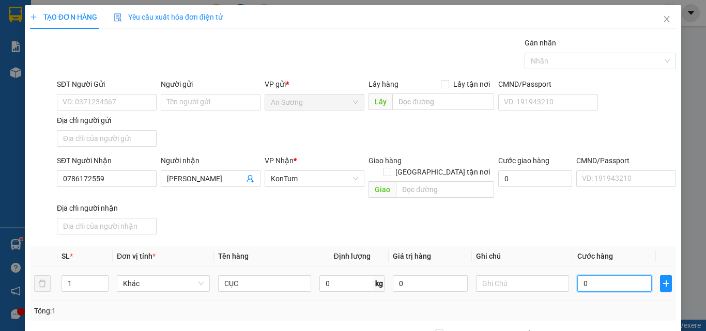
type input "8"
type input "80"
type input "80.000"
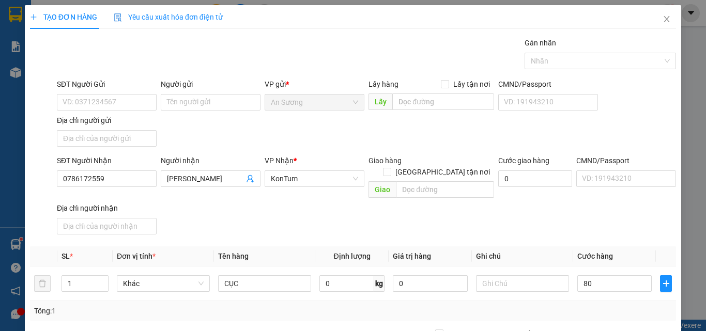
type input "80.000"
click at [584, 218] on div "SĐT Người Nhận 0786172559 Người nhận QUỲNH ANH VP Nhận * KonTum Giao hàng Giao …" at bounding box center [366, 197] width 623 height 84
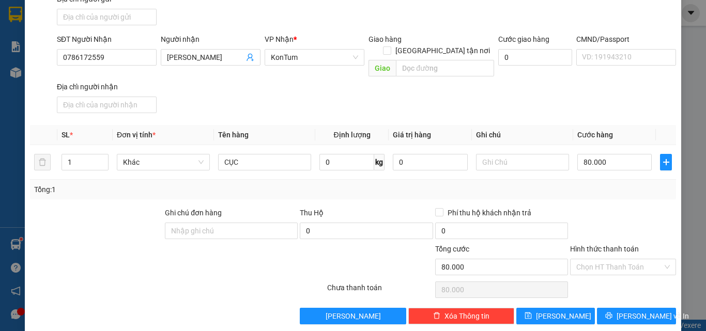
scroll to position [123, 0]
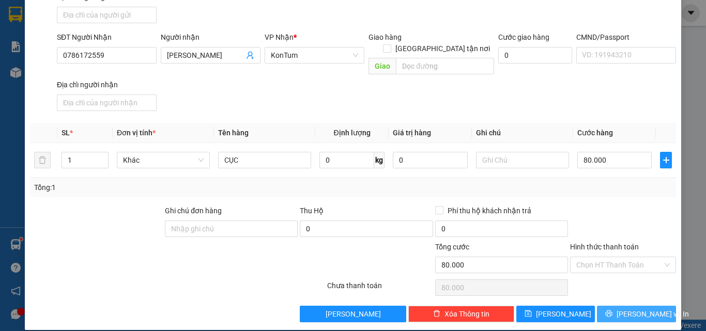
click at [621, 293] on div "Transit Pickup Surcharge Ids Transit Deliver Surcharge Ids Transit Deliver Surc…" at bounding box center [353, 118] width 646 height 409
click at [621, 306] on button "[PERSON_NAME] và In" at bounding box center [636, 314] width 79 height 17
click at [621, 308] on span "[PERSON_NAME] và In" at bounding box center [652, 313] width 72 height 11
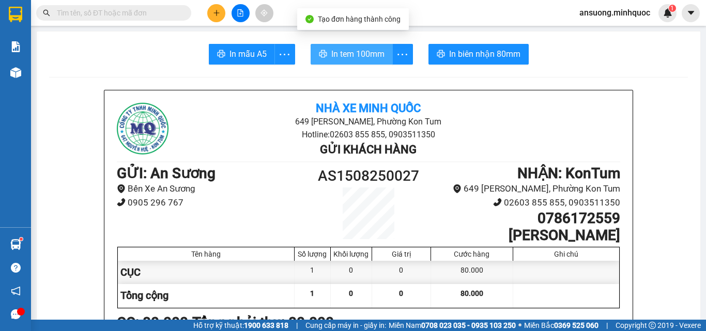
click at [348, 59] on span "In tem 100mm" at bounding box center [357, 54] width 53 height 13
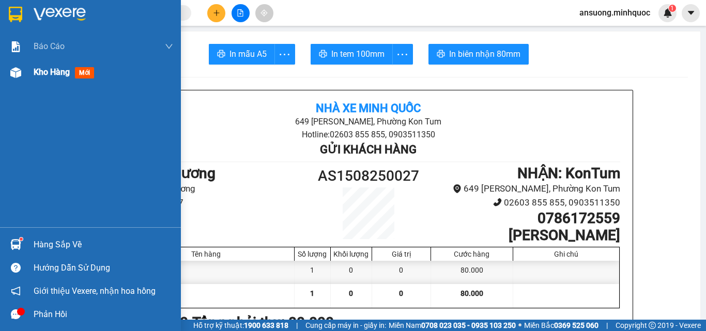
click at [23, 67] on div at bounding box center [16, 73] width 18 height 18
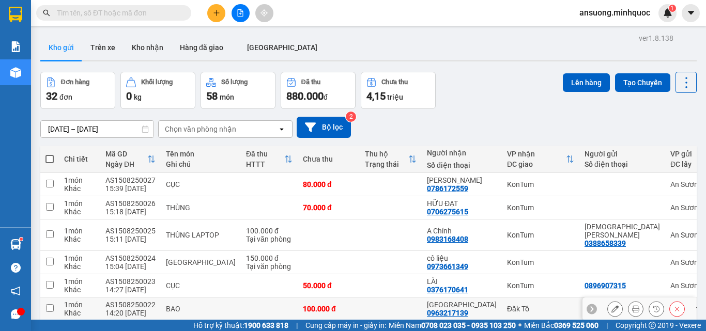
scroll to position [52, 0]
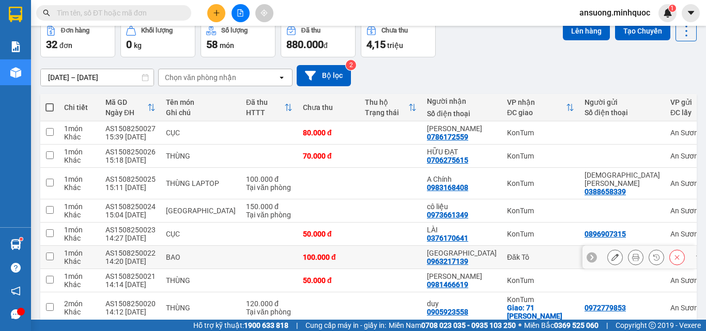
click at [600, 248] on div at bounding box center [639, 257] width 114 height 23
click at [611, 254] on icon at bounding box center [614, 257] width 7 height 7
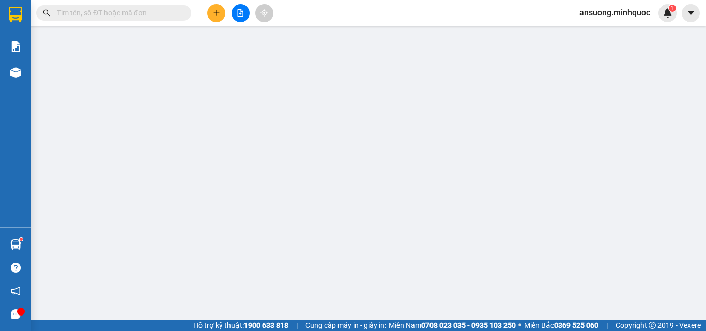
type input "0963217139"
type input "[GEOGRAPHIC_DATA]"
type input "100.000"
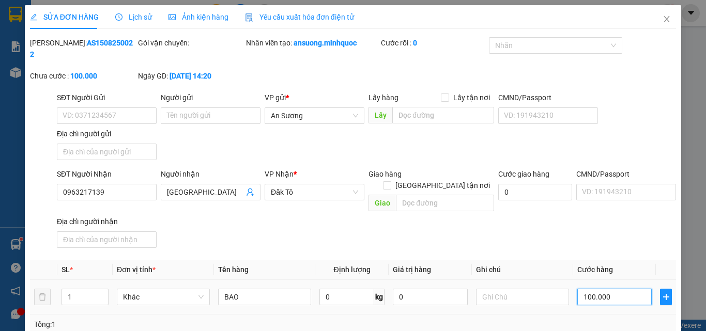
type input "8"
type input "80"
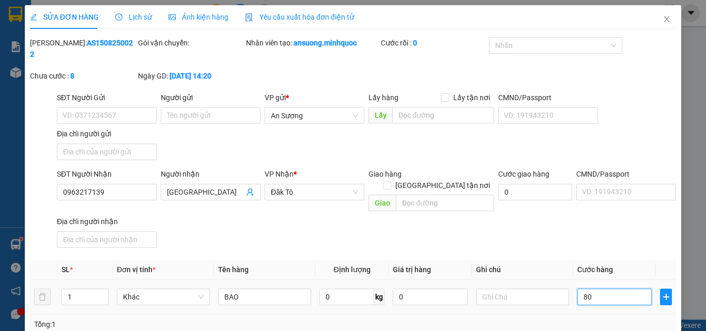
type input "80"
type input "80.000"
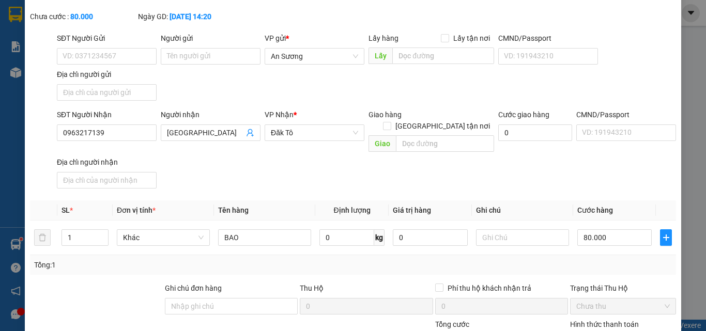
scroll to position [126, 0]
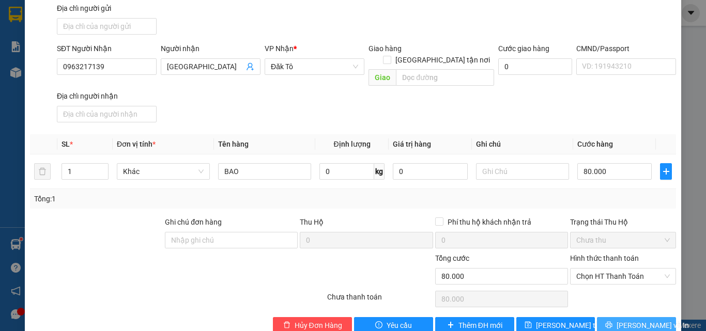
click at [624, 320] on span "[PERSON_NAME] và In" at bounding box center [652, 325] width 72 height 11
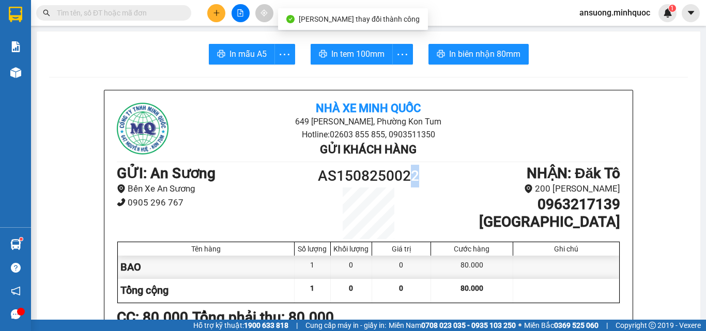
drag, startPoint x: 410, startPoint y: 177, endPoint x: 364, endPoint y: 121, distance: 71.9
click at [411, 177] on h1 "AS1508250022" at bounding box center [368, 176] width 126 height 23
click at [331, 56] on span "In tem 100mm" at bounding box center [357, 54] width 53 height 13
click at [225, 17] on div at bounding box center [239, 13] width 77 height 18
click at [223, 25] on div "Kết quả tìm kiếm ( 619 ) Bộ lọc Mã ĐH Trạng thái Món hàng Thu hộ Tổng cước Chưa…" at bounding box center [353, 13] width 706 height 26
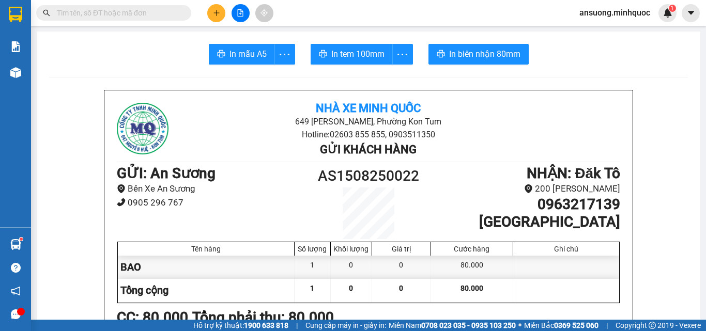
click at [221, 19] on button at bounding box center [216, 13] width 18 height 18
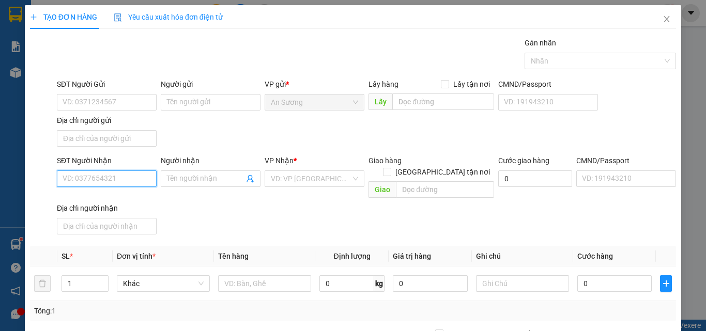
drag, startPoint x: 92, startPoint y: 175, endPoint x: 98, endPoint y: 166, distance: 10.6
click at [96, 172] on input "SĐT Người Nhận" at bounding box center [107, 178] width 100 height 17
click at [96, 199] on div "0961172117" at bounding box center [106, 199] width 86 height 11
type input "0961172117"
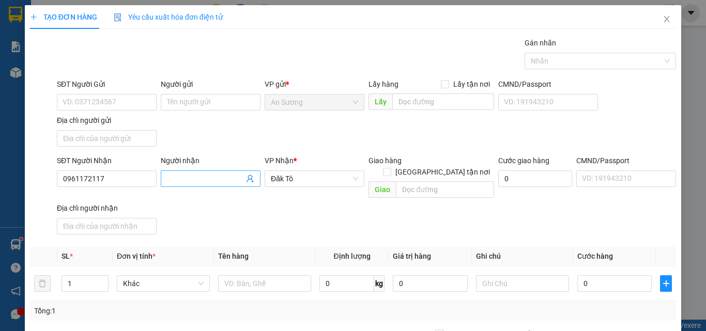
click at [177, 177] on input "Người nhận" at bounding box center [205, 178] width 77 height 11
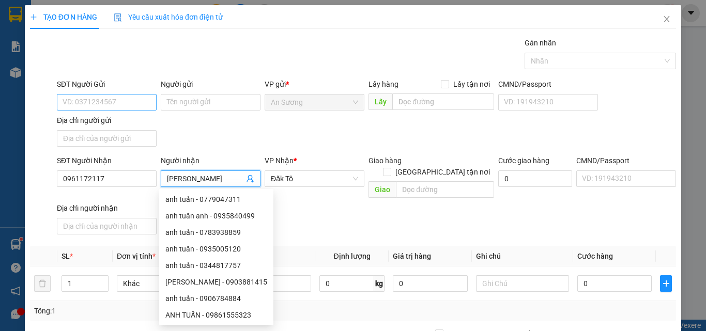
type input "[PERSON_NAME]"
click at [91, 96] on input "SĐT Người Gửi" at bounding box center [107, 102] width 100 height 17
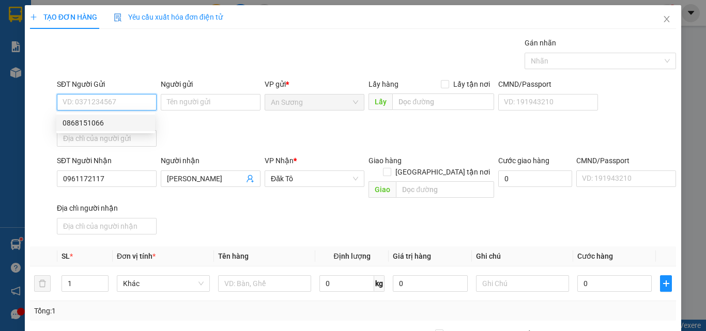
click at [91, 122] on div "0868151066" at bounding box center [106, 122] width 86 height 11
type input "0868151066"
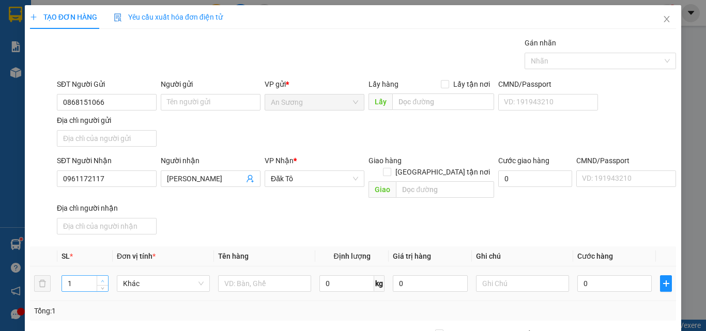
type input "2"
click at [97, 276] on span "Increase Value" at bounding box center [102, 280] width 11 height 9
drag, startPoint x: 221, startPoint y: 276, endPoint x: 249, endPoint y: 275, distance: 27.4
click at [223, 276] on input "text" at bounding box center [264, 283] width 93 height 17
click at [249, 275] on input "text" at bounding box center [264, 283] width 93 height 17
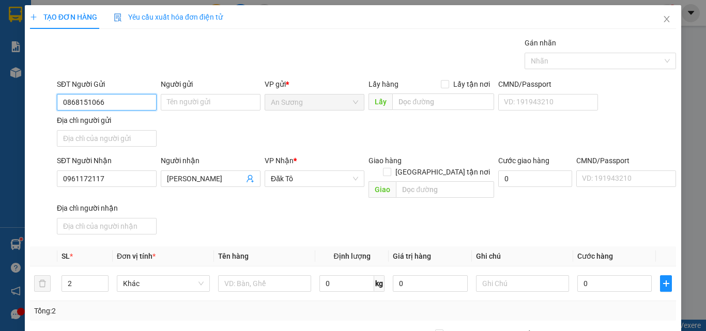
drag, startPoint x: 122, startPoint y: 102, endPoint x: 2, endPoint y: 116, distance: 121.2
click at [2, 112] on div "TẠO ĐƠN HÀNG Yêu cầu xuất hóa đơn điện tử Transit Pickup Surcharge Ids Transit …" at bounding box center [353, 165] width 706 height 331
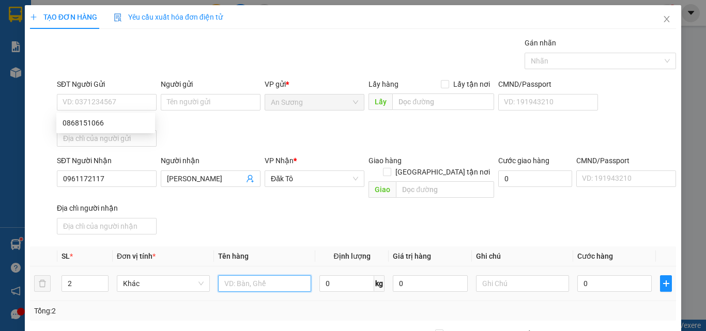
click at [239, 275] on input "text" at bounding box center [264, 283] width 93 height 17
type input "THÙNG"
drag, startPoint x: 277, startPoint y: 234, endPoint x: 365, endPoint y: 292, distance: 104.7
click at [281, 237] on div "Transit Pickup Surcharge Ids Transit Deliver Surcharge Ids Transit Deliver Surc…" at bounding box center [353, 241] width 646 height 409
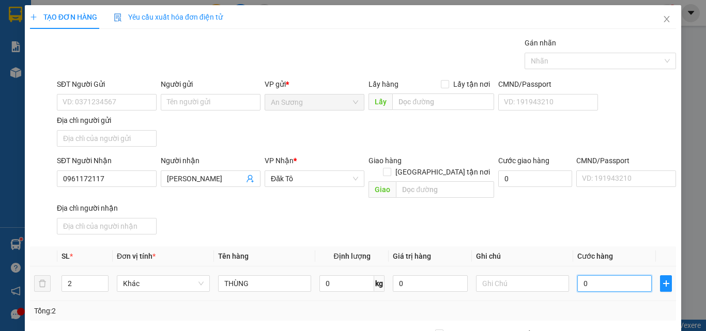
click at [592, 276] on input "0" at bounding box center [614, 283] width 74 height 17
type input "1"
type input "12"
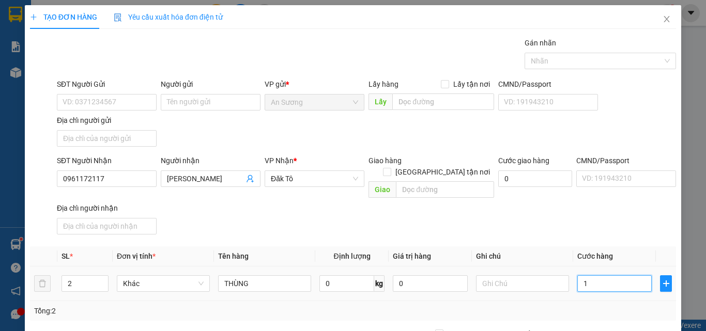
type input "12"
type input "120"
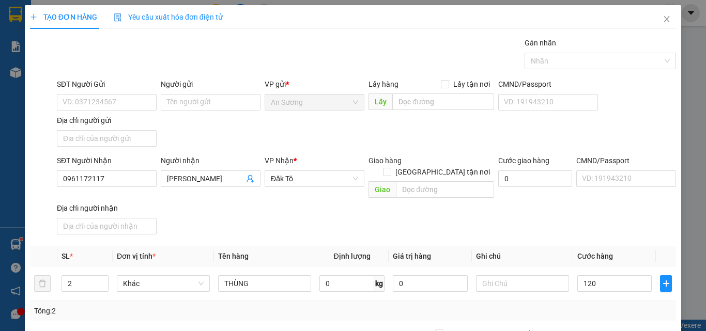
type input "120.000"
click at [577, 252] on span "Cước hàng" at bounding box center [595, 256] width 36 height 8
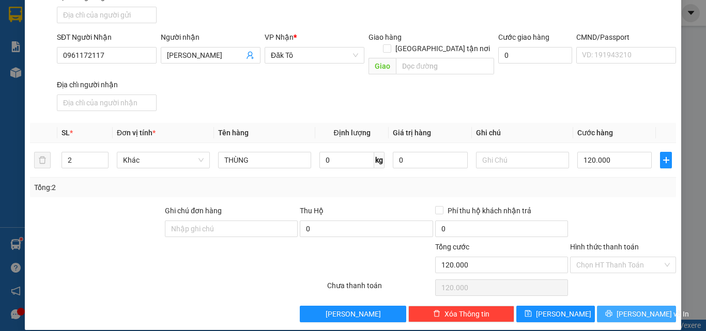
drag, startPoint x: 617, startPoint y: 296, endPoint x: 615, endPoint y: 308, distance: 13.1
click at [618, 306] on button "[PERSON_NAME] và In" at bounding box center [636, 314] width 79 height 17
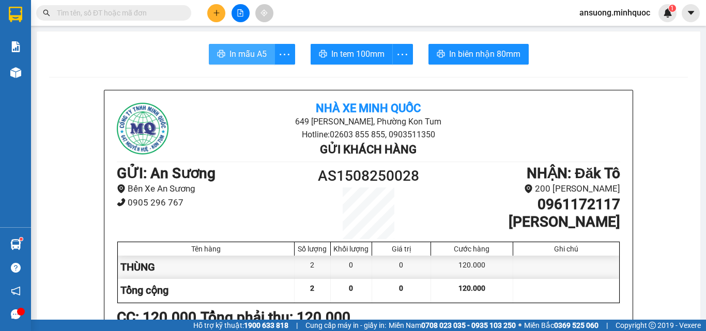
click at [237, 51] on span "In mẫu A5" at bounding box center [247, 54] width 37 height 13
click at [249, 44] on button "In mẫu A5" at bounding box center [240, 54] width 70 height 21
click at [252, 52] on span "In mẫu A5" at bounding box center [247, 54] width 37 height 13
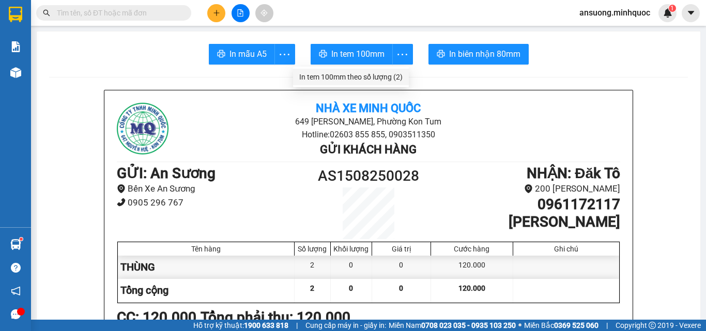
click at [382, 79] on div "In tem 100mm theo số lượng (2)" at bounding box center [350, 76] width 103 height 11
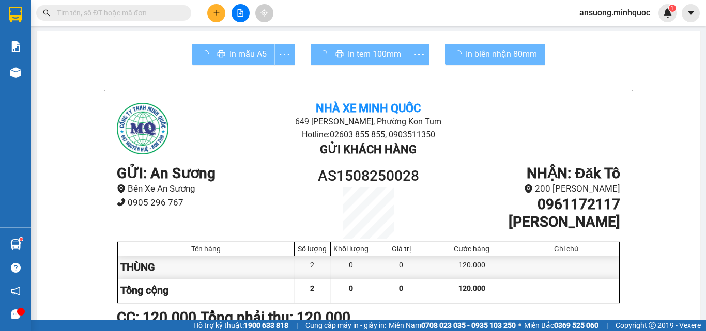
click at [534, 299] on div at bounding box center [566, 290] width 106 height 23
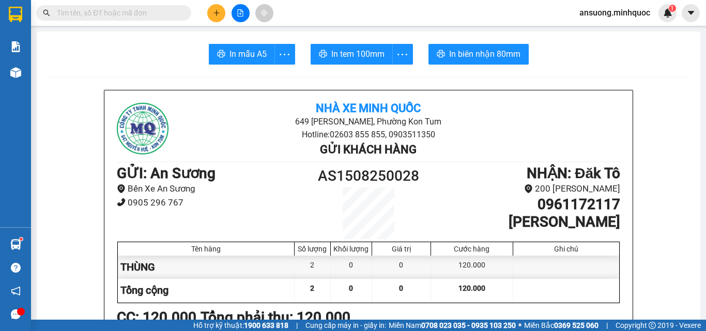
click at [216, 4] on div at bounding box center [239, 13] width 77 height 18
click at [217, 11] on icon "plus" at bounding box center [216, 12] width 7 height 7
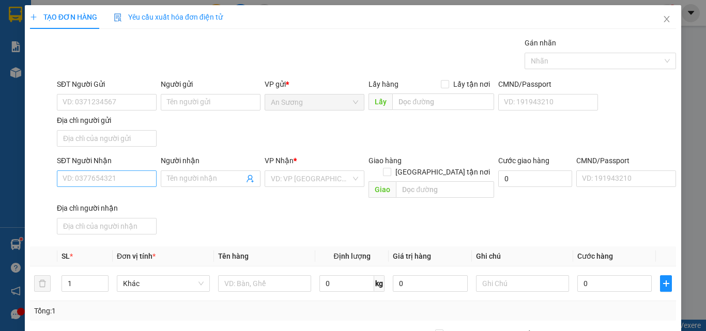
click at [101, 168] on div "SĐT Người Nhận" at bounding box center [107, 162] width 100 height 15
click at [102, 172] on input "SĐT Người Nhận" at bounding box center [107, 178] width 100 height 17
type input "0794695686"
drag, startPoint x: 309, startPoint y: 205, endPoint x: 300, endPoint y: 189, distance: 18.3
click at [307, 203] on div "SĐT Người Nhận 0794695686 0794695686 Người nhận Tên người nhận VP Nhận * VD: VP…" at bounding box center [366, 197] width 623 height 84
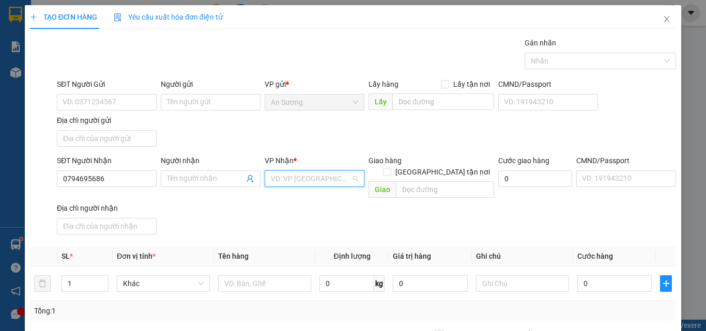
click at [299, 177] on input "search" at bounding box center [311, 178] width 80 height 15
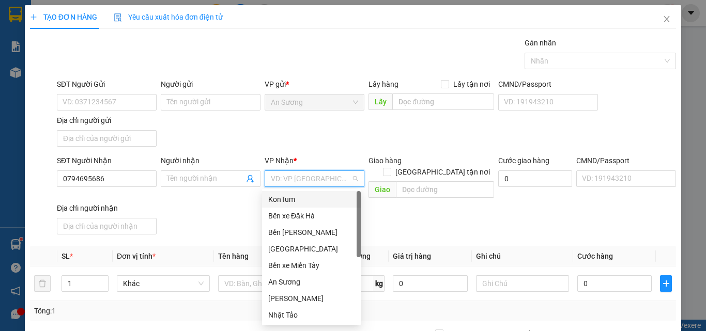
click at [281, 202] on div "KonTum" at bounding box center [311, 199] width 86 height 11
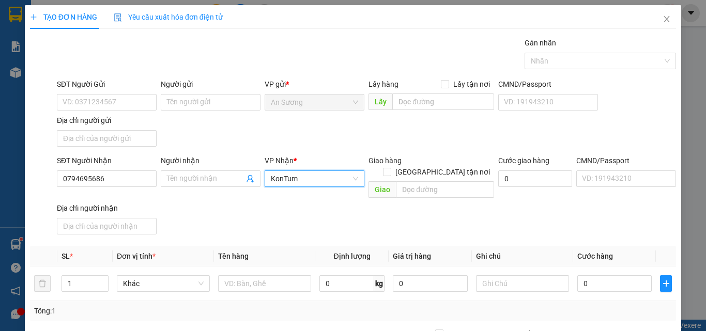
click at [196, 231] on div "Transit Pickup Surcharge Ids Transit Deliver Surcharge Ids Transit Deliver Surc…" at bounding box center [353, 241] width 646 height 409
click at [228, 283] on td at bounding box center [264, 284] width 101 height 35
click at [236, 275] on input "text" at bounding box center [264, 283] width 93 height 17
click at [238, 275] on input "text" at bounding box center [264, 283] width 93 height 17
click at [602, 275] on input "0" at bounding box center [614, 283] width 74 height 17
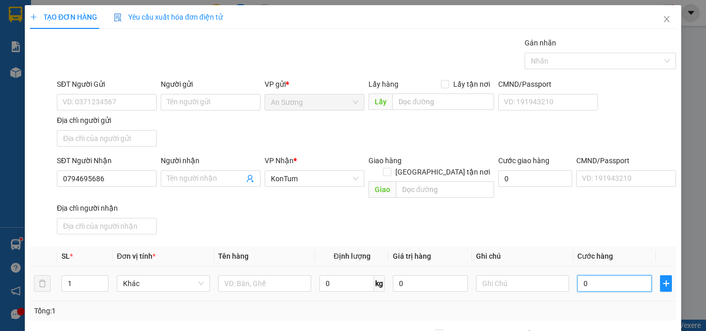
type input "4"
type input "40"
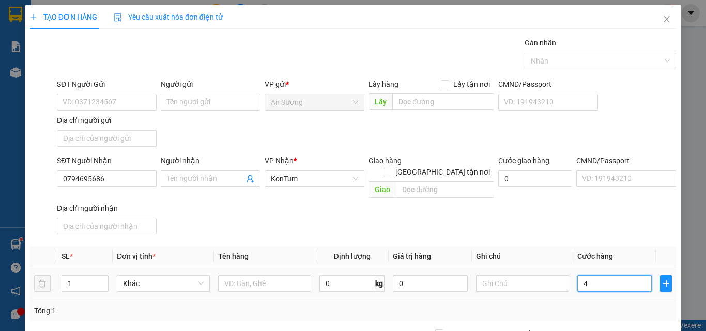
type input "40"
type input "40.000"
click at [247, 246] on th "Tên hàng" at bounding box center [264, 256] width 101 height 20
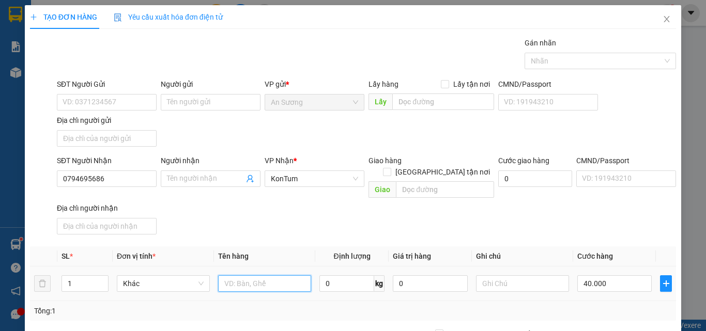
click at [245, 275] on input "text" at bounding box center [264, 283] width 93 height 17
type input "B"
type input "HS"
click at [279, 218] on div "SĐT Người Nhận 0794695686 Người nhận Tên người nhận VP Nhận * KonTum Giao hàng …" at bounding box center [366, 197] width 623 height 84
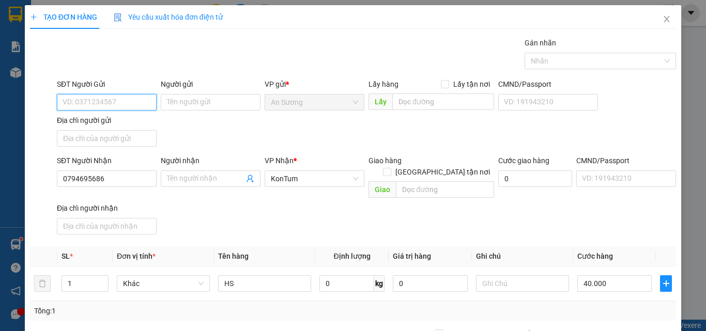
click at [100, 100] on input "SĐT Người Gửi" at bounding box center [107, 102] width 100 height 17
click at [205, 209] on div "SĐT Người Nhận 0794695686 Người nhận Tên người nhận VP Nhận * KonTum Giao hàng …" at bounding box center [366, 197] width 623 height 84
click at [278, 203] on div "SĐT Người Nhận 0794695686 Người nhận Tên người nhận VP Nhận * KonTum Giao hàng …" at bounding box center [366, 197] width 623 height 84
drag, startPoint x: 201, startPoint y: 147, endPoint x: 95, endPoint y: 104, distance: 115.2
click at [201, 147] on div "SĐT Người Gửi VD: 0371234567 Người gửi Tên người gửi VP gửi * An Sương Lấy hàng…" at bounding box center [366, 115] width 623 height 72
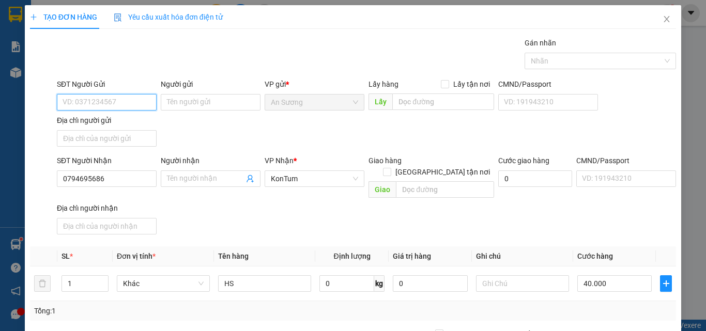
click at [89, 97] on input "SĐT Người Gửi" at bounding box center [107, 102] width 100 height 17
click at [79, 104] on input "SĐT Người Gửi" at bounding box center [107, 102] width 100 height 17
click at [79, 98] on input "SĐT Người Gửi" at bounding box center [107, 102] width 100 height 17
click at [79, 103] on input "SĐT Người Gửi" at bounding box center [107, 102] width 100 height 17
click at [81, 105] on input "SĐT Người Gửi" at bounding box center [107, 102] width 100 height 17
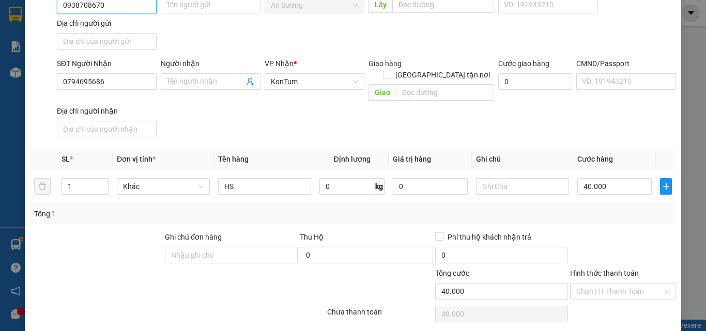
scroll to position [123, 0]
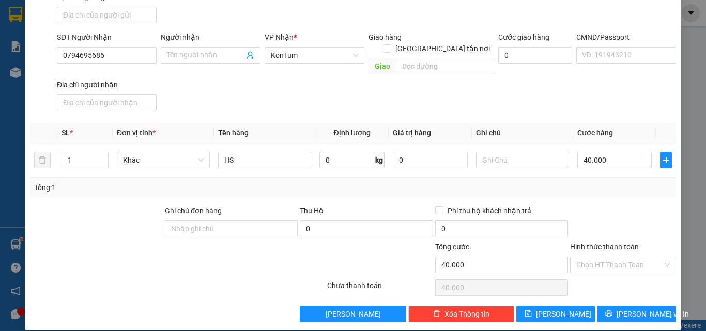
type input "0938708670"
click at [606, 212] on div at bounding box center [623, 223] width 108 height 36
click at [608, 210] on div at bounding box center [623, 223] width 108 height 36
click at [615, 279] on div "Chọn HT Thanh Toán" at bounding box center [623, 287] width 108 height 21
click at [112, 207] on div at bounding box center [96, 223] width 135 height 36
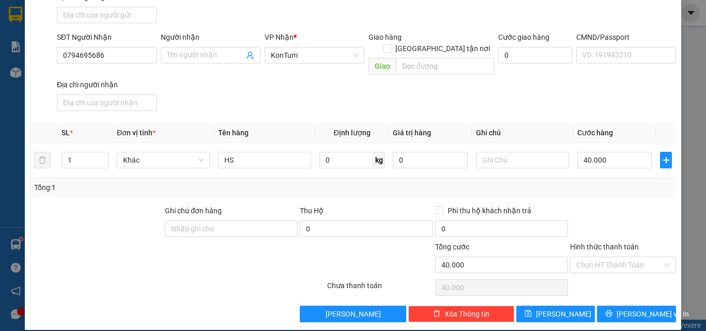
click at [112, 205] on div at bounding box center [96, 223] width 135 height 36
click at [607, 205] on div at bounding box center [623, 223] width 108 height 36
click at [247, 255] on div at bounding box center [272, 259] width 108 height 36
click at [245, 259] on div at bounding box center [272, 259] width 108 height 36
click at [618, 205] on div at bounding box center [623, 223] width 108 height 36
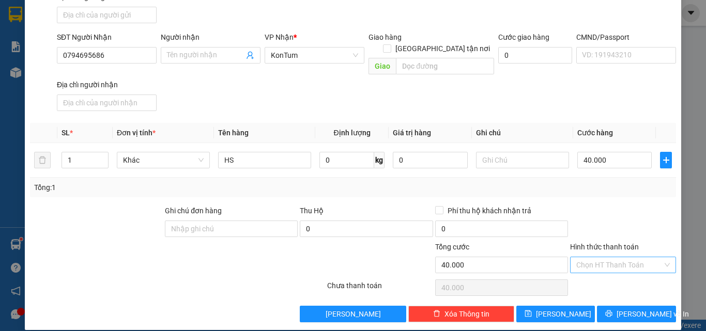
click at [613, 257] on input "Hình thức thanh toán" at bounding box center [619, 264] width 86 height 15
click at [593, 278] on div "Tại văn phòng" at bounding box center [616, 274] width 92 height 11
type input "0"
click at [612, 311] on icon "printer" at bounding box center [609, 314] width 7 height 7
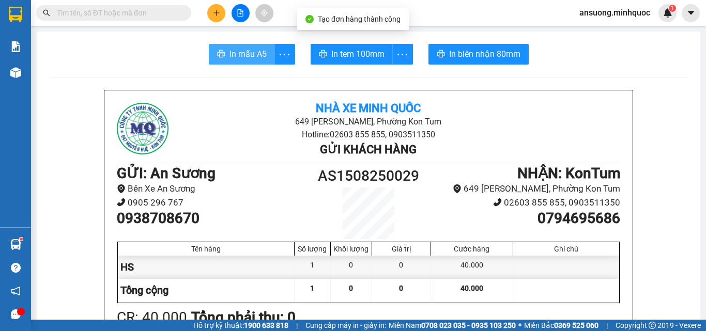
click at [239, 57] on span "In mẫu A5" at bounding box center [247, 54] width 37 height 13
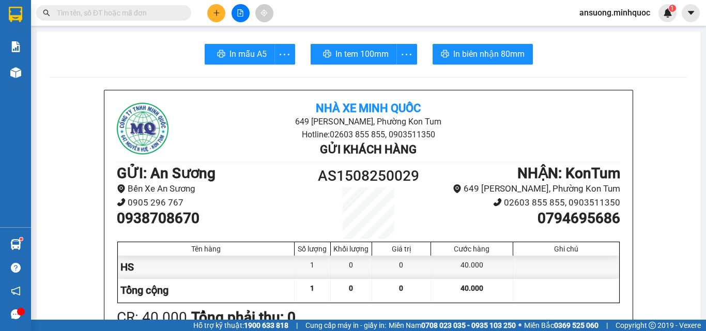
drag, startPoint x: 369, startPoint y: 68, endPoint x: 369, endPoint y: 60, distance: 7.7
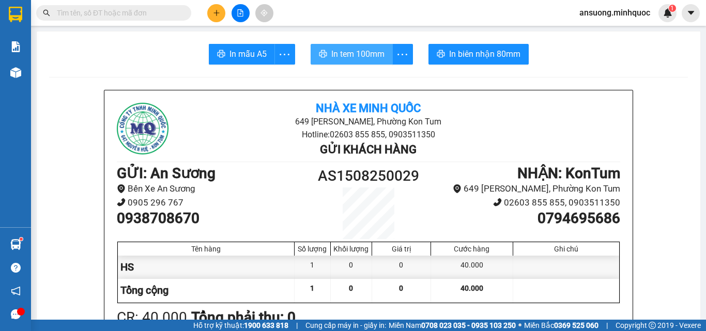
click at [369, 55] on span "In tem 100mm" at bounding box center [357, 54] width 53 height 13
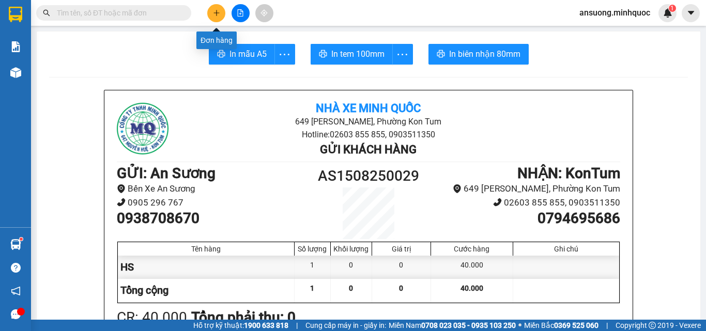
click at [206, 9] on div at bounding box center [239, 13] width 77 height 18
click at [214, 8] on button at bounding box center [216, 13] width 18 height 18
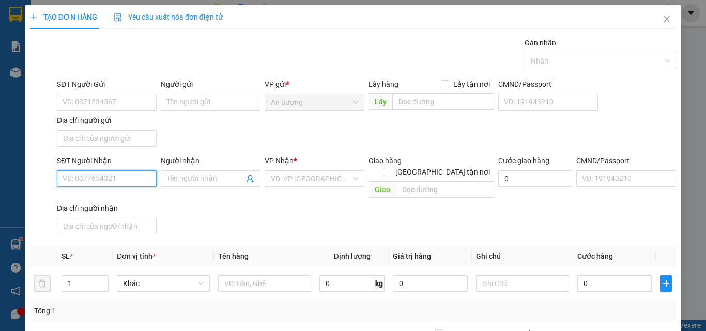
click at [87, 183] on input "SĐT Người Nhận" at bounding box center [107, 178] width 100 height 17
click at [89, 179] on input "SĐT Người Nhận" at bounding box center [107, 178] width 100 height 17
click at [133, 182] on input "SĐT Người Nhận" at bounding box center [107, 178] width 100 height 17
click at [99, 181] on input "SĐT Người Nhận" at bounding box center [107, 178] width 100 height 17
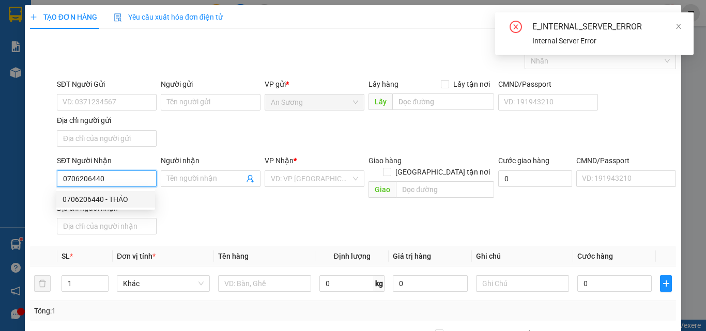
type input "0706206440"
click at [242, 206] on div "SĐT Người Nhận 0706206440 Người nhận Tên người nhận VP Nhận * VD: VP Sài Gòn Gi…" at bounding box center [366, 197] width 623 height 84
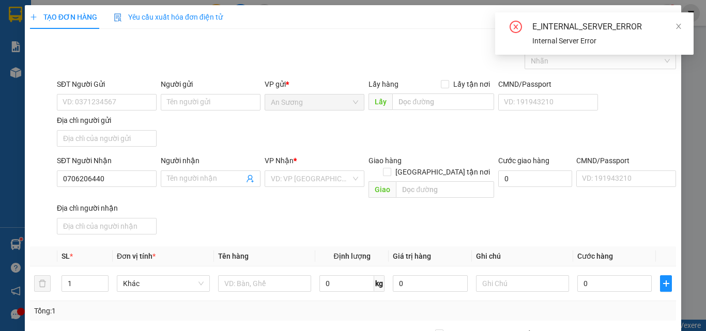
click at [117, 203] on div "Địa chỉ người nhận" at bounding box center [107, 208] width 100 height 11
click at [117, 218] on input "Địa chỉ người nhận" at bounding box center [107, 226] width 100 height 17
click at [124, 178] on input "0706206440" at bounding box center [107, 178] width 100 height 17
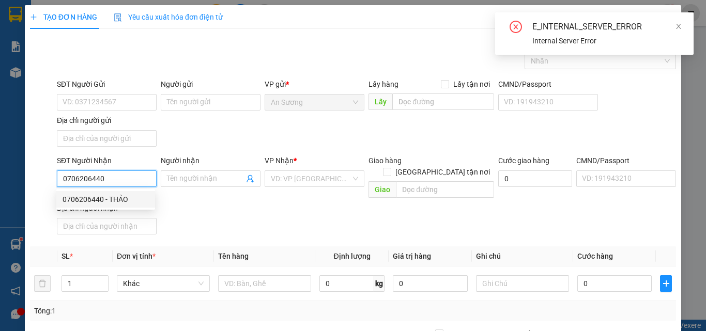
click at [117, 197] on div "0706206440 - THẢO" at bounding box center [106, 199] width 86 height 11
type input "THẢO"
drag, startPoint x: 302, startPoint y: 245, endPoint x: 250, endPoint y: 282, distance: 63.8
click at [301, 246] on th "Tên hàng" at bounding box center [264, 256] width 101 height 20
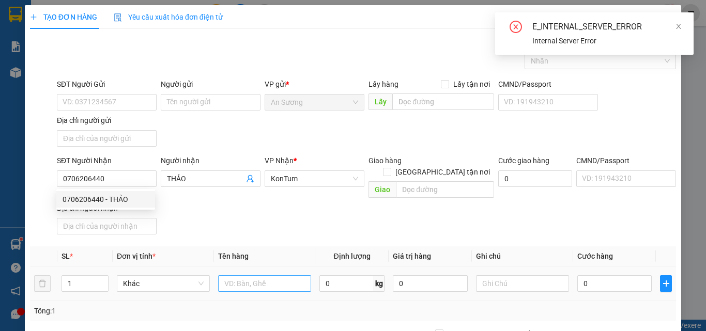
drag, startPoint x: 249, startPoint y: 283, endPoint x: 249, endPoint y: 277, distance: 6.2
click at [249, 279] on td at bounding box center [264, 284] width 101 height 35
click at [249, 277] on input "text" at bounding box center [264, 283] width 93 height 17
click at [250, 275] on input "text" at bounding box center [264, 283] width 93 height 17
click at [248, 275] on input "text" at bounding box center [264, 283] width 93 height 17
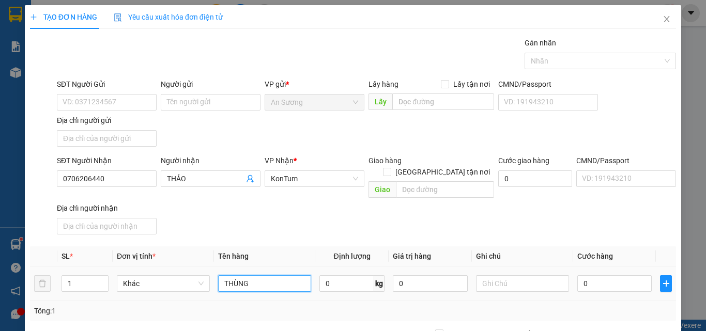
type input "THÙNG"
click at [268, 230] on div "Transit Pickup Surcharge Ids Transit Deliver Surcharge Ids Transit Deliver Surc…" at bounding box center [353, 241] width 646 height 409
click at [630, 275] on input "0" at bounding box center [614, 283] width 74 height 17
type input "5"
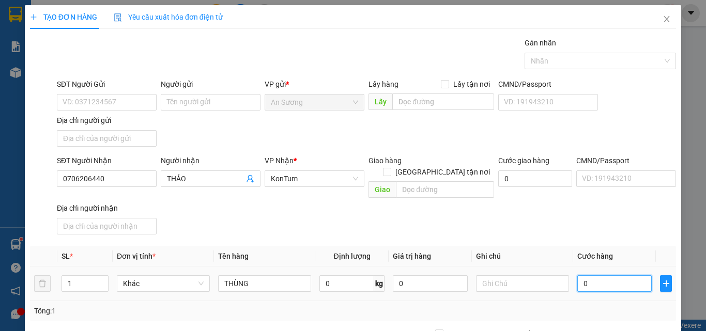
type input "5"
type input "50"
type input "50.000"
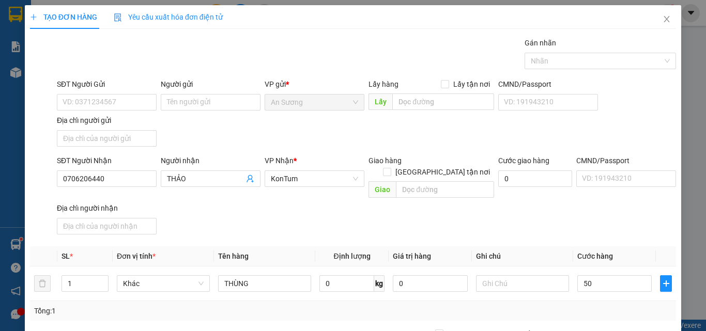
type input "50.000"
click at [598, 229] on div "Transit Pickup Surcharge Ids Transit Deliver Surcharge Ids Transit Deliver Surc…" at bounding box center [353, 241] width 646 height 409
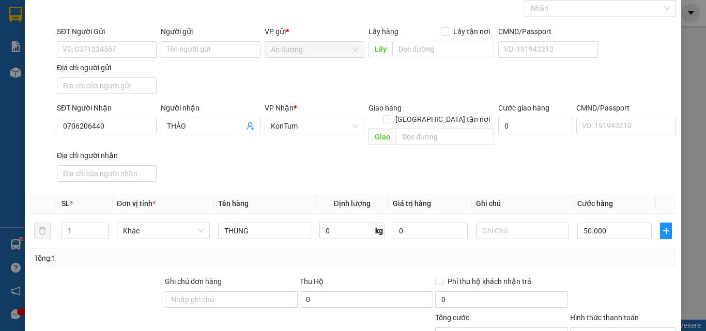
scroll to position [123, 0]
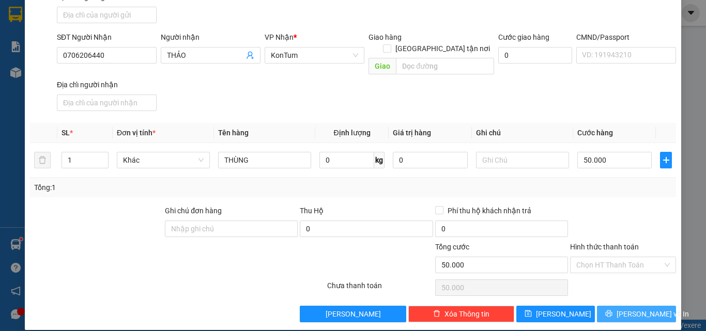
click at [627, 308] on span "[PERSON_NAME] và In" at bounding box center [652, 313] width 72 height 11
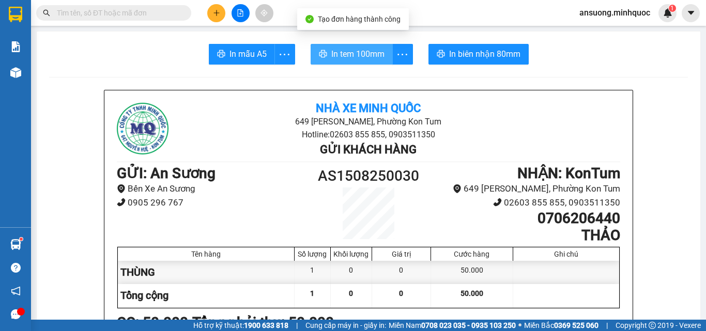
click at [358, 52] on span "In tem 100mm" at bounding box center [357, 54] width 53 height 13
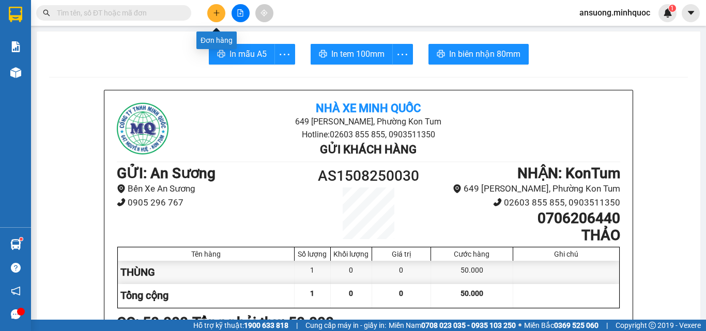
click at [210, 12] on button at bounding box center [216, 13] width 18 height 18
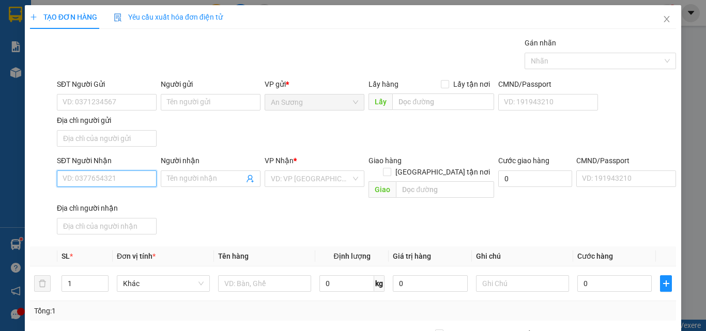
click at [95, 184] on input "SĐT Người Nhận" at bounding box center [107, 178] width 100 height 17
type input "0384170579"
click at [98, 203] on div "0384170579 - đạt" at bounding box center [106, 199] width 86 height 11
type input "đạt"
type input "0384170579"
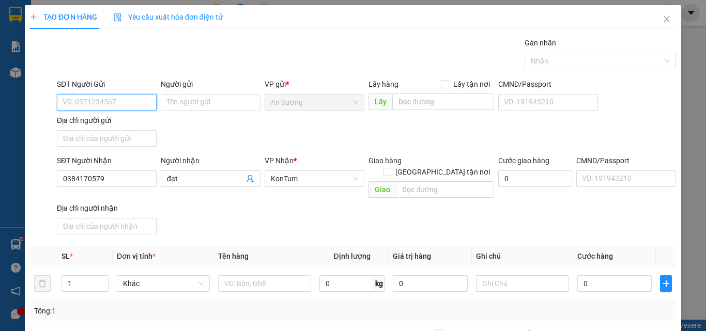
click at [118, 102] on input "SĐT Người Gửi" at bounding box center [107, 102] width 100 height 17
click at [94, 137] on div "0374421115" at bounding box center [106, 139] width 86 height 11
type input "0374421115"
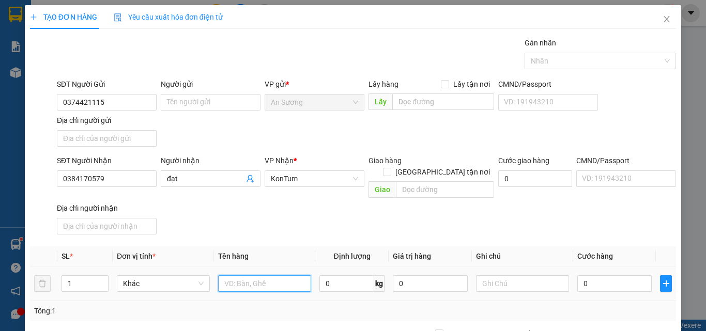
click at [250, 275] on input "text" at bounding box center [264, 283] width 93 height 17
type input "[GEOGRAPHIC_DATA]"
click at [625, 275] on input "0" at bounding box center [614, 283] width 74 height 17
type input "6"
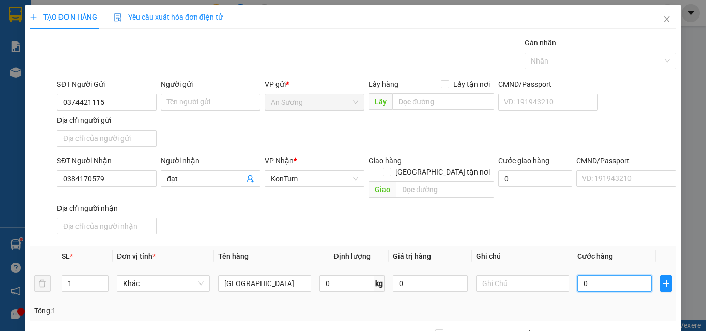
type input "6"
type input "60"
type input "600"
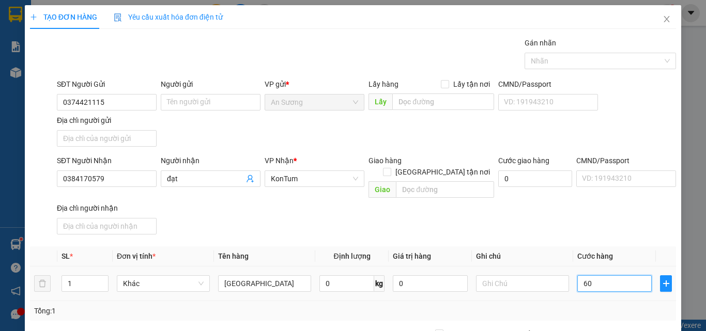
type input "600"
type input "6.000"
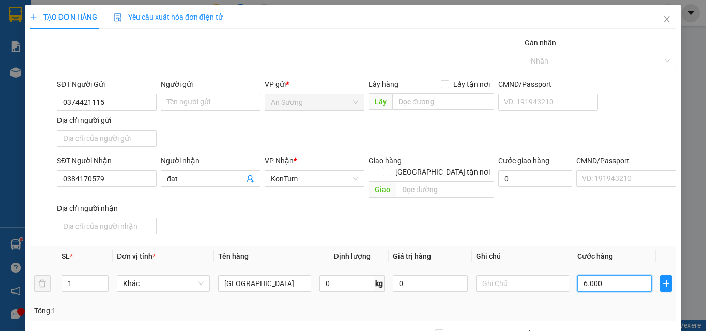
type input "60.000"
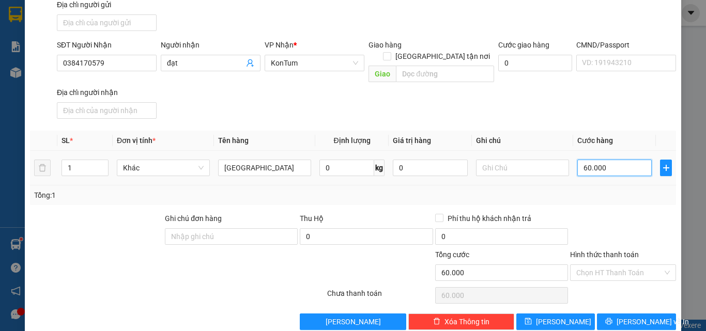
scroll to position [123, 0]
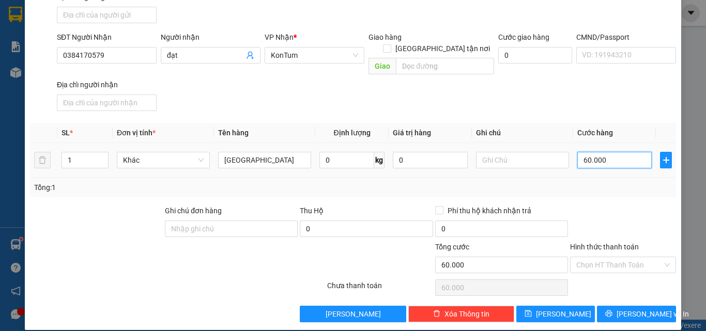
type input "6.000"
type input "0"
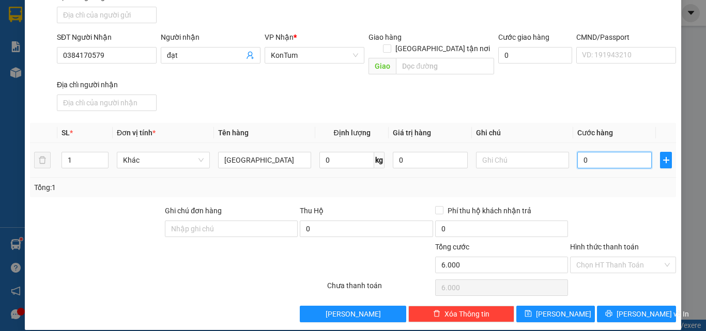
type input "0"
click at [577, 152] on input "0" at bounding box center [614, 160] width 74 height 17
type input "50"
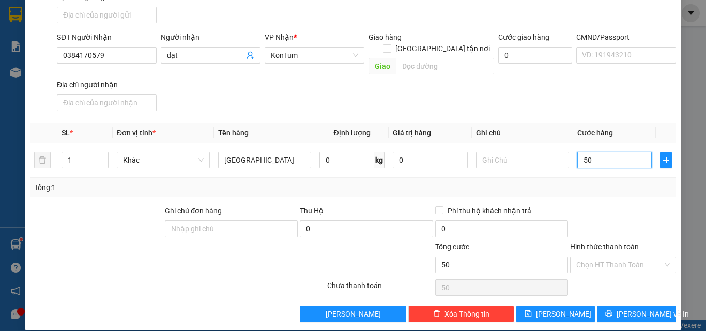
type input "500"
type input "5.000"
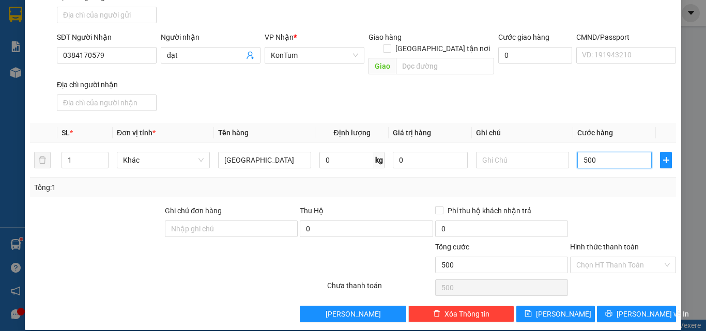
type input "5.000"
type input "50.000"
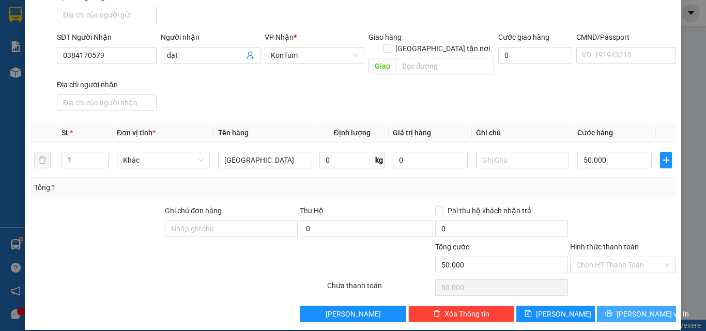
click at [624, 308] on span "[PERSON_NAME] và In" at bounding box center [652, 313] width 72 height 11
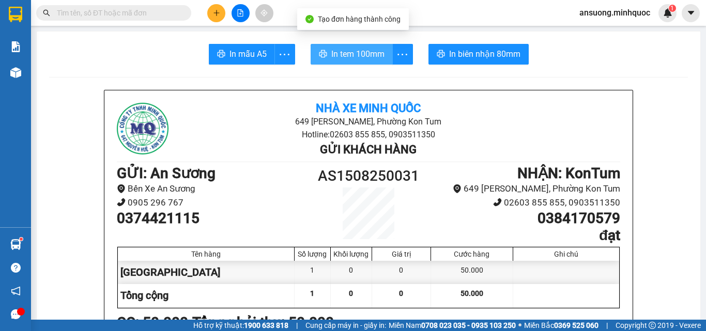
click at [362, 59] on span "In tem 100mm" at bounding box center [357, 54] width 53 height 13
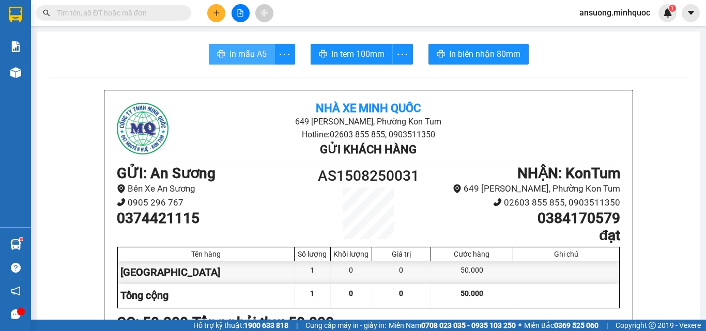
click at [254, 51] on span "In mẫu A5" at bounding box center [247, 54] width 37 height 13
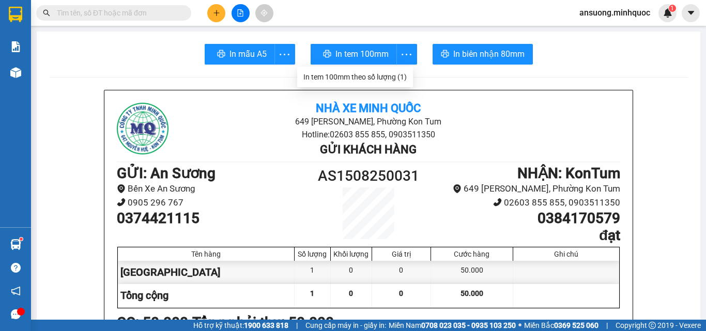
click at [219, 15] on icon "plus" at bounding box center [216, 12] width 7 height 7
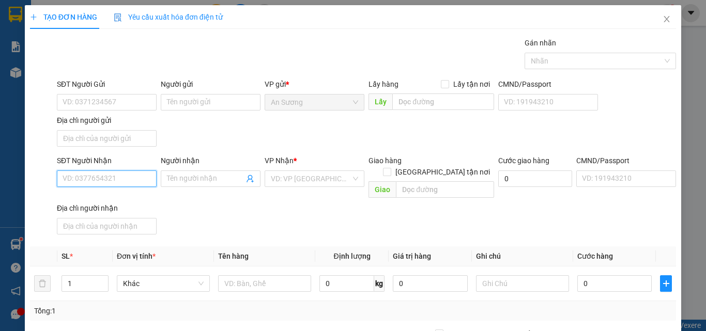
click at [111, 176] on input "SĐT Người Nhận" at bounding box center [107, 178] width 100 height 17
click at [108, 195] on div "0935250357 - Nhân" at bounding box center [106, 199] width 86 height 11
type input "0935250357"
type input "Nhân"
type input "0935250357"
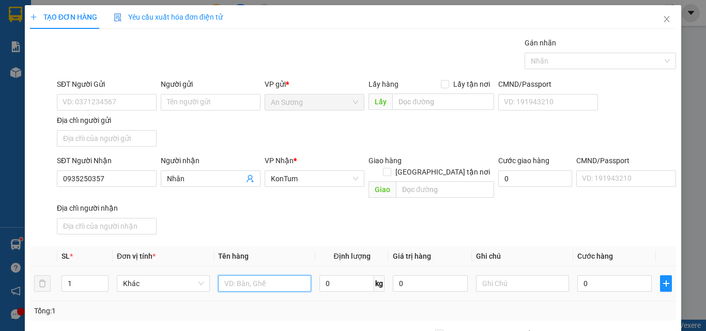
click at [240, 275] on input "text" at bounding box center [264, 283] width 93 height 17
type input "CỤC"
drag, startPoint x: 278, startPoint y: 229, endPoint x: 483, endPoint y: 282, distance: 211.9
click at [282, 229] on div "Transit Pickup Surcharge Ids Transit Deliver Surcharge Ids Transit Deliver Surc…" at bounding box center [353, 241] width 646 height 409
click at [602, 275] on input "0" at bounding box center [614, 283] width 74 height 17
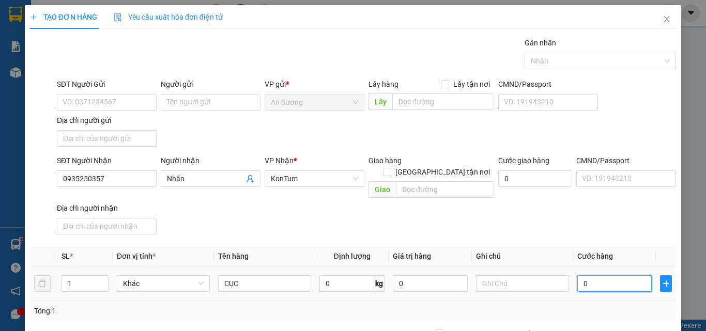
type input "4"
type input "40"
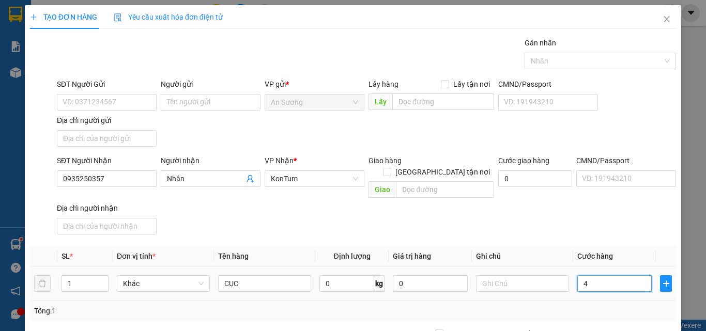
type input "40"
type input "40.000"
drag, startPoint x: 601, startPoint y: 220, endPoint x: 607, endPoint y: 222, distance: 5.9
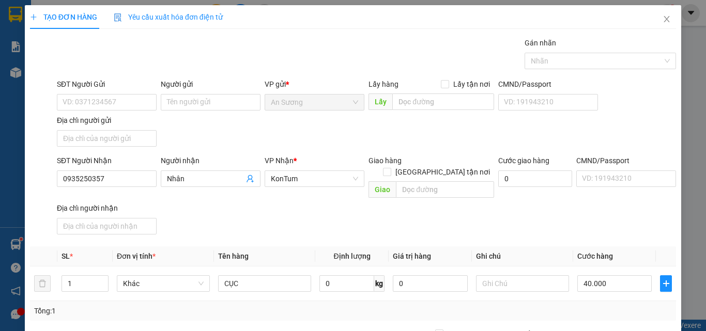
click at [605, 221] on div "SĐT Người Nhận 0935250357 Người nhận Nhân VP Nhận * KonTum Giao hàng Giao tận n…" at bounding box center [366, 197] width 623 height 84
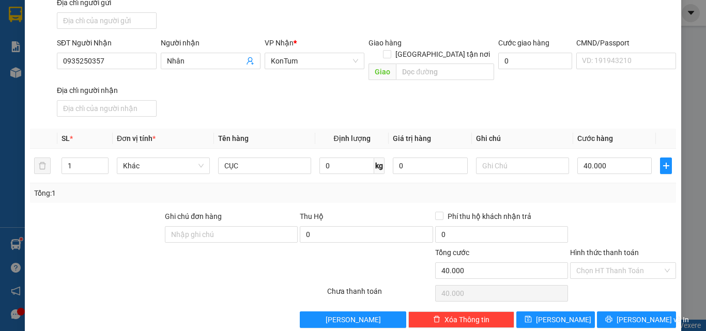
scroll to position [123, 0]
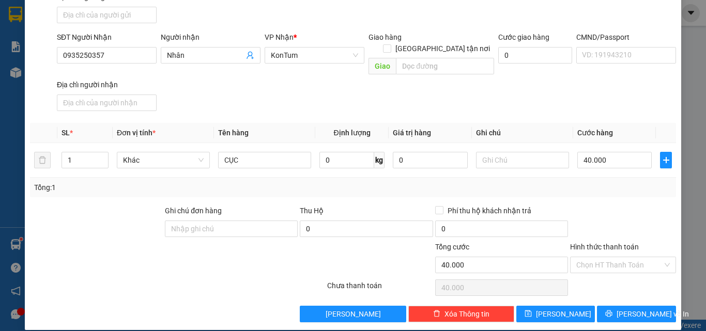
click at [621, 316] on div "TẠO ĐƠN HÀNG Yêu cầu xuất hóa đơn điện tử Transit Pickup Surcharge Ids Transit …" at bounding box center [353, 106] width 656 height 448
click at [633, 308] on span "[PERSON_NAME] và In" at bounding box center [652, 313] width 72 height 11
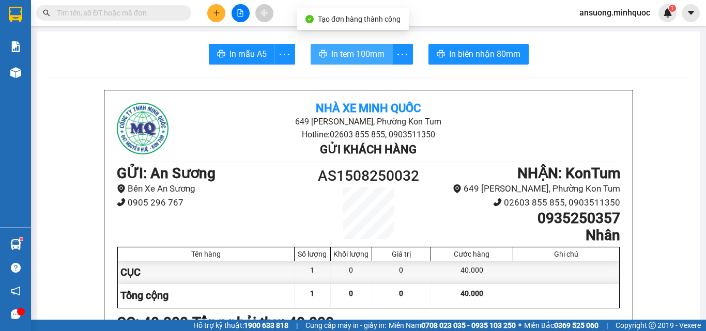
click at [365, 58] on span "In tem 100mm" at bounding box center [357, 54] width 53 height 13
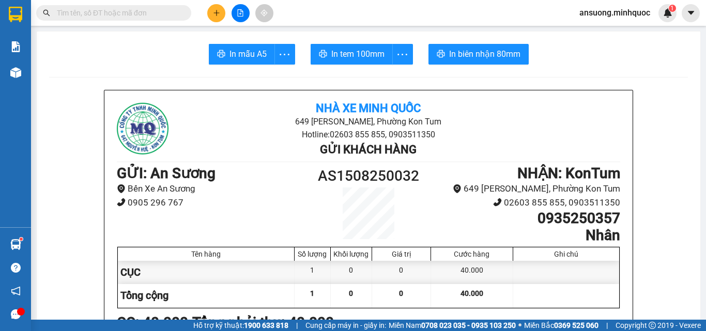
drag, startPoint x: 205, startPoint y: 12, endPoint x: 216, endPoint y: 11, distance: 11.4
click at [216, 11] on div at bounding box center [239, 13] width 77 height 18
click at [216, 11] on icon "plus" at bounding box center [216, 13] width 1 height 6
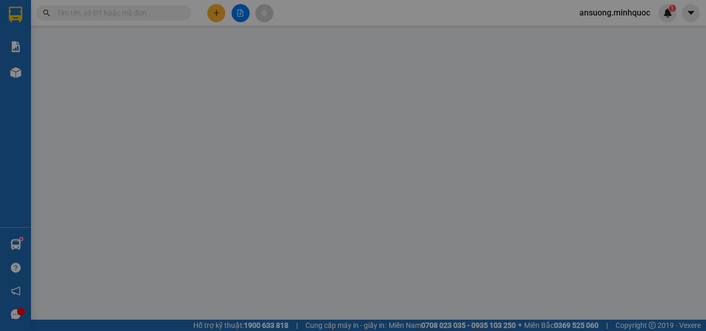
click at [216, 11] on div "Yêu cầu xuất hóa đơn điện tử" at bounding box center [168, 16] width 109 height 11
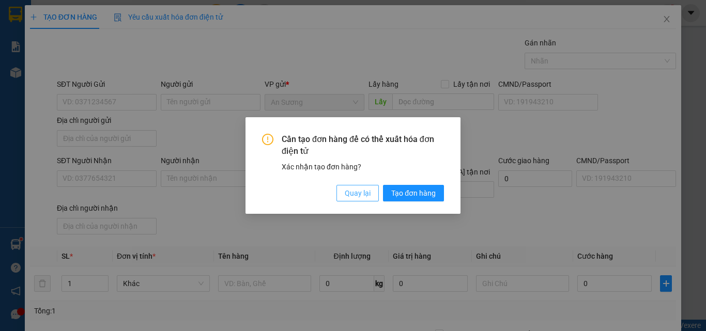
drag, startPoint x: 359, startPoint y: 196, endPoint x: 353, endPoint y: 194, distance: 5.4
click at [356, 195] on span "Quay lại" at bounding box center [358, 193] width 26 height 11
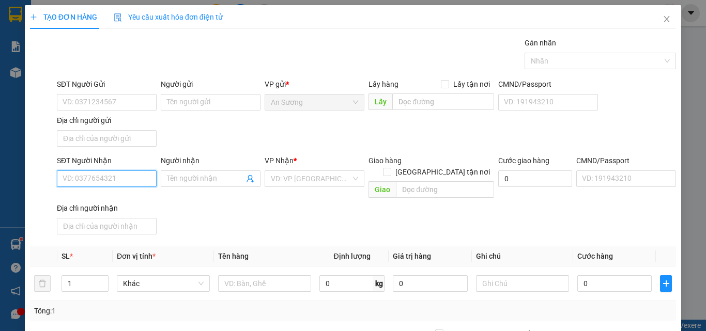
click at [82, 182] on input "SĐT Người Nhận" at bounding box center [107, 178] width 100 height 17
type input "0367224418"
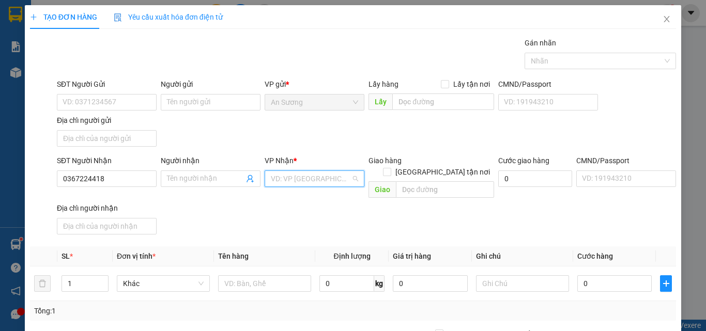
click at [291, 183] on input "search" at bounding box center [311, 178] width 80 height 15
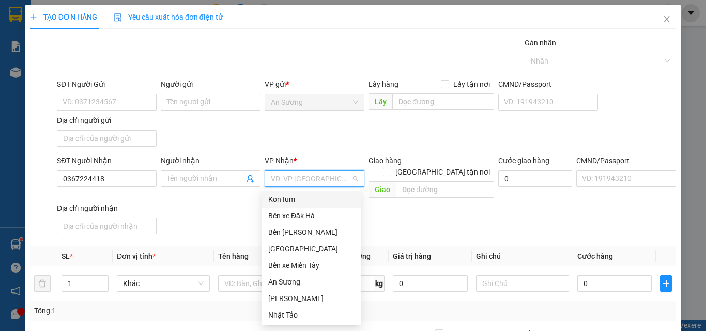
drag, startPoint x: 286, startPoint y: 198, endPoint x: 306, endPoint y: 167, distance: 37.3
click at [293, 190] on div "24592 23911 KonTum Bến xe Đăk Hà Bến Xe Ngọc Hồi Đà Nẵng Bến xe Miền Tây An Sươ…" at bounding box center [311, 257] width 99 height 136
click at [297, 200] on div "KonTum" at bounding box center [311, 199] width 86 height 11
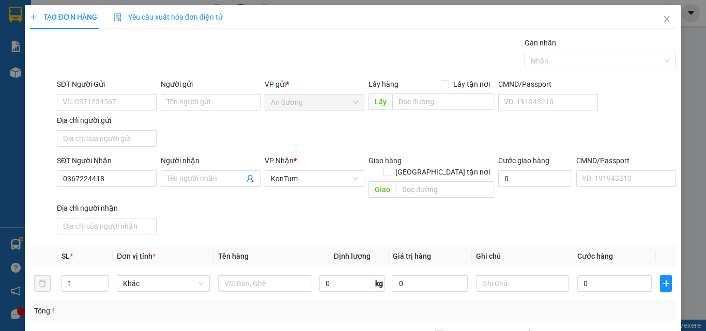
drag, startPoint x: 459, startPoint y: 220, endPoint x: 159, endPoint y: 129, distance: 313.5
click at [459, 217] on div "SĐT Người Nhận 0367224418 Người nhận Tên người nhận VP Nhận * KonTum Giao hàng …" at bounding box center [366, 197] width 623 height 84
click at [77, 97] on input "SĐT Người Gửi" at bounding box center [107, 102] width 100 height 17
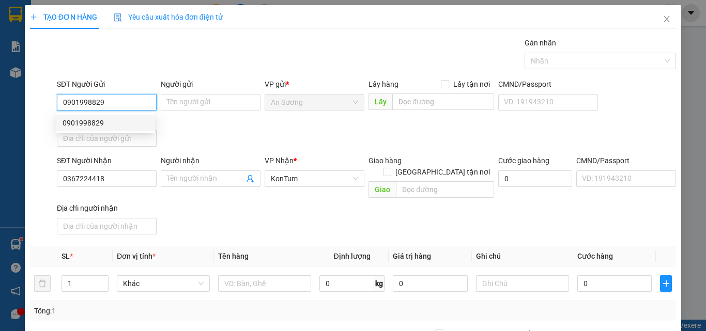
click at [75, 118] on div "0901998829" at bounding box center [106, 122] width 86 height 11
type input "0901998829"
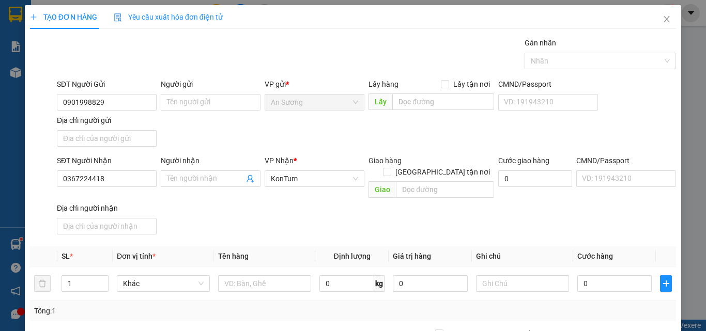
click at [285, 227] on div "SĐT Người Nhận 0367224418 Người nhận Tên người nhận VP Nhận * KonTum Giao hàng …" at bounding box center [366, 197] width 623 height 84
click at [246, 275] on input "text" at bounding box center [264, 283] width 93 height 17
click at [245, 277] on input "text" at bounding box center [264, 283] width 93 height 17
click at [259, 275] on input "text" at bounding box center [264, 283] width 93 height 17
type input "2"
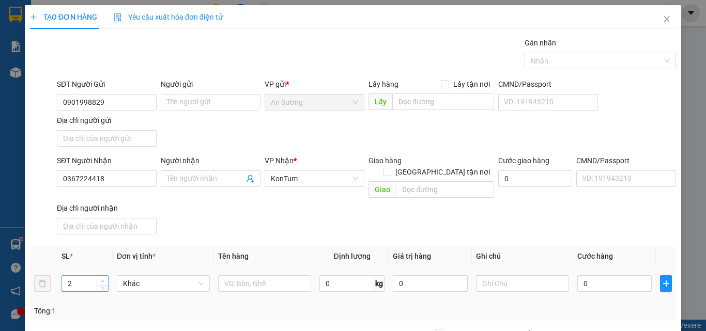
click at [100, 278] on span "up" at bounding box center [103, 281] width 6 height 6
click at [254, 288] on td at bounding box center [264, 284] width 101 height 35
click at [257, 276] on input "text" at bounding box center [264, 283] width 93 height 17
type input "THÙNG +BAO BẠC"
click at [353, 198] on div "SĐT Người Nhận 0367224418 Người nhận Tên người nhận VP Nhận * KonTum Giao hàng …" at bounding box center [366, 197] width 623 height 84
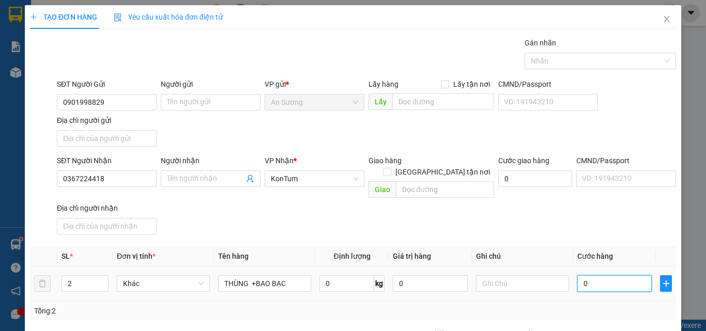
click at [632, 275] on input "0" at bounding box center [614, 283] width 74 height 17
click at [595, 311] on div "Transit Pickup Surcharge Ids Transit Deliver Surcharge Ids Transit Deliver Surc…" at bounding box center [353, 241] width 646 height 409
click at [605, 275] on input "0" at bounding box center [614, 283] width 74 height 17
click at [545, 207] on div "SĐT Người Nhận 0367224418 Người nhận Tên người nhận VP Nhận * KonTum Giao hàng …" at bounding box center [366, 197] width 623 height 84
click at [594, 277] on input "0" at bounding box center [614, 283] width 74 height 17
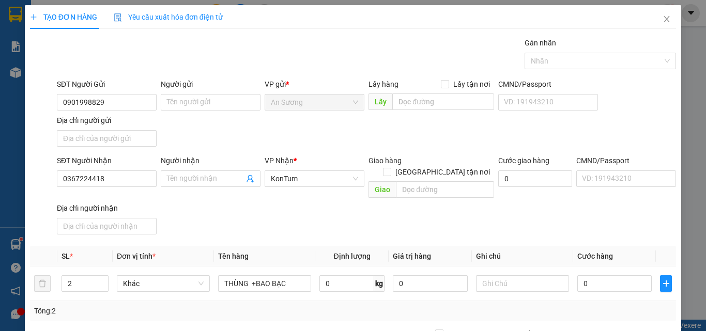
click at [507, 225] on div "SĐT Người Nhận 0367224418 Người nhận Tên người nhận VP Nhận * KonTum Giao hàng …" at bounding box center [366, 197] width 623 height 84
click at [586, 275] on input "0" at bounding box center [614, 283] width 74 height 17
type input "1"
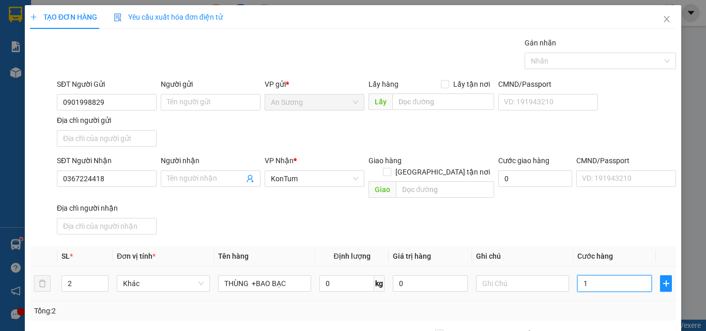
type input "18"
type input "180"
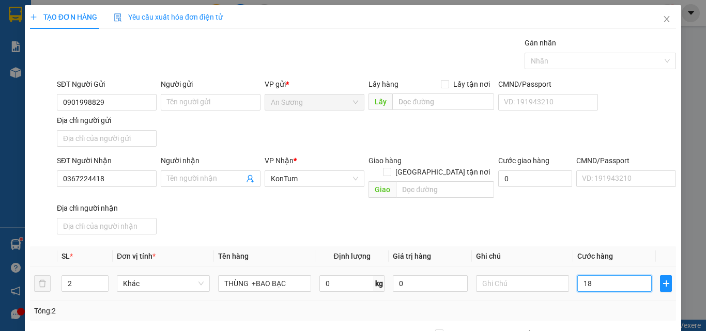
type input "180"
type input "180.000"
click at [598, 219] on div "SĐT Người Nhận 0367224418 Người nhận Tên người nhận VP Nhận * KonTum Giao hàng …" at bounding box center [366, 197] width 623 height 84
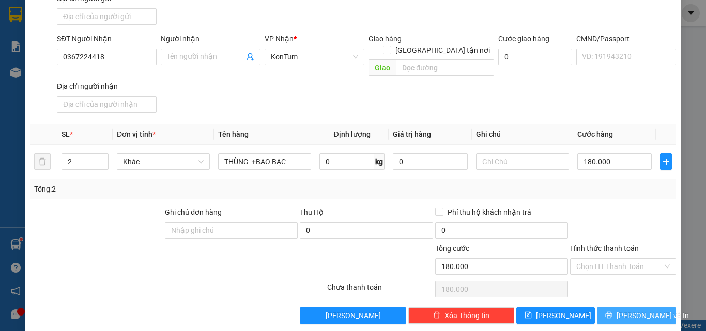
scroll to position [123, 0]
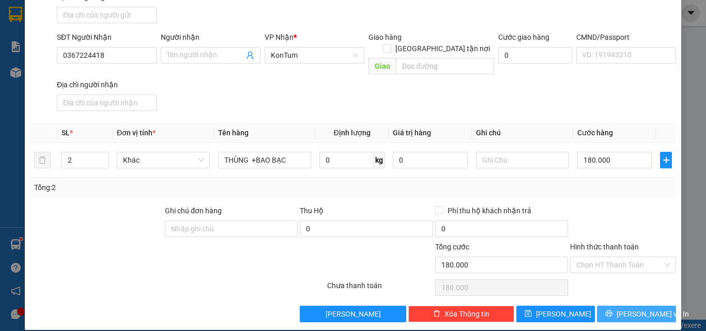
click at [610, 306] on button "[PERSON_NAME] và In" at bounding box center [636, 314] width 79 height 17
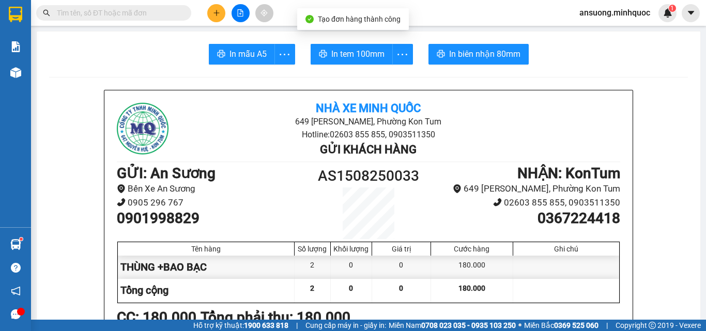
click at [241, 56] on span "In mẫu A5" at bounding box center [247, 54] width 37 height 13
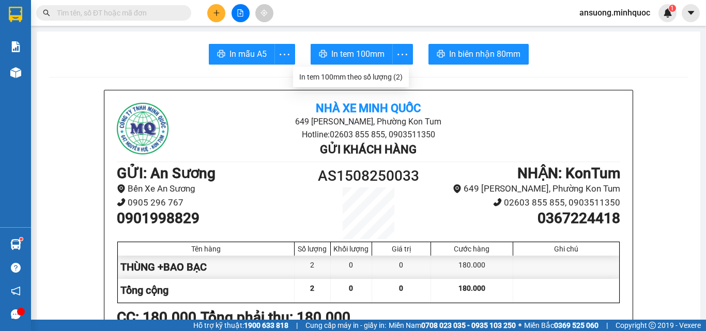
click at [391, 70] on li "In tem 100mm theo số lượng (2)" at bounding box center [351, 77] width 116 height 17
click at [386, 80] on div "In tem 100mm theo số lượng (2)" at bounding box center [350, 76] width 103 height 11
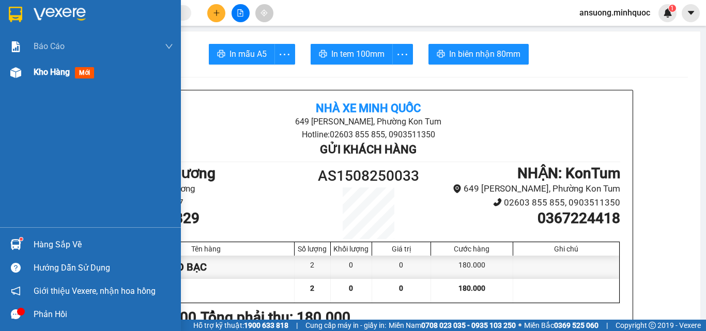
click at [29, 76] on div "Kho hàng mới" at bounding box center [90, 72] width 181 height 26
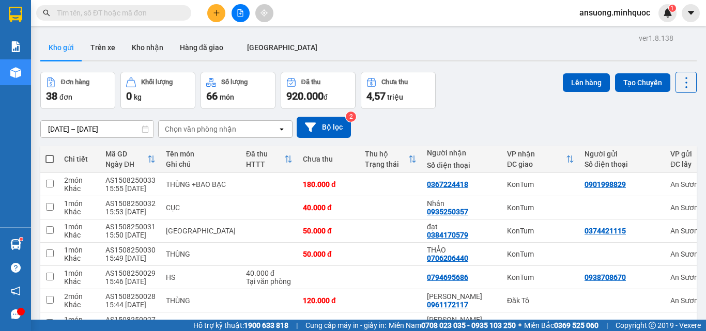
click at [212, 10] on button at bounding box center [216, 13] width 18 height 18
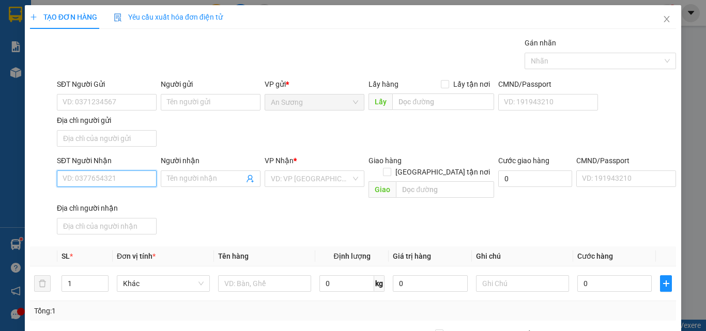
click at [85, 177] on input "SĐT Người Nhận" at bounding box center [107, 178] width 100 height 17
drag, startPoint x: 107, startPoint y: 182, endPoint x: 39, endPoint y: 188, distance: 69.0
click at [39, 188] on div "SĐT Người Nhận 2374 2374 Người nhận Tên người nhận VP Nhận * VD: VP Sài Gòn Gia…" at bounding box center [353, 197] width 648 height 84
type input "374"
drag, startPoint x: 100, startPoint y: 178, endPoint x: 24, endPoint y: 192, distance: 77.1
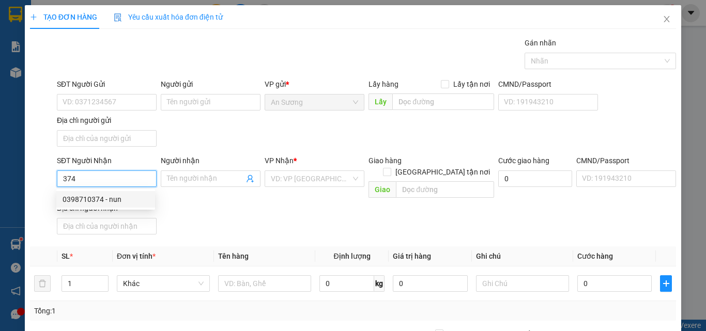
click at [25, 192] on div "TẠO ĐƠN HÀNG Yêu cầu xuất hóa đơn điện tử Transit Pickup Surcharge Ids Transit …" at bounding box center [353, 229] width 656 height 448
click at [89, 180] on input "SĐT Người Nhận" at bounding box center [107, 178] width 100 height 17
click at [84, 167] on div "SĐT Người Nhận" at bounding box center [107, 162] width 100 height 15
click at [87, 173] on input "SĐT Người Nhận" at bounding box center [107, 178] width 100 height 17
type input "0356832374"
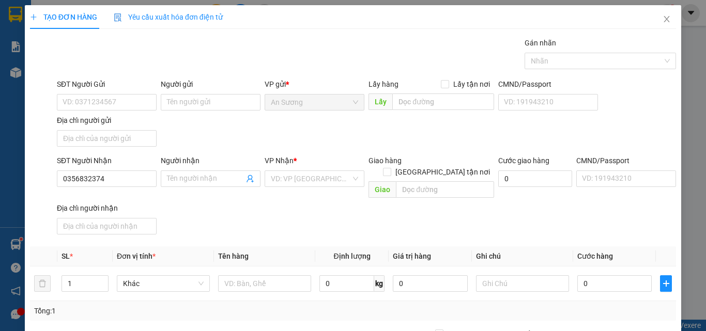
click at [207, 204] on div "SĐT Người Nhận 0356832374 Người nhận Tên người nhận VP Nhận * VD: VP Sài Gòn Gi…" at bounding box center [366, 197] width 623 height 84
click at [265, 183] on div "VD: VP [GEOGRAPHIC_DATA]" at bounding box center [315, 178] width 100 height 17
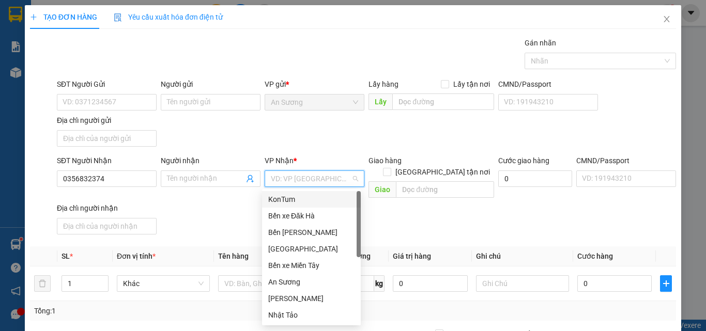
click at [274, 197] on div "KonTum" at bounding box center [311, 199] width 86 height 11
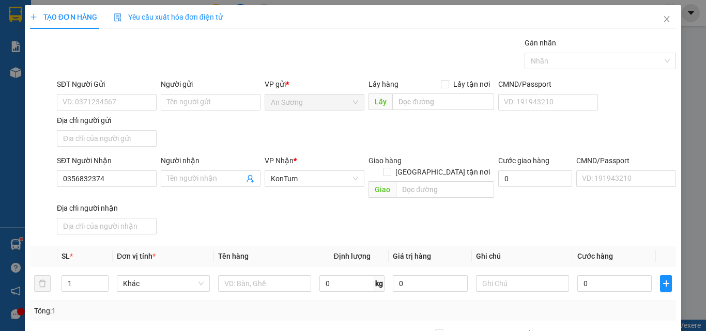
click at [175, 223] on div "SĐT Người Nhận 0356832374 Người nhận Tên người nhận VP Nhận * KonTum Giao hàng …" at bounding box center [366, 197] width 623 height 84
click at [219, 275] on input "text" at bounding box center [264, 283] width 93 height 17
type input "[GEOGRAPHIC_DATA]"
drag, startPoint x: 285, startPoint y: 214, endPoint x: 462, endPoint y: 277, distance: 188.6
click at [285, 214] on div "SĐT Người Nhận 0356832374 Người nhận Tên người nhận VP Nhận * KonTum Giao hàng …" at bounding box center [366, 197] width 623 height 84
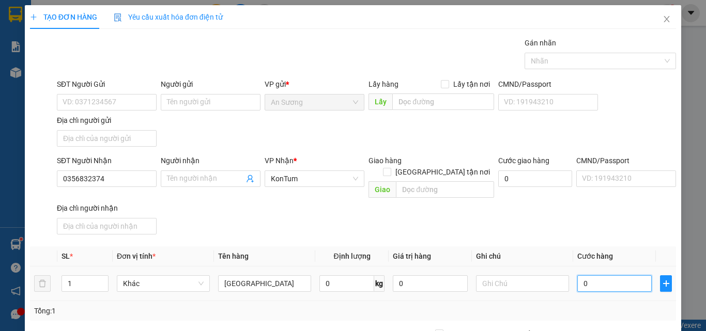
click at [623, 275] on input "0" at bounding box center [614, 283] width 74 height 17
type input "7"
type input "70"
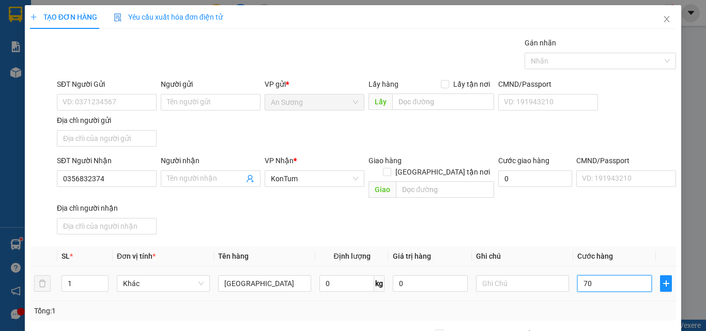
type input "70"
type input "70.000"
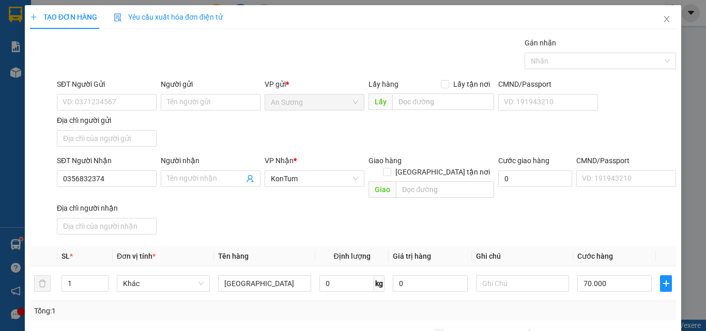
click at [591, 225] on div "SĐT Người Nhận 0356832374 Người nhận Tên người nhận VP Nhận * KonTum Giao hàng …" at bounding box center [366, 197] width 623 height 84
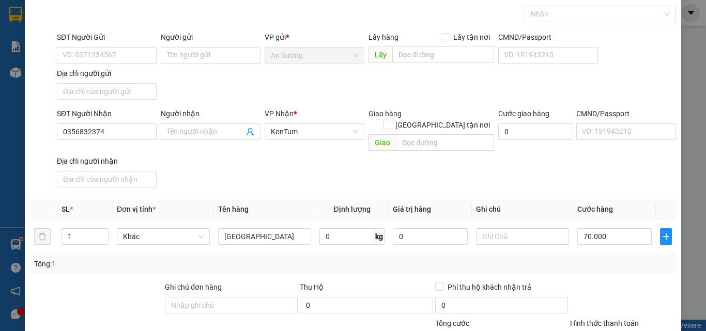
scroll to position [123, 0]
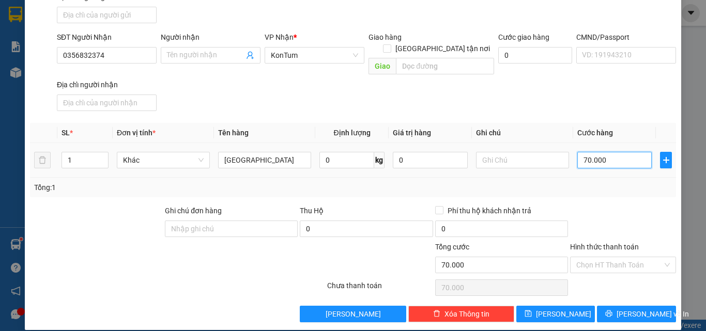
click at [624, 152] on input "70.000" at bounding box center [614, 160] width 74 height 17
drag, startPoint x: 613, startPoint y: 213, endPoint x: 613, endPoint y: 226, distance: 12.4
click at [613, 214] on div at bounding box center [623, 223] width 108 height 36
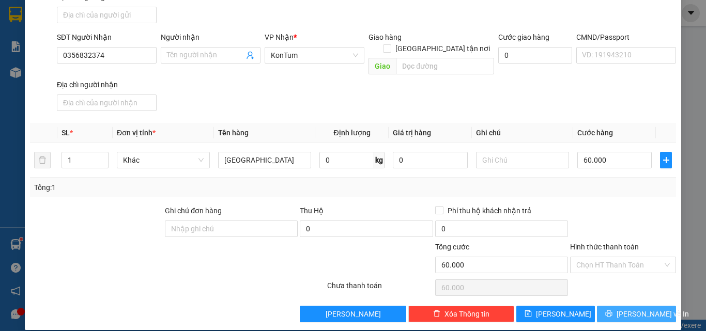
click at [611, 306] on button "[PERSON_NAME] và In" at bounding box center [636, 314] width 79 height 17
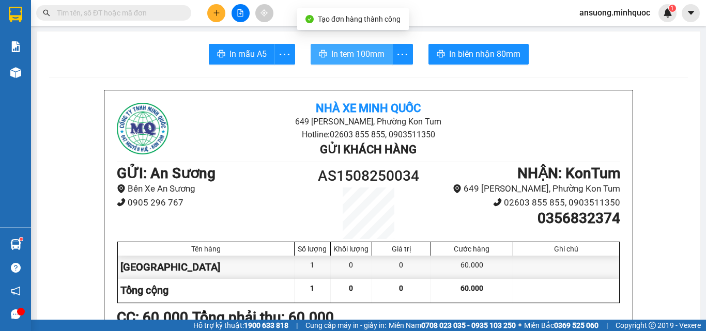
click at [346, 50] on span "In tem 100mm" at bounding box center [357, 54] width 53 height 13
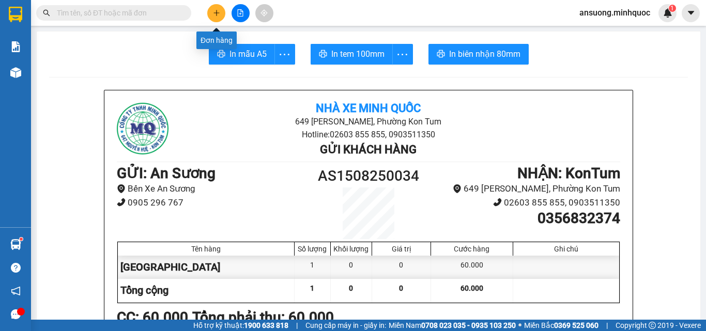
click at [217, 13] on icon "plus" at bounding box center [216, 12] width 7 height 7
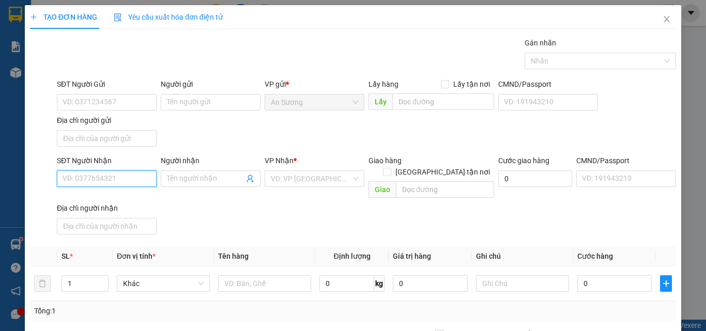
click at [76, 175] on input "SĐT Người Nhận" at bounding box center [107, 178] width 100 height 17
click at [71, 169] on div "SĐT Người Nhận" at bounding box center [107, 162] width 100 height 15
click at [112, 180] on input "SĐT Người Nhận" at bounding box center [107, 178] width 100 height 17
drag, startPoint x: 119, startPoint y: 179, endPoint x: 87, endPoint y: 183, distance: 32.3
click at [87, 183] on input "9893553579" at bounding box center [107, 178] width 100 height 17
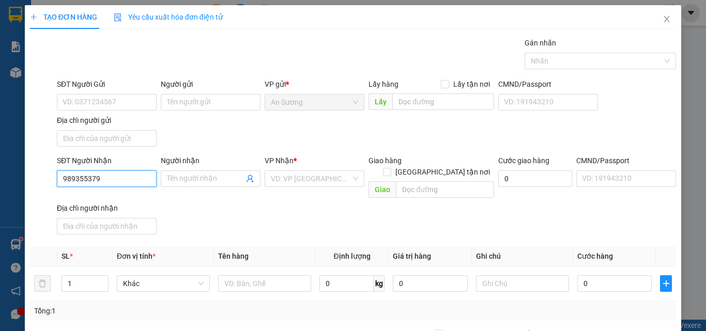
click at [59, 175] on input "989355379" at bounding box center [107, 178] width 100 height 17
click at [67, 178] on input "989355379" at bounding box center [107, 178] width 100 height 17
click at [60, 177] on input "989355379" at bounding box center [107, 178] width 100 height 17
drag, startPoint x: 115, startPoint y: 194, endPoint x: 115, endPoint y: 200, distance: 5.7
click at [115, 195] on div "0989355379 - hậu" at bounding box center [106, 199] width 86 height 11
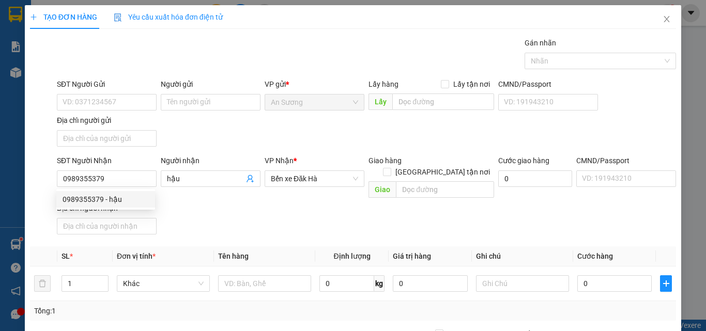
click at [273, 224] on div "SĐT Người Nhận 0989355379 Người nhận hậu VP Nhận * Bến xe Đăk Hà Giao hàng Giao…" at bounding box center [366, 197] width 623 height 84
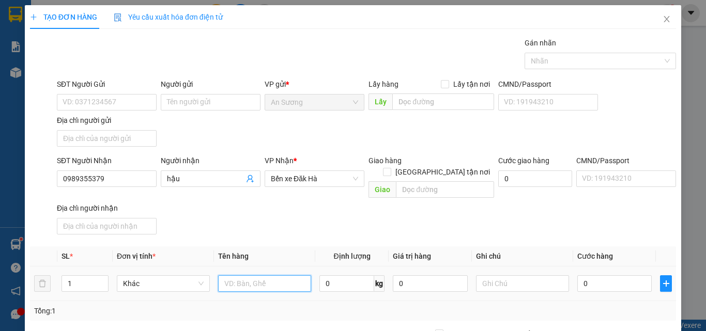
click at [244, 275] on input "text" at bounding box center [264, 283] width 93 height 17
drag, startPoint x: 283, startPoint y: 230, endPoint x: 533, endPoint y: 270, distance: 253.7
click at [292, 230] on div "Transit Pickup Surcharge Ids Transit Deliver Surcharge Ids Transit Deliver Surc…" at bounding box center [353, 241] width 646 height 409
click at [616, 273] on div "0" at bounding box center [614, 283] width 74 height 21
click at [606, 275] on input "0" at bounding box center [614, 283] width 74 height 17
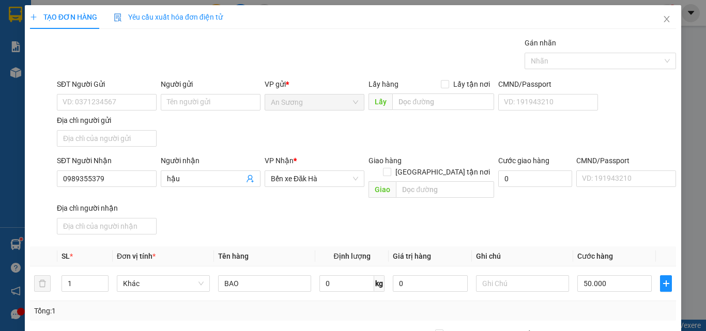
click at [597, 220] on div "SĐT Người Nhận 0989355379 Người nhận hậu VP Nhận * Bến xe Đăk Hà Giao hàng Giao…" at bounding box center [366, 197] width 623 height 84
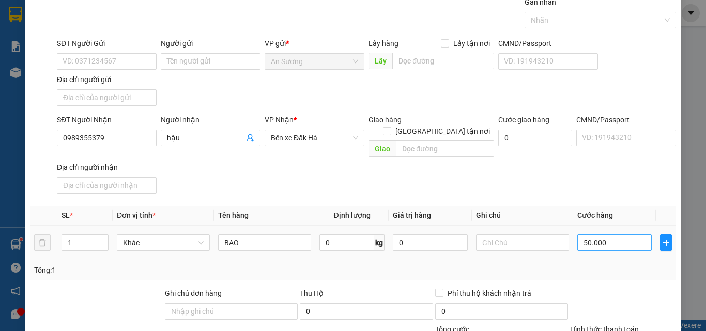
scroll to position [123, 0]
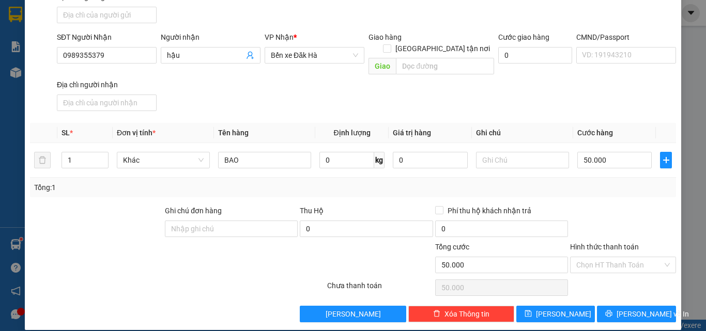
drag, startPoint x: 629, startPoint y: 281, endPoint x: 627, endPoint y: 288, distance: 7.4
click at [629, 283] on div "Chọn HT Thanh Toán" at bounding box center [623, 287] width 108 height 21
drag, startPoint x: 625, startPoint y: 301, endPoint x: 617, endPoint y: 312, distance: 13.0
click at [625, 308] on span "[PERSON_NAME] và In" at bounding box center [652, 313] width 72 height 11
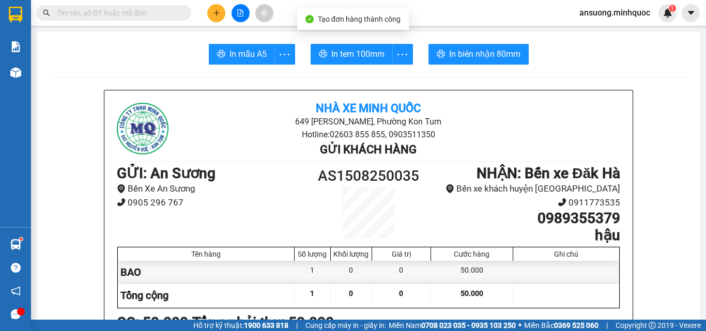
drag, startPoint x: 345, startPoint y: 50, endPoint x: 343, endPoint y: 136, distance: 86.3
click at [344, 55] on span "In tem 100mm" at bounding box center [357, 54] width 53 height 13
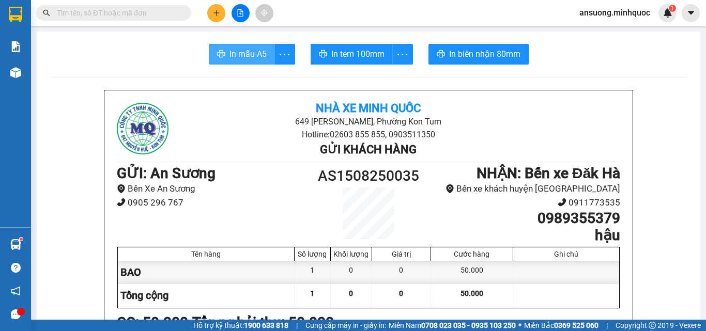
click at [237, 54] on span "In mẫu A5" at bounding box center [247, 54] width 37 height 13
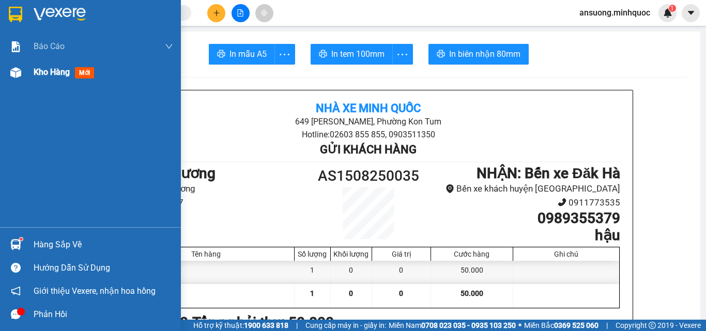
click at [17, 82] on div "Kho hàng mới" at bounding box center [90, 72] width 181 height 26
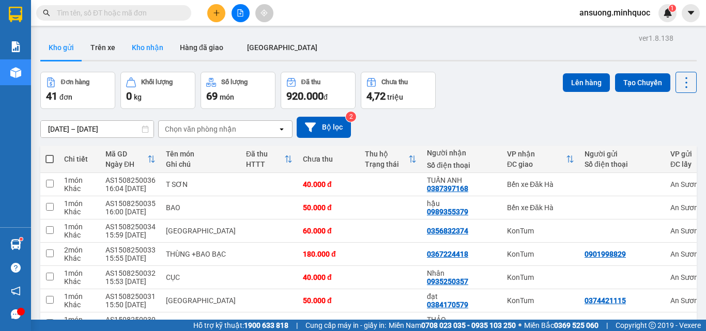
click at [140, 47] on button "Kho nhận" at bounding box center [147, 47] width 48 height 25
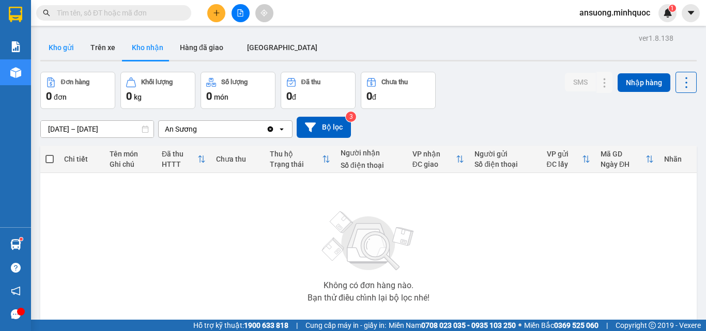
click at [59, 44] on button "Kho gửi" at bounding box center [61, 47] width 42 height 25
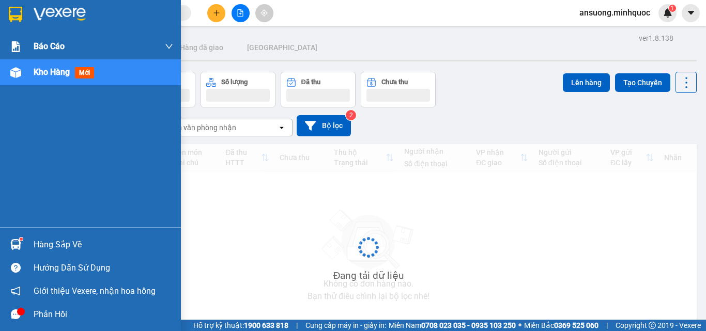
click at [35, 61] on div "Kho hàng mới" at bounding box center [103, 72] width 139 height 26
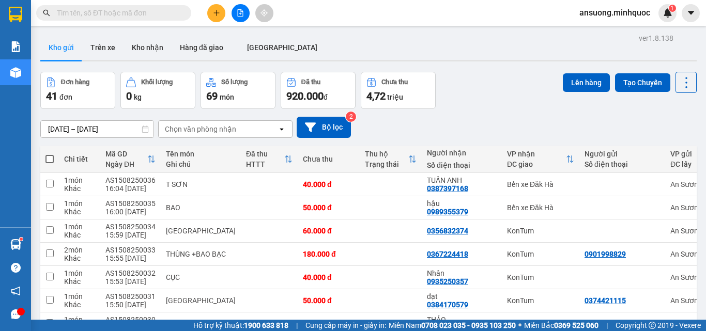
click at [348, 44] on div "Kho gửi Trên [PERSON_NAME] nhận Hàng đã giao [GEOGRAPHIC_DATA]" at bounding box center [368, 48] width 656 height 27
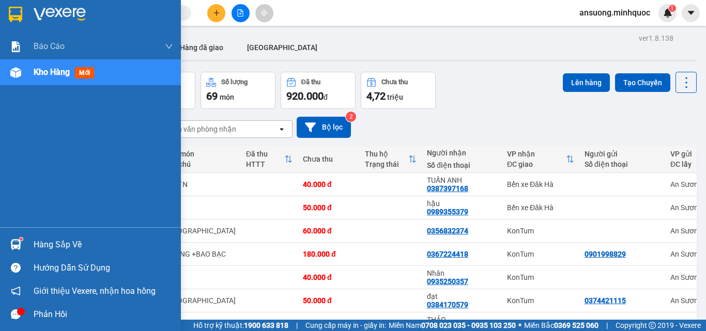
click at [9, 73] on div at bounding box center [16, 73] width 18 height 18
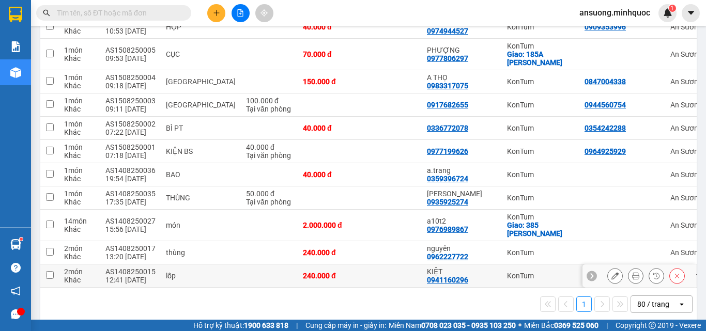
scroll to position [894, 0]
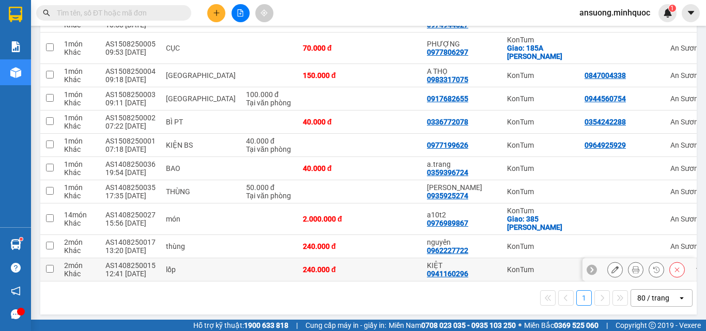
click at [52, 258] on td at bounding box center [49, 269] width 19 height 23
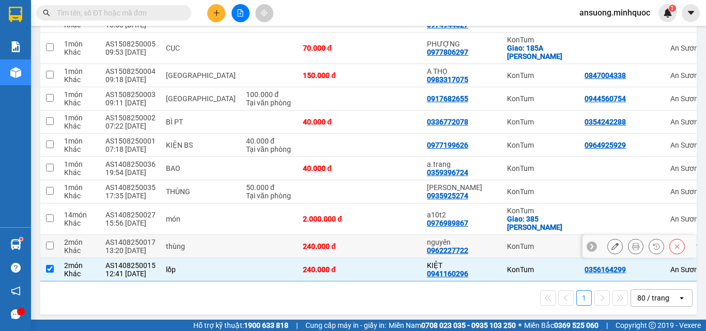
click at [60, 236] on td "2 món Khác" at bounding box center [79, 246] width 41 height 23
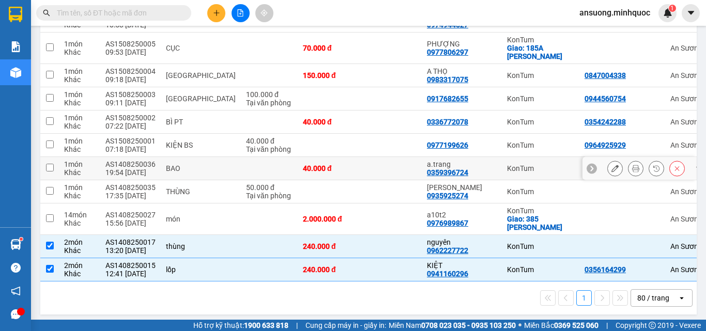
click at [310, 171] on td "40.000 đ" at bounding box center [329, 168] width 62 height 23
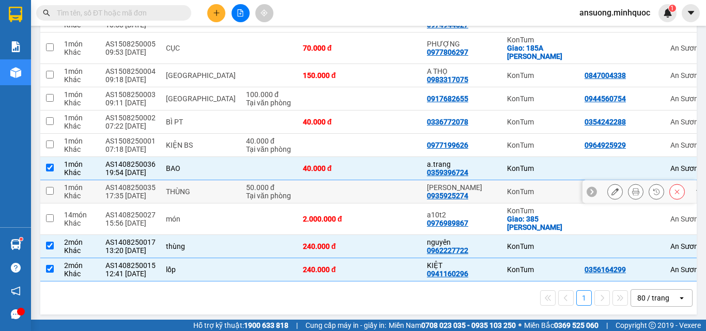
click at [298, 184] on td at bounding box center [329, 191] width 62 height 23
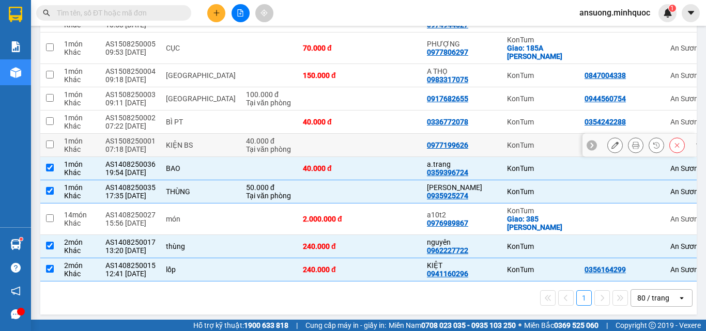
click at [311, 136] on td at bounding box center [329, 145] width 62 height 23
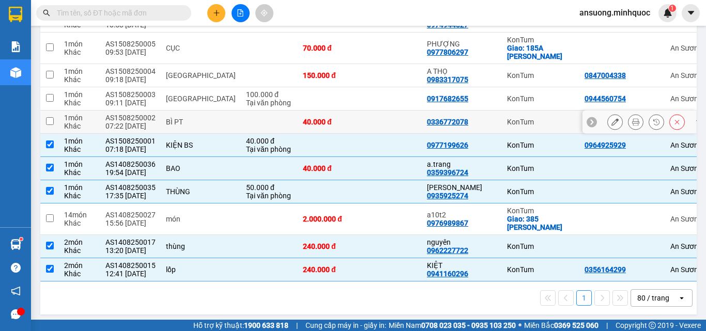
click at [316, 118] on div "40.000 đ" at bounding box center [329, 122] width 52 height 8
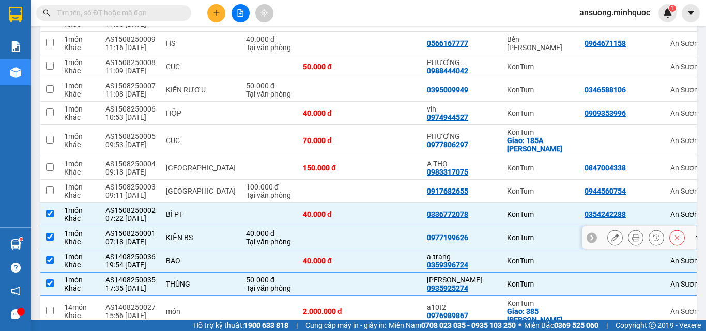
scroll to position [791, 0]
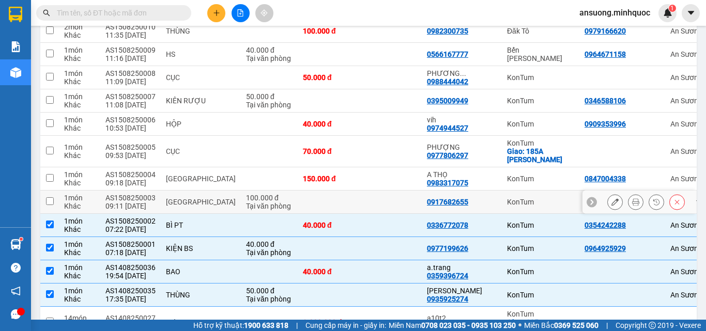
click at [309, 193] on td at bounding box center [329, 202] width 62 height 23
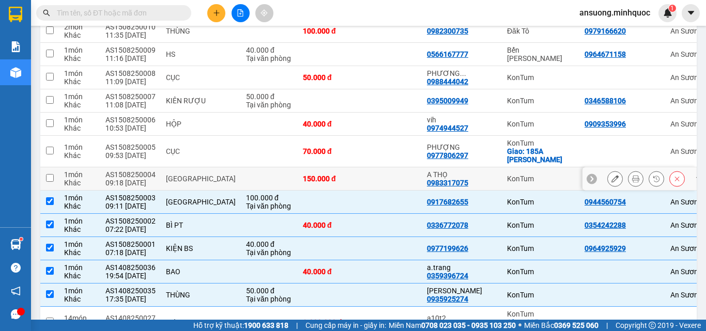
click at [360, 168] on td at bounding box center [391, 178] width 62 height 23
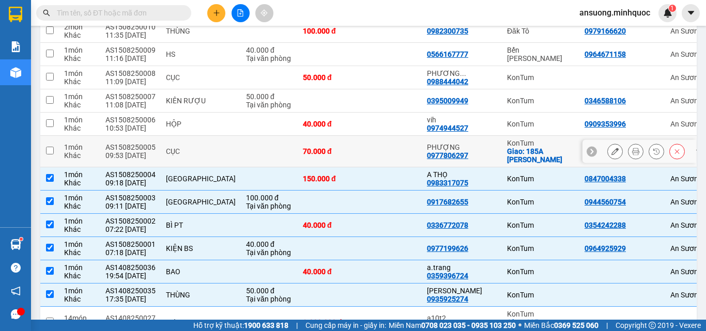
click at [360, 146] on td at bounding box center [391, 152] width 62 height 32
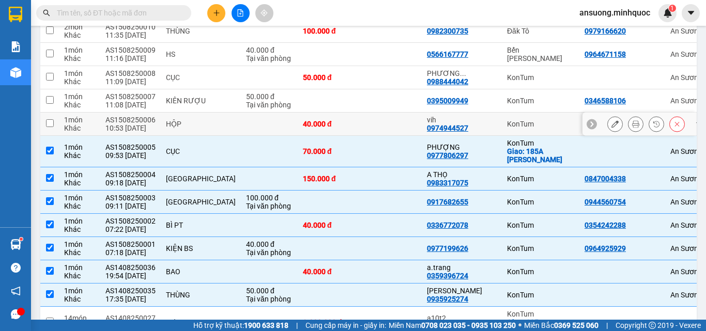
click at [360, 116] on td at bounding box center [391, 124] width 62 height 23
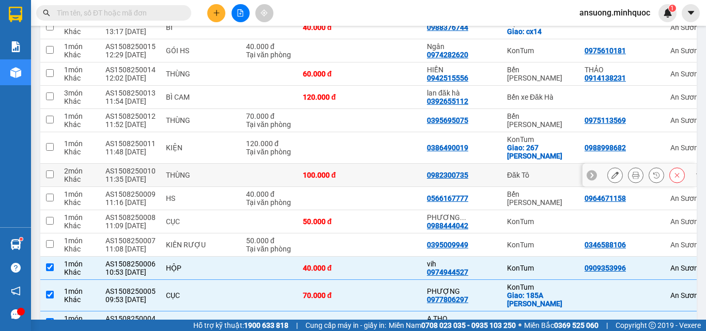
scroll to position [636, 0]
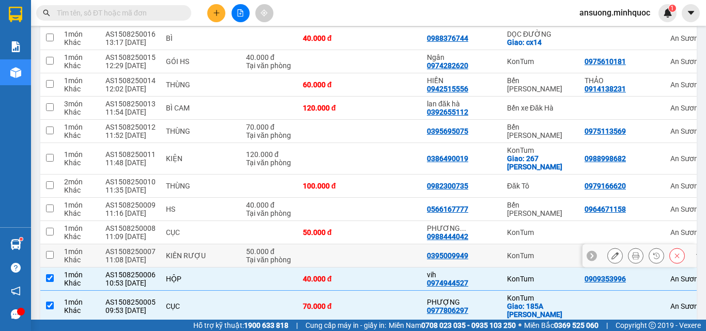
click at [298, 244] on td at bounding box center [329, 255] width 62 height 23
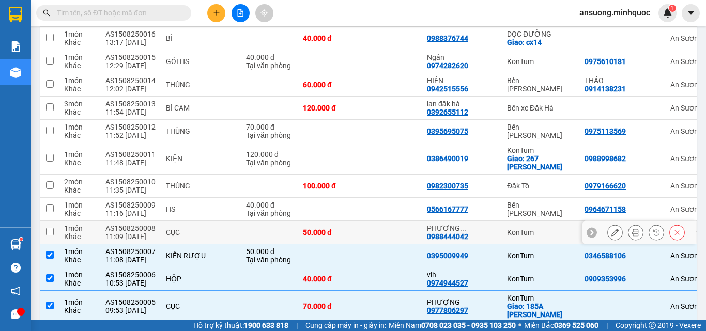
click at [360, 228] on td at bounding box center [391, 232] width 62 height 23
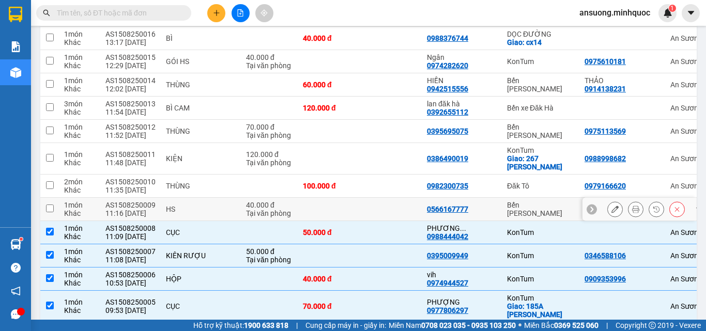
click at [312, 198] on td at bounding box center [329, 209] width 62 height 23
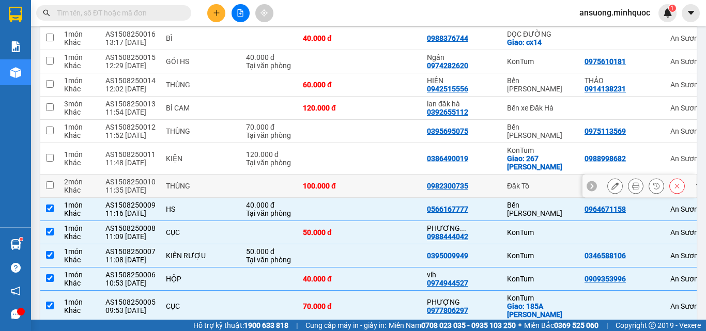
click at [360, 181] on td at bounding box center [391, 186] width 62 height 23
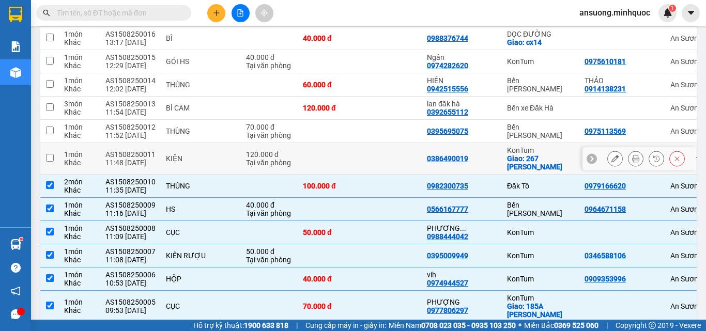
click at [360, 157] on td at bounding box center [391, 159] width 62 height 32
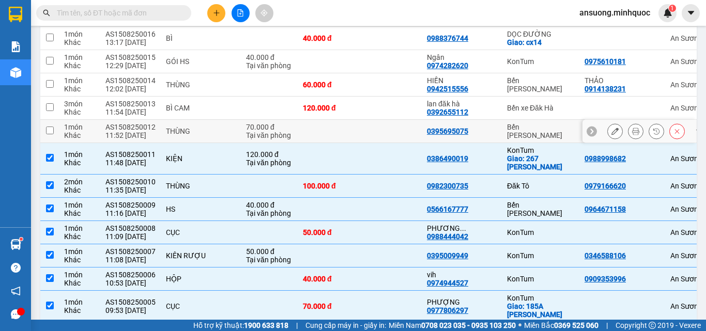
click at [298, 123] on td at bounding box center [329, 131] width 62 height 23
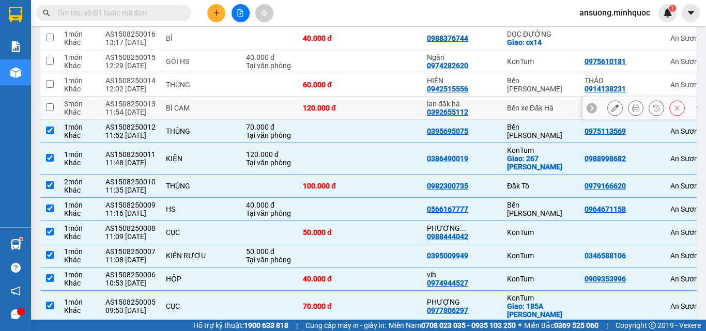
click at [360, 105] on td at bounding box center [391, 108] width 62 height 23
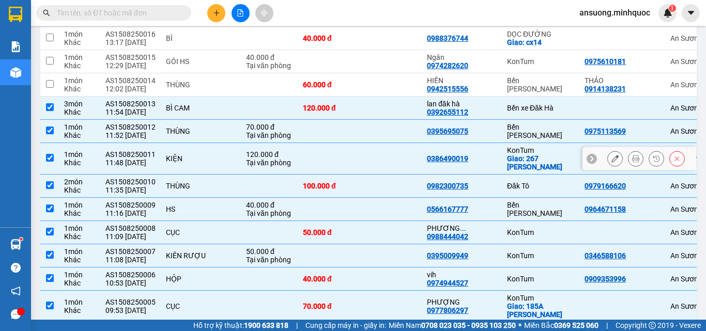
scroll to position [533, 0]
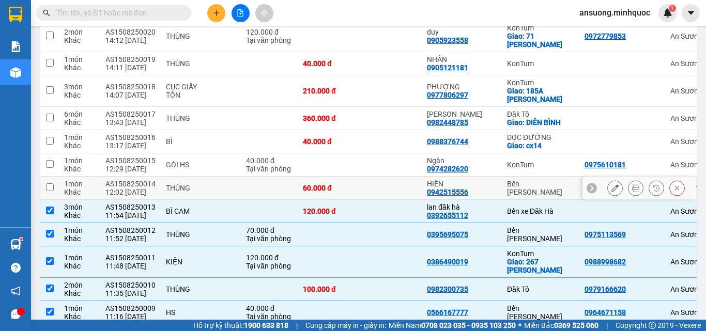
click at [318, 184] on div "60.000 đ" at bounding box center [329, 188] width 52 height 8
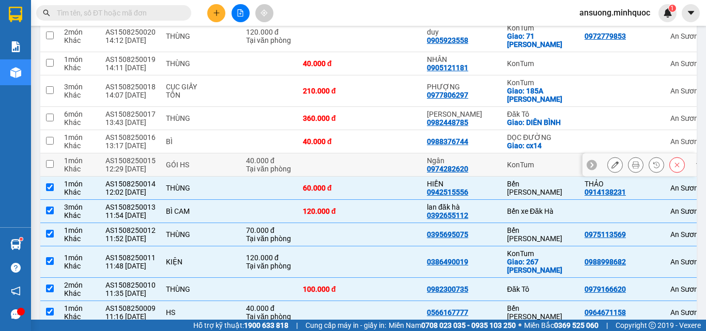
click at [321, 153] on td at bounding box center [329, 164] width 62 height 23
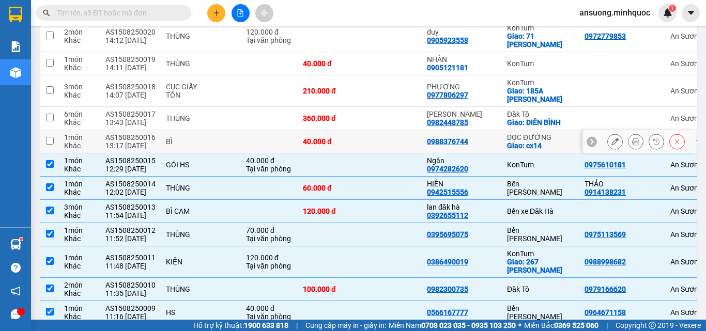
click at [360, 135] on td at bounding box center [391, 141] width 62 height 23
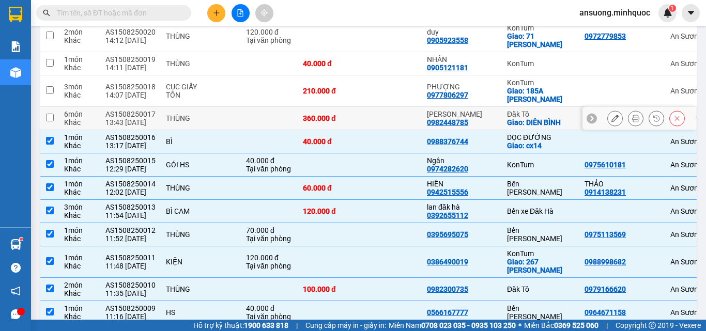
click at [360, 113] on td at bounding box center [391, 118] width 62 height 23
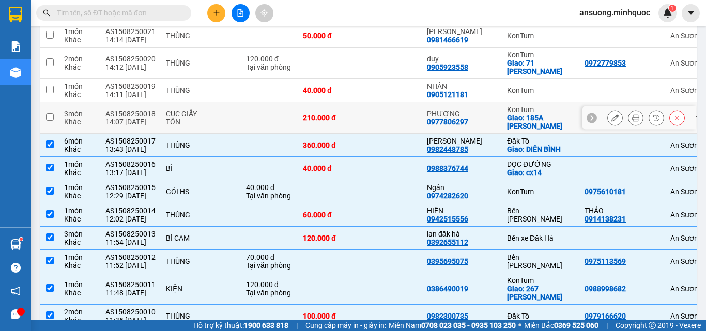
scroll to position [481, 0]
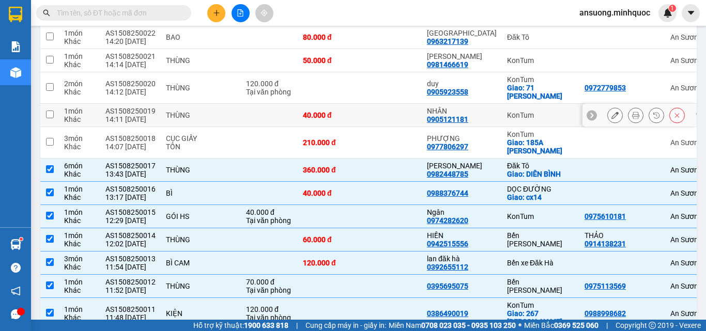
click at [316, 111] on div "40.000 đ" at bounding box center [329, 115] width 52 height 8
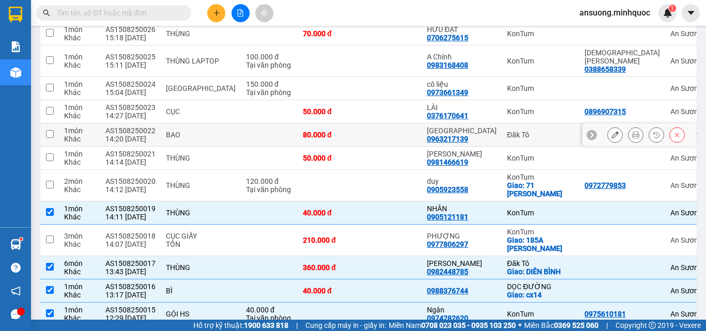
scroll to position [378, 0]
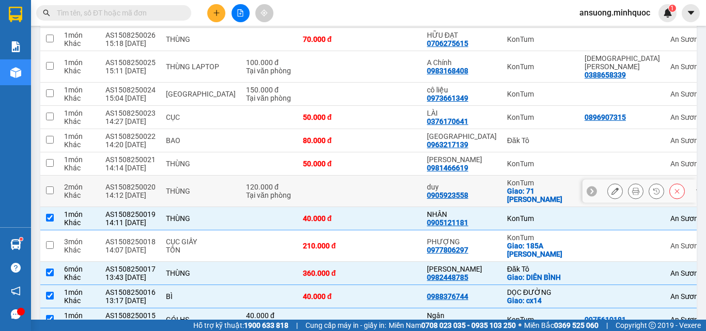
click at [317, 188] on td at bounding box center [329, 192] width 62 height 32
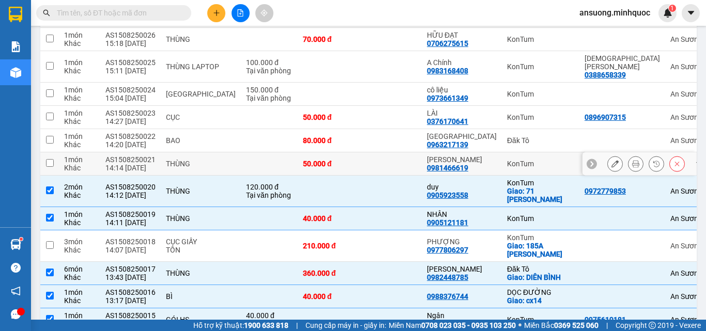
click at [322, 157] on td "50.000 đ" at bounding box center [329, 163] width 62 height 23
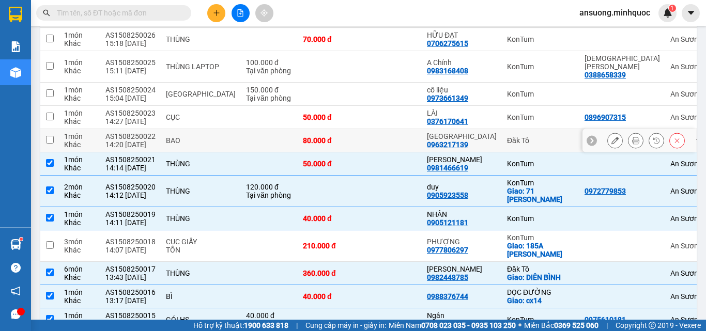
click at [360, 133] on td at bounding box center [391, 140] width 62 height 23
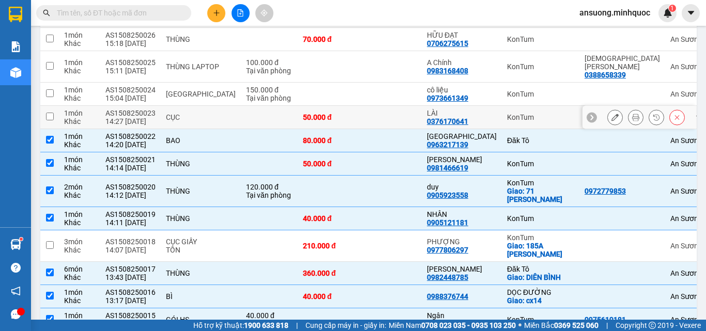
click at [360, 107] on td at bounding box center [391, 117] width 62 height 23
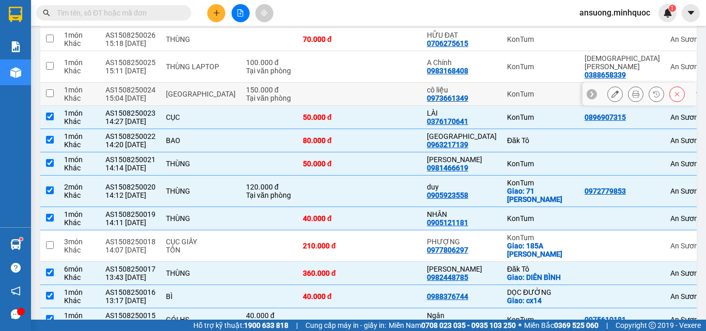
click at [311, 88] on td at bounding box center [329, 94] width 62 height 23
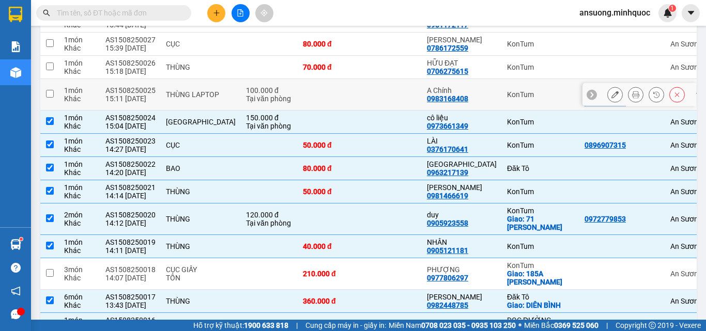
scroll to position [326, 0]
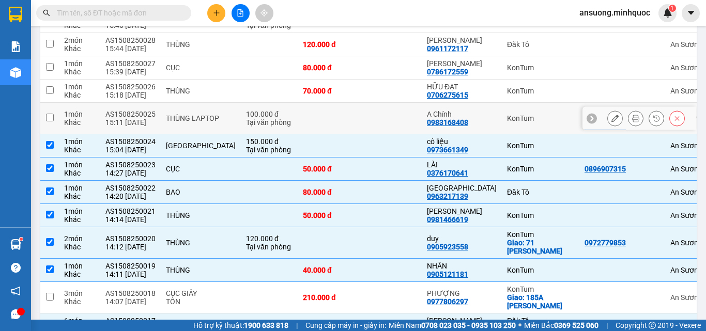
click at [319, 119] on td at bounding box center [329, 119] width 62 height 32
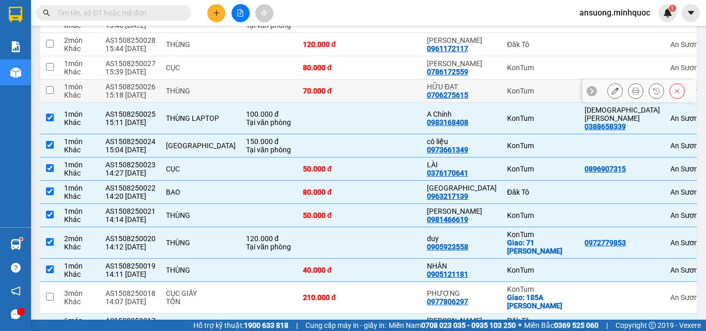
click at [360, 90] on td at bounding box center [391, 91] width 62 height 23
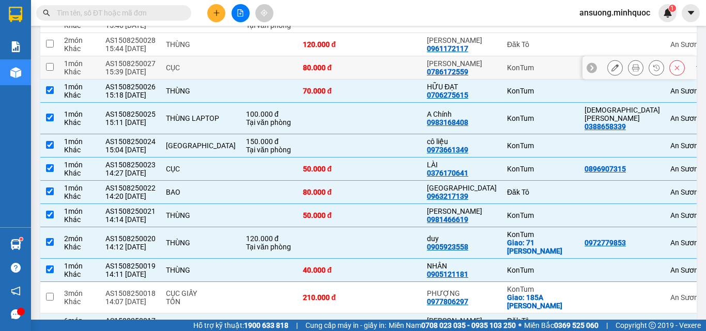
click at [241, 70] on td at bounding box center [269, 67] width 57 height 23
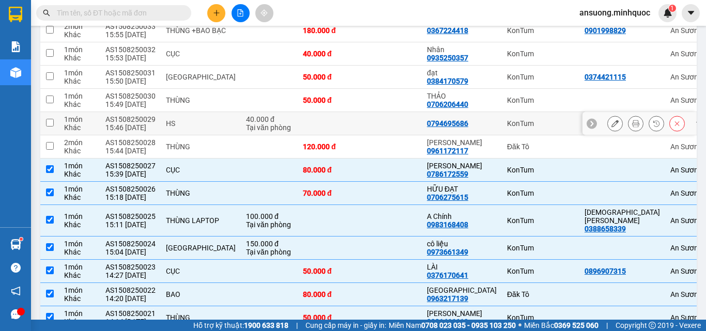
scroll to position [223, 0]
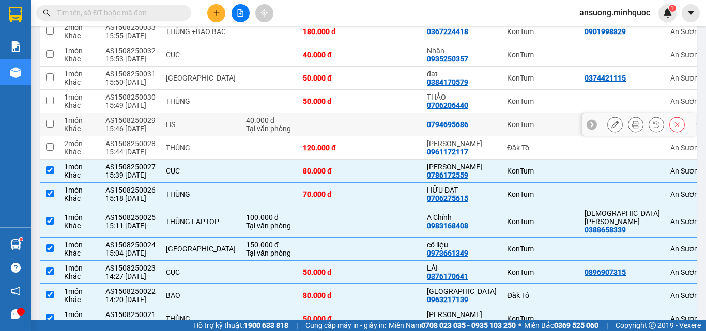
click at [313, 124] on td at bounding box center [329, 124] width 62 height 23
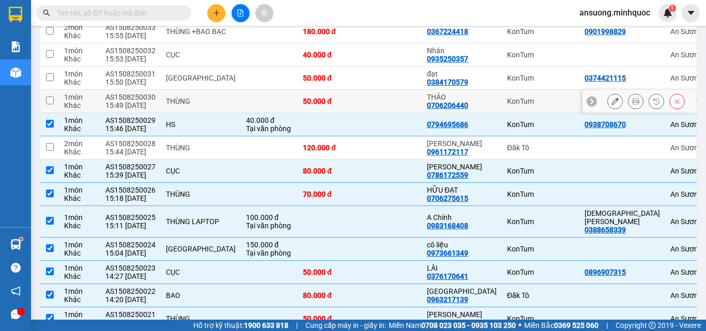
click at [360, 99] on td at bounding box center [391, 101] width 62 height 23
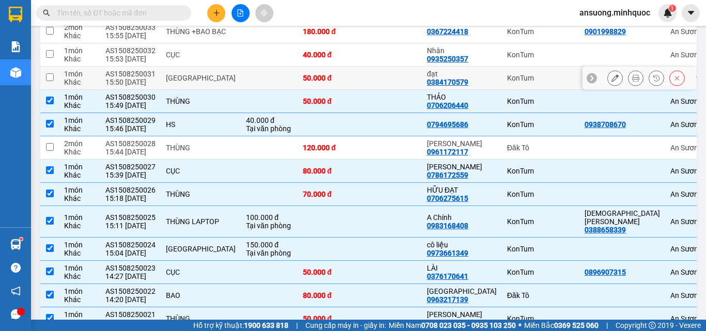
click at [360, 81] on td at bounding box center [391, 78] width 62 height 23
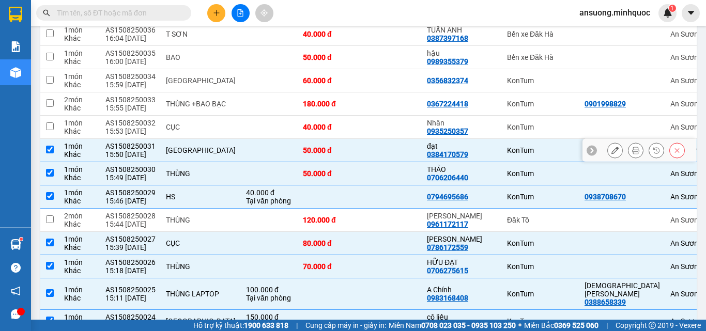
scroll to position [119, 0]
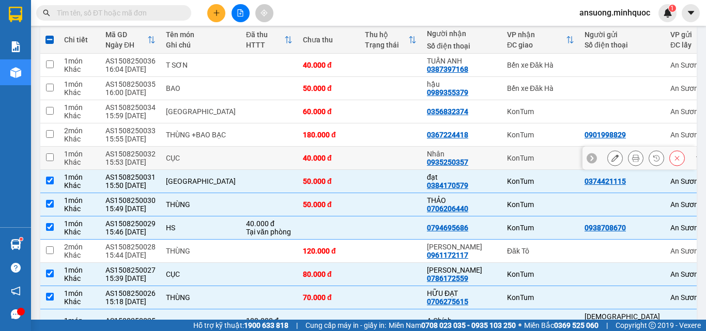
click at [307, 157] on div "40.000 đ" at bounding box center [329, 158] width 52 height 8
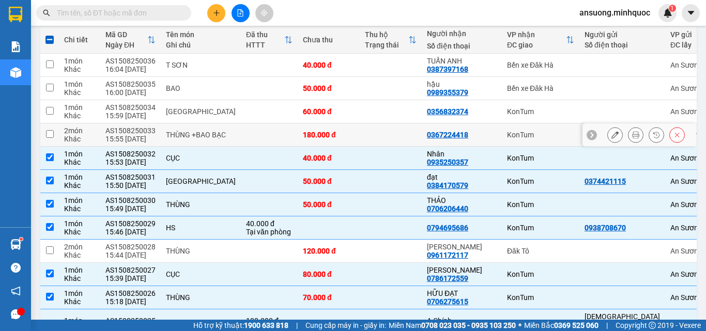
click at [360, 135] on td at bounding box center [391, 134] width 62 height 23
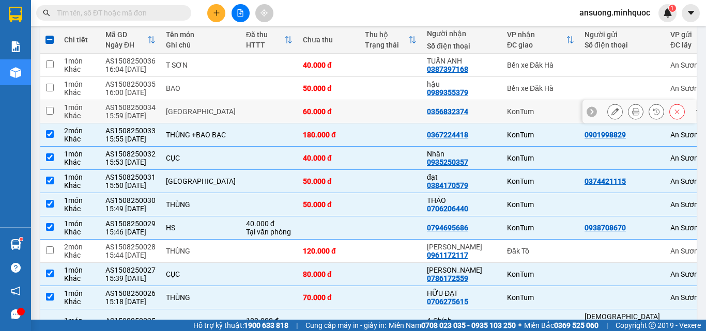
click at [360, 112] on td at bounding box center [391, 111] width 62 height 23
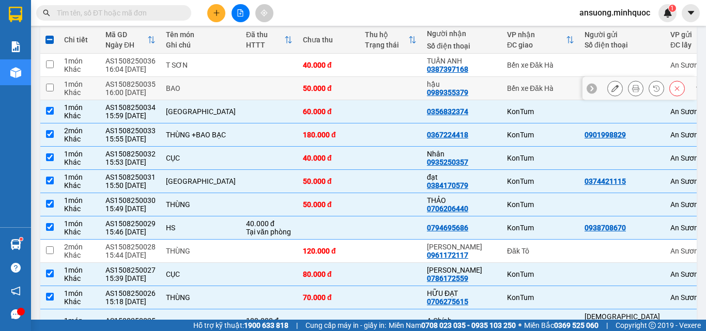
click at [241, 89] on td at bounding box center [269, 88] width 57 height 23
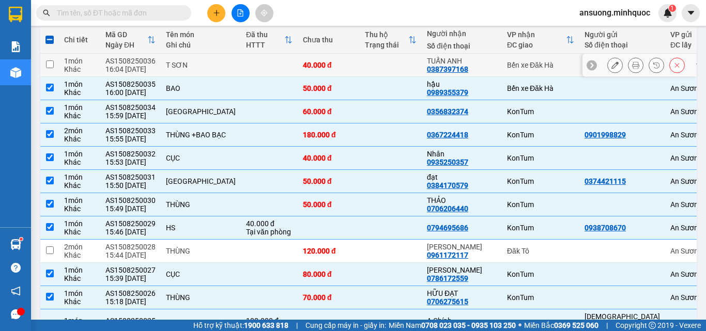
click at [310, 68] on div "40.000 đ" at bounding box center [329, 65] width 52 height 8
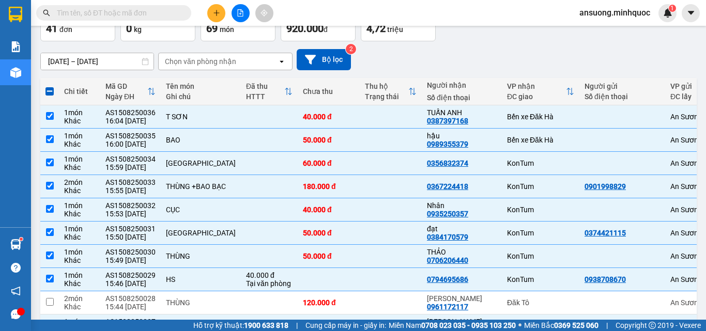
scroll to position [0, 0]
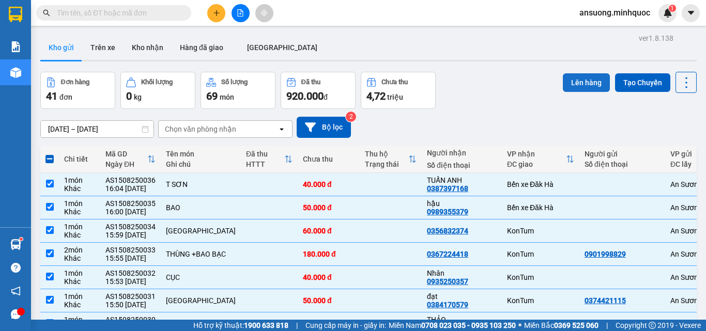
click at [563, 86] on button "Lên hàng" at bounding box center [586, 82] width 47 height 19
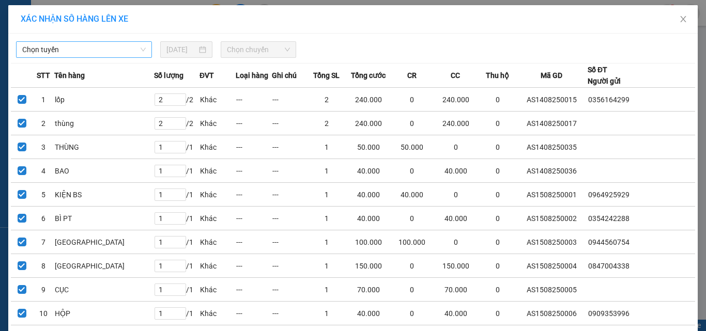
click at [67, 53] on span "Chọn tuyến" at bounding box center [83, 49] width 123 height 15
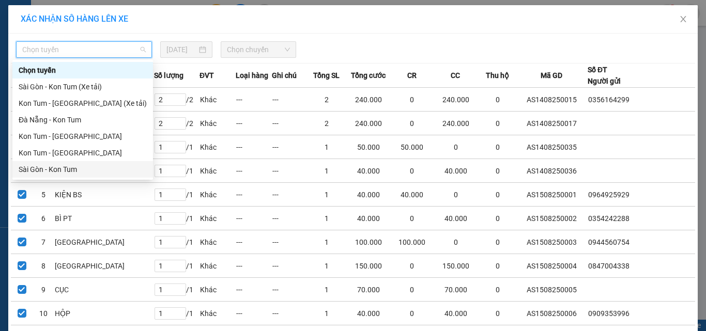
click at [51, 165] on div "Sài Gòn - Kon Tum" at bounding box center [83, 169] width 128 height 11
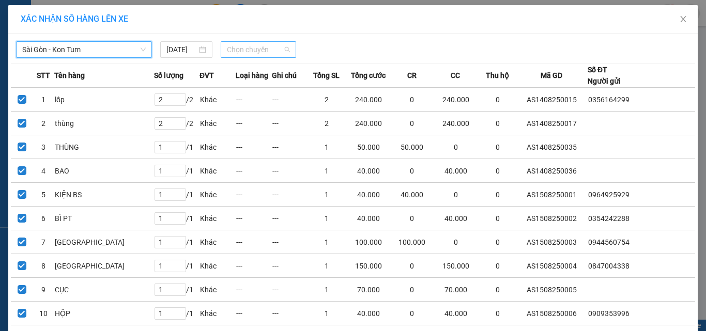
click at [249, 42] on span "Chọn chuyến" at bounding box center [259, 49] width 64 height 15
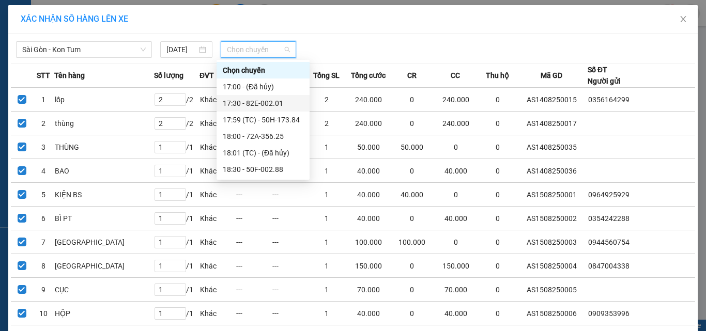
click at [268, 103] on div "17:30 - 82E-002.01" at bounding box center [263, 103] width 81 height 11
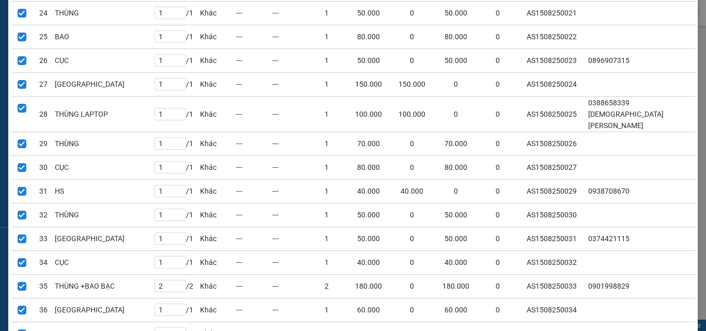
scroll to position [770, 0]
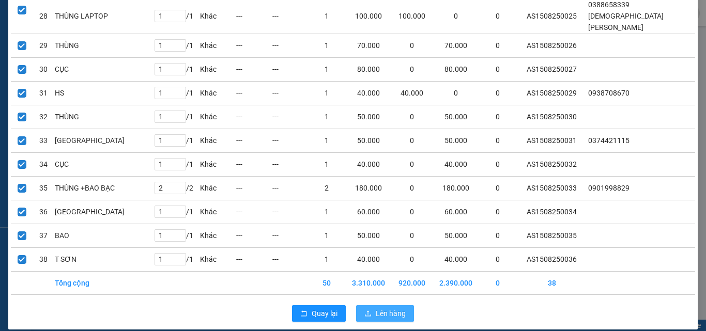
click at [376, 308] on span "Lên hàng" at bounding box center [391, 313] width 30 height 11
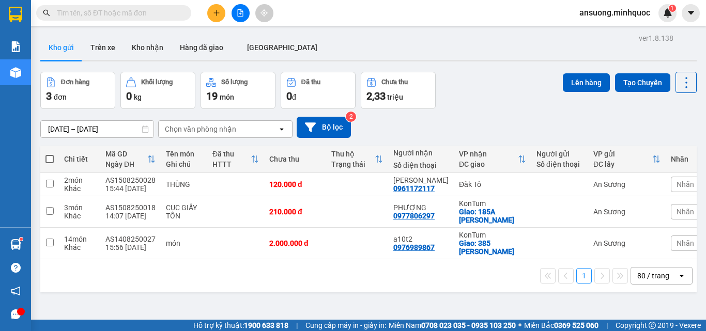
click at [212, 22] on div "Kết quả tìm kiếm ( 619 ) Bộ lọc Mã ĐH Trạng thái Món hàng Thu hộ Tổng cước Chưa…" at bounding box center [353, 13] width 706 height 26
click at [214, 11] on icon "plus" at bounding box center [216, 12] width 7 height 7
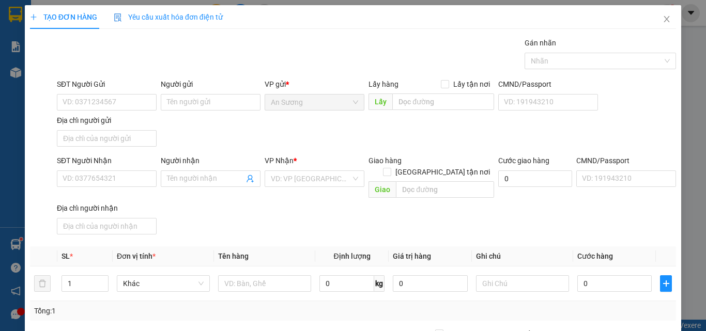
click at [81, 187] on div "SĐT Người Nhận VD: 0377654321" at bounding box center [107, 173] width 100 height 36
drag, startPoint x: 81, startPoint y: 187, endPoint x: 88, endPoint y: 179, distance: 10.6
click at [86, 181] on div "SĐT Người Nhận VD: 0377654321" at bounding box center [107, 173] width 100 height 36
click at [88, 179] on input "SĐT Người Nhận" at bounding box center [107, 178] width 100 height 17
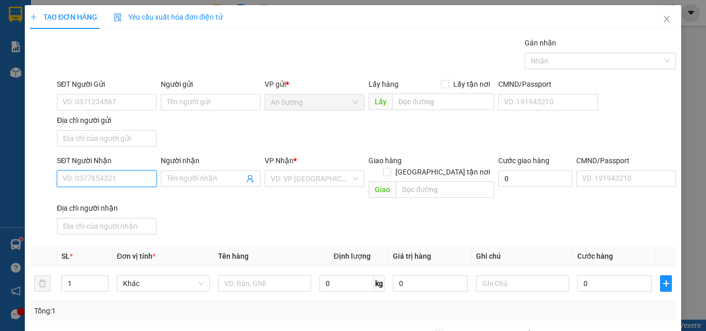
paste input "0976989867"
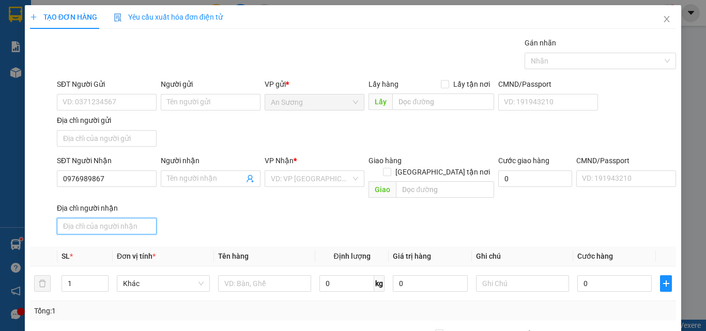
click at [127, 221] on input "Địa chỉ người nhận" at bounding box center [107, 226] width 100 height 17
click at [125, 187] on div "SĐT Người Nhận 0976989867" at bounding box center [107, 173] width 100 height 36
click at [128, 179] on input "0976989867" at bounding box center [107, 178] width 100 height 17
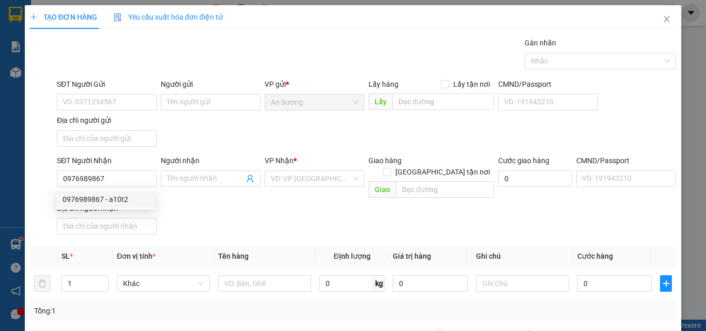
click at [217, 187] on div "Người nhận Tên người nhận" at bounding box center [211, 173] width 100 height 36
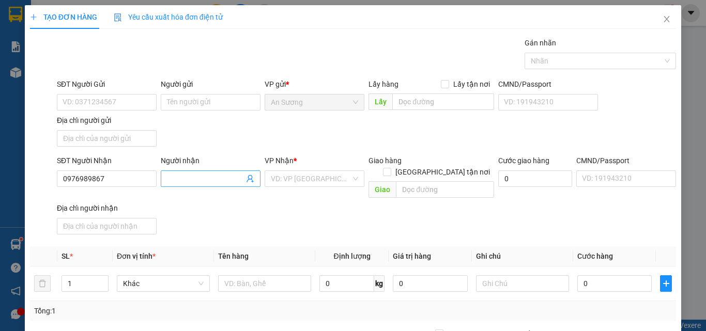
click at [204, 178] on input "Người nhận" at bounding box center [205, 178] width 77 height 11
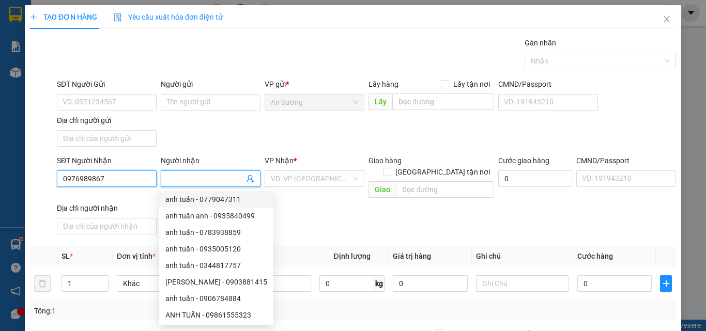
click at [119, 184] on input "0976989867" at bounding box center [107, 178] width 100 height 17
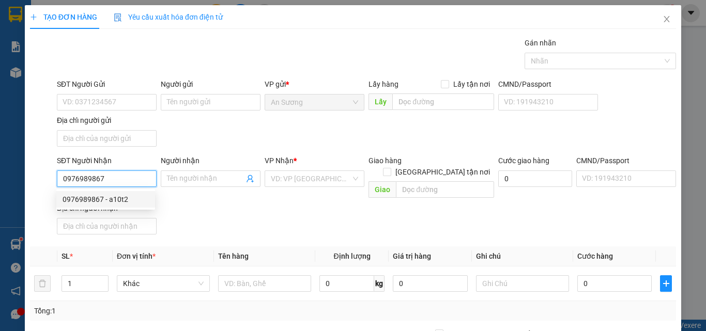
click at [117, 200] on div "0976989867 - a10t2" at bounding box center [106, 199] width 86 height 11
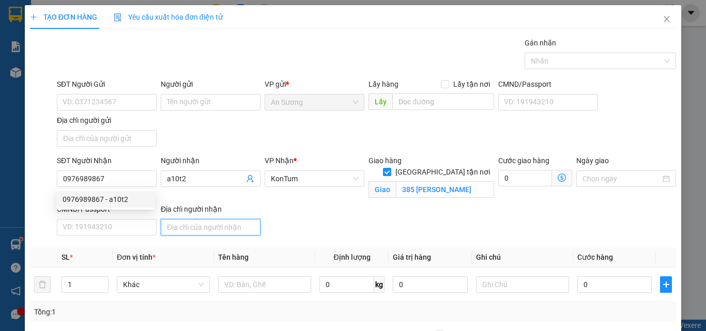
click at [228, 233] on input "Địa chỉ người nhận" at bounding box center [211, 227] width 100 height 17
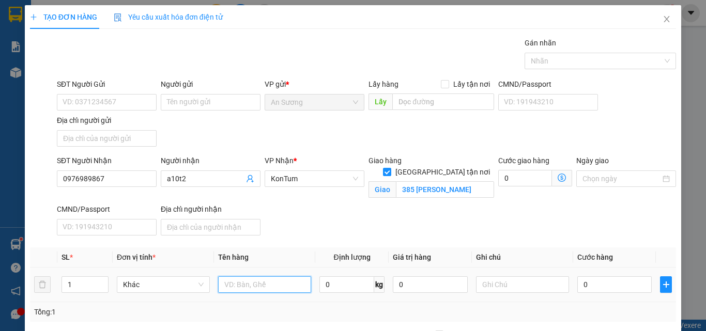
click at [232, 286] on input "text" at bounding box center [264, 284] width 93 height 17
click at [232, 284] on input "text" at bounding box center [264, 284] width 93 height 17
click at [281, 235] on div "SĐT Người Nhận 0976989867 Người nhận a10t2 VP Nhận * KonTum Giao hàng Giao tận …" at bounding box center [366, 197] width 623 height 85
click at [597, 227] on div "SĐT Người Nhận 0976989867 Người nhận a10t2 VP Nhận * KonTum Giao hàng Giao tận …" at bounding box center [366, 197] width 623 height 85
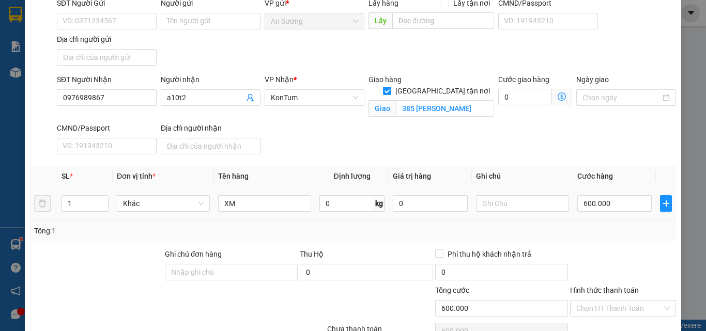
scroll to position [136, 0]
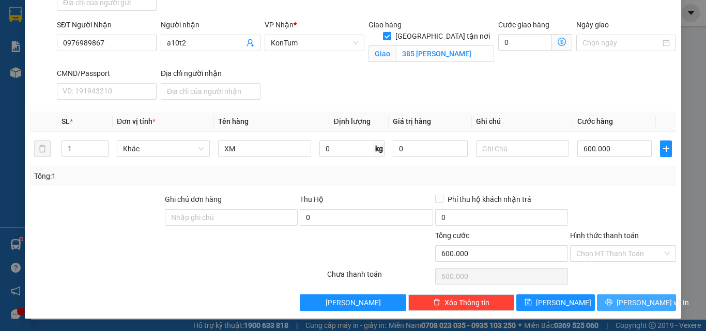
click at [621, 301] on button "[PERSON_NAME] và In" at bounding box center [636, 302] width 79 height 17
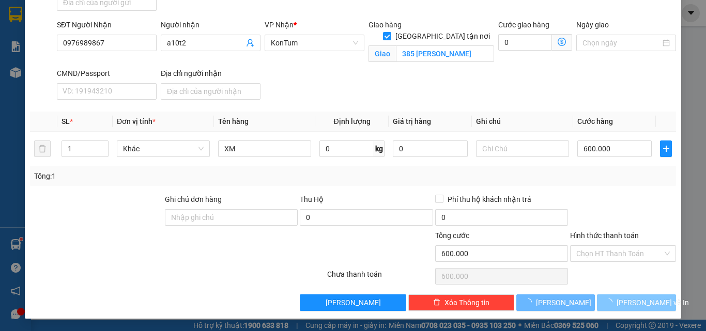
click at [621, 300] on span "[PERSON_NAME] và In" at bounding box center [652, 302] width 72 height 11
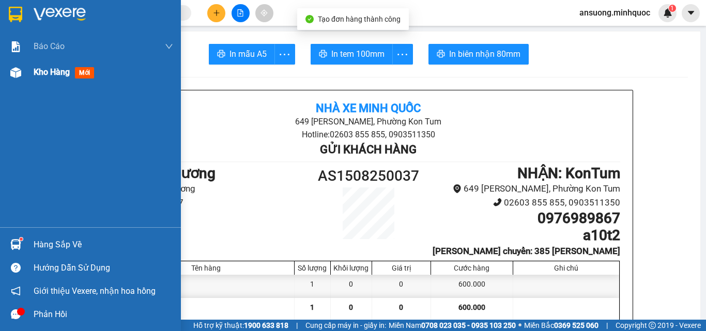
click at [8, 77] on div at bounding box center [16, 73] width 18 height 18
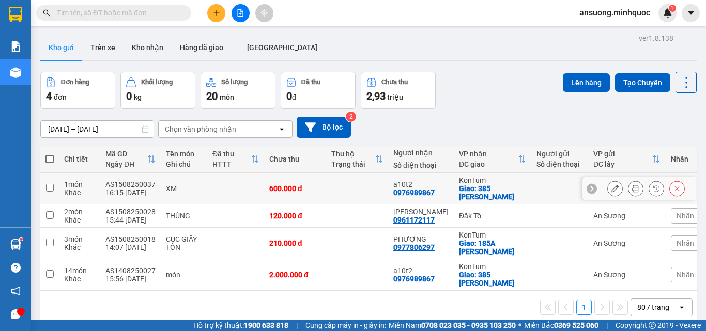
click at [53, 191] on input "checkbox" at bounding box center [50, 188] width 8 height 8
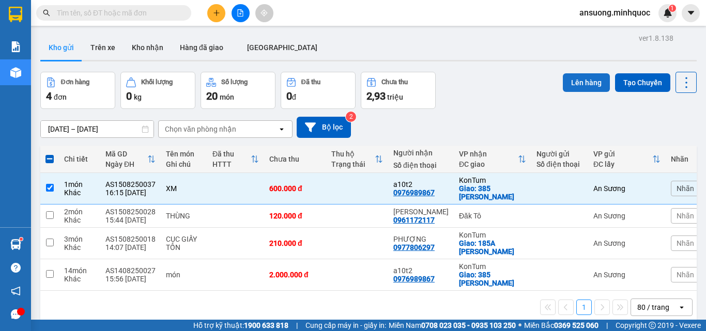
click at [583, 90] on button "Lên hàng" at bounding box center [586, 82] width 47 height 19
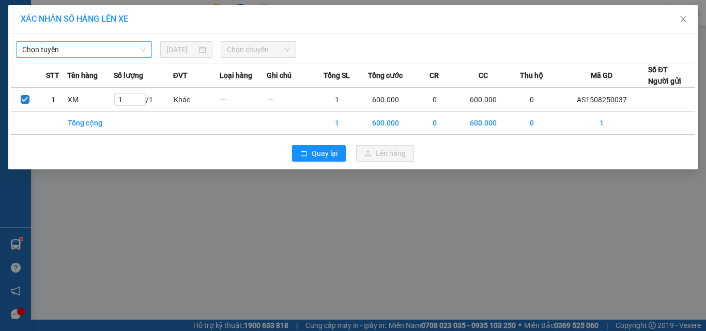
click at [97, 46] on span "Chọn tuyến" at bounding box center [83, 49] width 123 height 15
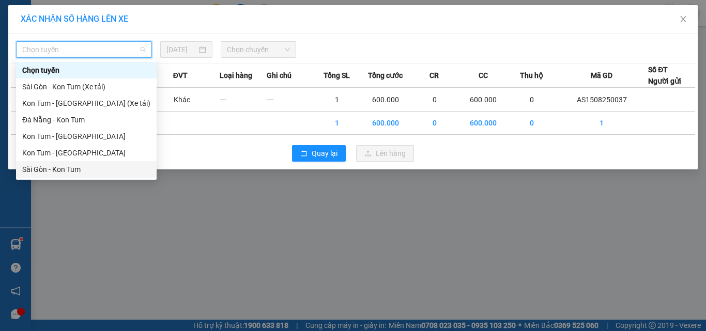
click at [51, 165] on div "Sài Gòn - Kon Tum" at bounding box center [86, 169] width 128 height 11
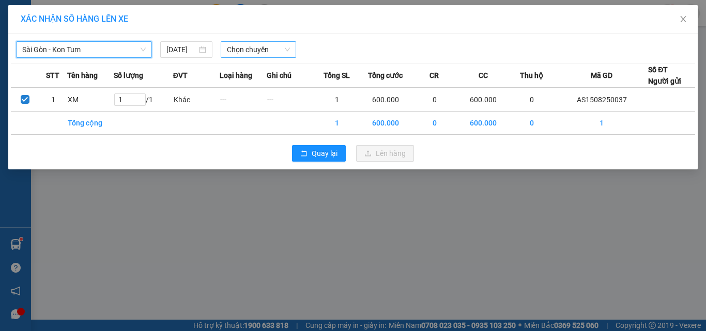
click at [243, 51] on span "Chọn chuyến" at bounding box center [259, 49] width 64 height 15
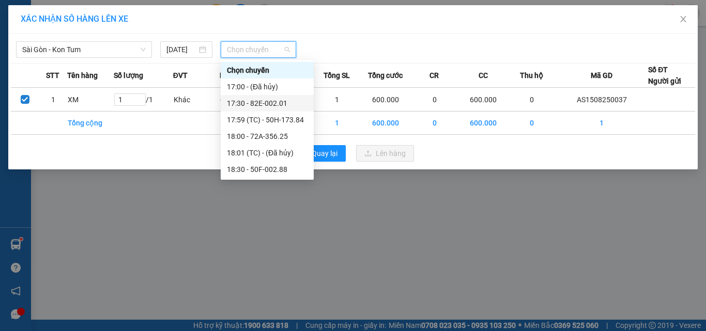
click at [269, 104] on div "17:30 - 82E-002.01" at bounding box center [267, 103] width 81 height 11
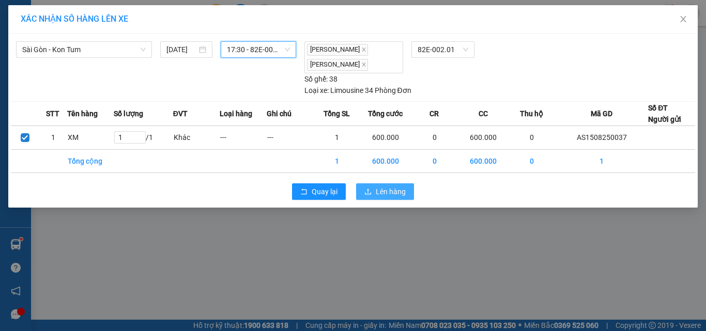
click at [390, 195] on span "Lên hàng" at bounding box center [391, 191] width 30 height 11
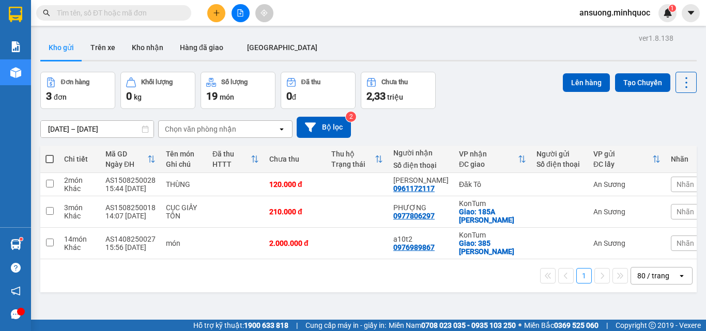
click at [240, 2] on div "Kết quả tìm kiếm ( 619 ) Bộ lọc Mã ĐH Trạng thái Món hàng Thu hộ Tổng cước Chưa…" at bounding box center [353, 13] width 706 height 26
click at [246, 10] on button at bounding box center [240, 13] width 18 height 18
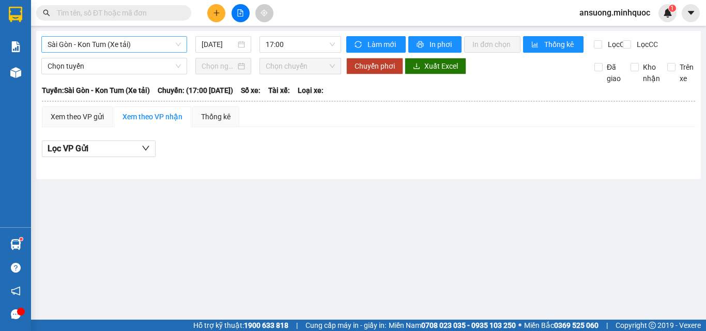
click at [58, 41] on span "Sài Gòn - Kon Tum (Xe tải)" at bounding box center [114, 44] width 133 height 15
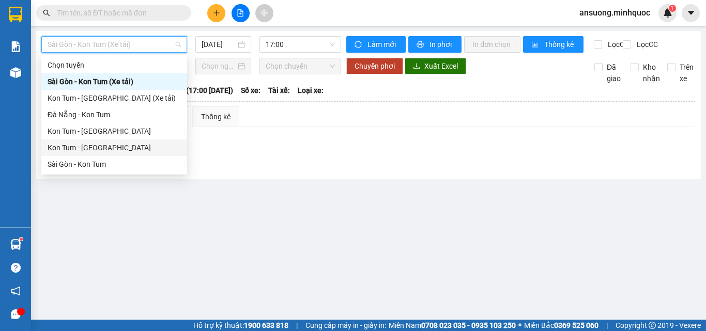
click at [69, 147] on div "Kon Tum - [GEOGRAPHIC_DATA]" at bounding box center [114, 147] width 133 height 11
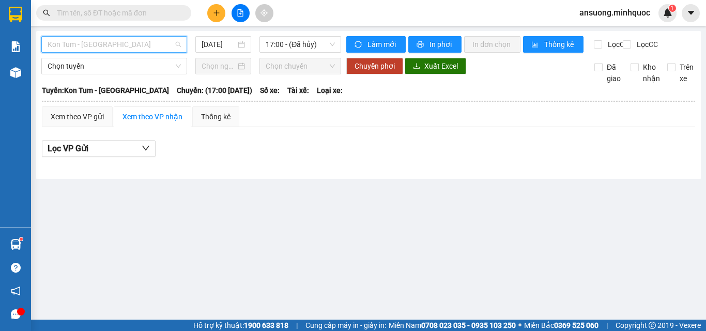
click at [93, 48] on span "Kon Tum - [GEOGRAPHIC_DATA]" at bounding box center [114, 44] width 133 height 15
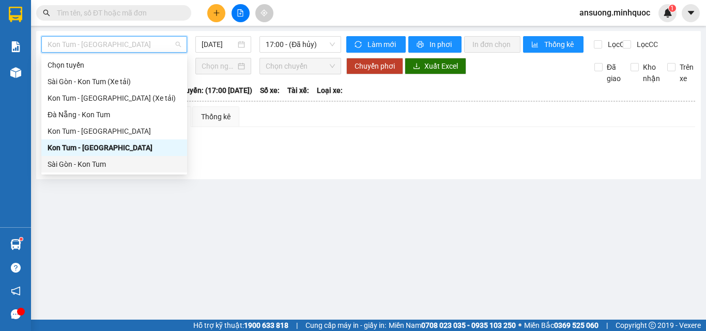
drag, startPoint x: 72, startPoint y: 168, endPoint x: 181, endPoint y: 72, distance: 145.3
click at [75, 167] on div "Sài Gòn - Kon Tum" at bounding box center [114, 164] width 133 height 11
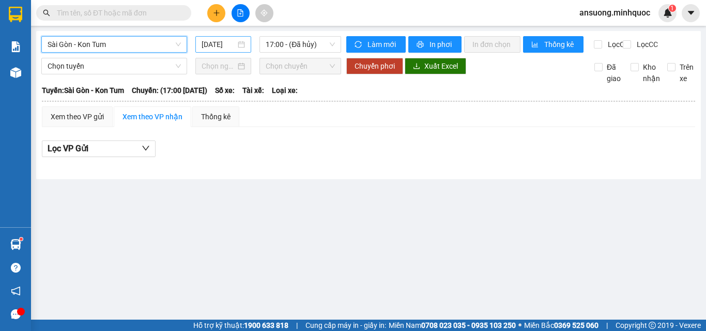
click at [212, 40] on input "[DATE]" at bounding box center [218, 44] width 34 height 11
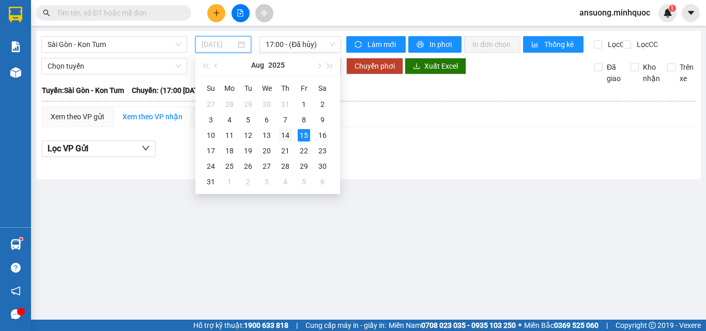
click at [278, 138] on td "14" at bounding box center [285, 135] width 19 height 15
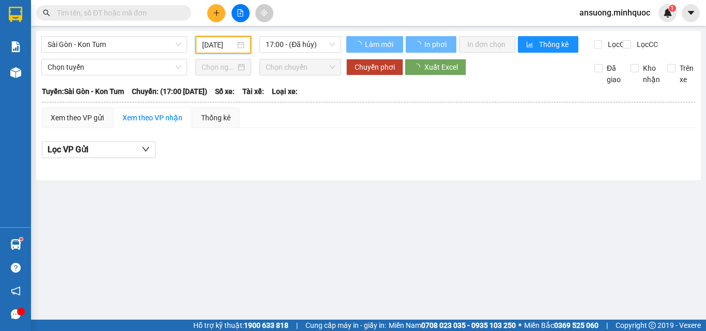
click at [221, 41] on input "[DATE]" at bounding box center [218, 44] width 33 height 11
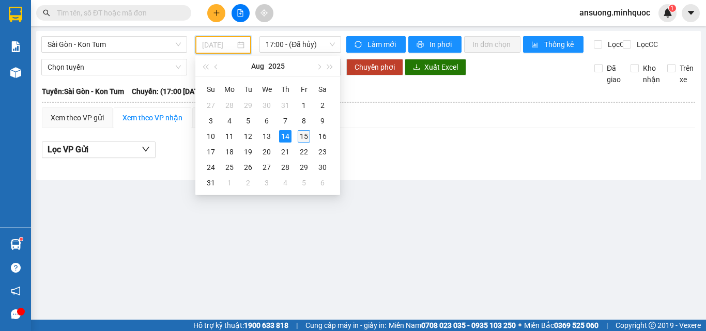
click at [302, 139] on div "15" at bounding box center [304, 136] width 12 height 12
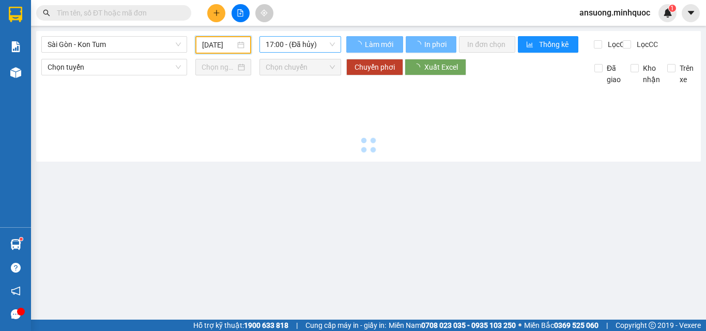
click at [303, 54] on div "Sài Gòn - Kon Tum 15/08/2025 17:00 - (Đã hủy)" at bounding box center [191, 45] width 300 height 18
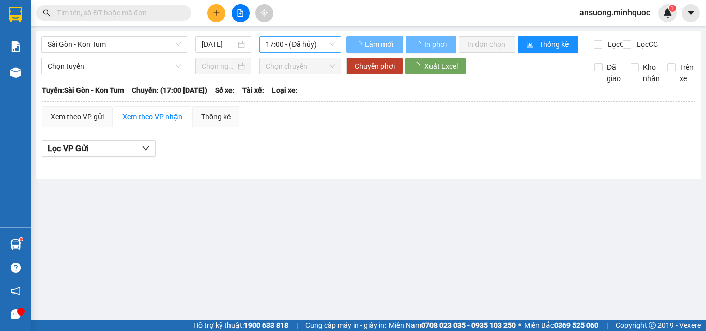
click at [306, 44] on span "17:00 - (Đã hủy)" at bounding box center [300, 44] width 69 height 15
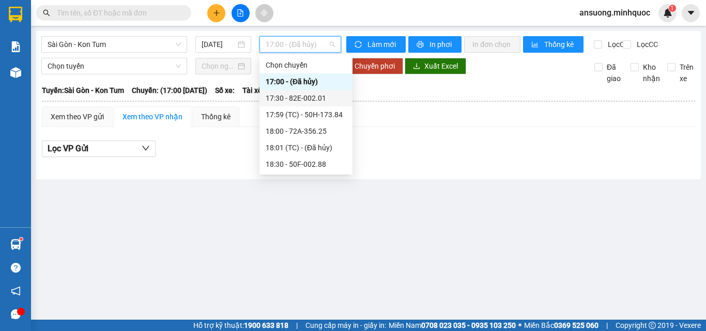
click at [301, 100] on div "17:30 - 82E-002.01" at bounding box center [306, 97] width 81 height 11
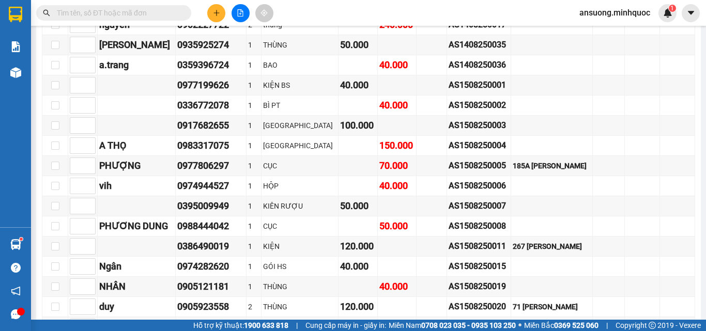
scroll to position [568, 0]
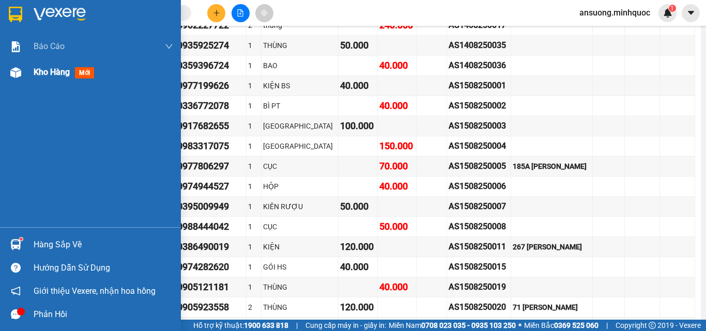
click at [12, 80] on div at bounding box center [16, 73] width 18 height 18
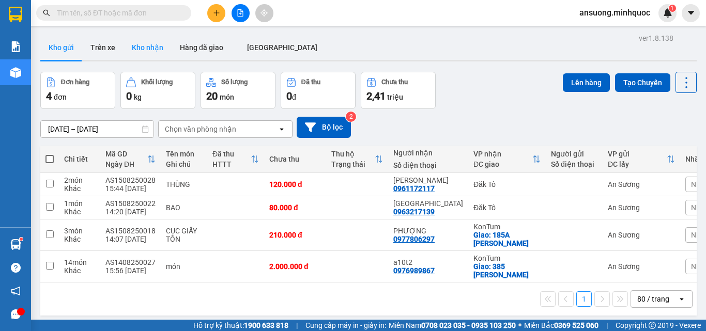
click at [144, 41] on button "Kho nhận" at bounding box center [147, 47] width 48 height 25
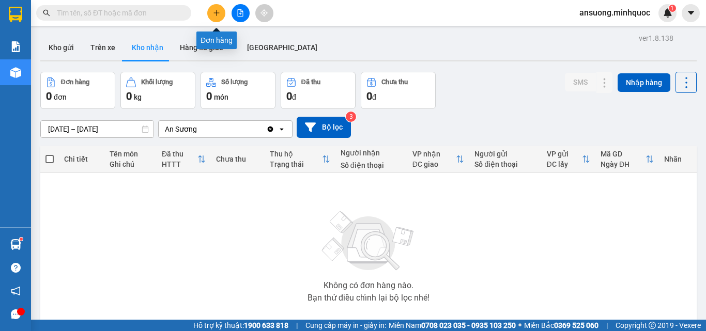
click at [210, 14] on button at bounding box center [216, 13] width 18 height 18
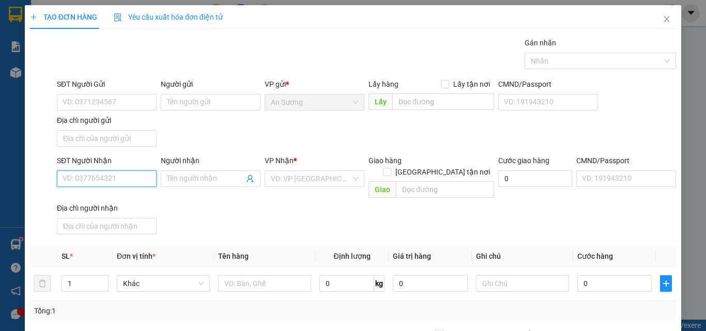
click at [83, 185] on input "SĐT Người Nhận" at bounding box center [107, 178] width 100 height 17
click at [79, 177] on input "SĐT Người Nhận" at bounding box center [107, 178] width 100 height 17
click at [81, 178] on input "SĐT Người Nhận" at bounding box center [107, 178] width 100 height 17
drag, startPoint x: 84, startPoint y: 201, endPoint x: 305, endPoint y: 219, distance: 221.3
click at [86, 201] on div "0776755270" at bounding box center [106, 199] width 86 height 11
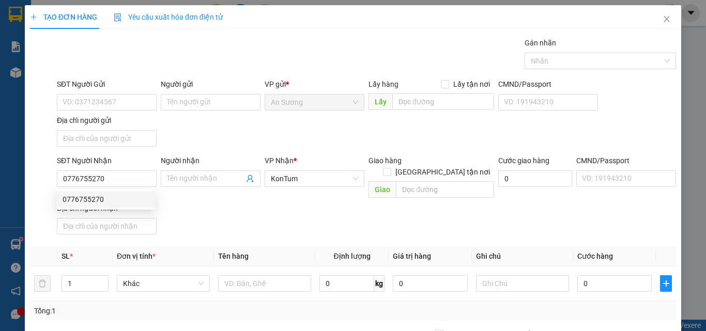
click at [305, 219] on div "SĐT Người Nhận 0776755270 Người nhận Tên người nhận VP Nhận * KonTum Giao hàng …" at bounding box center [366, 197] width 623 height 84
click at [241, 130] on div "SĐT Người Gửi VD: 0371234567 Người gửi Tên người gửi VP gửi * An Sương Lấy hàng…" at bounding box center [366, 115] width 623 height 72
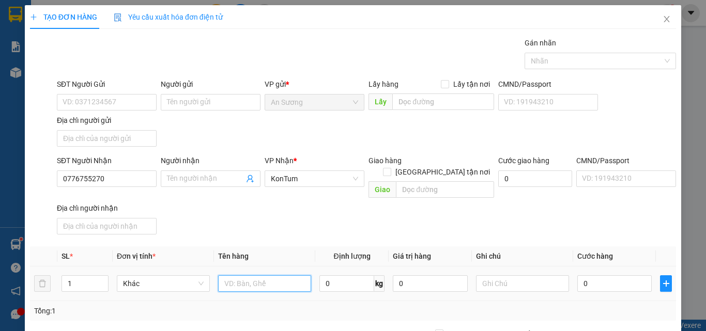
click at [243, 275] on input "text" at bounding box center [264, 283] width 93 height 17
click at [335, 209] on div "SĐT Người Nhận 0776755270 Người nhận Tên người nhận VP Nhận * KonTum Giao hàng …" at bounding box center [366, 197] width 623 height 84
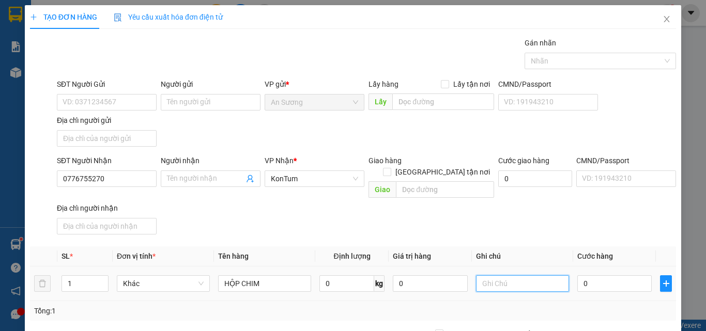
click at [521, 275] on input "text" at bounding box center [522, 283] width 93 height 17
click at [535, 246] on th "Ghi chú" at bounding box center [522, 256] width 101 height 20
click at [607, 275] on input "0" at bounding box center [614, 283] width 74 height 17
click at [565, 221] on div "SĐT Người Nhận 0776755270 Người nhận Tên người nhận VP Nhận * KonTum Giao hàng …" at bounding box center [366, 197] width 623 height 84
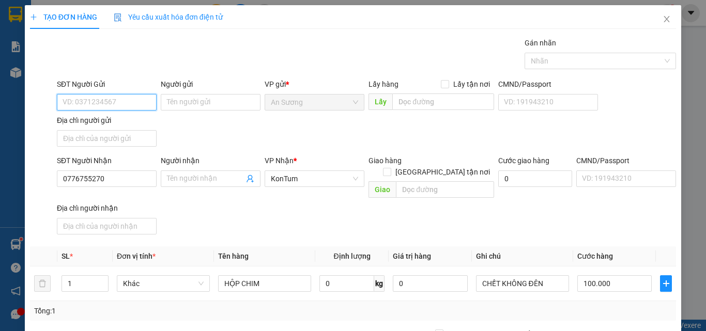
click at [65, 98] on input "SĐT Người Gửi" at bounding box center [107, 102] width 100 height 17
click at [66, 99] on input "SĐT Người Gửi" at bounding box center [107, 102] width 100 height 17
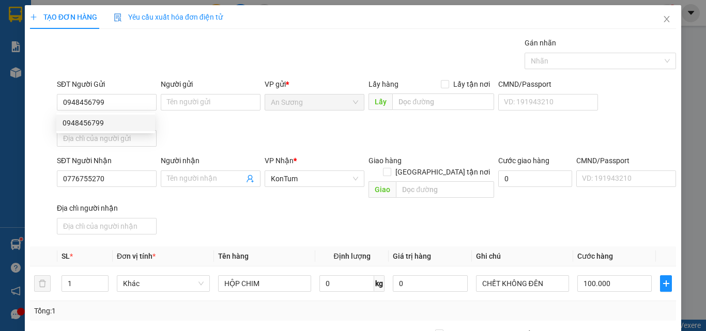
drag, startPoint x: 229, startPoint y: 117, endPoint x: 253, endPoint y: 237, distance: 121.6
click at [231, 117] on div "SĐT Người Gửi 0948456799 Người gửi Tên người gửi VP gửi * An Sương Lấy hàng Lấy…" at bounding box center [366, 115] width 623 height 72
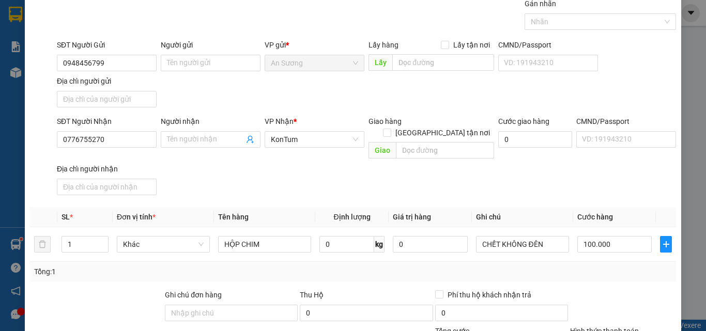
scroll to position [123, 0]
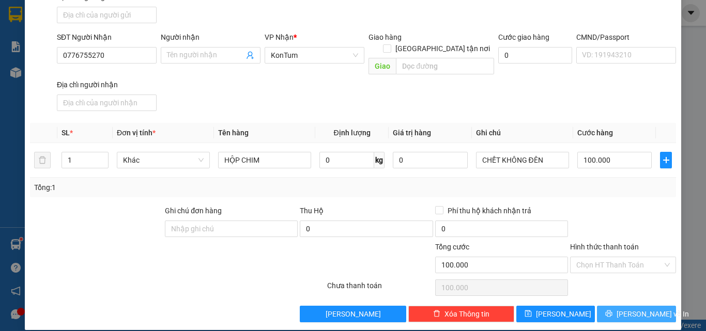
click at [611, 310] on icon "printer" at bounding box center [608, 313] width 7 height 7
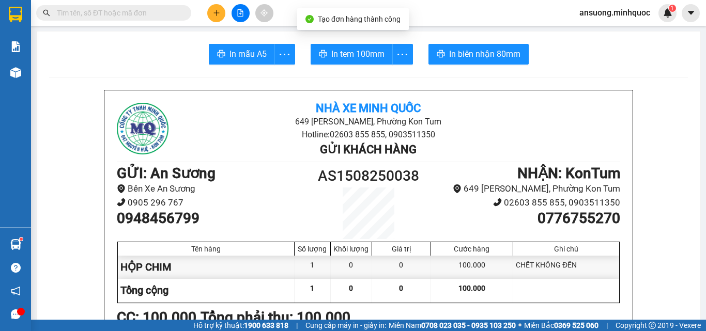
drag, startPoint x: 227, startPoint y: 33, endPoint x: 231, endPoint y: 38, distance: 5.9
click at [249, 47] on button "In mẫu A5" at bounding box center [242, 54] width 66 height 21
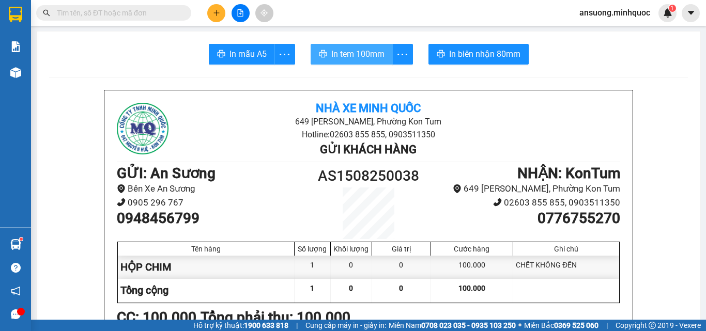
drag, startPoint x: 365, startPoint y: 73, endPoint x: 368, endPoint y: 58, distance: 15.4
drag, startPoint x: 368, startPoint y: 58, endPoint x: 319, endPoint y: 98, distance: 63.2
click at [368, 57] on span "In tem 100mm" at bounding box center [357, 54] width 53 height 13
click at [215, 15] on icon "plus" at bounding box center [216, 12] width 7 height 7
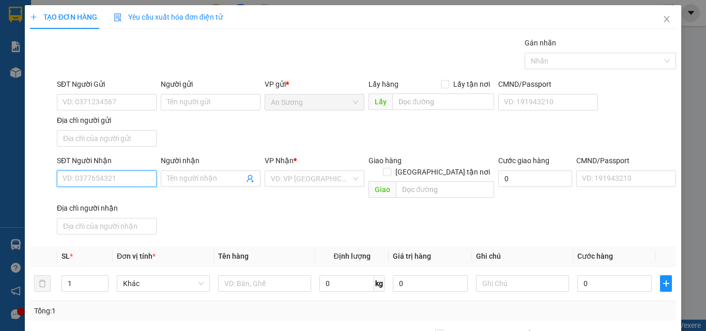
click at [84, 184] on input "SĐT Người Nhận" at bounding box center [107, 178] width 100 height 17
click at [110, 197] on div "0358254360" at bounding box center [106, 199] width 86 height 11
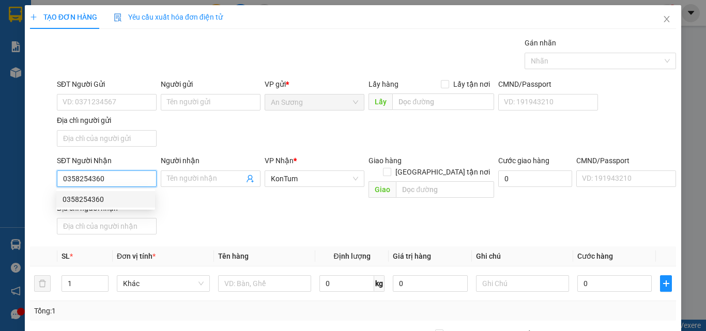
type input "0358254360"
click at [260, 196] on div "SĐT Người Nhận 0358254360 Người nhận Tên người nhận VP Nhận * KonTum Giao hàng …" at bounding box center [366, 197] width 623 height 84
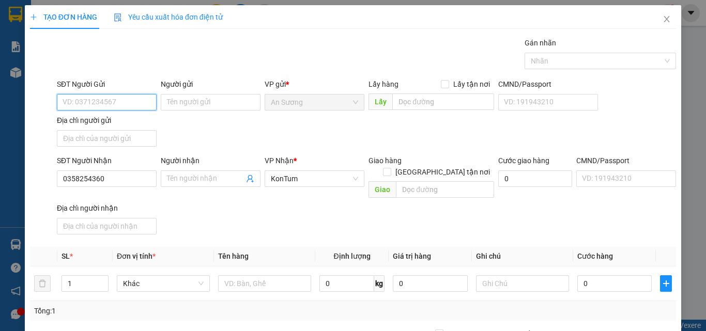
click at [95, 105] on input "SĐT Người Gửi" at bounding box center [107, 102] width 100 height 17
click at [125, 125] on div "0908945122" at bounding box center [106, 122] width 86 height 11
type input "0908945122"
click at [229, 214] on div "SĐT Người Nhận 0358254360 Người nhận Tên người nhận VP Nhận * KonTum Giao hàng …" at bounding box center [366, 197] width 623 height 84
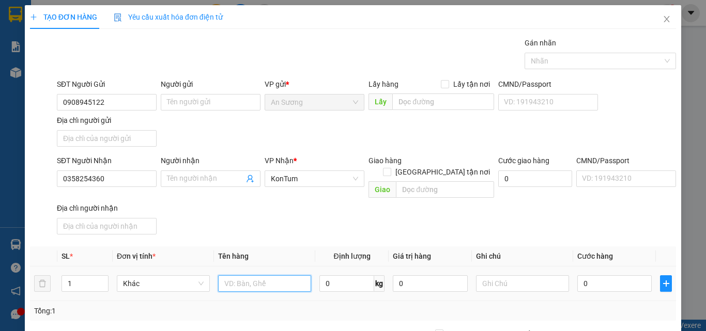
click at [255, 275] on input "text" at bounding box center [264, 283] width 93 height 17
type input "[GEOGRAPHIC_DATA]"
drag, startPoint x: 278, startPoint y: 206, endPoint x: 497, endPoint y: 286, distance: 232.6
click at [279, 206] on div "SĐT Người Nhận 0358254360 Người nhận Tên người nhận VP Nhận * KonTum Giao hàng …" at bounding box center [366, 197] width 623 height 84
click at [623, 275] on input "0" at bounding box center [614, 283] width 74 height 17
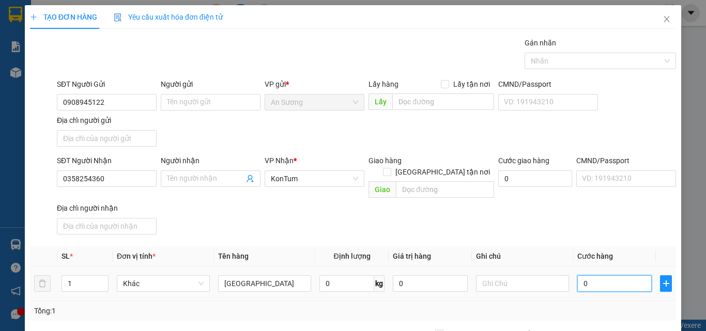
type input "1"
type input "15"
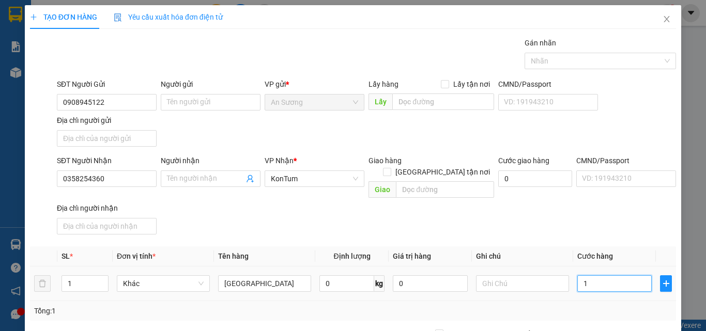
type input "15"
type input "150"
type input "150.000"
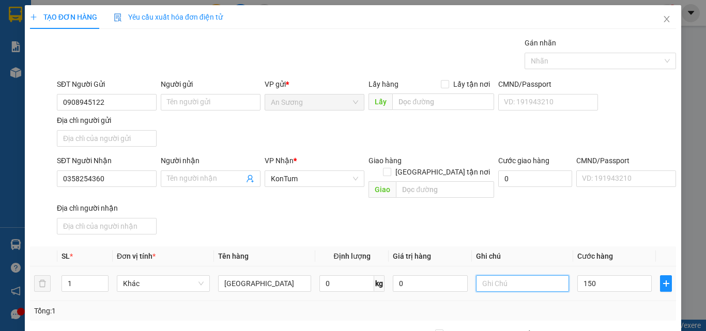
type input "150.000"
click at [519, 277] on input "text" at bounding box center [522, 283] width 93 height 17
type input "TỒN"
click at [572, 305] on div "Tổng: 1" at bounding box center [353, 310] width 638 height 11
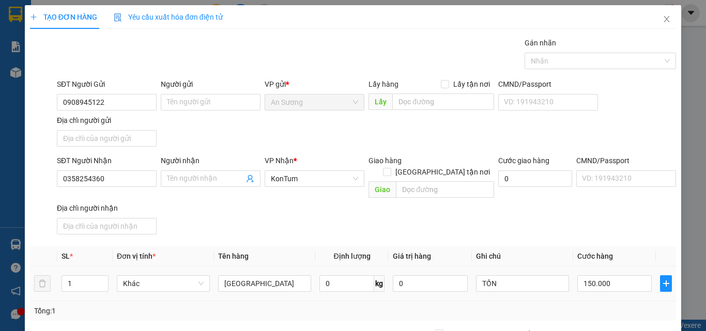
scroll to position [103, 0]
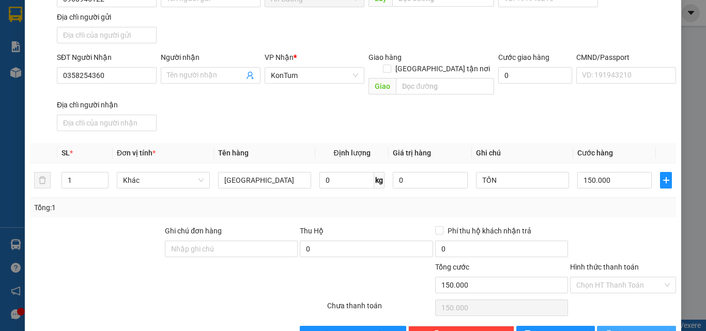
click at [632, 329] on span "[PERSON_NAME] và In" at bounding box center [652, 334] width 72 height 11
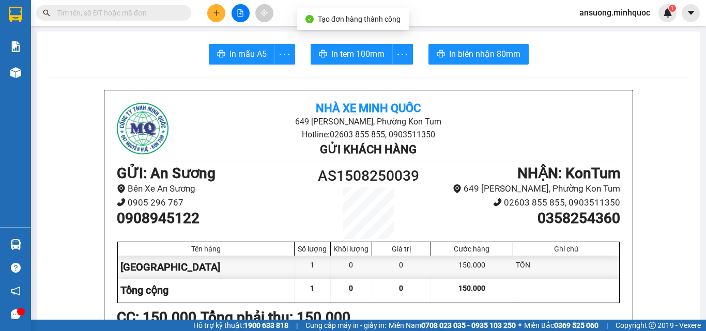
drag, startPoint x: 253, startPoint y: 57, endPoint x: 257, endPoint y: 62, distance: 6.3
click at [257, 62] on button "In mẫu A5" at bounding box center [242, 54] width 66 height 21
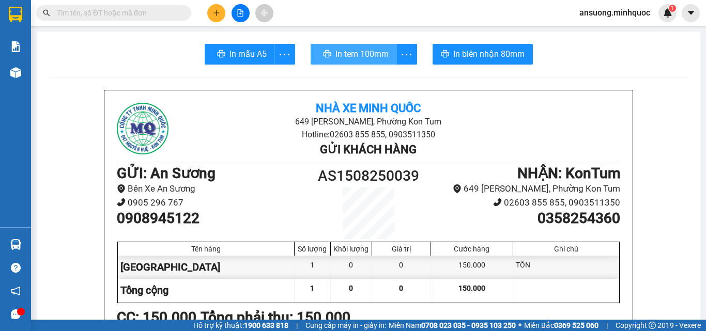
click at [367, 59] on span "In tem 100mm" at bounding box center [361, 54] width 53 height 13
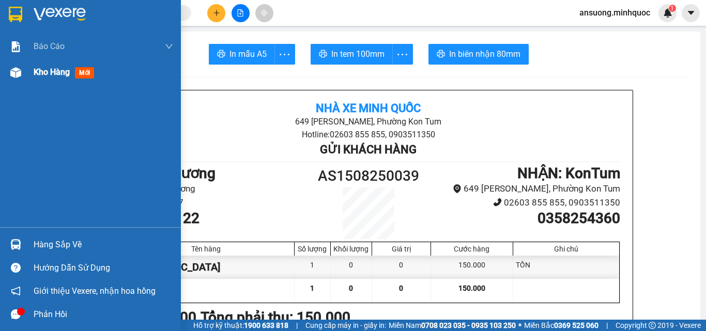
click at [12, 73] on img at bounding box center [15, 72] width 11 height 11
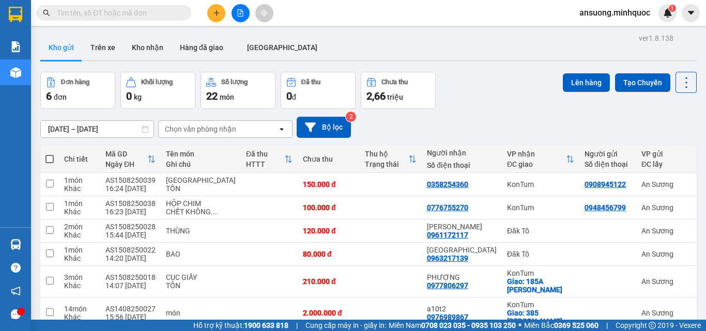
click at [118, 33] on div "ver 1.8.138 Kho gửi Trên xe Kho nhận Hàng đã giao ĐÀ NẴNG Đơn hàng 6 đơn Khối l…" at bounding box center [368, 198] width 664 height 335
click at [154, 49] on button "Kho nhận" at bounding box center [147, 47] width 48 height 25
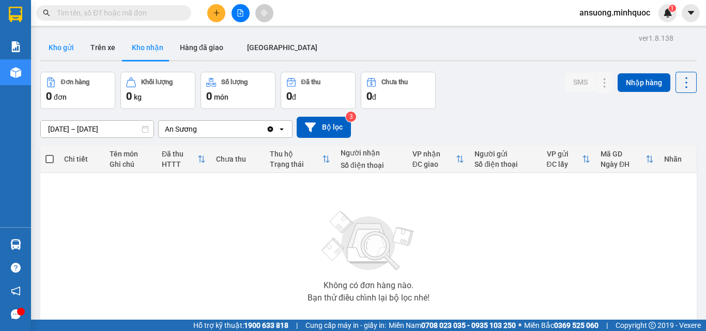
click at [59, 46] on button "Kho gửi" at bounding box center [61, 47] width 42 height 25
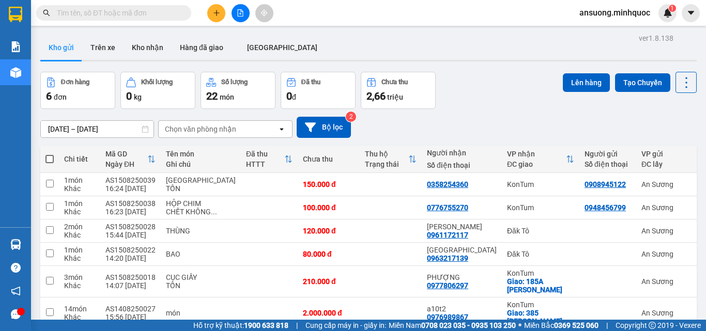
click at [138, 35] on div "ver 1.8.138 Kho gửi Trên xe Kho nhận Hàng đã giao ĐÀ NẴNG Đơn hàng 6 đơn Khối l…" at bounding box center [368, 198] width 664 height 335
click at [139, 46] on button "Kho nhận" at bounding box center [147, 47] width 48 height 25
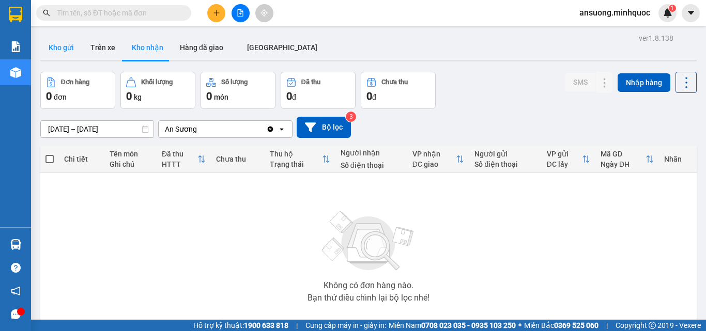
click at [46, 50] on button "Kho gửi" at bounding box center [61, 47] width 42 height 25
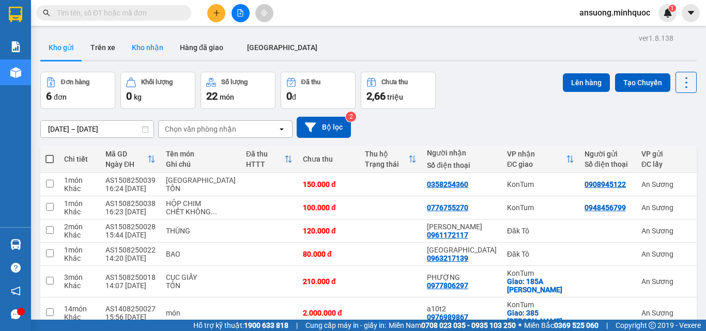
click at [162, 40] on button "Kho nhận" at bounding box center [147, 47] width 48 height 25
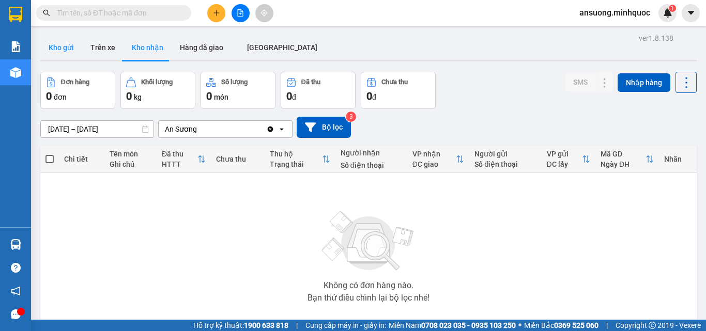
click at [51, 44] on button "Kho gửi" at bounding box center [61, 47] width 42 height 25
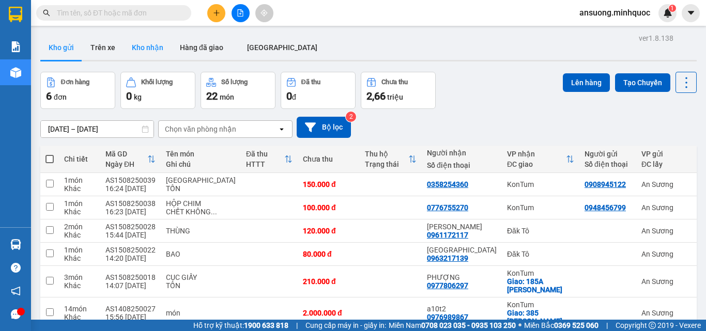
click at [154, 40] on button "Kho nhận" at bounding box center [147, 47] width 48 height 25
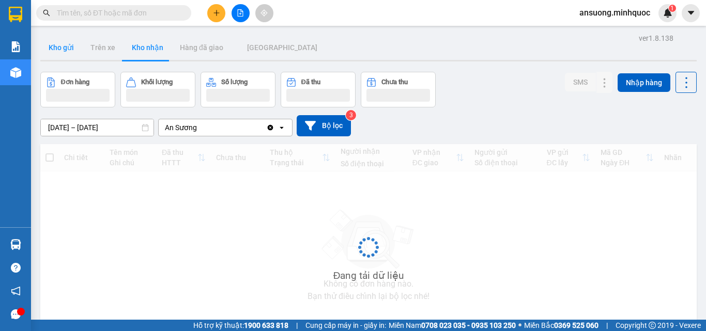
click at [52, 47] on button "Kho gửi" at bounding box center [61, 47] width 42 height 25
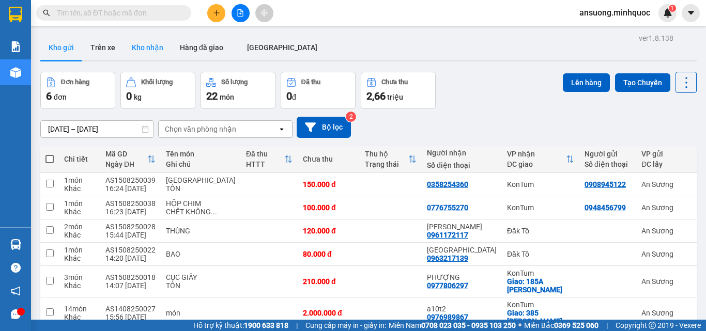
click at [143, 40] on button "Kho nhận" at bounding box center [147, 47] width 48 height 25
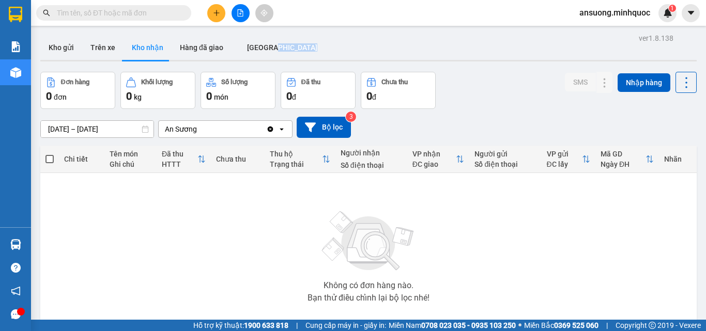
drag, startPoint x: 77, startPoint y: 61, endPoint x: 436, endPoint y: 57, distance: 358.1
click at [436, 57] on div "Kho gửi Trên [PERSON_NAME] nhận Hàng đã giao [GEOGRAPHIC_DATA]" at bounding box center [368, 48] width 656 height 26
click at [371, 49] on div "Kho gửi Trên [PERSON_NAME] nhận Hàng đã giao [GEOGRAPHIC_DATA]" at bounding box center [368, 48] width 656 height 27
click at [51, 37] on button "Kho gửi" at bounding box center [61, 47] width 42 height 25
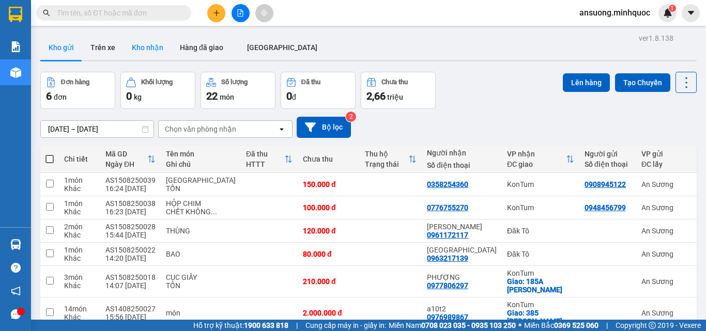
click at [148, 51] on button "Kho nhận" at bounding box center [147, 47] width 48 height 25
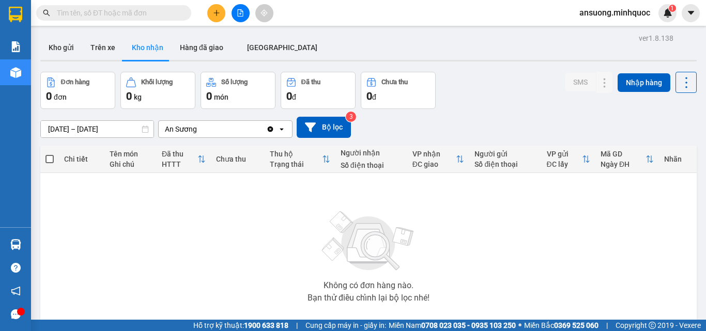
click at [243, 13] on icon "file-add" at bounding box center [241, 12] width 6 height 7
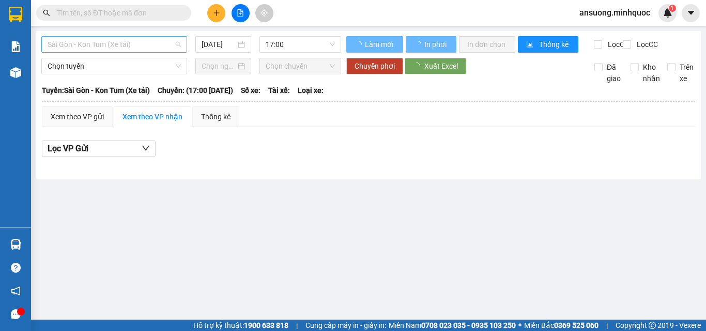
click at [74, 45] on span "Sài Gòn - Kon Tum (Xe tải)" at bounding box center [114, 44] width 133 height 15
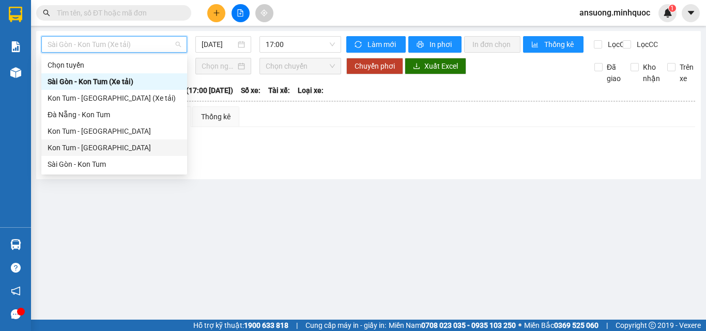
click at [65, 148] on div "Kon Tum - [GEOGRAPHIC_DATA]" at bounding box center [114, 147] width 133 height 11
type input "[DATE]"
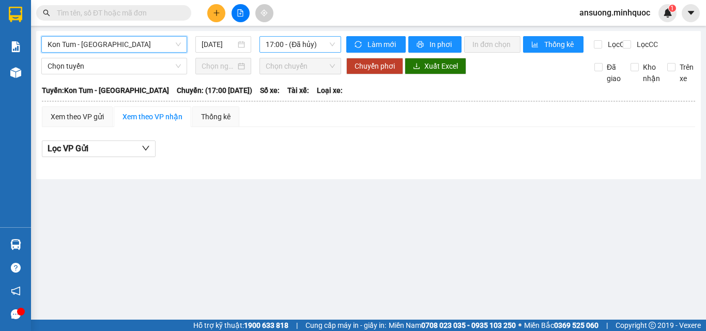
click at [279, 38] on span "17:00 - (Đã hủy)" at bounding box center [300, 44] width 69 height 15
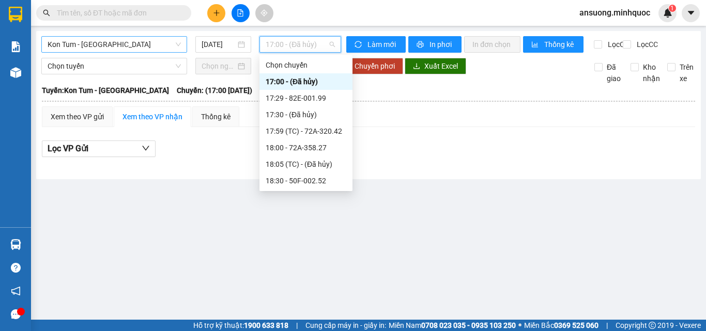
click at [68, 42] on span "Kon Tum - [GEOGRAPHIC_DATA]" at bounding box center [114, 44] width 133 height 15
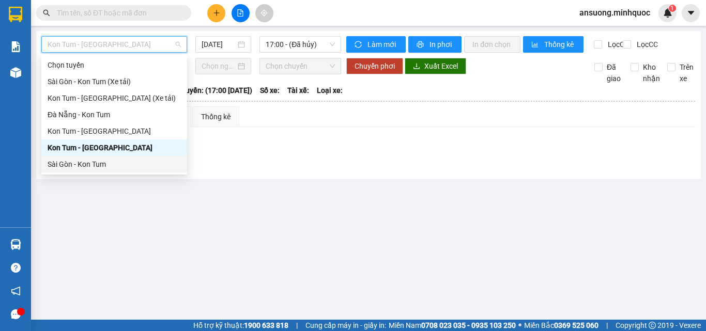
drag, startPoint x: 65, startPoint y: 158, endPoint x: 212, endPoint y: 73, distance: 170.1
click at [66, 158] on div "Sài Gòn - Kon Tum" at bounding box center [114, 164] width 146 height 17
type input "[DATE]"
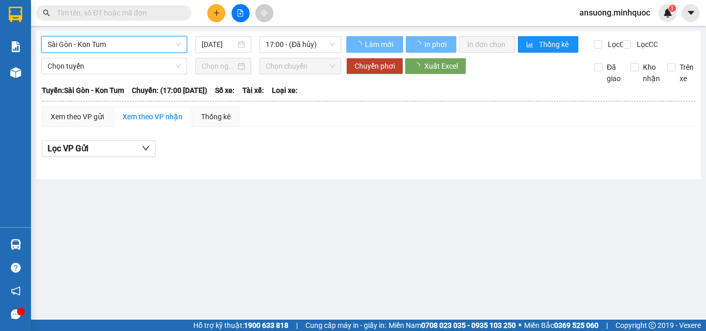
click at [267, 28] on main "[GEOGRAPHIC_DATA] - Kon Tum [GEOGRAPHIC_DATA] - [GEOGRAPHIC_DATA] Tum [DATE] 17…" at bounding box center [353, 160] width 706 height 320
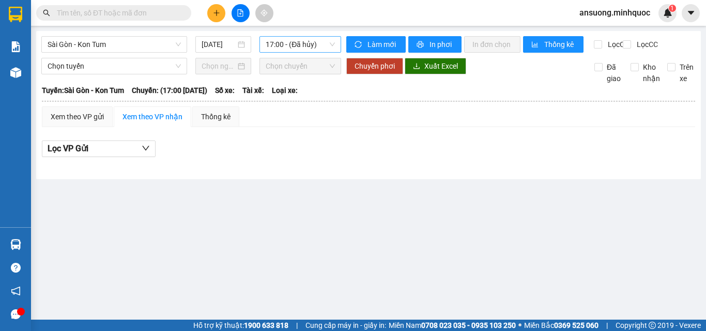
click at [293, 46] on span "17:00 - (Đã hủy)" at bounding box center [300, 44] width 69 height 15
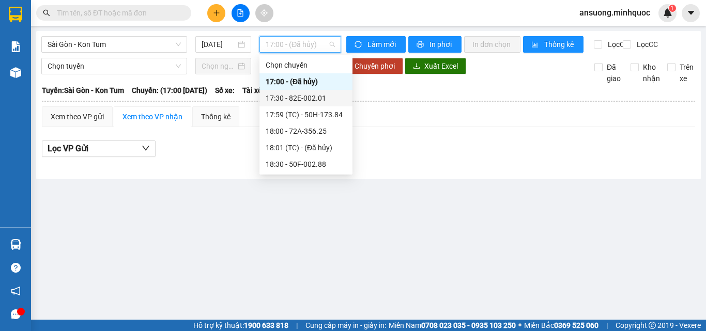
click at [314, 92] on div "17:30 - 82E-002.01" at bounding box center [306, 97] width 81 height 11
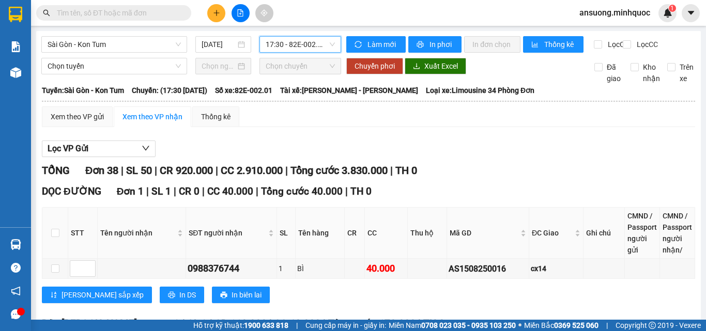
click at [211, 15] on button at bounding box center [216, 13] width 18 height 18
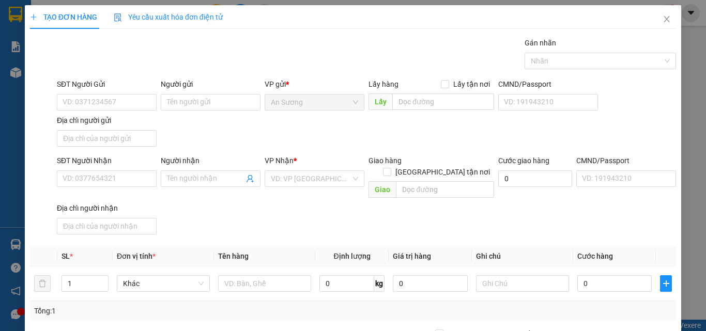
click at [95, 188] on div "SĐT Người Nhận VD: 0377654321" at bounding box center [107, 173] width 100 height 36
click at [97, 184] on input "SĐT Người Nhận" at bounding box center [107, 178] width 100 height 17
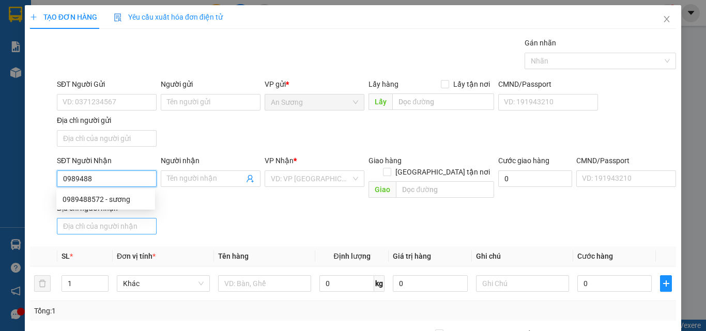
drag, startPoint x: 120, startPoint y: 204, endPoint x: 128, endPoint y: 210, distance: 9.5
click at [120, 204] on div "0989488572 - sương" at bounding box center [106, 199] width 86 height 11
type input "0989488572"
type input "sương"
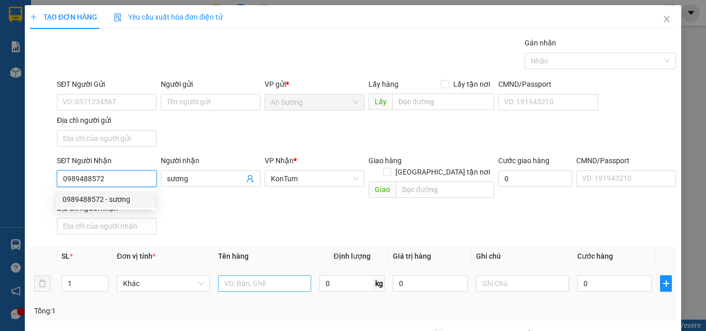
type input "0989488572"
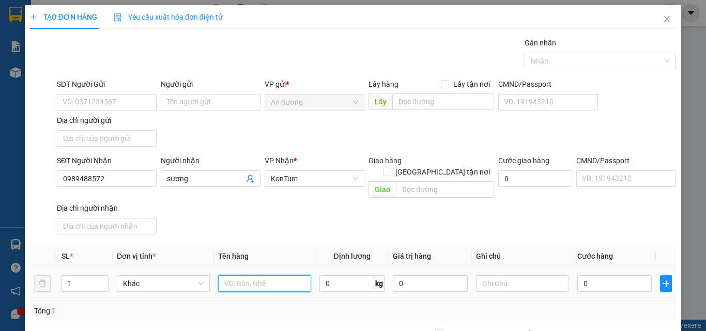
click at [267, 280] on input "text" at bounding box center [264, 283] width 93 height 17
type input "CỤC"
click at [283, 246] on th "Tên hàng" at bounding box center [264, 256] width 101 height 20
click at [627, 275] on input "0" at bounding box center [614, 283] width 74 height 17
type input "4"
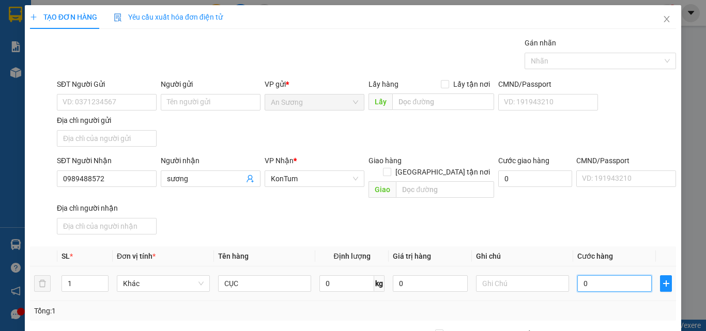
type input "4"
type input "40"
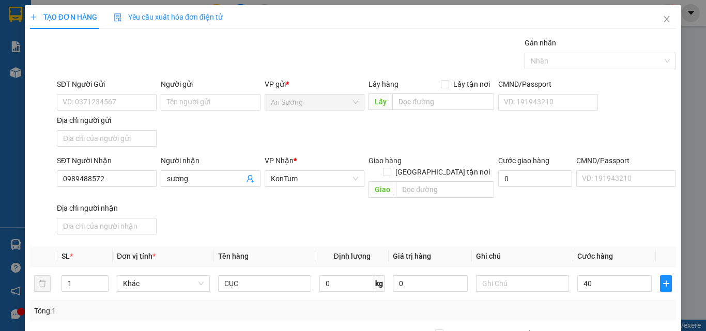
type input "40.000"
click at [582, 231] on div "Transit Pickup Surcharge Ids Transit Deliver Surcharge Ids Transit Deliver Surc…" at bounding box center [353, 241] width 646 height 409
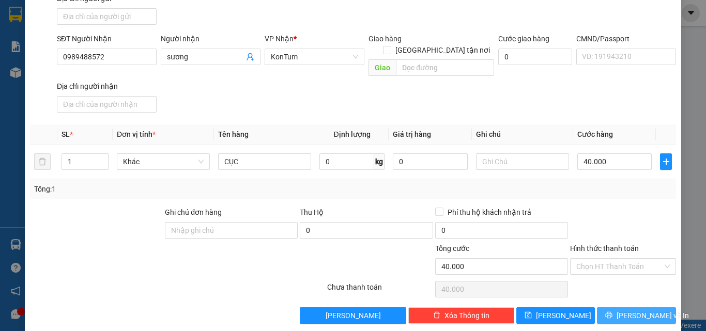
scroll to position [123, 0]
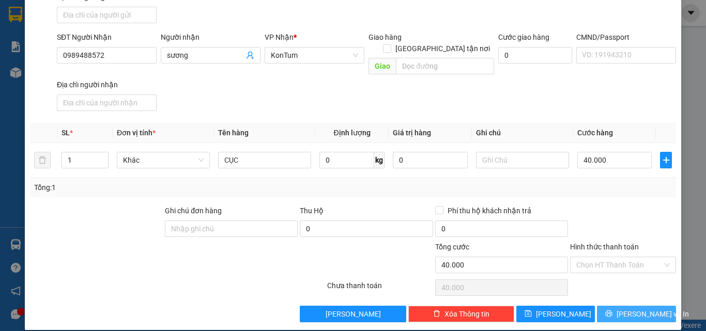
click at [631, 308] on span "[PERSON_NAME] và In" at bounding box center [652, 313] width 72 height 11
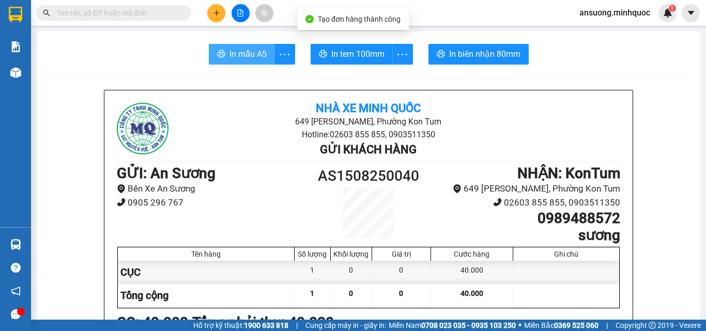
click at [243, 57] on span "In mẫu A5" at bounding box center [247, 54] width 37 height 13
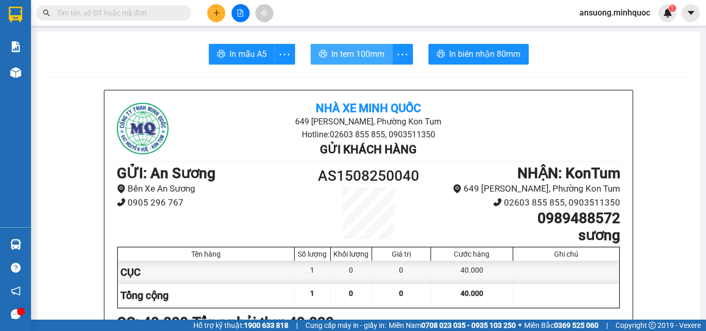
click at [354, 51] on span "In tem 100mm" at bounding box center [357, 54] width 53 height 13
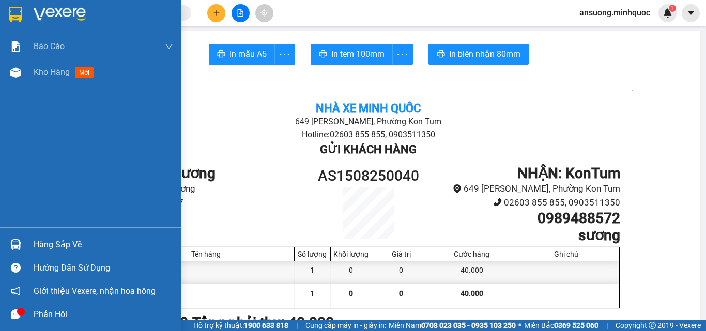
click at [0, 87] on div "Báo cáo Báo cáo dòng tiền (nhà xe) Báo cáo dòng tiền (nhân viên) Báo cáo dòng t…" at bounding box center [90, 131] width 181 height 194
click at [17, 75] on img at bounding box center [15, 72] width 11 height 11
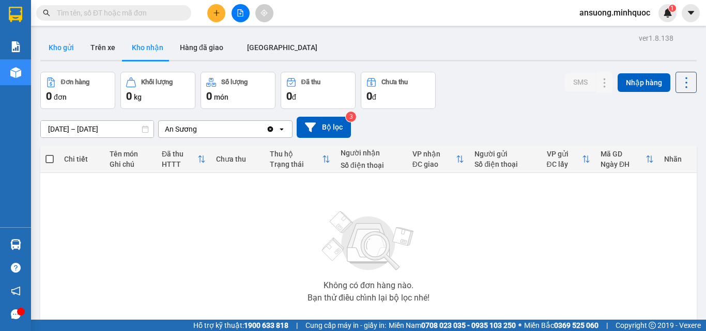
click at [63, 51] on button "Kho gửi" at bounding box center [61, 47] width 42 height 25
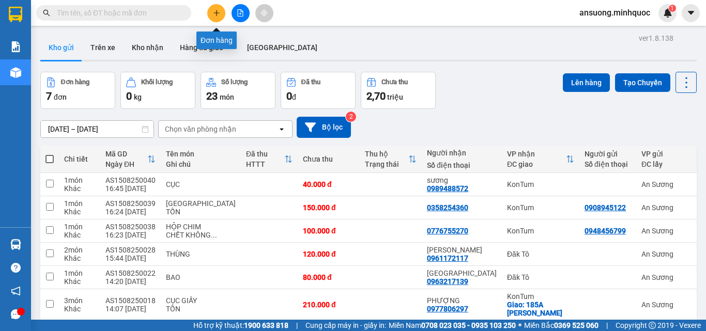
click at [213, 13] on icon "plus" at bounding box center [216, 12] width 7 height 7
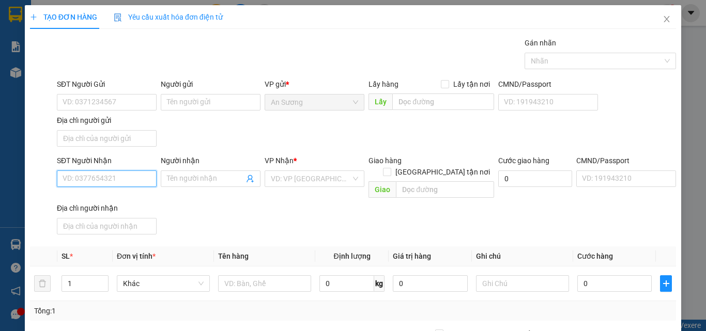
click at [91, 179] on input "SĐT Người Nhận" at bounding box center [107, 178] width 100 height 17
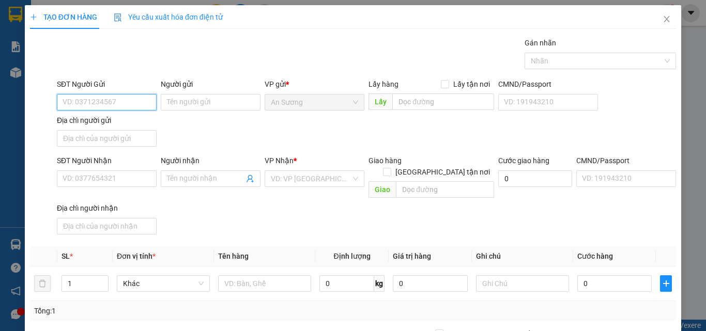
click at [97, 102] on input "SĐT Người Gửi" at bounding box center [107, 102] width 100 height 17
click at [105, 120] on div "0908268195 - Trực" at bounding box center [106, 122] width 86 height 11
type input "0908268195"
type input "Trực"
type input "0978211746"
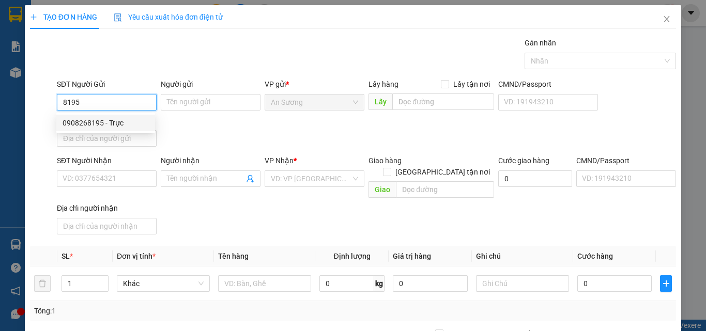
type input "Hưng"
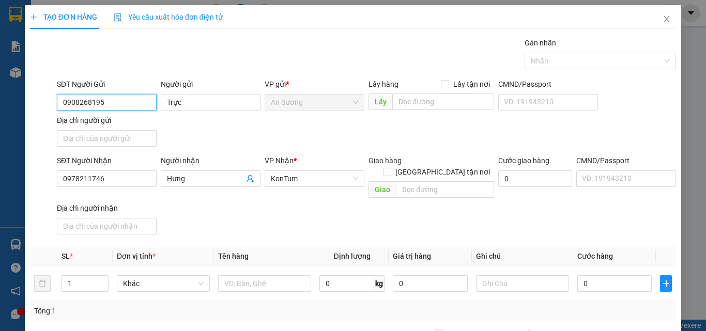
type input "0908268195"
click at [216, 233] on div "Transit Pickup Surcharge Ids Transit Deliver Surcharge Ids Transit Deliver Surc…" at bounding box center [353, 241] width 646 height 409
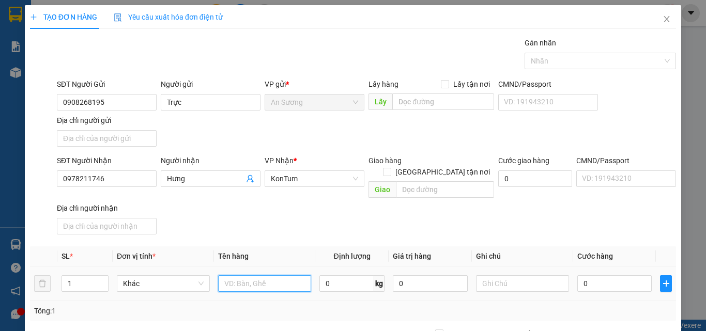
click at [226, 279] on input "text" at bounding box center [264, 283] width 93 height 17
type input "THÙNG"
drag, startPoint x: 286, startPoint y: 227, endPoint x: 507, endPoint y: 284, distance: 228.3
click at [292, 227] on div "Transit Pickup Surcharge Ids Transit Deliver Surcharge Ids Transit Deliver Surc…" at bounding box center [353, 241] width 646 height 409
click at [596, 279] on input "0" at bounding box center [614, 283] width 74 height 17
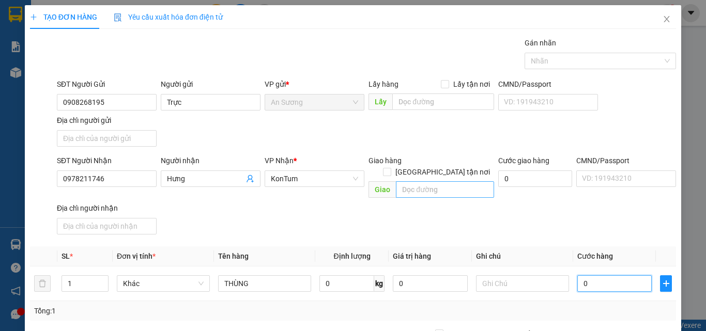
type input "5"
type input "50"
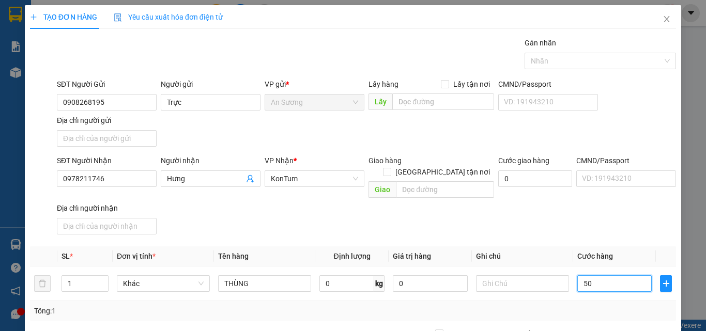
type input "50"
type input "50.000"
click at [596, 202] on div "SĐT Người Nhận 0978211746 Người nhận Hưng VP Nhận * KonTum Giao hàng Giao tận n…" at bounding box center [366, 197] width 623 height 84
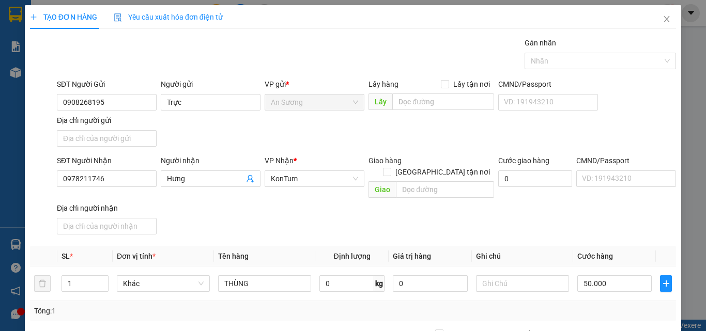
type input "0"
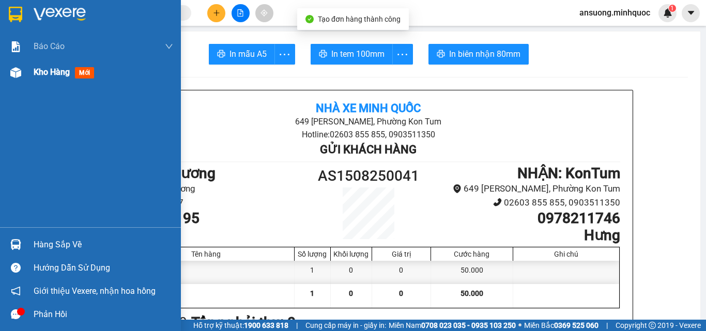
click at [6, 78] on div "Kho hàng mới" at bounding box center [90, 72] width 181 height 26
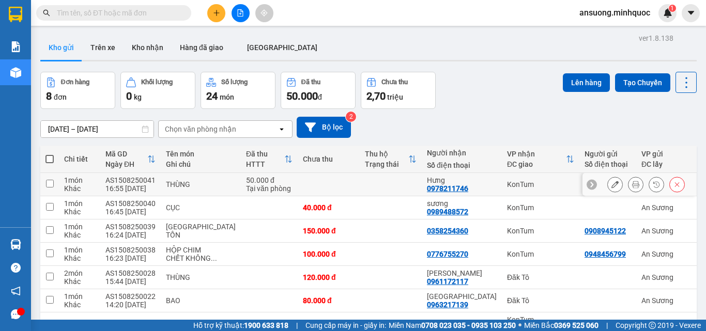
click at [632, 183] on icon at bounding box center [635, 184] width 7 height 7
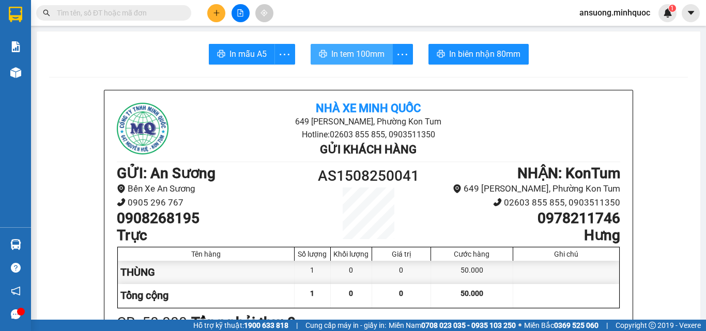
click at [365, 56] on span "In tem 100mm" at bounding box center [357, 54] width 53 height 13
click at [210, 23] on div "Kết quả tìm kiếm ( 0 ) Bộ lọc No Data ansuong.minhquoc 1" at bounding box center [353, 13] width 706 height 26
click at [215, 16] on icon "plus" at bounding box center [216, 12] width 7 height 7
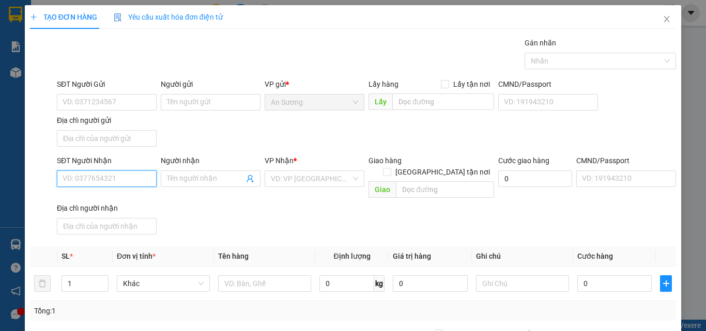
click at [85, 186] on input "SĐT Người Nhận" at bounding box center [107, 178] width 100 height 17
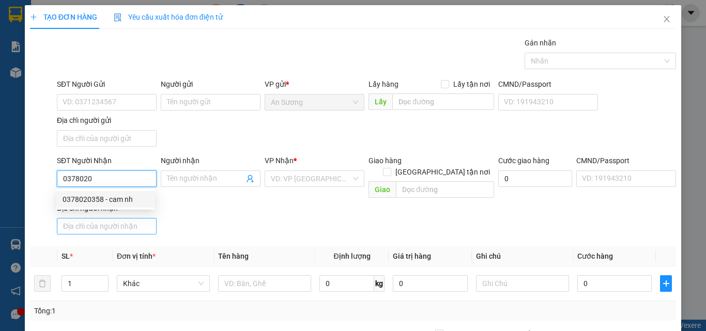
drag, startPoint x: 113, startPoint y: 199, endPoint x: 128, endPoint y: 219, distance: 24.7
click at [116, 201] on div "0378020358 - cam nh" at bounding box center [106, 199] width 86 height 11
type input "0378020358"
type input "cam nh"
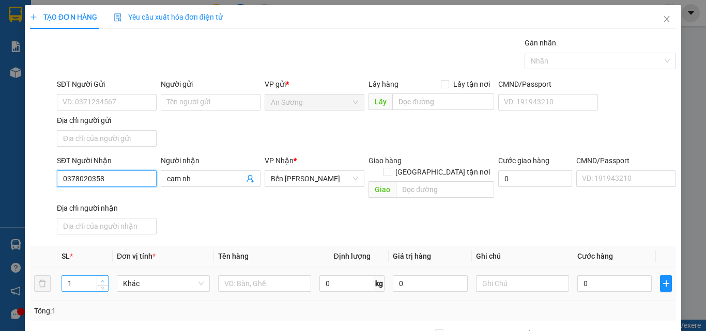
type input "0378020358"
click at [101, 278] on span "up" at bounding box center [103, 281] width 6 height 6
click at [98, 276] on span "Increase Value" at bounding box center [102, 280] width 11 height 9
type input "4"
click at [98, 276] on span "Increase Value" at bounding box center [102, 280] width 11 height 9
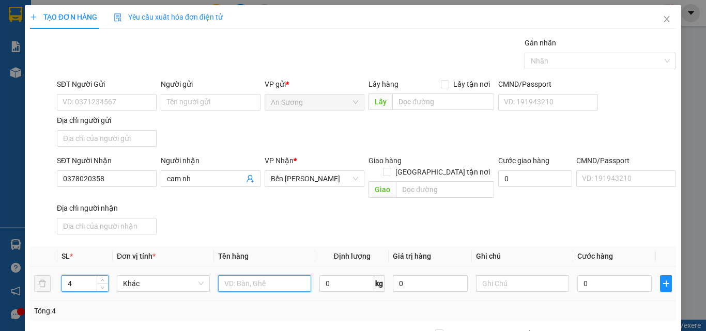
click at [226, 275] on input "text" at bounding box center [264, 283] width 93 height 17
type input "THÙNG"
click at [292, 246] on th "Tên hàng" at bounding box center [264, 256] width 101 height 20
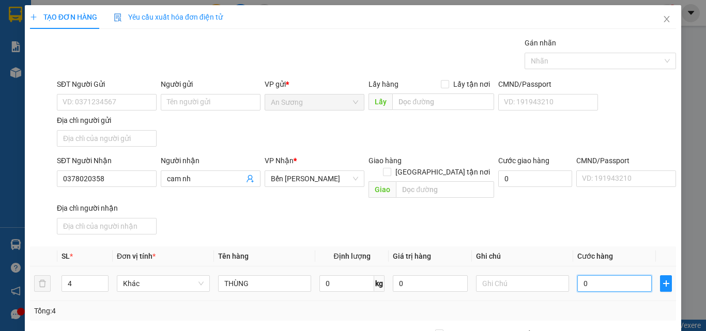
click at [614, 275] on input "0" at bounding box center [614, 283] width 74 height 17
click at [613, 275] on input "0" at bounding box center [614, 283] width 74 height 17
click at [611, 275] on input "0" at bounding box center [614, 283] width 74 height 17
type input "02"
type input "2"
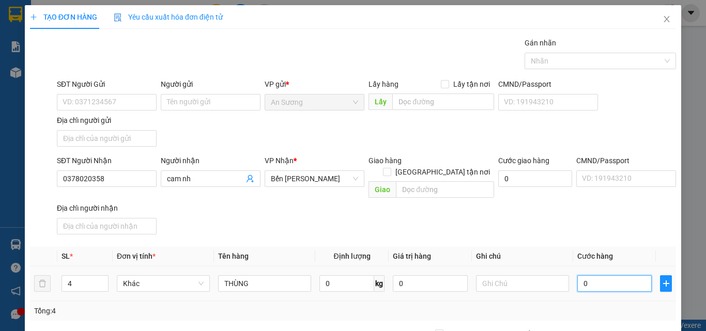
type input "2"
type input "020"
type input "20"
type input "0.200"
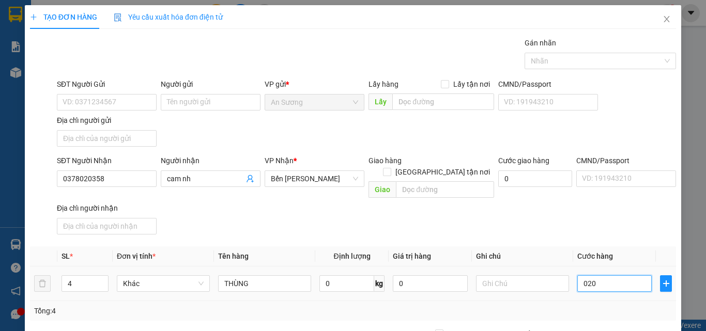
type input "200"
type input "200.000"
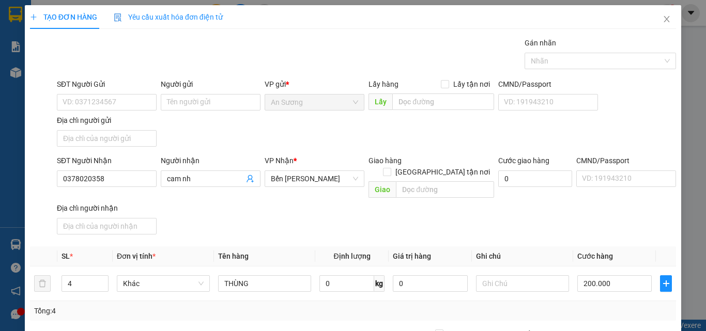
click at [596, 224] on div "SĐT Người Nhận 0378020358 Người nhận cam nh VP Nhận * Bến Xe Ngọc Hồi Giao hàng…" at bounding box center [366, 197] width 623 height 84
drag, startPoint x: 622, startPoint y: 301, endPoint x: 611, endPoint y: 312, distance: 15.0
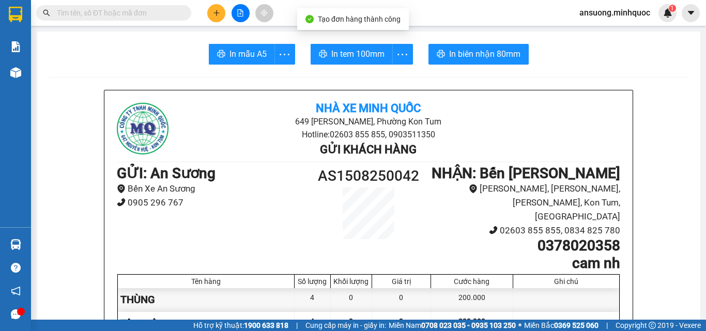
drag, startPoint x: 259, startPoint y: 72, endPoint x: 237, endPoint y: 33, distance: 44.9
drag, startPoint x: 247, startPoint y: 54, endPoint x: 260, endPoint y: 100, distance: 48.4
click at [247, 57] on span "In mẫu A5" at bounding box center [247, 54] width 37 height 13
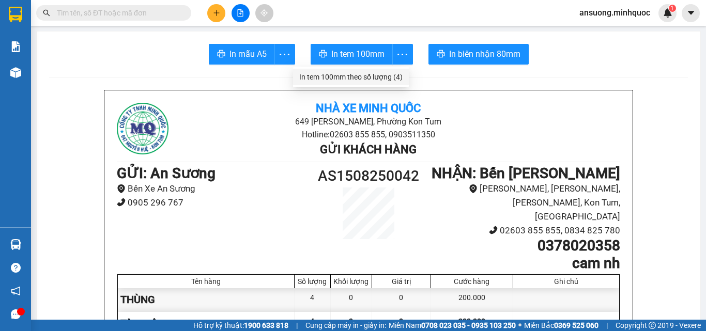
click at [383, 72] on div "In tem 100mm theo số lượng (4)" at bounding box center [350, 76] width 103 height 11
click at [374, 77] on div "In tem 100mm theo số lượng (4)" at bounding box center [350, 76] width 103 height 11
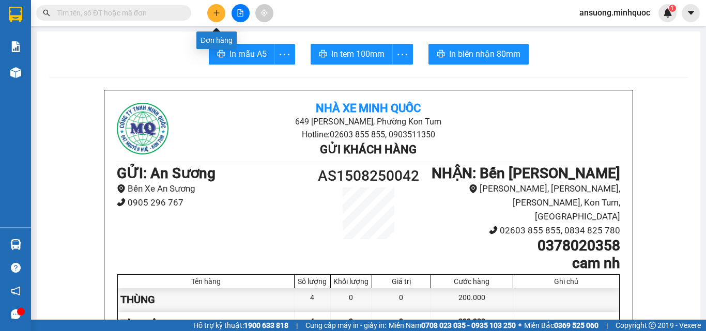
click at [216, 14] on icon "plus" at bounding box center [216, 13] width 1 height 6
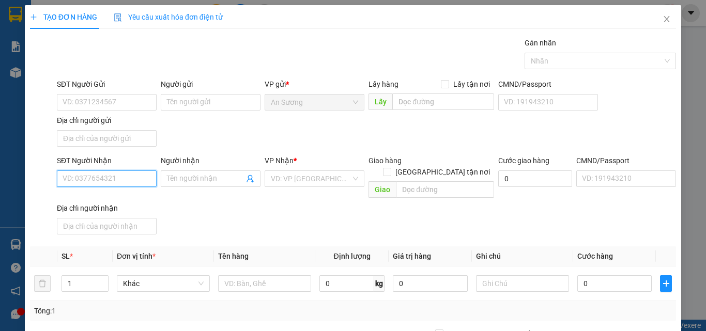
click at [82, 182] on input "SĐT Người Nhận" at bounding box center [107, 178] width 100 height 17
click at [84, 167] on div "SĐT Người Nhận" at bounding box center [107, 162] width 100 height 15
click at [82, 176] on input "SĐT Người Nhận" at bounding box center [107, 178] width 100 height 17
click at [83, 174] on input "SĐT Người Nhận" at bounding box center [107, 178] width 100 height 17
drag, startPoint x: 104, startPoint y: 174, endPoint x: 52, endPoint y: 177, distance: 51.8
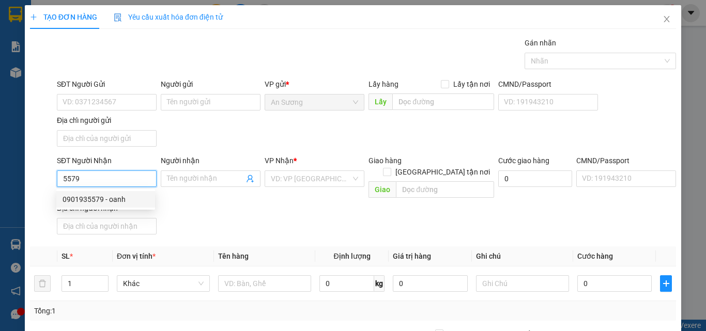
click at [51, 176] on div "SĐT Người Nhận 5579 Người nhận Tên người nhận VP Nhận * VD: VP Sài Gòn Giao hàn…" at bounding box center [353, 197] width 648 height 84
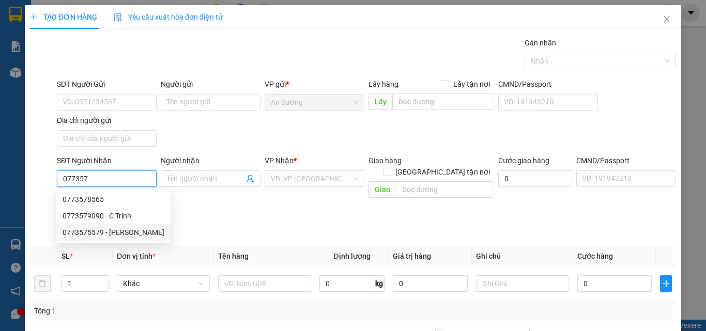
click at [110, 230] on div "0773575579 - [PERSON_NAME]" at bounding box center [114, 232] width 102 height 11
type input "0773575579"
type input "BO"
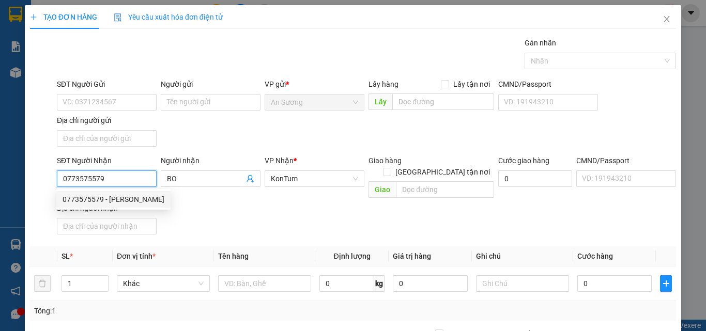
type input "0773575579"
click at [189, 206] on div "SĐT Người Nhận 0773575579 Người nhận BO VP Nhận * KonTum Giao hàng Giao tận nơi…" at bounding box center [366, 197] width 623 height 84
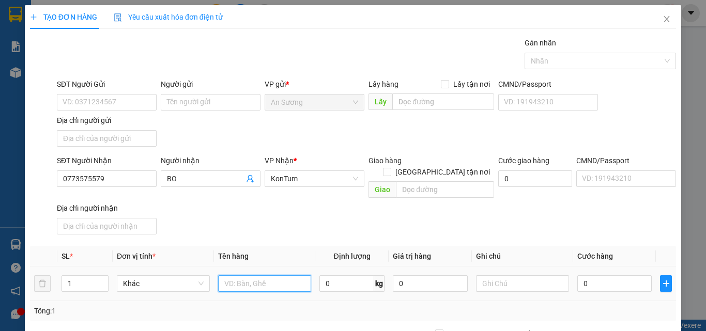
click at [247, 275] on input "text" at bounding box center [264, 283] width 93 height 17
type input "CỤC"
drag, startPoint x: 282, startPoint y: 240, endPoint x: 461, endPoint y: 256, distance: 180.0
click at [284, 246] on th "Tên hàng" at bounding box center [264, 256] width 101 height 20
click at [613, 279] on input "0" at bounding box center [614, 283] width 74 height 17
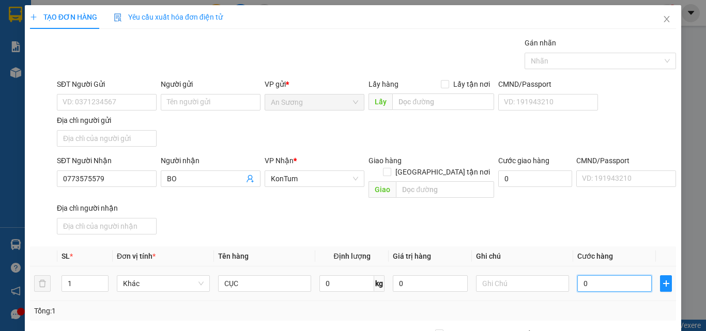
click at [613, 276] on input "0" at bounding box center [614, 283] width 74 height 17
drag, startPoint x: 613, startPoint y: 272, endPoint x: 557, endPoint y: 281, distance: 56.5
click at [557, 281] on tr "1 Khác CỤC 0 kg 0 0" at bounding box center [353, 284] width 646 height 35
click at [579, 232] on div "Transit Pickup Surcharge Ids Transit Deliver Surcharge Ids Transit Deliver Surc…" at bounding box center [353, 241] width 646 height 409
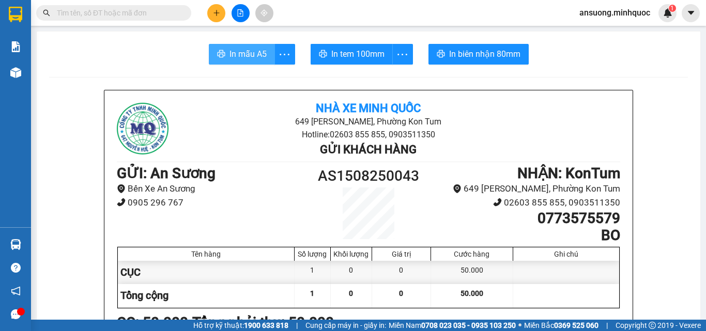
click at [246, 56] on span "In mẫu A5" at bounding box center [247, 54] width 37 height 13
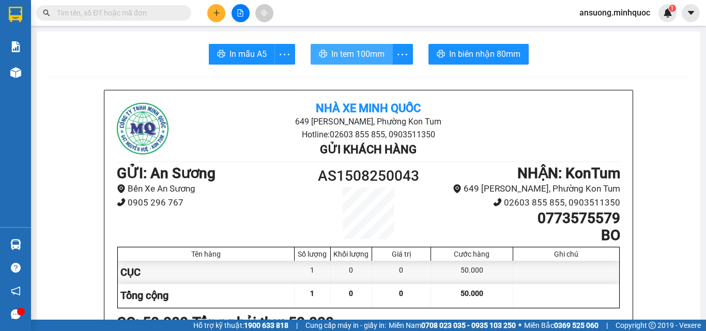
click at [370, 54] on span "In tem 100mm" at bounding box center [357, 54] width 53 height 13
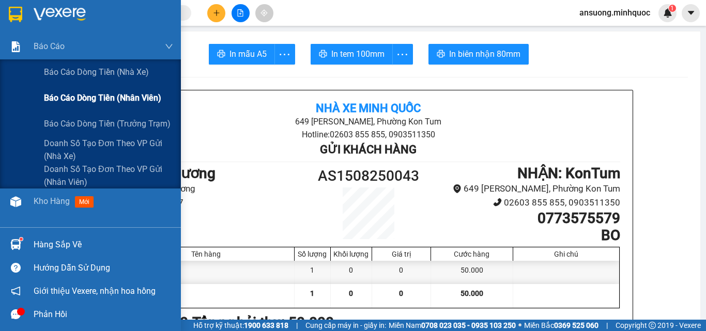
drag, startPoint x: 3, startPoint y: 83, endPoint x: 14, endPoint y: 86, distance: 12.2
click at [4, 84] on div "Báo cáo dòng tiền (nhà xe)" at bounding box center [90, 72] width 181 height 26
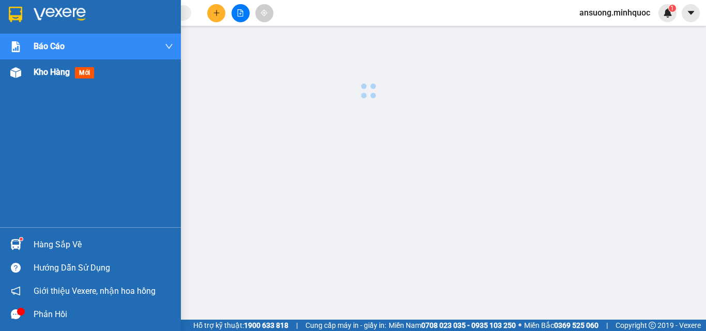
click at [5, 77] on div "Kho hàng mới" at bounding box center [90, 72] width 181 height 26
click at [21, 80] on div at bounding box center [16, 73] width 18 height 18
click at [52, 83] on div "Kho hàng mới" at bounding box center [103, 72] width 139 height 26
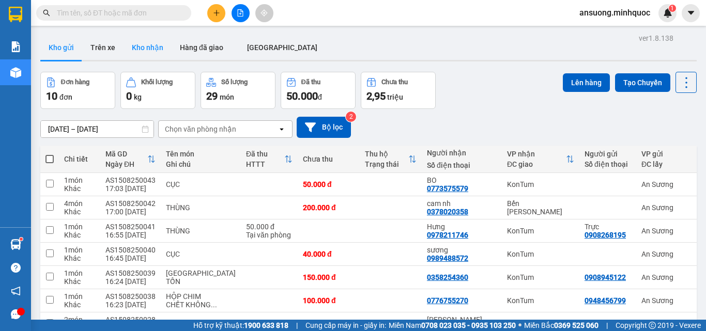
click at [134, 49] on button "Kho nhận" at bounding box center [147, 47] width 48 height 25
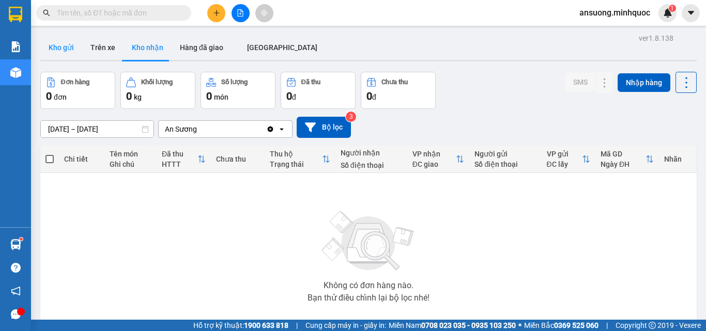
click at [51, 55] on button "Kho gửi" at bounding box center [61, 47] width 42 height 25
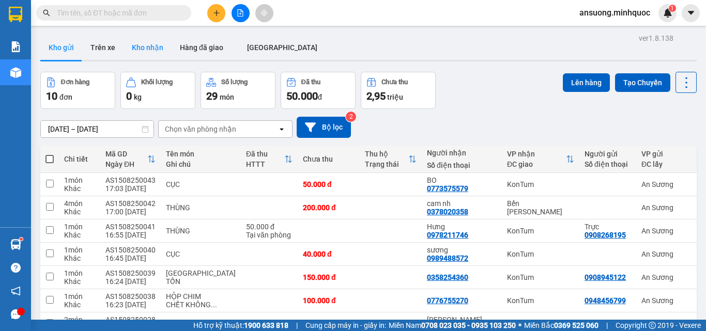
click at [147, 47] on button "Kho nhận" at bounding box center [147, 47] width 48 height 25
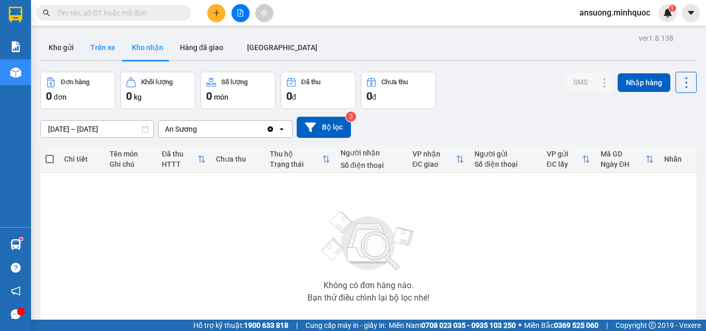
click at [88, 56] on button "Trên xe" at bounding box center [102, 47] width 41 height 25
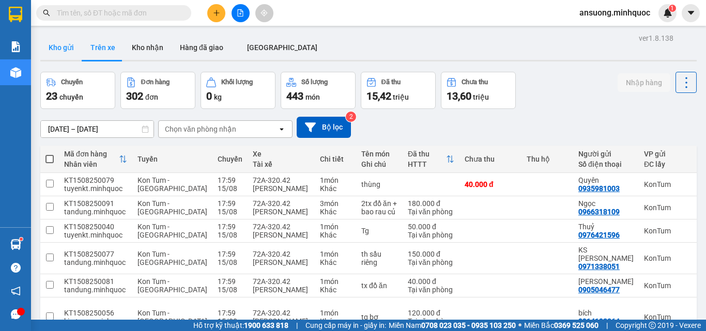
click at [70, 54] on button "Kho gửi" at bounding box center [61, 47] width 42 height 25
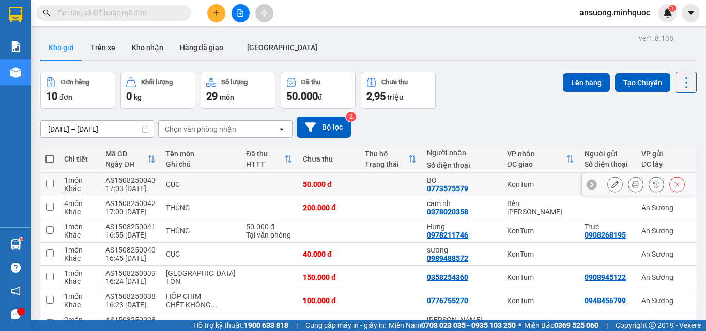
click at [199, 180] on td "CỤC" at bounding box center [201, 184] width 80 height 23
checkbox input "true"
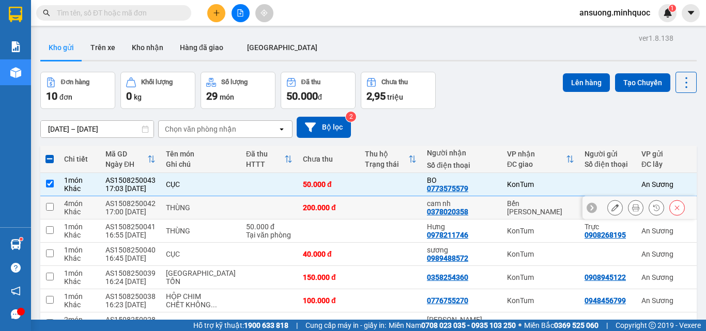
click at [241, 213] on td at bounding box center [269, 207] width 57 height 23
checkbox input "true"
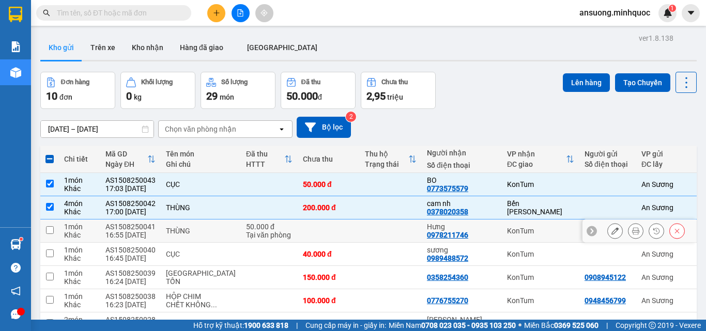
click at [303, 234] on td at bounding box center [329, 231] width 62 height 23
checkbox input "true"
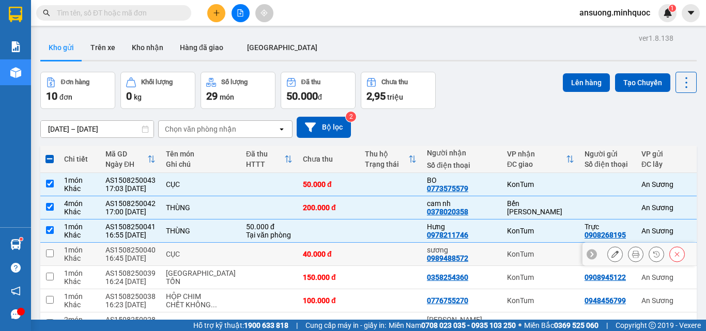
click at [241, 254] on td at bounding box center [269, 254] width 57 height 23
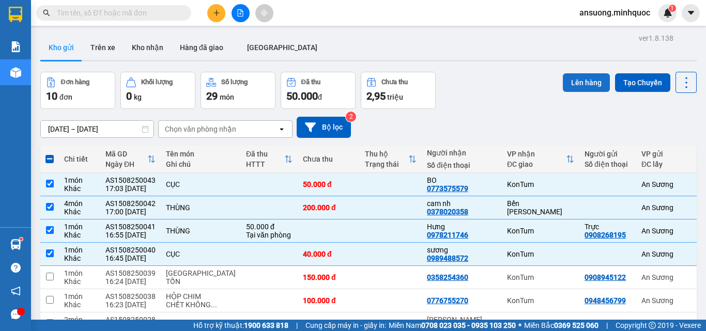
click at [581, 83] on button "Lên hàng" at bounding box center [586, 82] width 47 height 19
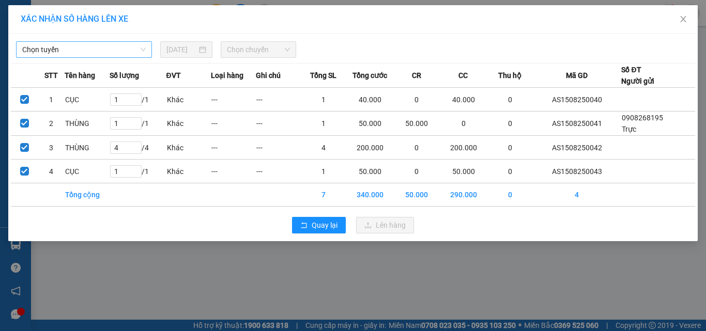
click at [81, 44] on span "Chọn tuyến" at bounding box center [83, 49] width 123 height 15
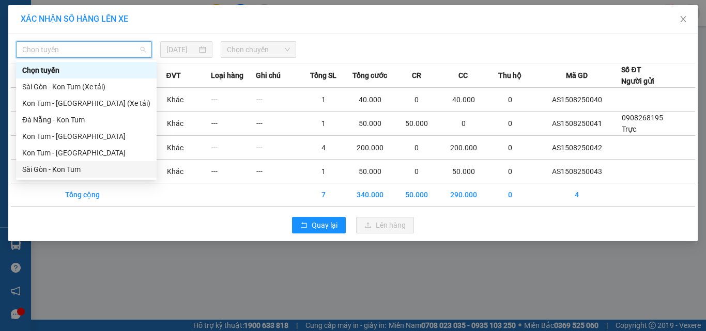
click at [42, 171] on div "Sài Gòn - Kon Tum" at bounding box center [86, 169] width 128 height 11
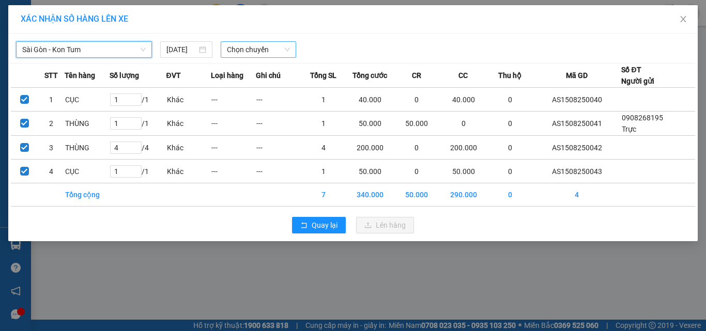
click at [257, 54] on span "Chọn chuyến" at bounding box center [259, 49] width 64 height 15
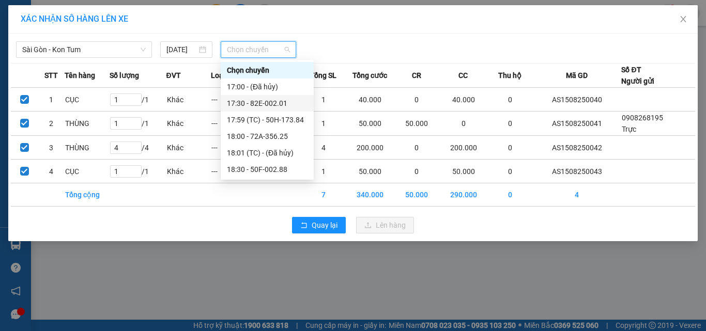
click at [263, 106] on div "17:30 - 82E-002.01" at bounding box center [267, 103] width 81 height 11
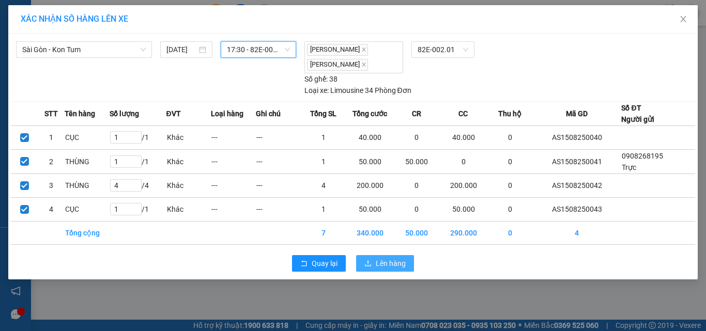
click at [382, 270] on button "Lên hàng" at bounding box center [385, 263] width 58 height 17
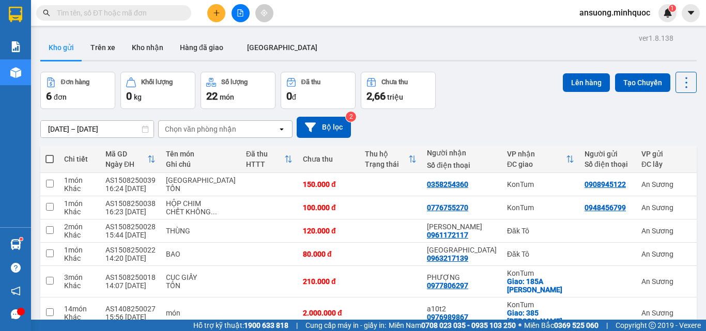
click at [150, 28] on main "ver 1.8.138 Kho gửi Trên xe Kho nhận Hàng đã giao ĐÀ NẴNG Đơn hàng 6 đơn Khối l…" at bounding box center [353, 160] width 706 height 320
drag, startPoint x: 148, startPoint y: 49, endPoint x: 142, endPoint y: 70, distance: 22.1
click at [148, 49] on button "Kho nhận" at bounding box center [147, 47] width 48 height 25
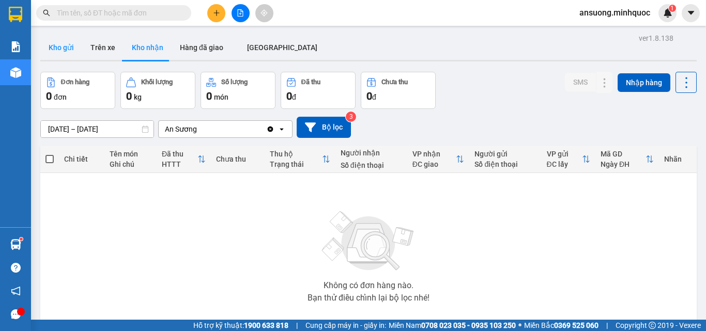
click at [53, 52] on button "Kho gửi" at bounding box center [61, 47] width 42 height 25
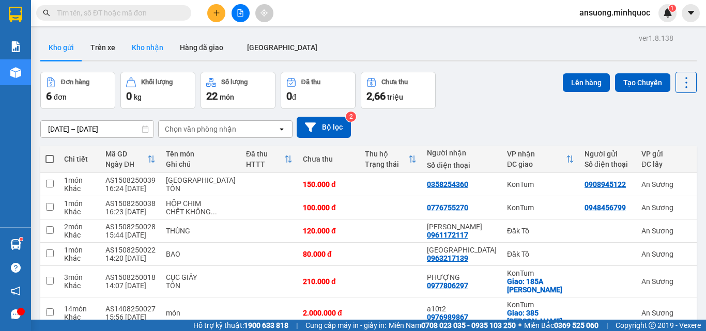
click at [149, 55] on button "Kho nhận" at bounding box center [147, 47] width 48 height 25
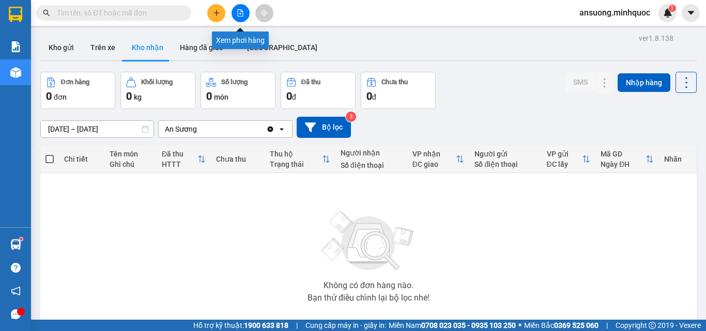
click at [246, 11] on button at bounding box center [240, 13] width 18 height 18
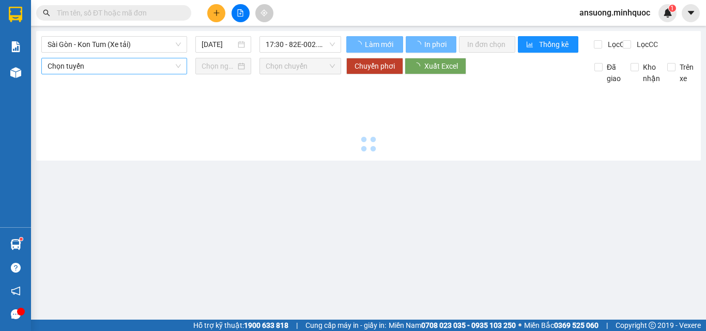
click at [65, 45] on span "Sài Gòn - Kon Tum (Xe tải)" at bounding box center [114, 44] width 133 height 15
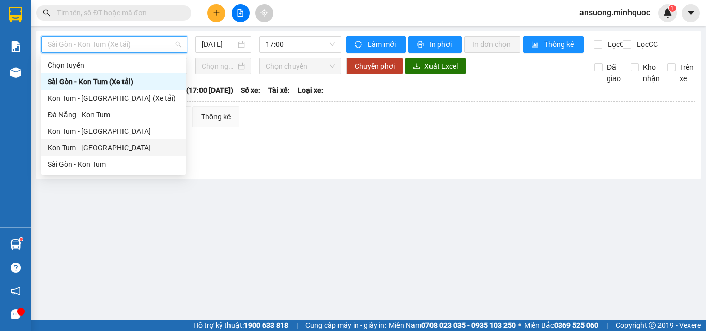
click at [69, 145] on div "Kon Tum - [GEOGRAPHIC_DATA]" at bounding box center [114, 147] width 132 height 11
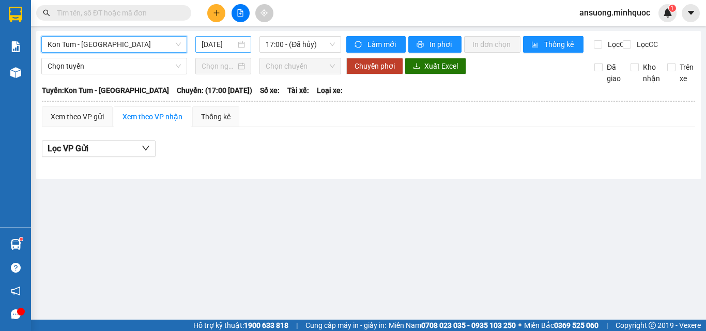
click at [209, 45] on input "[DATE]" at bounding box center [218, 44] width 34 height 11
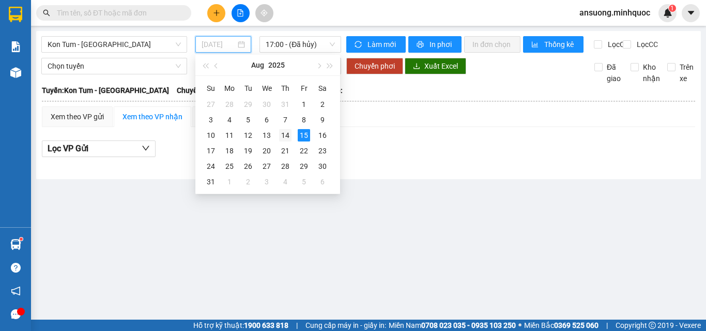
click at [288, 137] on div "14" at bounding box center [285, 135] width 12 height 12
type input "[DATE]"
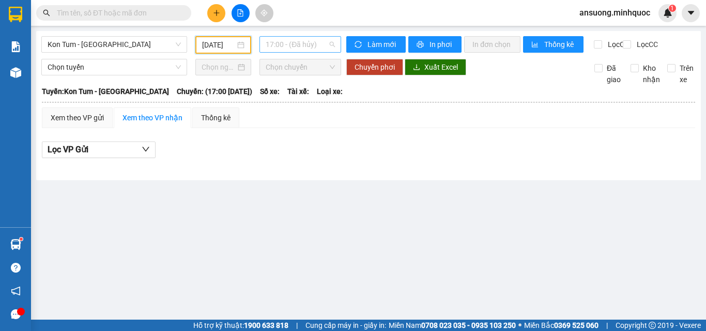
click at [282, 43] on span "17:00 - (Đã hủy)" at bounding box center [300, 44] width 69 height 15
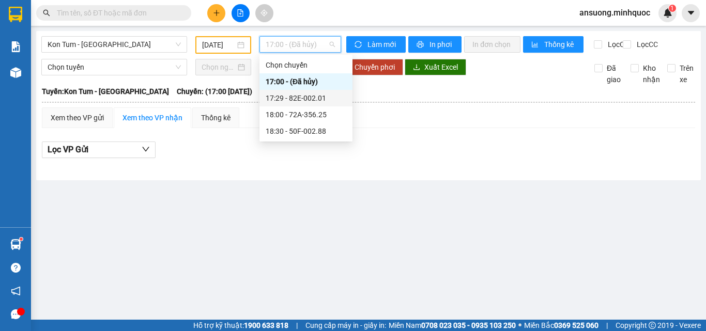
click at [294, 97] on div "17:29 - 82E-002.01" at bounding box center [306, 97] width 81 height 11
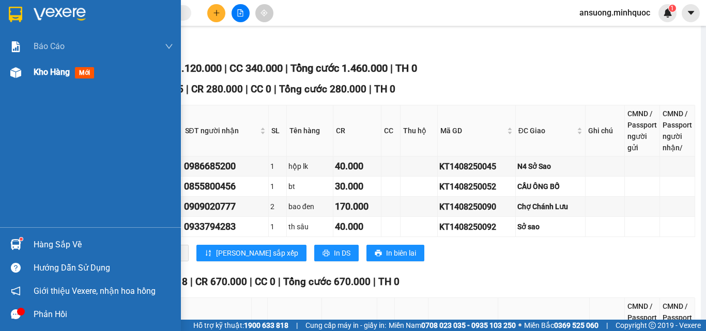
click at [18, 76] on img at bounding box center [15, 72] width 11 height 11
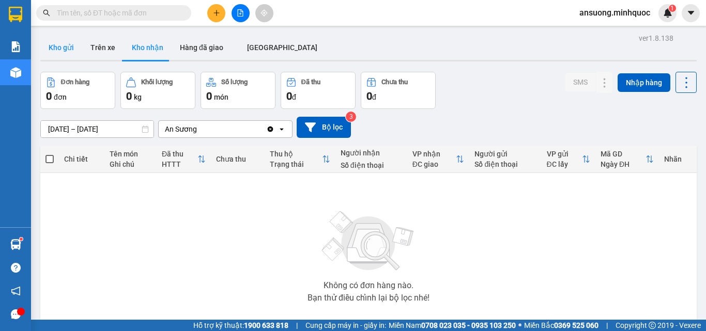
click at [73, 52] on button "Kho gửi" at bounding box center [61, 47] width 42 height 25
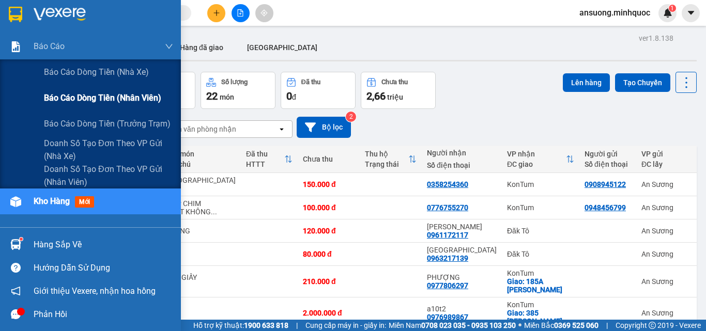
click at [98, 94] on span "Báo cáo dòng tiền (nhân viên)" at bounding box center [102, 97] width 117 height 13
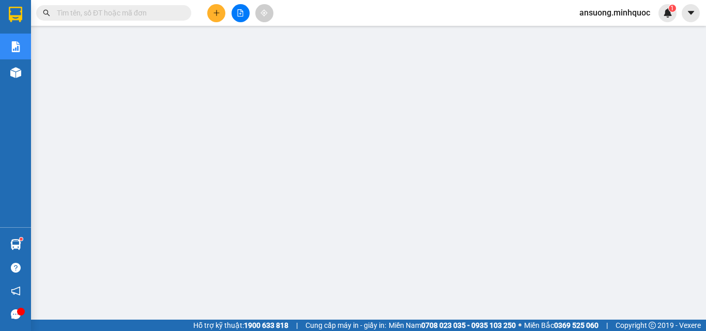
click at [238, 10] on icon "file-add" at bounding box center [240, 12] width 7 height 7
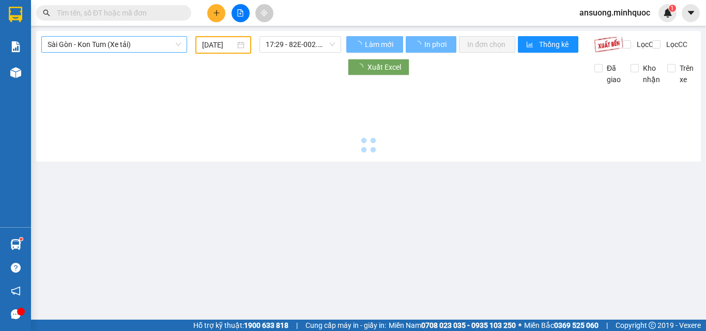
click at [79, 39] on span "Sài Gòn - Kon Tum (Xe tải)" at bounding box center [114, 44] width 133 height 15
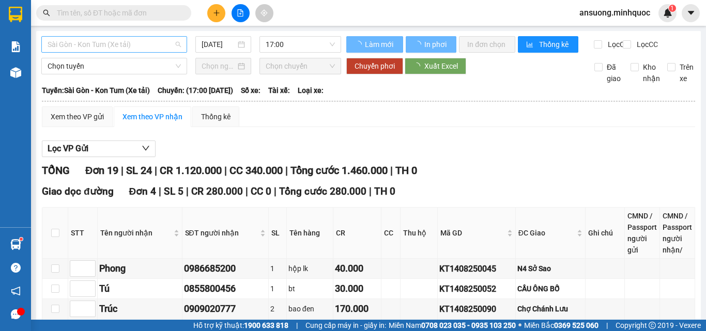
type input "[DATE]"
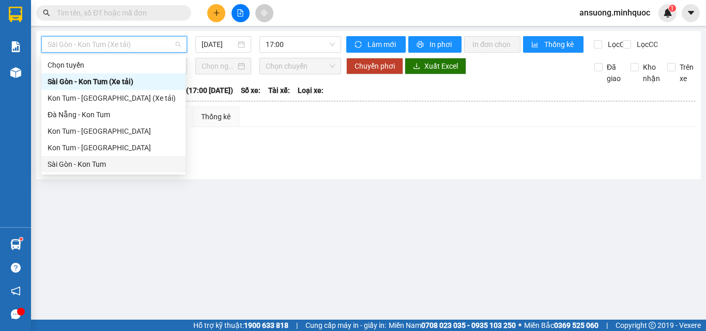
click at [72, 164] on div "Sài Gòn - Kon Tum" at bounding box center [114, 164] width 132 height 11
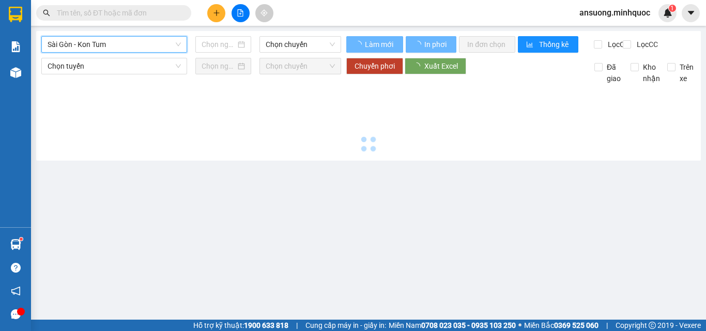
type input "[DATE]"
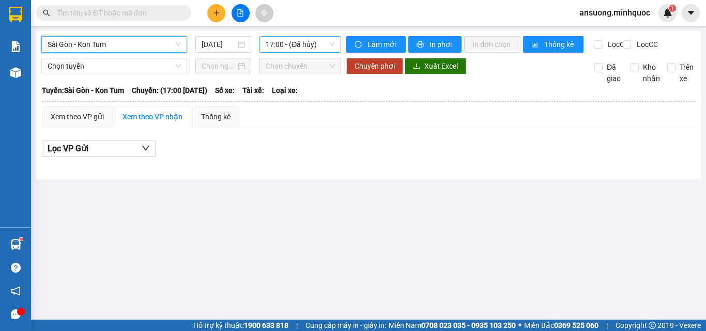
click at [314, 41] on span "17:00 - (Đã hủy)" at bounding box center [300, 44] width 69 height 15
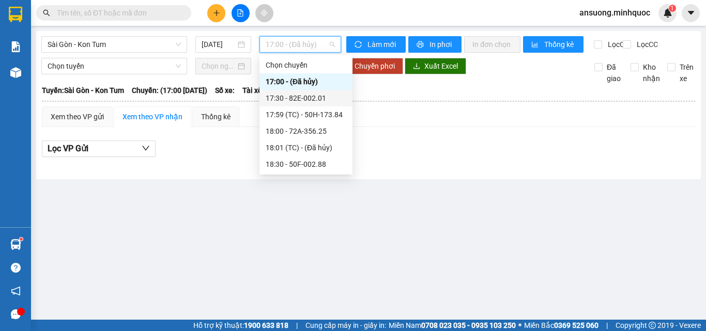
click at [308, 100] on div "17:30 - 82E-002.01" at bounding box center [306, 97] width 81 height 11
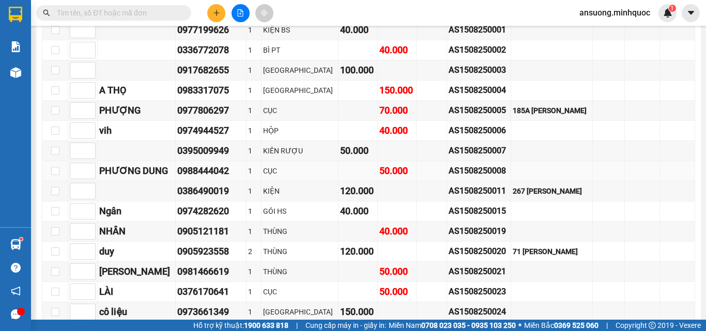
scroll to position [620, 0]
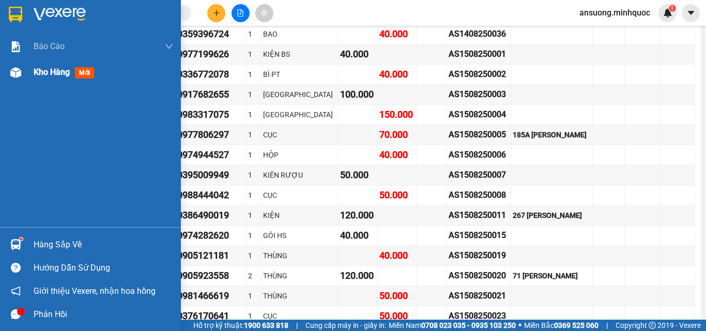
click at [25, 71] on div "Kho hàng mới" at bounding box center [90, 72] width 181 height 26
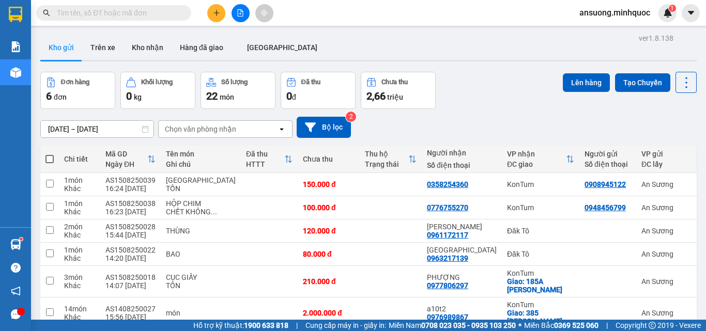
click at [480, 126] on div "[DATE] – [DATE] Press the down arrow key to interact with the calendar and sele…" at bounding box center [368, 127] width 656 height 21
drag, startPoint x: 137, startPoint y: 63, endPoint x: 142, endPoint y: 57, distance: 7.0
click at [138, 61] on div "ver 1.8.138 Kho gửi Trên xe Kho nhận Hàng đã giao ĐÀ NẴNG Đơn hàng 6 đơn Khối l…" at bounding box center [368, 198] width 664 height 335
click at [142, 57] on button "Kho nhận" at bounding box center [147, 47] width 48 height 25
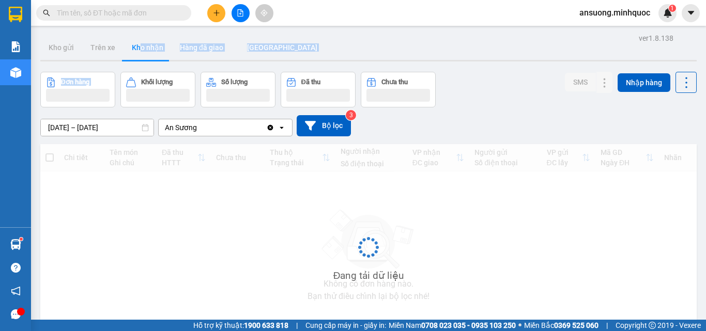
click at [144, 52] on button "Kho nhận" at bounding box center [147, 47] width 48 height 25
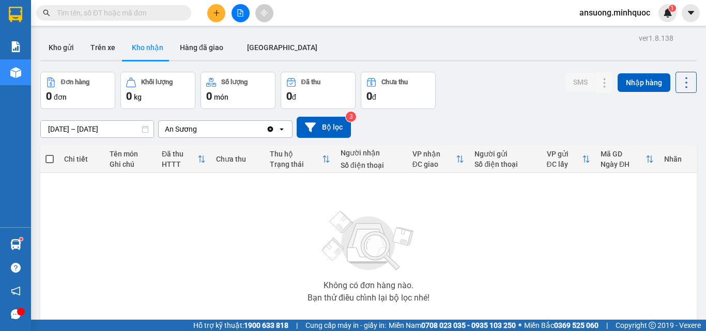
click at [59, 28] on main "ver 1.8.138 Kho gửi Trên xe Kho nhận Hàng đã giao ĐÀ NẴNG Đơn hàng 0 đơn Khối l…" at bounding box center [353, 160] width 706 height 320
click at [68, 42] on button "Kho gửi" at bounding box center [61, 47] width 42 height 25
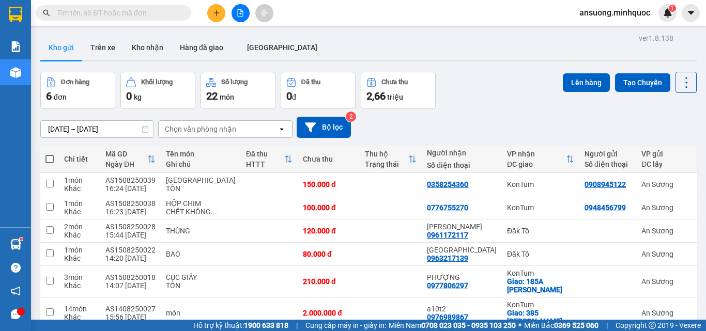
click at [416, 54] on div "Kho gửi Trên [PERSON_NAME] nhận Hàng đã giao [GEOGRAPHIC_DATA]" at bounding box center [368, 48] width 656 height 27
click at [148, 55] on button "Kho nhận" at bounding box center [147, 47] width 48 height 25
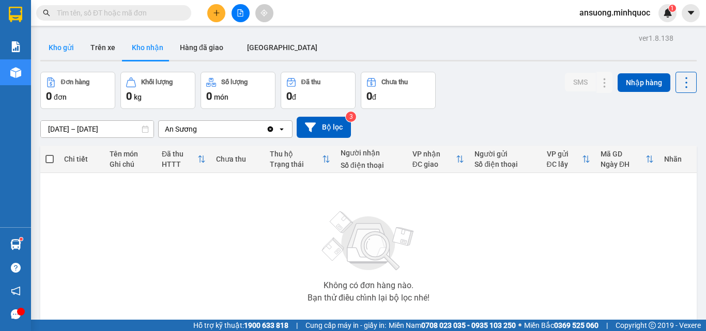
click at [68, 44] on button "Kho gửi" at bounding box center [61, 47] width 42 height 25
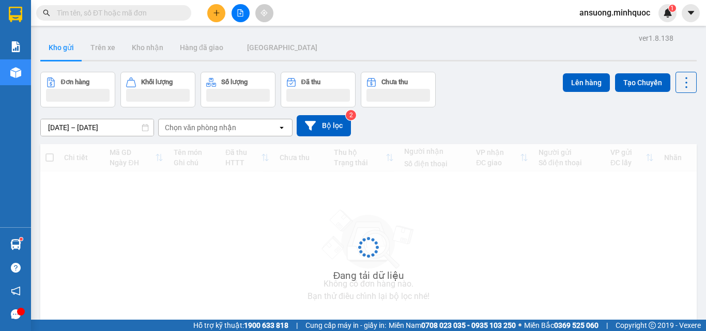
click at [68, 44] on button "Kho gửi" at bounding box center [61, 47] width 42 height 25
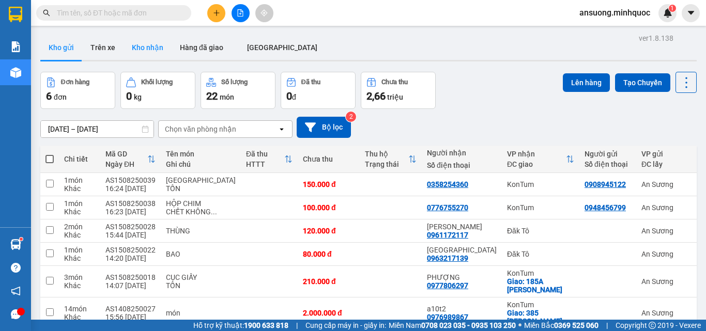
click at [151, 42] on button "Kho nhận" at bounding box center [147, 47] width 48 height 25
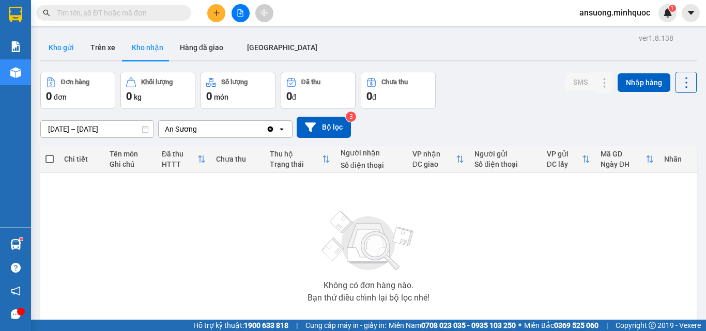
click at [77, 45] on button "Kho gửi" at bounding box center [61, 47] width 42 height 25
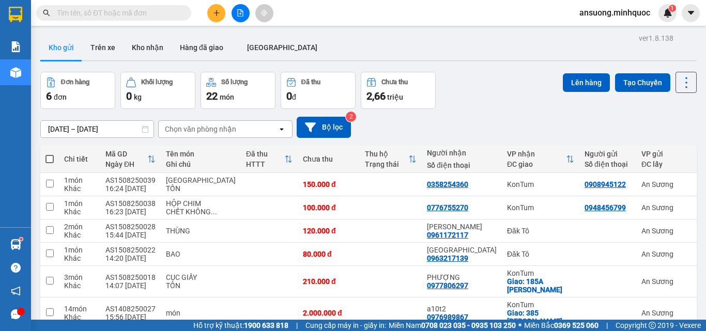
click at [480, 97] on div "Đơn hàng 6 đơn Khối lượng 0 kg Số lượng 22 món Đã thu 0 đ Chưa thu 2,66 triệu L…" at bounding box center [368, 90] width 656 height 37
click at [123, 57] on button "Kho nhận" at bounding box center [147, 47] width 48 height 25
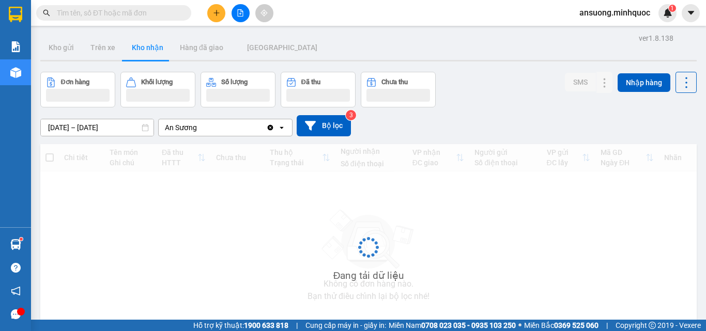
click at [143, 44] on button "Kho nhận" at bounding box center [147, 47] width 48 height 25
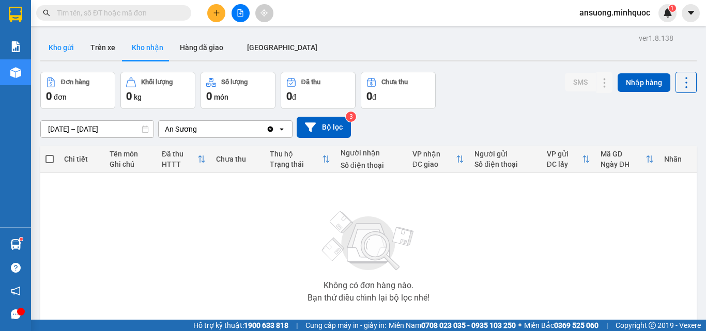
click at [53, 52] on button "Kho gửi" at bounding box center [61, 47] width 42 height 25
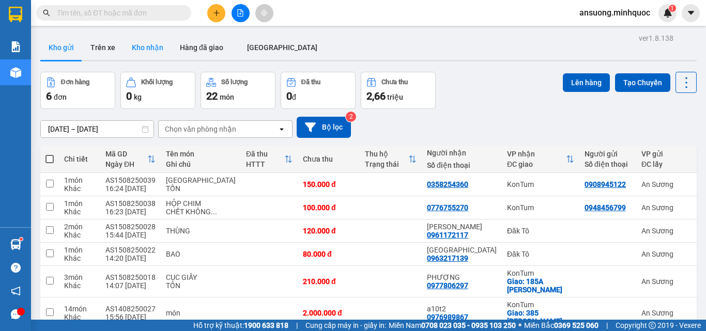
click at [144, 38] on button "Kho nhận" at bounding box center [147, 47] width 48 height 25
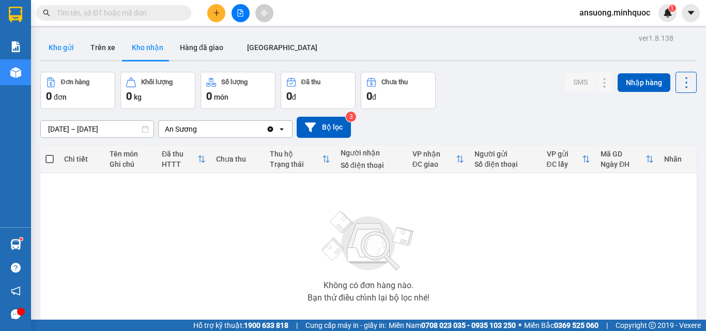
click at [65, 52] on button "Kho gửi" at bounding box center [61, 47] width 42 height 25
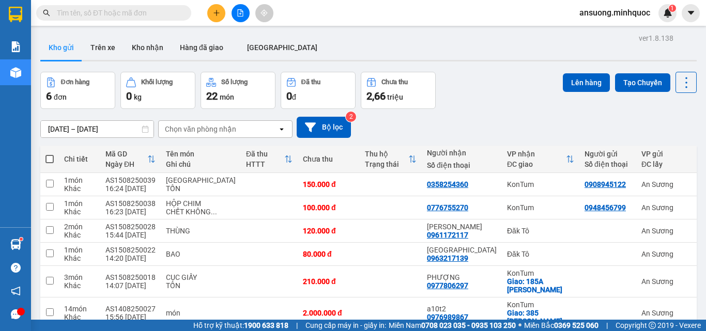
click at [546, 87] on div "Đơn hàng 6 đơn Khối lượng 0 kg Số lượng 22 món Đã thu 0 đ Chưa thu 2,66 triệu L…" at bounding box center [368, 90] width 656 height 37
click at [161, 51] on button "Kho nhận" at bounding box center [147, 47] width 48 height 25
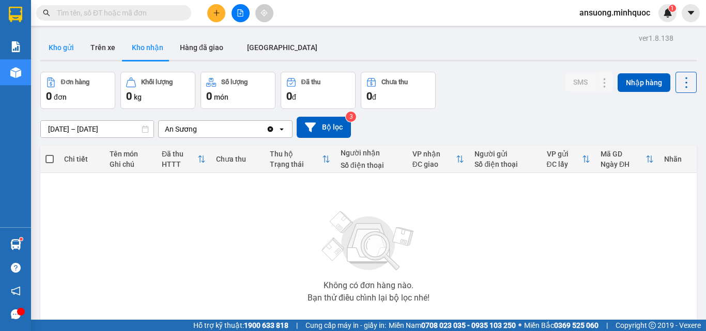
drag, startPoint x: 77, startPoint y: 51, endPoint x: 70, endPoint y: 49, distance: 7.5
click at [76, 51] on button "Kho gửi" at bounding box center [61, 47] width 42 height 25
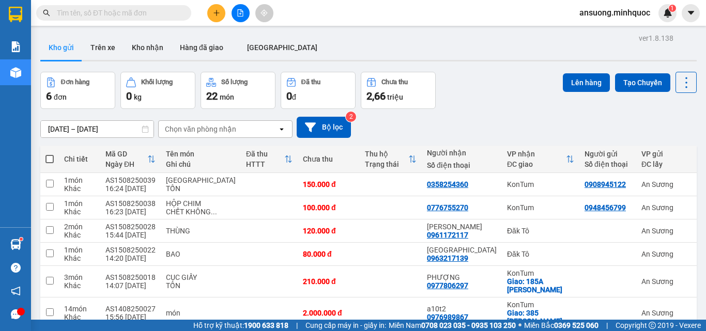
click at [498, 96] on div "Đơn hàng 6 đơn Khối lượng 0 kg Số lượng 22 món Đã thu 0 đ Chưa thu 2,66 triệu L…" at bounding box center [368, 90] width 656 height 37
click at [400, 45] on div "Kho gửi Trên [PERSON_NAME] nhận Hàng đã giao [GEOGRAPHIC_DATA]" at bounding box center [368, 48] width 656 height 27
click at [160, 43] on button "Kho nhận" at bounding box center [147, 47] width 48 height 25
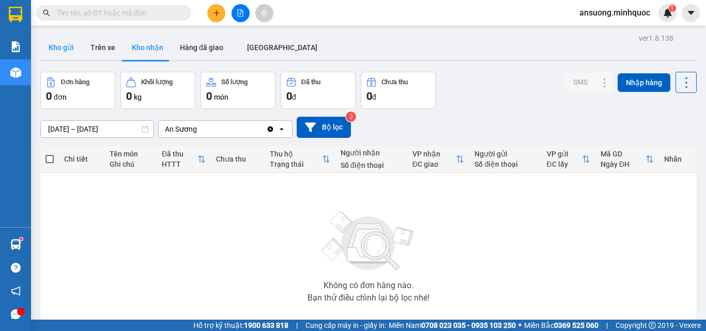
click at [48, 42] on button "Kho gửi" at bounding box center [61, 47] width 42 height 25
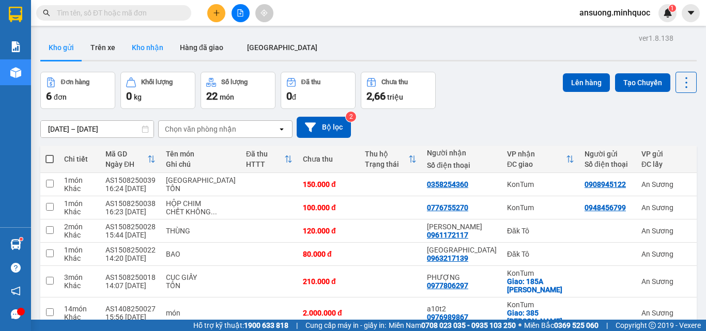
click at [123, 36] on button "Kho nhận" at bounding box center [147, 47] width 48 height 25
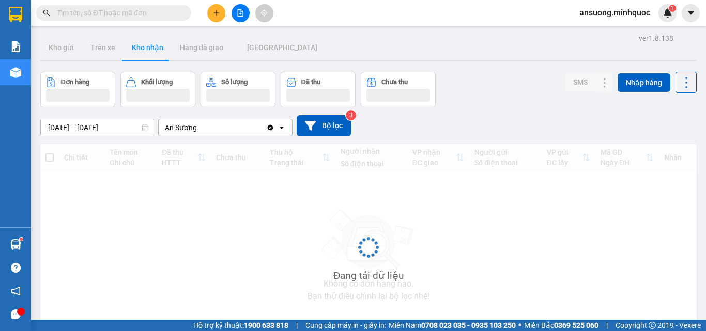
click at [129, 54] on button "Kho nhận" at bounding box center [147, 47] width 48 height 25
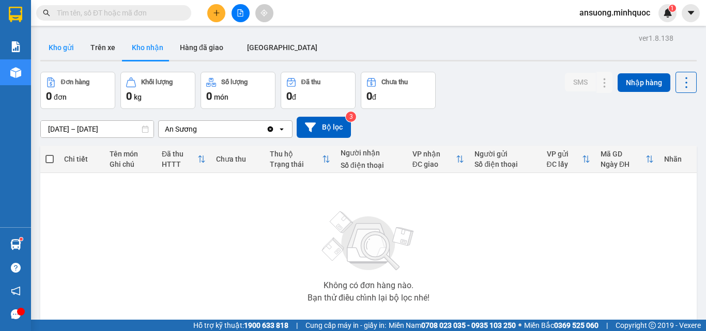
drag, startPoint x: 40, startPoint y: 30, endPoint x: 58, endPoint y: 49, distance: 25.9
click at [40, 30] on main "ver 1.8.138 Kho gửi Trên xe Kho nhận Hàng đã giao ĐÀ NẴNG Đơn hàng 0 đơn Khối l…" at bounding box center [353, 160] width 706 height 320
drag, startPoint x: 60, startPoint y: 50, endPoint x: 65, endPoint y: 57, distance: 9.0
click at [65, 53] on button "Kho gửi" at bounding box center [61, 47] width 42 height 25
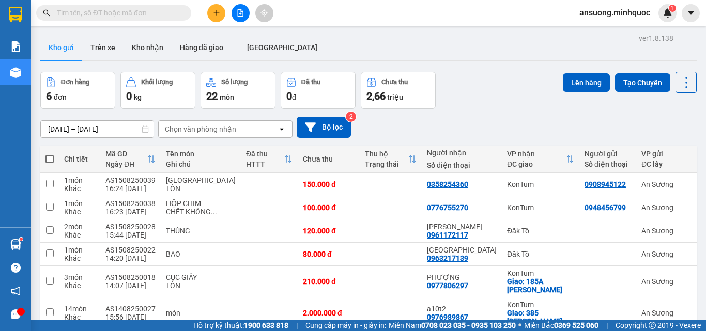
click at [237, 4] on div at bounding box center [239, 13] width 77 height 18
click at [239, 9] on button at bounding box center [240, 13] width 18 height 18
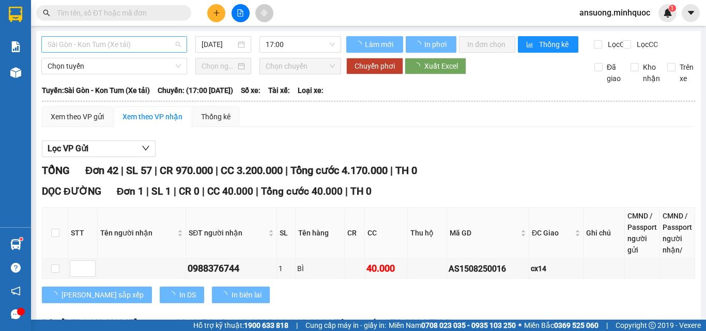
click at [53, 40] on span "Sài Gòn - Kon Tum (Xe tải)" at bounding box center [114, 44] width 133 height 15
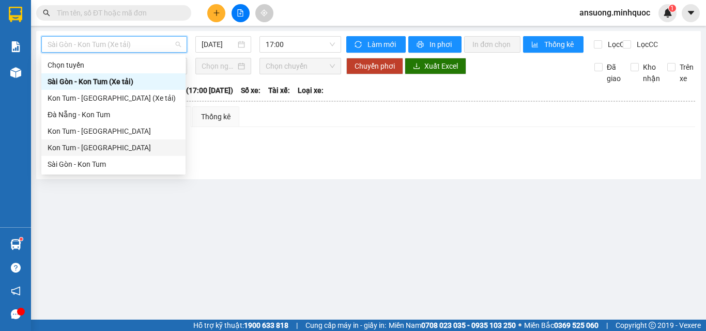
click at [74, 149] on div "Kon Tum - [GEOGRAPHIC_DATA]" at bounding box center [114, 147] width 132 height 11
type input "[DATE]"
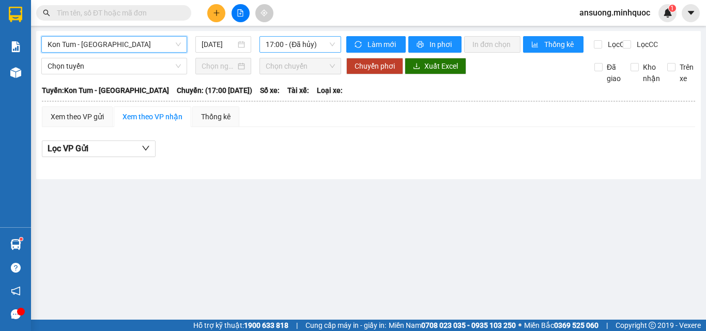
click at [289, 37] on span "17:00 - (Đã hủy)" at bounding box center [300, 44] width 69 height 15
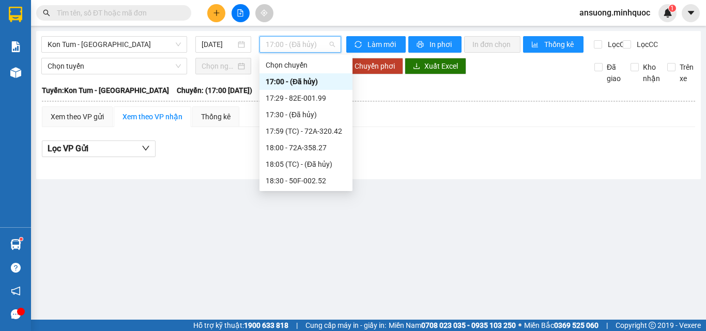
click at [307, 89] on div "17:00 - (Đã hủy)" at bounding box center [305, 81] width 93 height 17
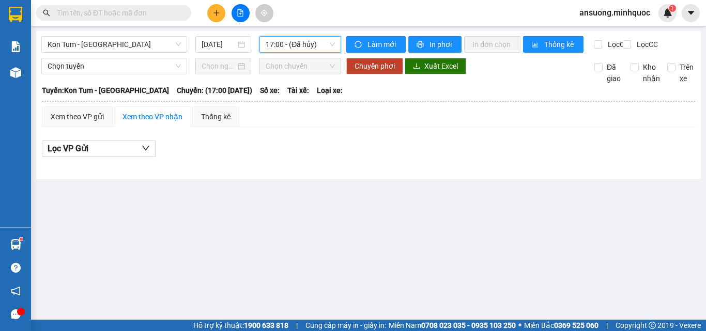
click at [303, 35] on div "Kon Tum - [GEOGRAPHIC_DATA] [DATE] 17:00 17:00 - (Đã hủy) Làm mới In phơi In đơ…" at bounding box center [368, 105] width 664 height 148
click at [303, 43] on span "17:00 - (Đã hủy)" at bounding box center [300, 44] width 69 height 15
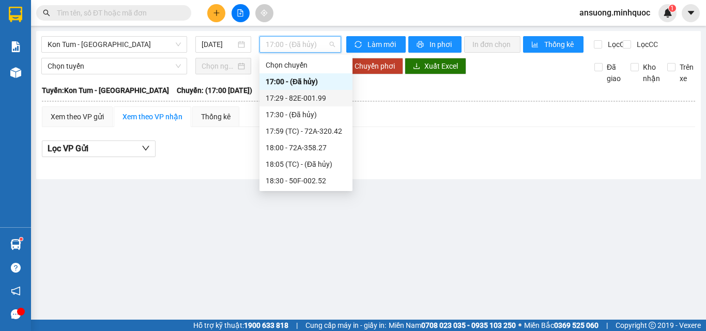
click at [320, 95] on div "17:29 - 82E-001.99" at bounding box center [306, 97] width 81 height 11
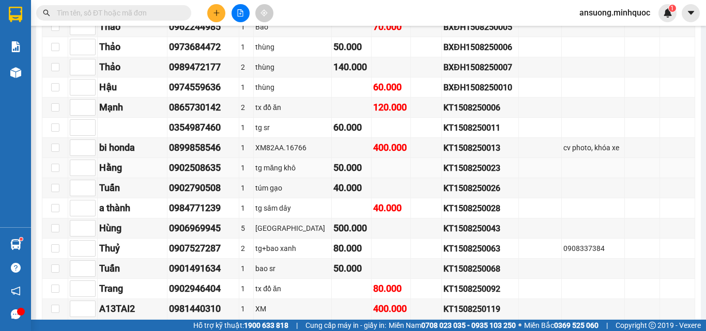
scroll to position [362, 0]
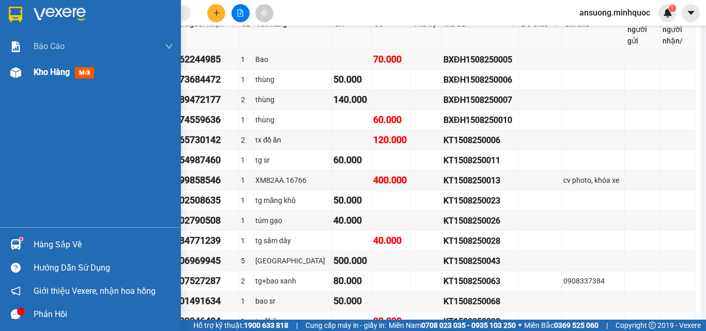
click at [10, 65] on div at bounding box center [16, 73] width 18 height 18
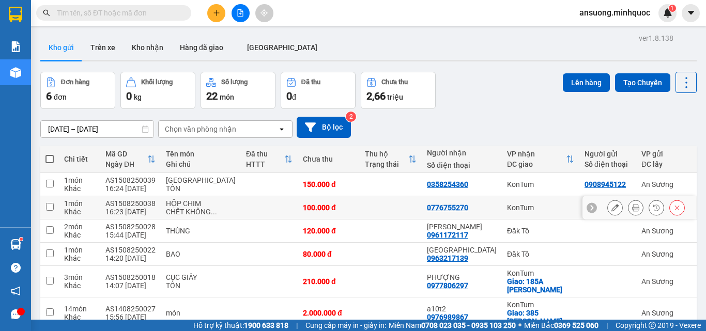
click at [48, 211] on input "checkbox" at bounding box center [50, 207] width 8 height 8
checkbox input "true"
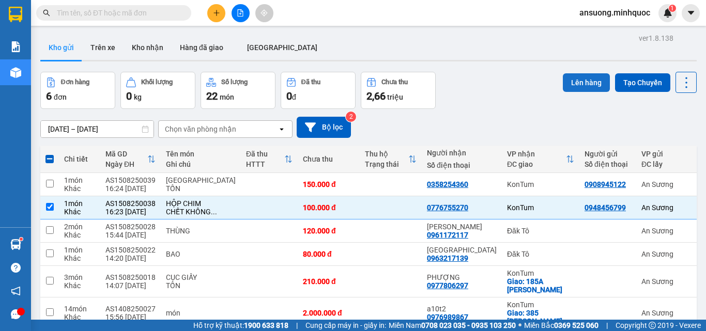
click at [570, 84] on button "Lên hàng" at bounding box center [586, 82] width 47 height 19
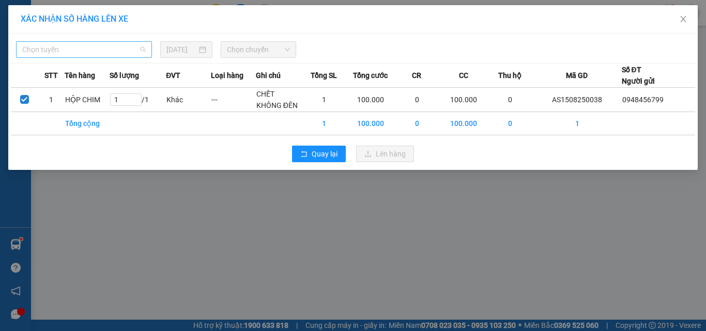
click at [50, 48] on span "Chọn tuyến" at bounding box center [83, 49] width 123 height 15
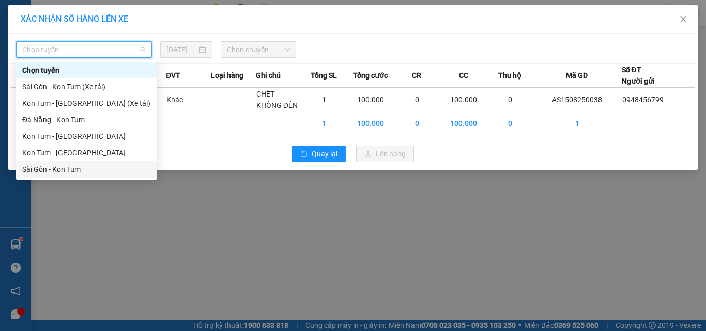
click at [48, 172] on div "Sài Gòn - Kon Tum" at bounding box center [86, 169] width 128 height 11
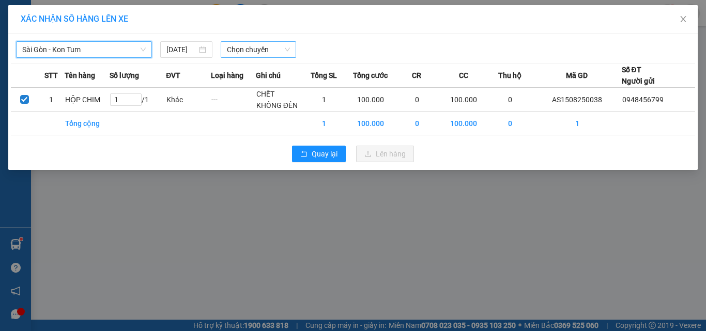
click at [244, 52] on span "Chọn chuyến" at bounding box center [259, 49] width 64 height 15
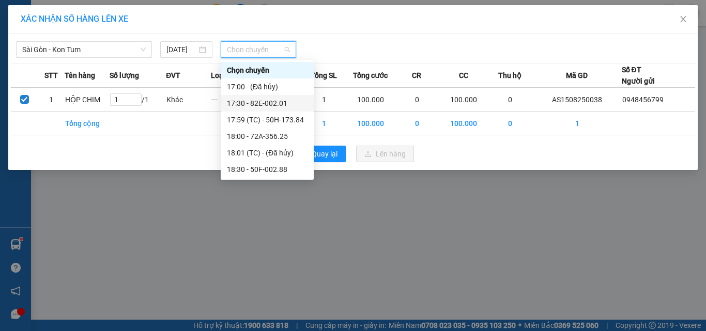
click at [273, 108] on div "17:30 - 82E-002.01" at bounding box center [267, 103] width 81 height 11
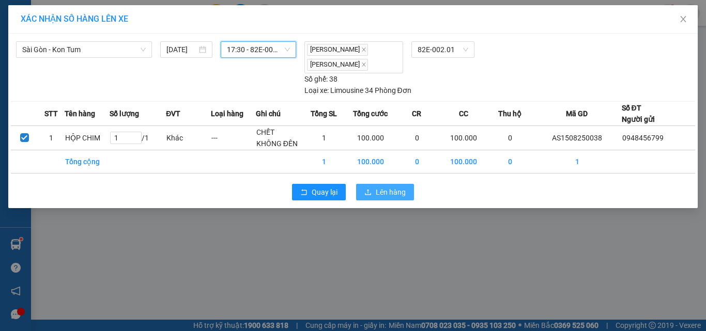
click at [379, 187] on span "Lên hàng" at bounding box center [391, 192] width 30 height 11
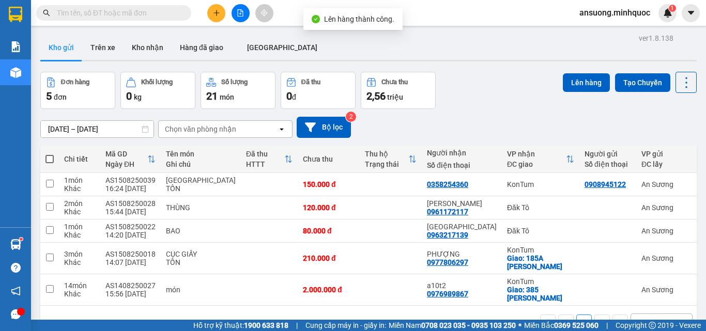
click at [238, 11] on icon "file-add" at bounding box center [240, 12] width 7 height 7
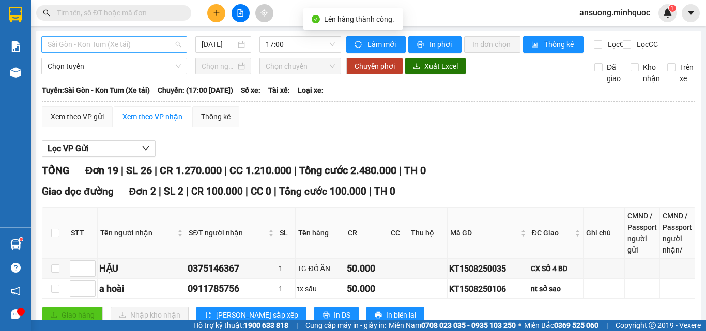
click at [97, 44] on span "Sài Gòn - Kon Tum (Xe tải)" at bounding box center [114, 44] width 133 height 15
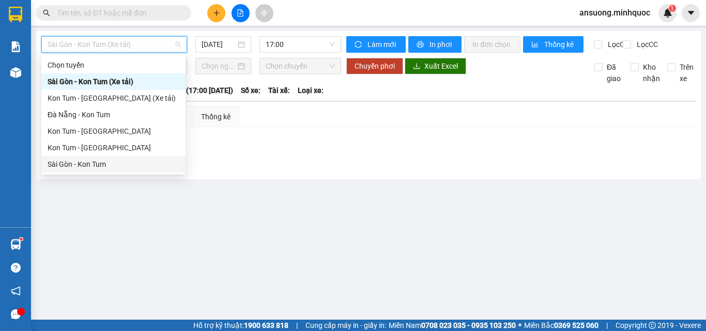
click at [66, 162] on div "Sài Gòn - Kon Tum" at bounding box center [114, 164] width 132 height 11
type input "[DATE]"
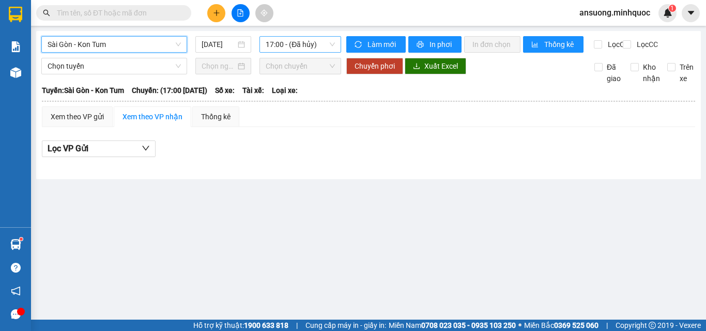
click at [268, 43] on span "17:00 - (Đã hủy)" at bounding box center [300, 44] width 69 height 15
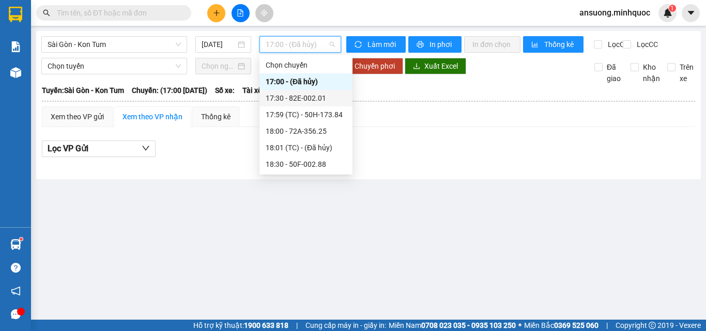
click at [309, 99] on div "17:30 - 82E-002.01" at bounding box center [306, 97] width 81 height 11
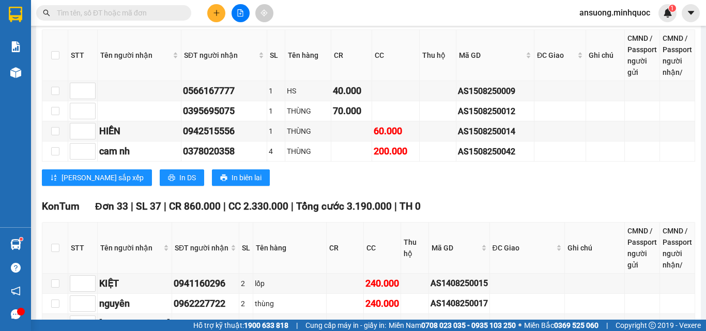
scroll to position [207, 0]
